Goal: Task Accomplishment & Management: Manage account settings

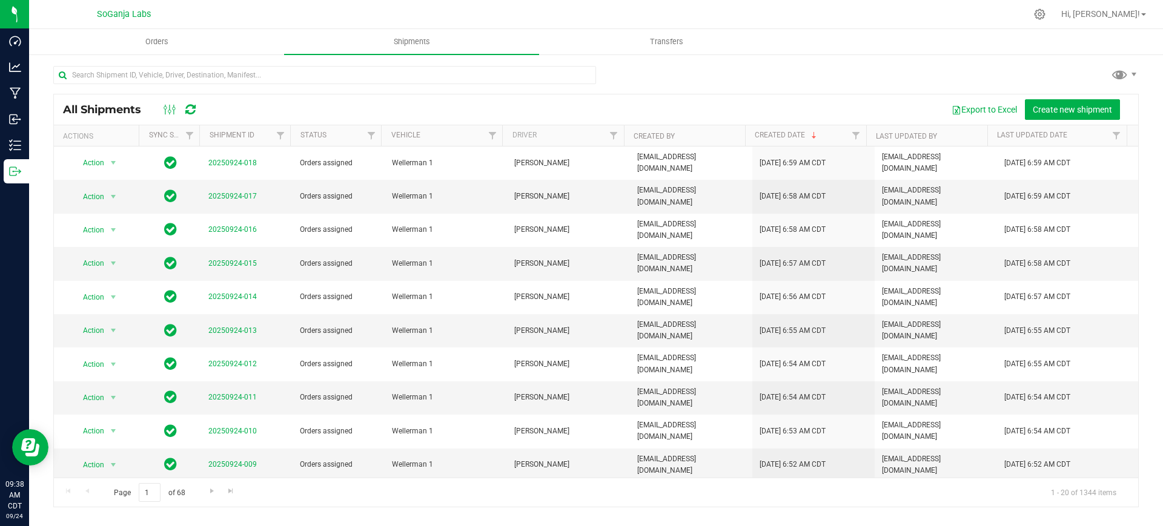
scroll to position [213, 0]
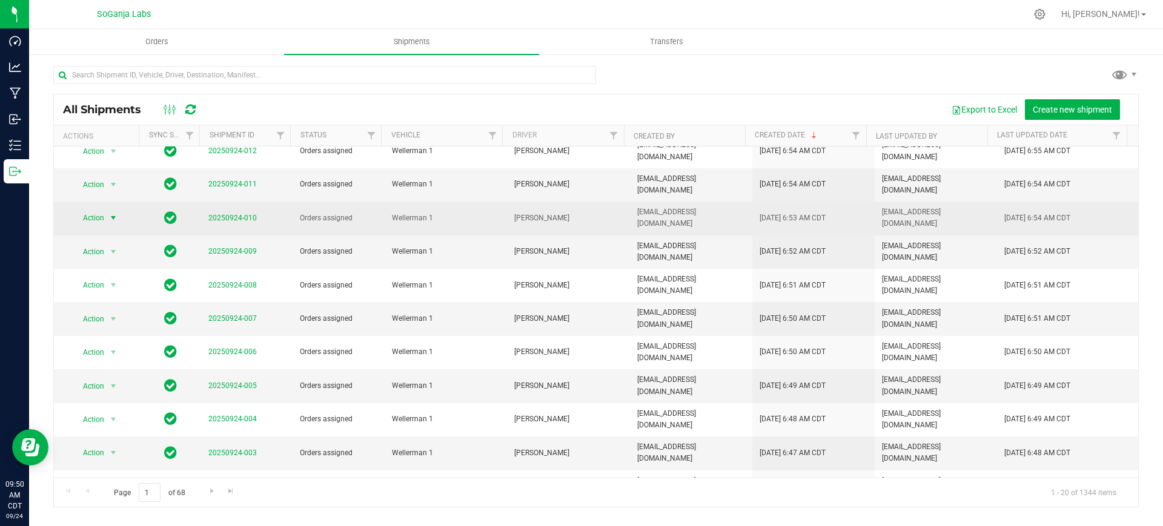
click at [101, 209] on span "Action" at bounding box center [89, 217] width 33 height 17
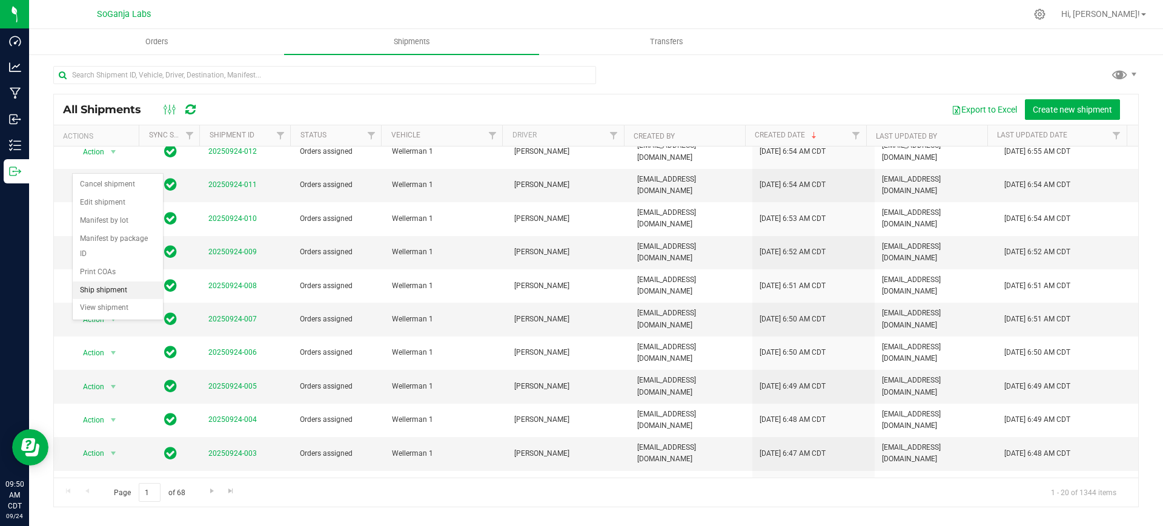
click at [97, 282] on li "Ship shipment" at bounding box center [118, 291] width 90 height 18
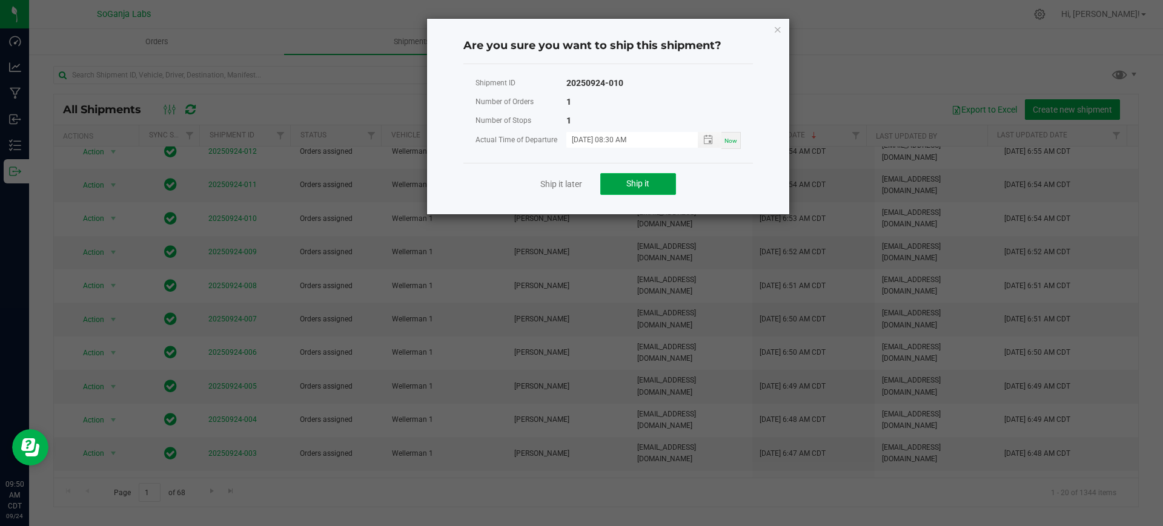
click at [611, 180] on button "Ship it" at bounding box center [638, 184] width 76 height 22
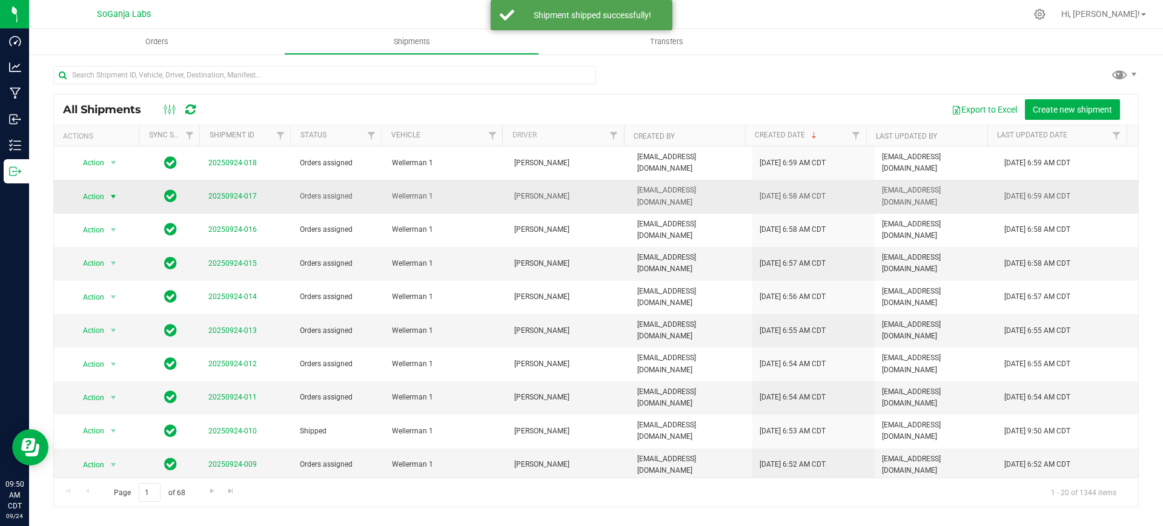
click at [111, 192] on span "select" at bounding box center [113, 197] width 10 height 10
click at [124, 304] on li "Ship shipment" at bounding box center [118, 313] width 90 height 18
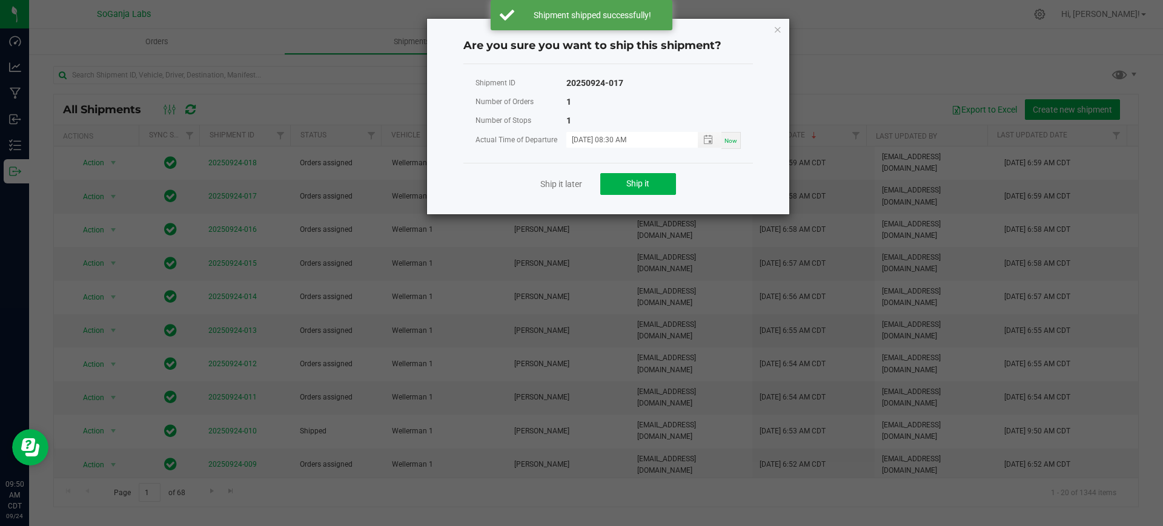
click at [613, 196] on div "Ship it later Ship it" at bounding box center [607, 184] width 289 height 42
click at [621, 183] on button "Ship it" at bounding box center [638, 184] width 76 height 22
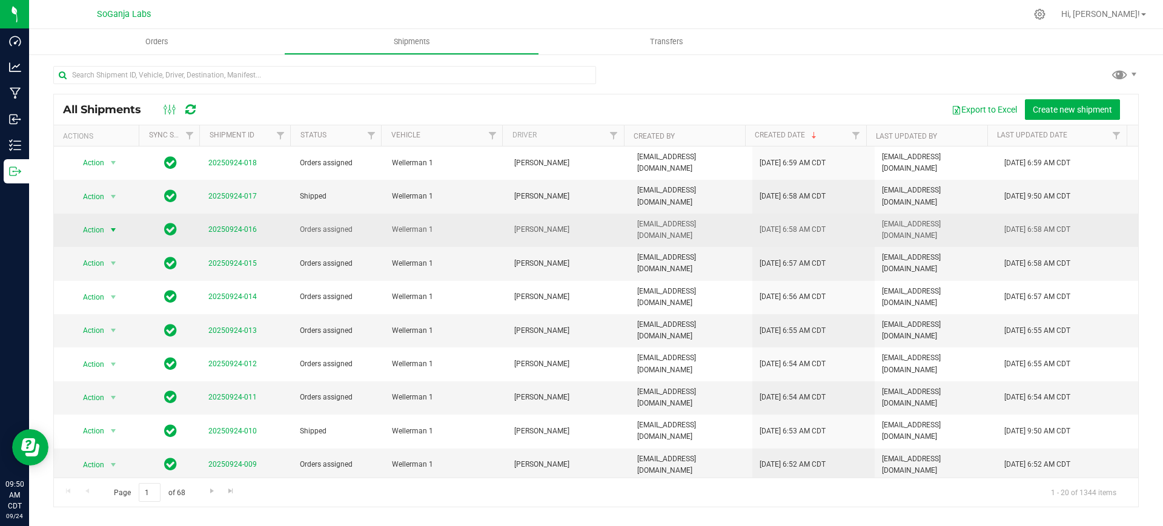
click at [107, 222] on span "select" at bounding box center [113, 230] width 15 height 17
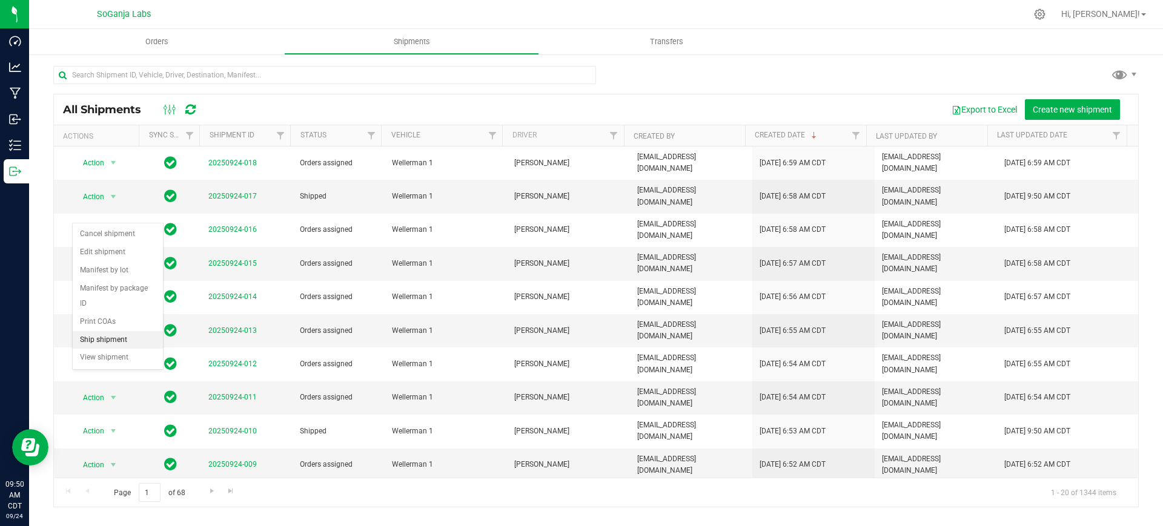
click at [119, 331] on li "Ship shipment" at bounding box center [118, 340] width 90 height 18
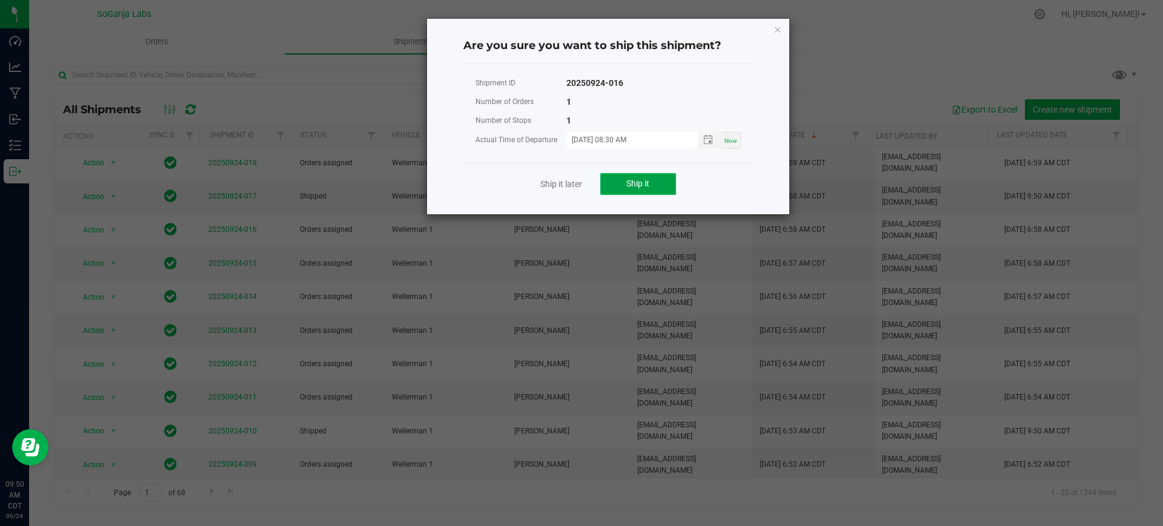
click at [605, 184] on button "Ship it" at bounding box center [638, 184] width 76 height 22
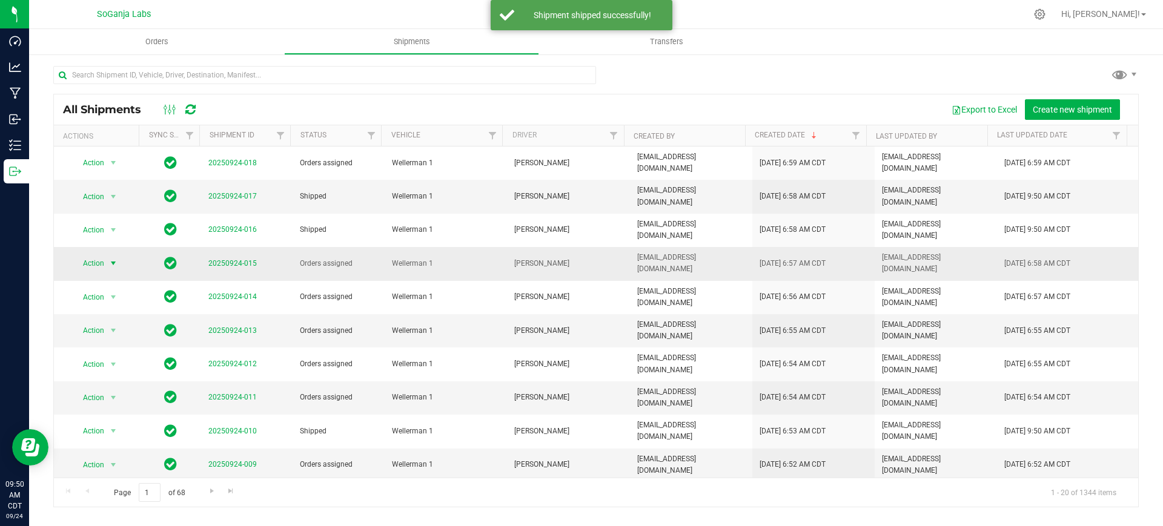
click at [88, 255] on span "Action" at bounding box center [89, 263] width 33 height 17
click at [110, 358] on li "Ship shipment" at bounding box center [118, 367] width 90 height 18
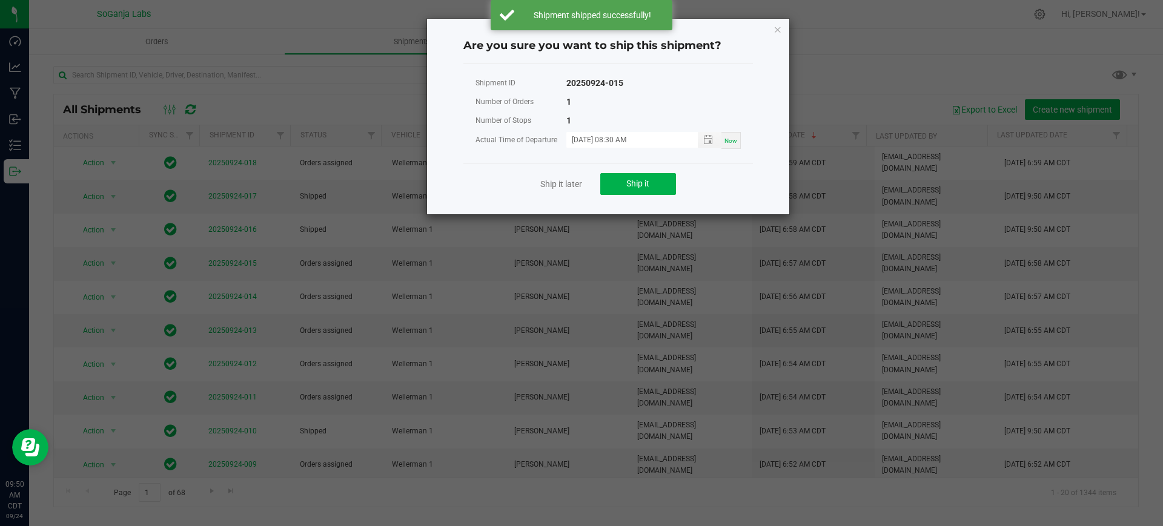
click at [616, 194] on div "Ship it later Ship it" at bounding box center [607, 184] width 289 height 42
click at [622, 183] on button "Ship it" at bounding box center [638, 184] width 76 height 22
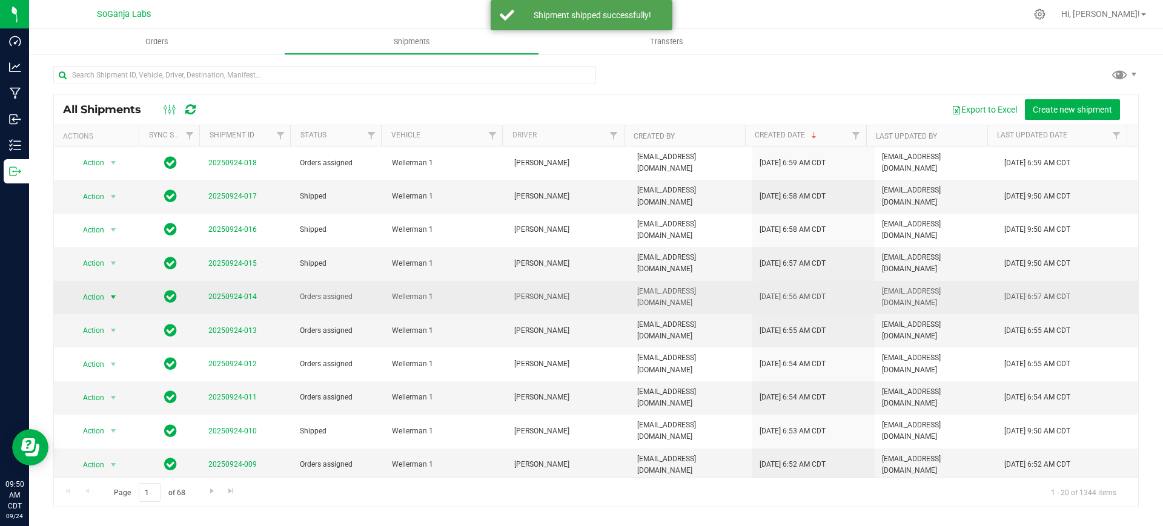
click at [107, 289] on span "select" at bounding box center [113, 297] width 15 height 17
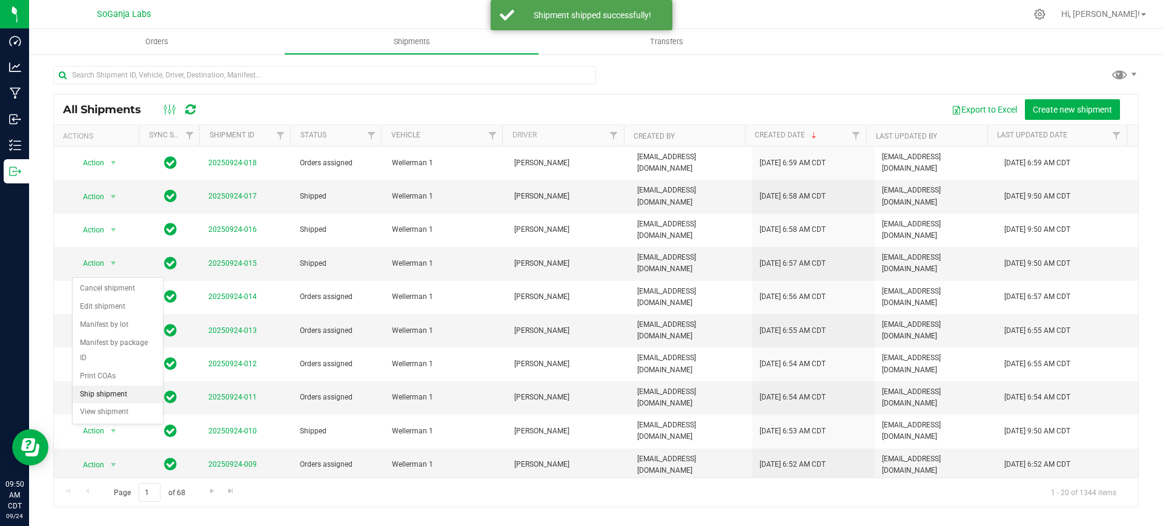
click at [133, 386] on li "Ship shipment" at bounding box center [118, 395] width 90 height 18
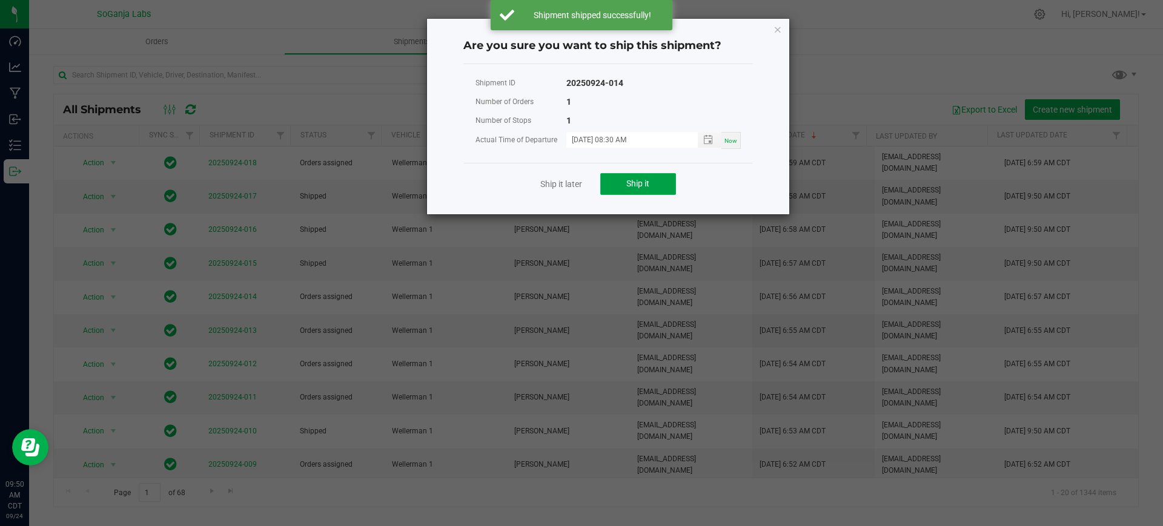
click at [642, 191] on button "Ship it" at bounding box center [638, 184] width 76 height 22
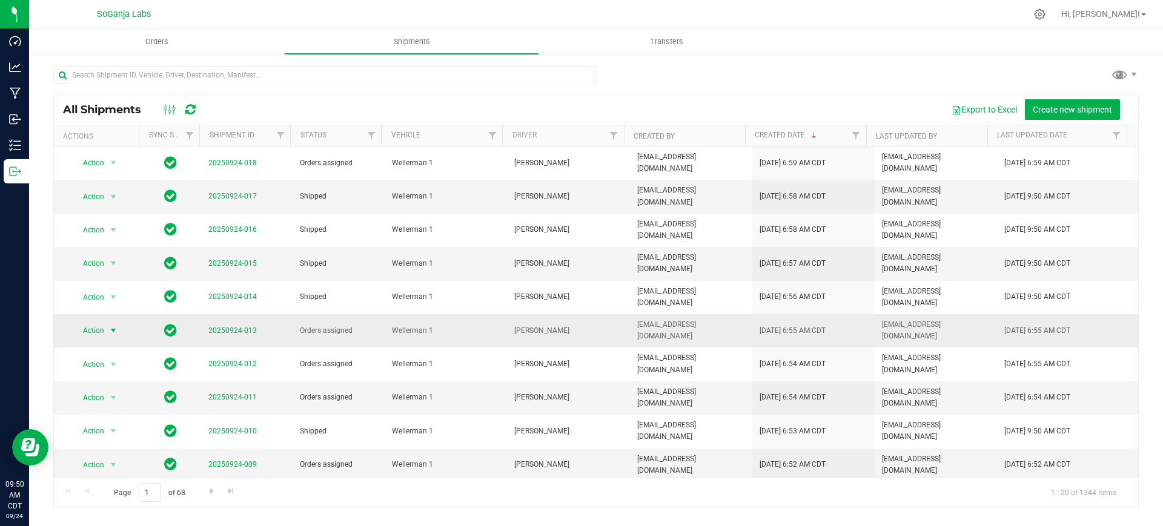
click at [106, 322] on span "select" at bounding box center [113, 330] width 15 height 17
click at [124, 413] on li "Ship shipment" at bounding box center [118, 422] width 90 height 18
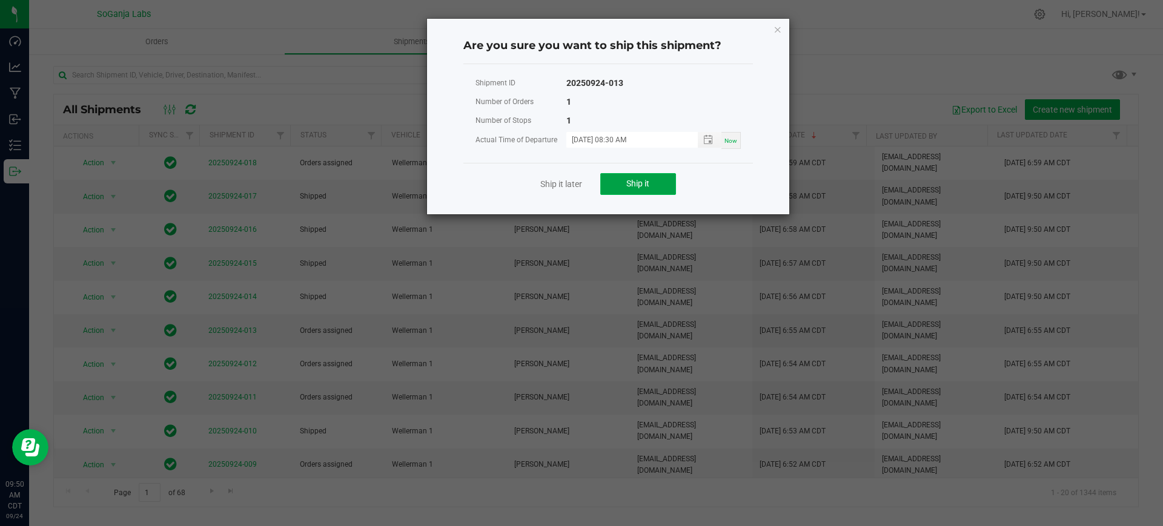
click at [662, 186] on button "Ship it" at bounding box center [638, 184] width 76 height 22
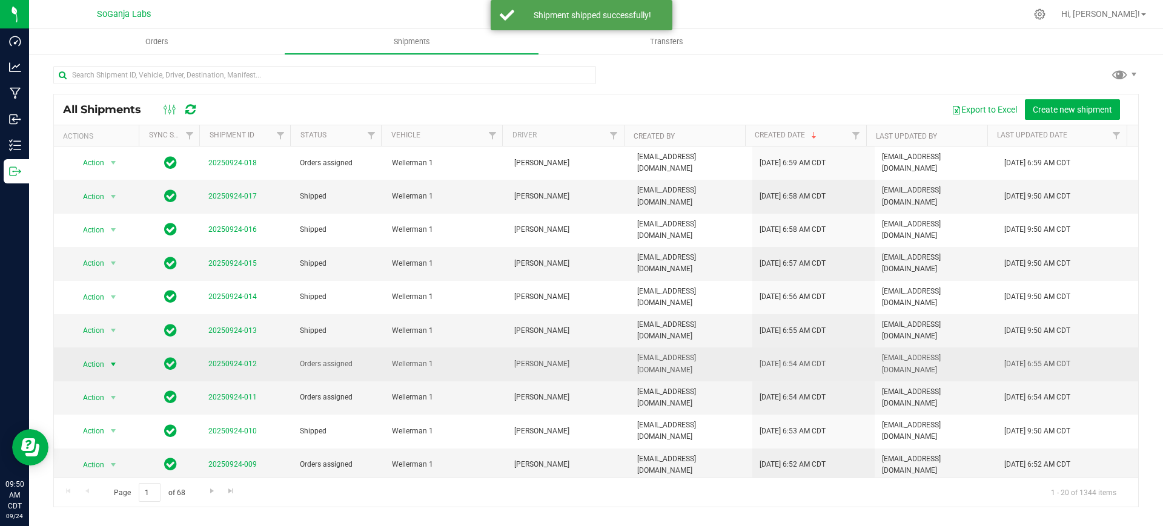
click at [101, 356] on span "Action" at bounding box center [89, 364] width 33 height 17
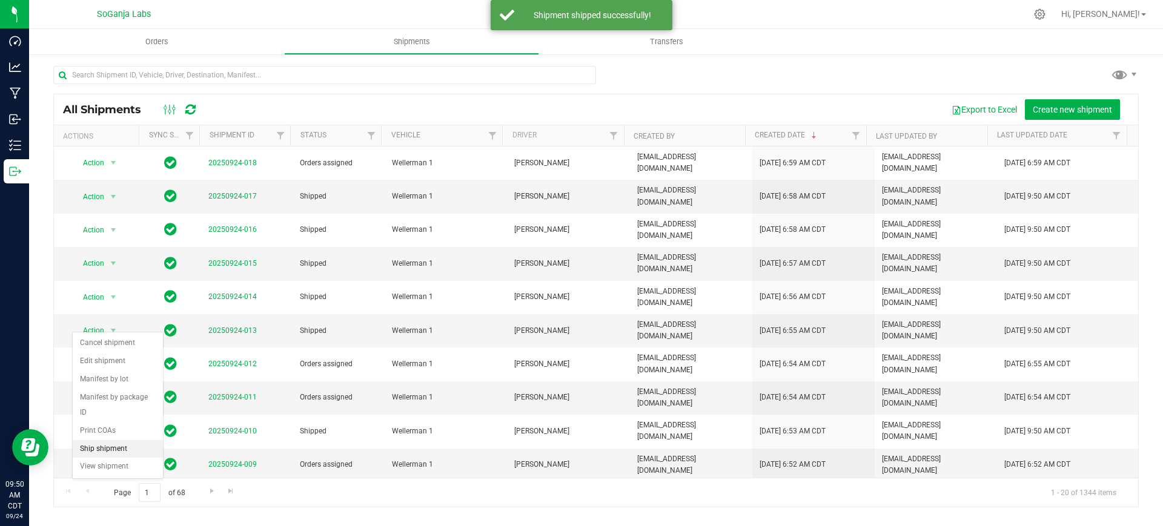
click at [118, 440] on li "Ship shipment" at bounding box center [118, 449] width 90 height 18
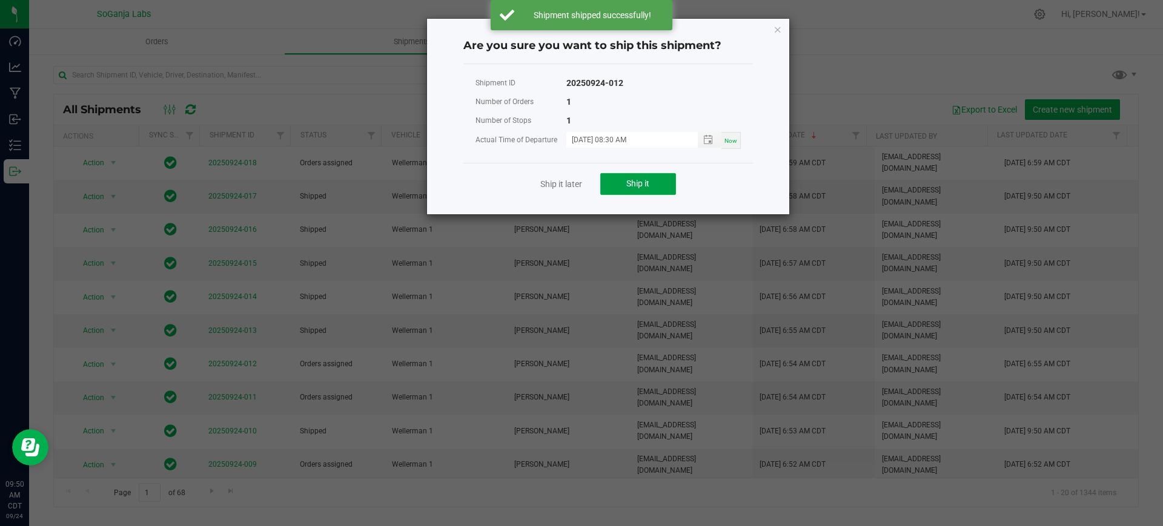
click at [645, 186] on span "Ship it" at bounding box center [637, 184] width 23 height 10
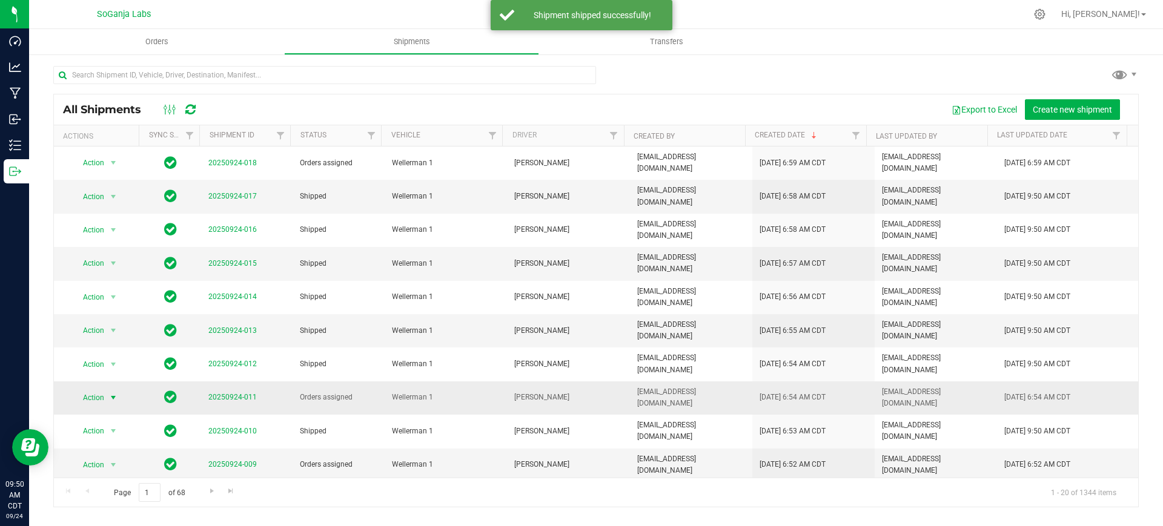
click at [86, 389] on span "Action" at bounding box center [89, 397] width 33 height 17
click at [144, 467] on li "Ship shipment" at bounding box center [118, 476] width 90 height 18
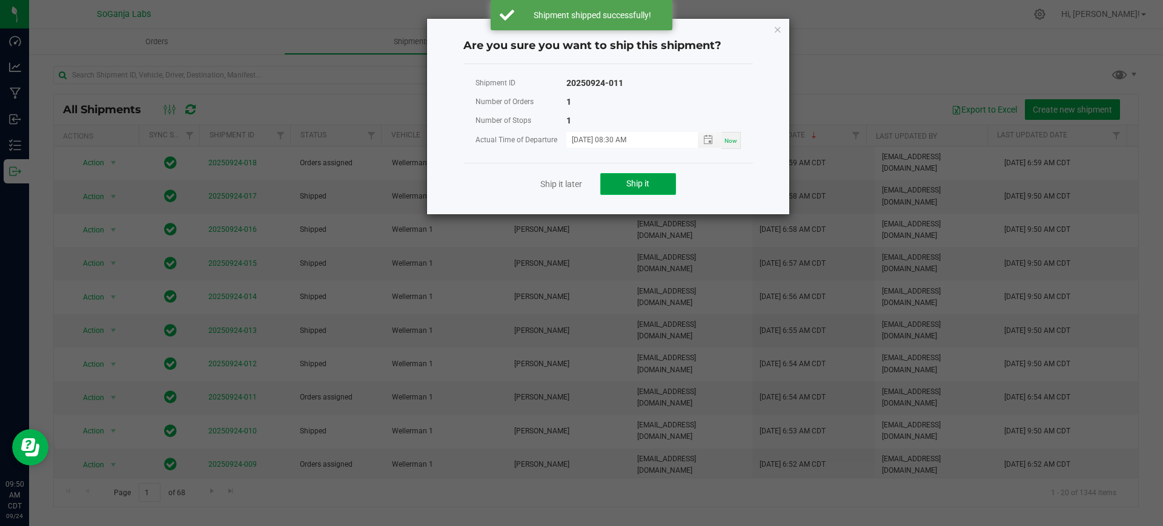
click at [621, 186] on button "Ship it" at bounding box center [638, 184] width 76 height 22
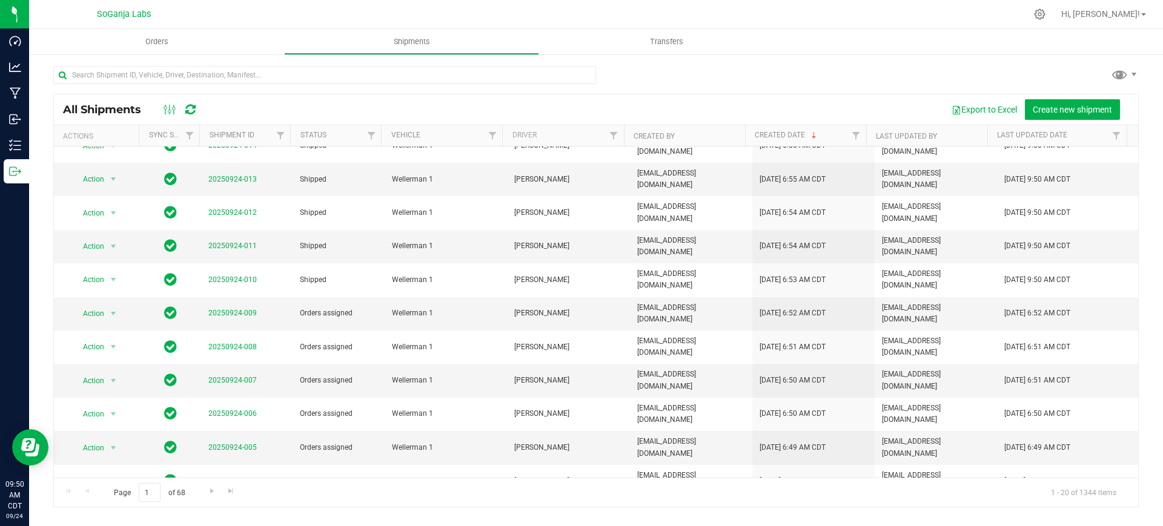
scroll to position [213, 0]
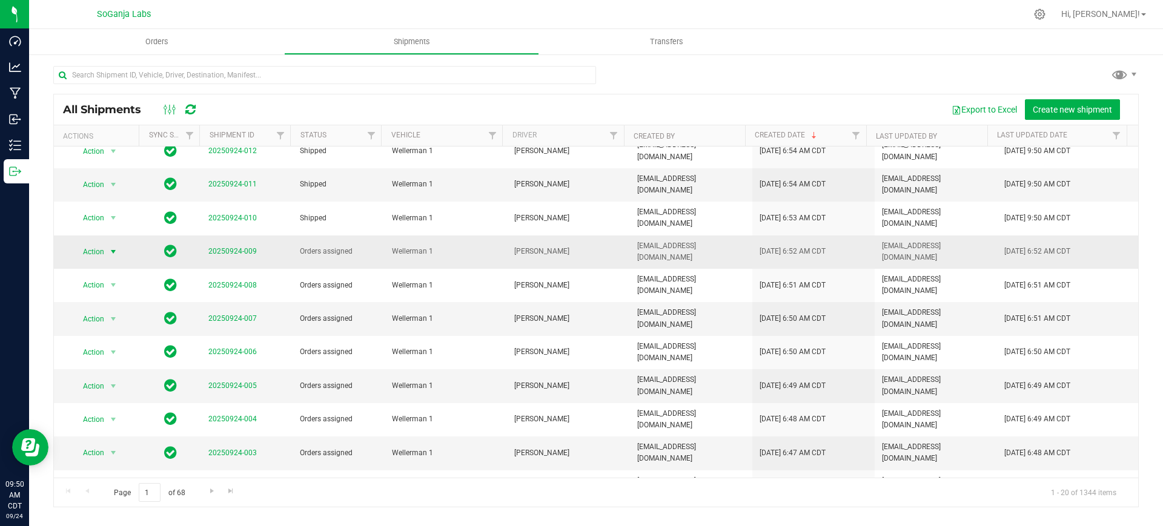
click at [113, 247] on span "select" at bounding box center [113, 252] width 10 height 10
click at [119, 309] on li "Ship shipment" at bounding box center [118, 318] width 90 height 18
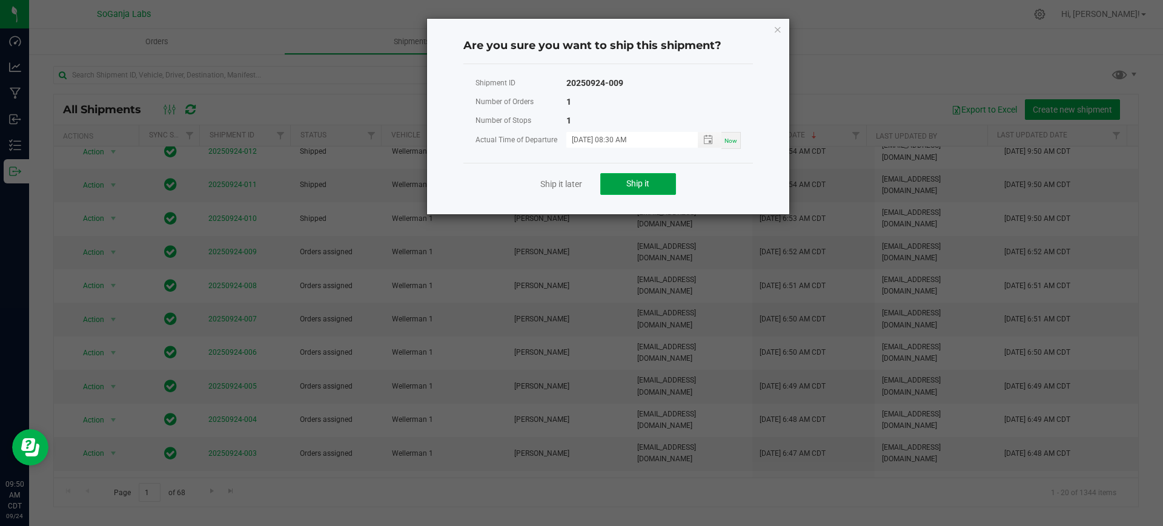
click at [650, 186] on button "Ship it" at bounding box center [638, 184] width 76 height 22
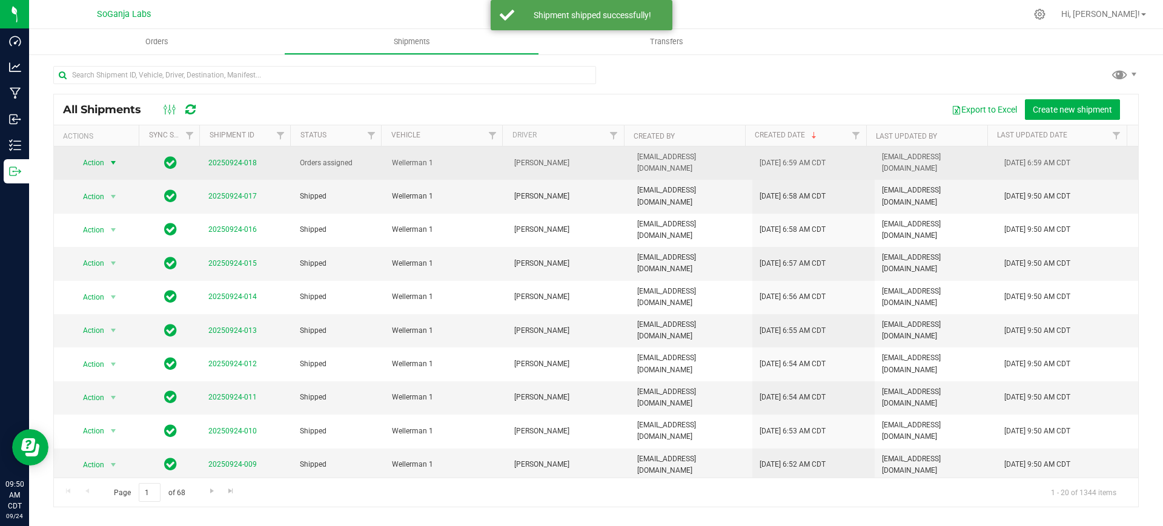
click at [106, 155] on span "select" at bounding box center [113, 162] width 15 height 17
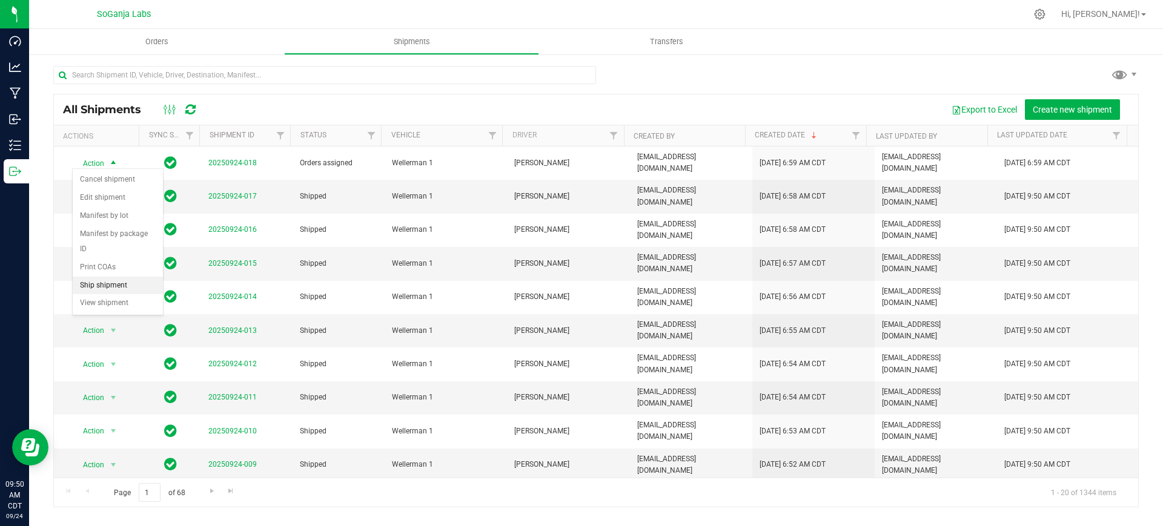
click at [98, 277] on li "Ship shipment" at bounding box center [118, 286] width 90 height 18
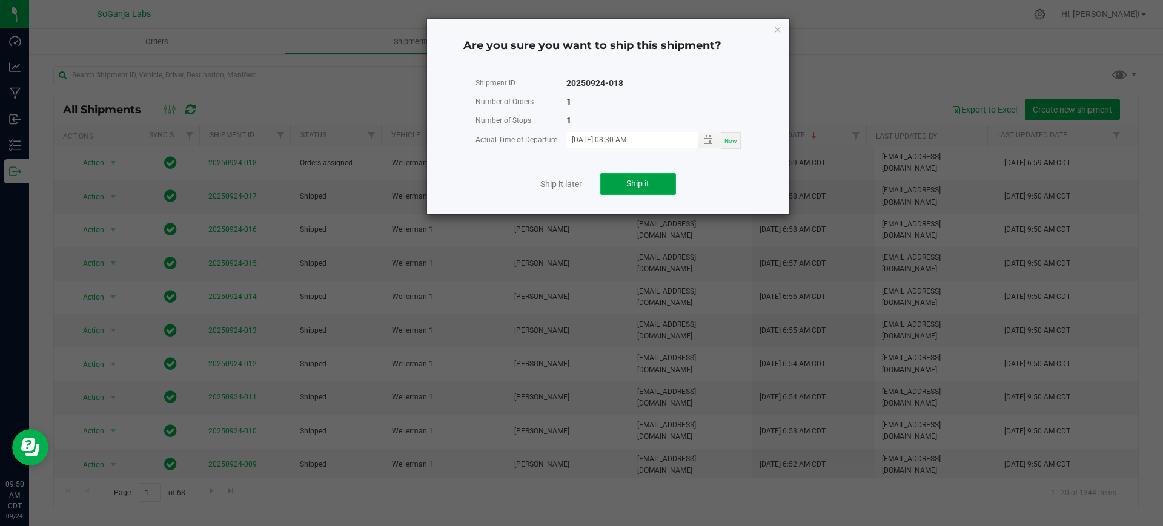
click at [626, 182] on span "Ship it" at bounding box center [637, 184] width 23 height 10
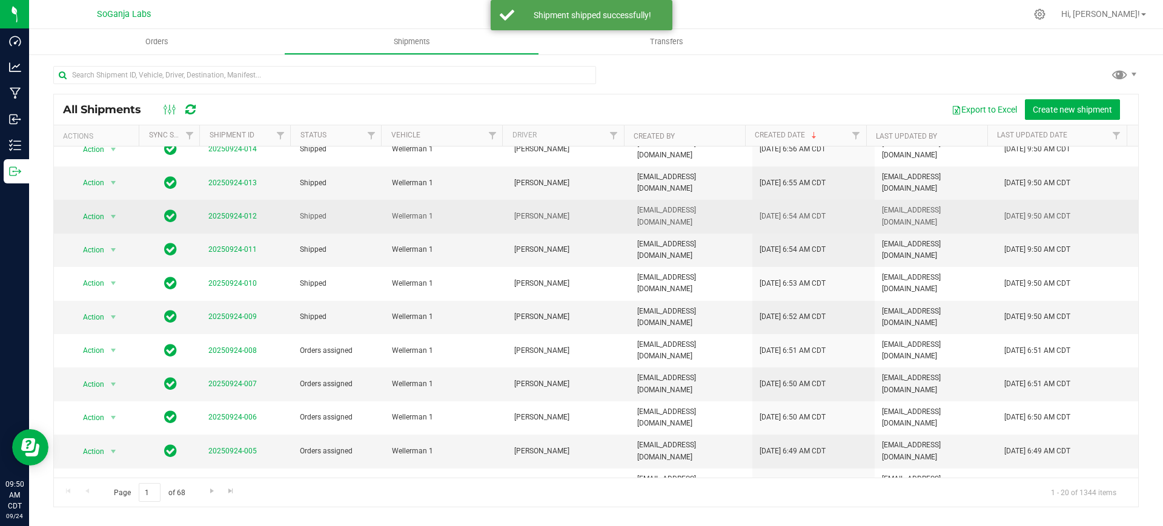
scroll to position [151, 0]
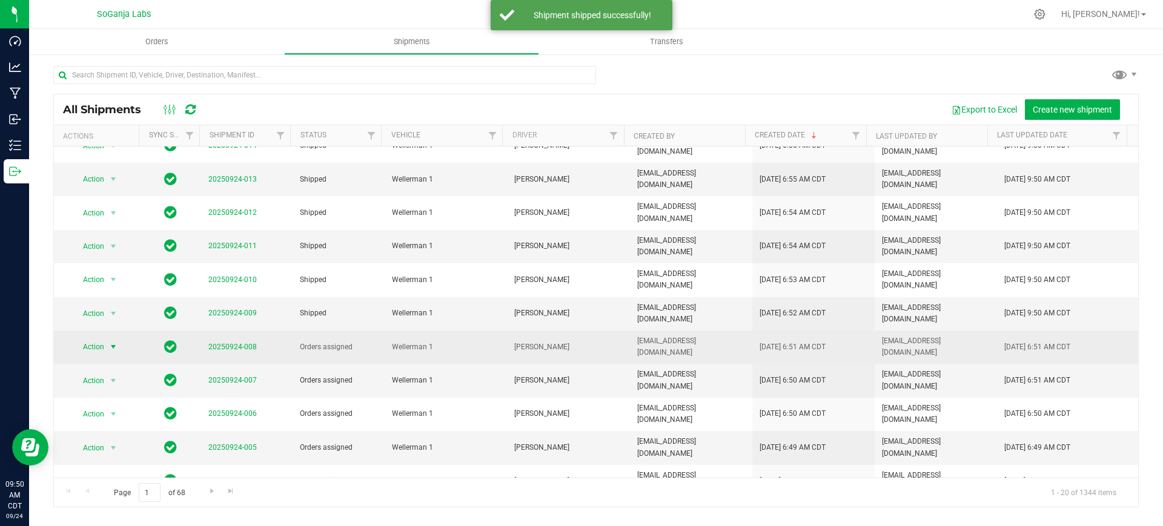
click at [115, 342] on span "select" at bounding box center [113, 347] width 10 height 10
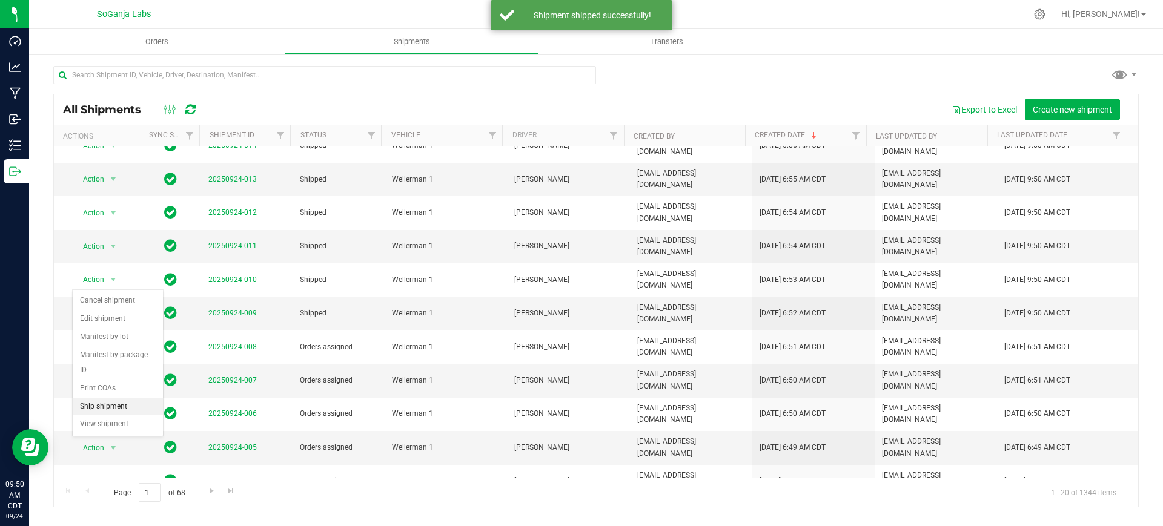
click at [114, 398] on li "Ship shipment" at bounding box center [118, 407] width 90 height 18
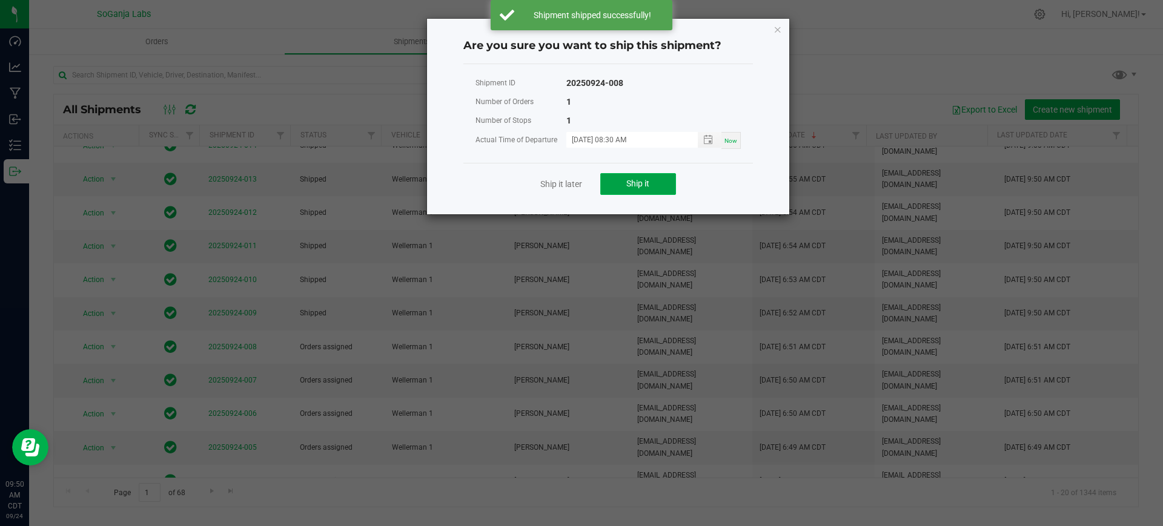
click at [628, 191] on button "Ship it" at bounding box center [638, 184] width 76 height 22
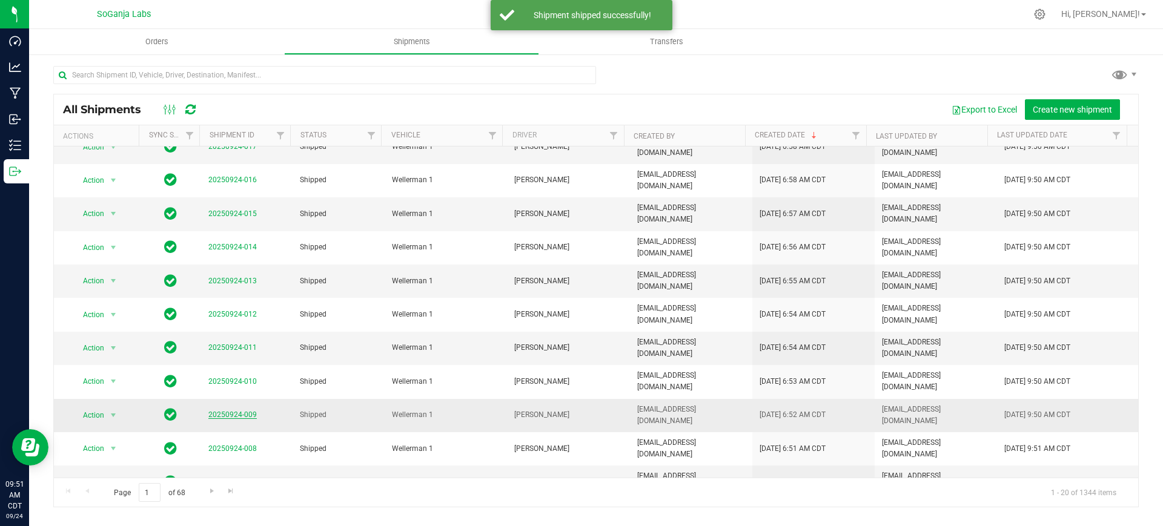
scroll to position [76, 0]
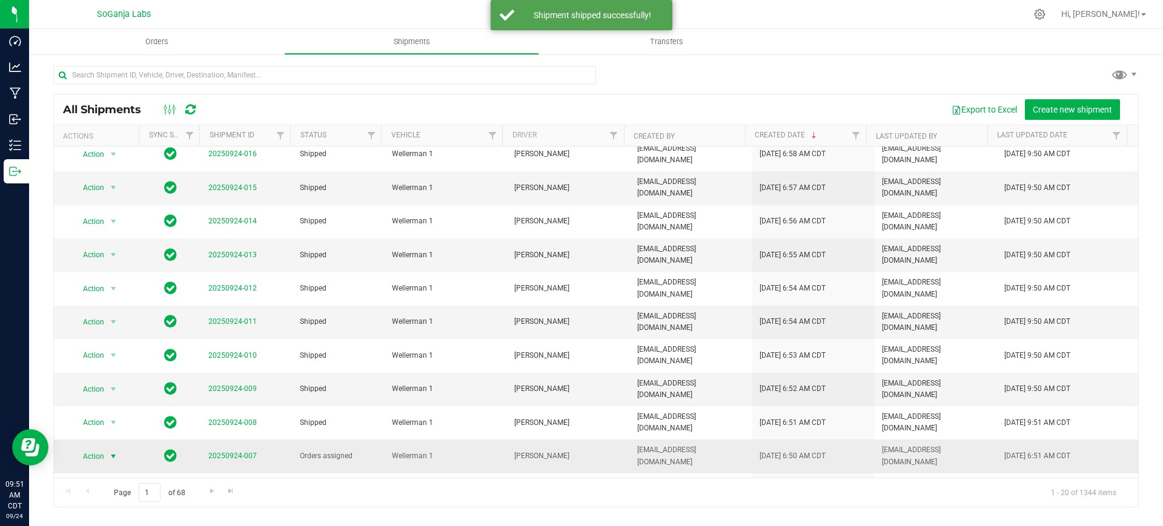
click at [97, 448] on span "Action" at bounding box center [89, 456] width 33 height 17
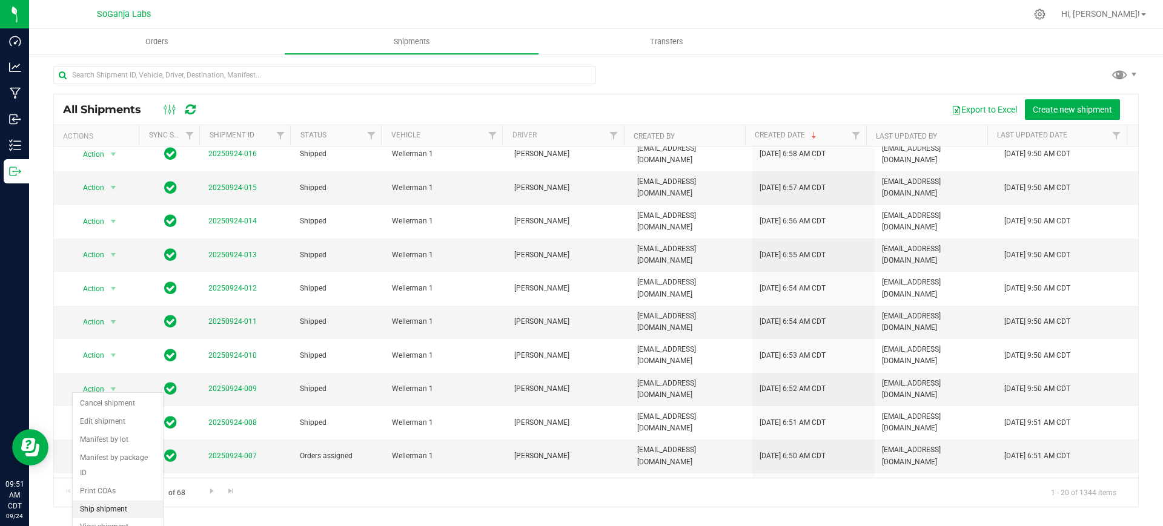
click at [116, 501] on li "Ship shipment" at bounding box center [118, 510] width 90 height 18
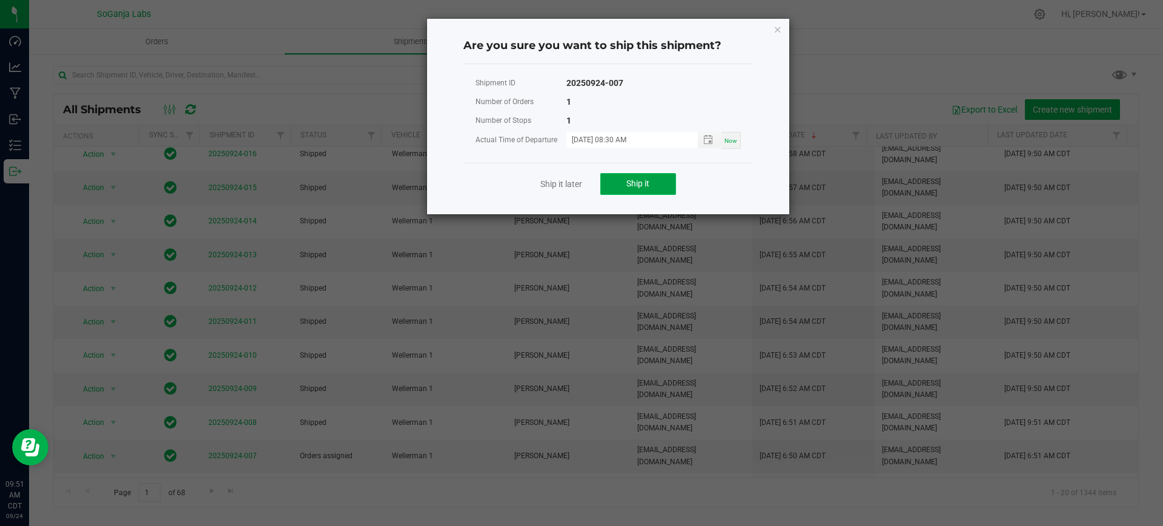
click at [633, 180] on span "Ship it" at bounding box center [637, 184] width 23 height 10
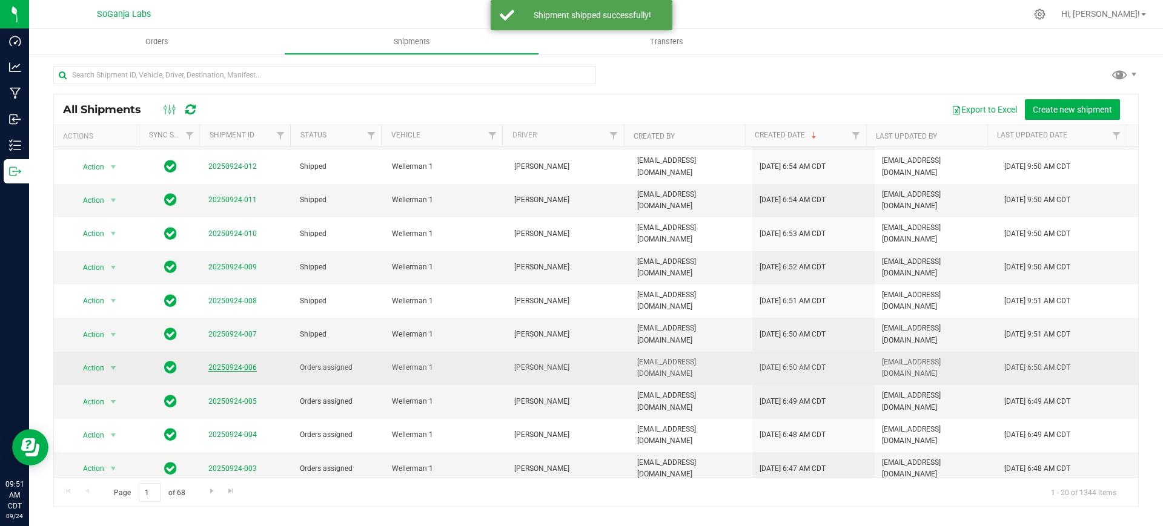
scroll to position [213, 0]
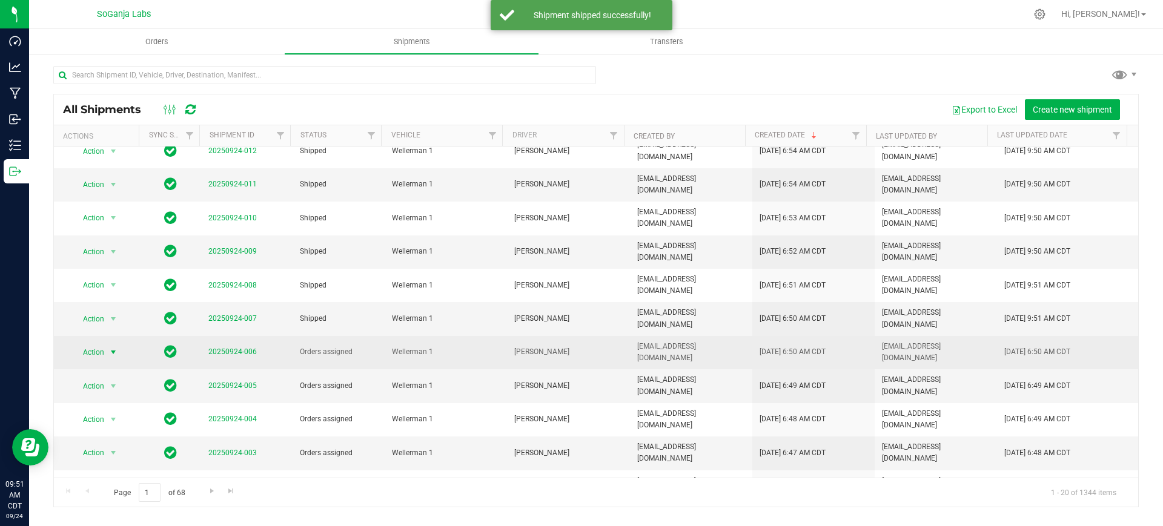
click at [99, 344] on span "Action" at bounding box center [89, 352] width 33 height 17
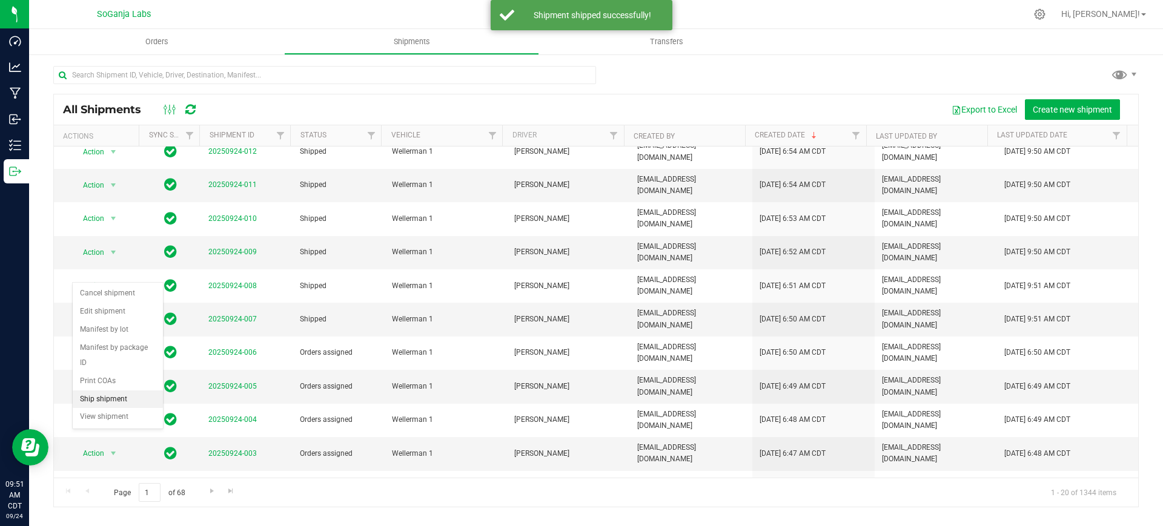
click at [102, 391] on li "Ship shipment" at bounding box center [118, 400] width 90 height 18
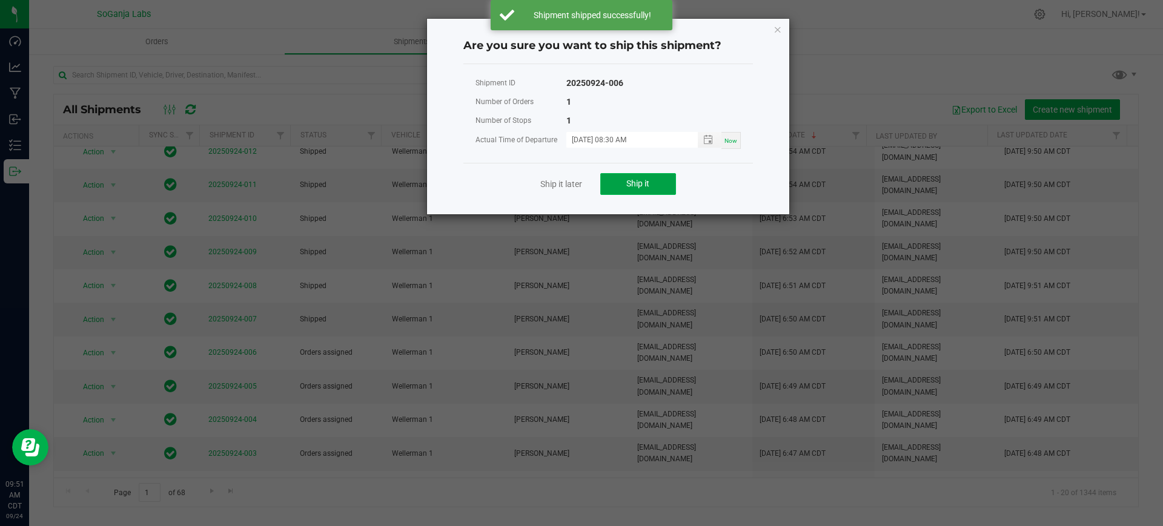
click at [624, 185] on button "Ship it" at bounding box center [638, 184] width 76 height 22
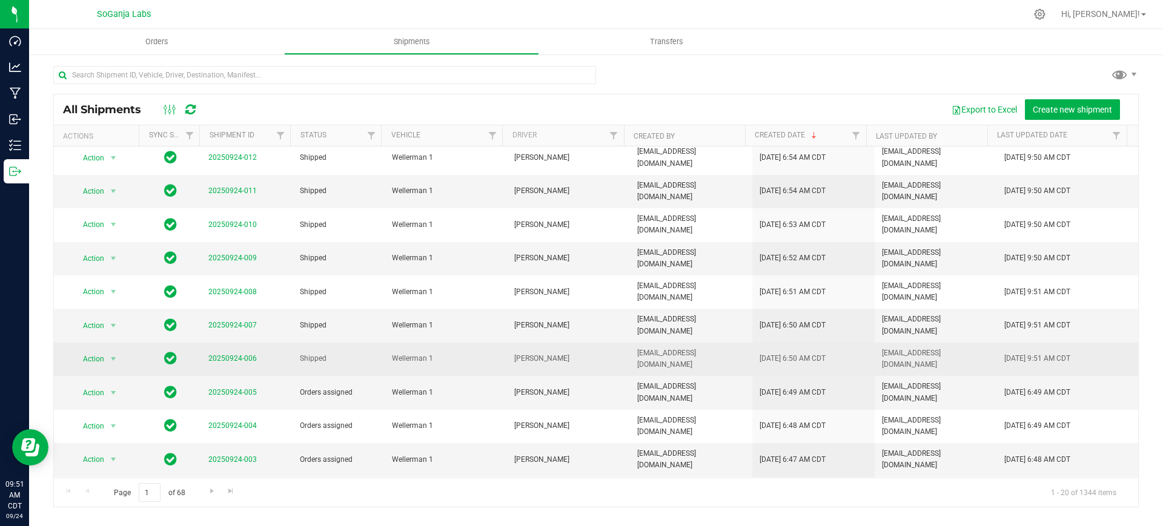
scroll to position [213, 0]
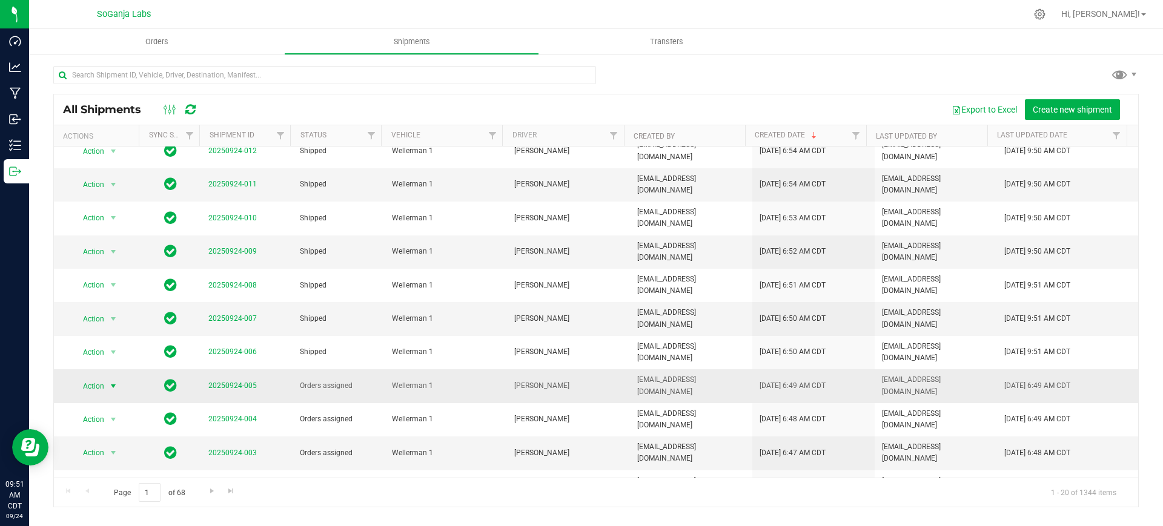
click at [111, 381] on span "select" at bounding box center [113, 386] width 10 height 10
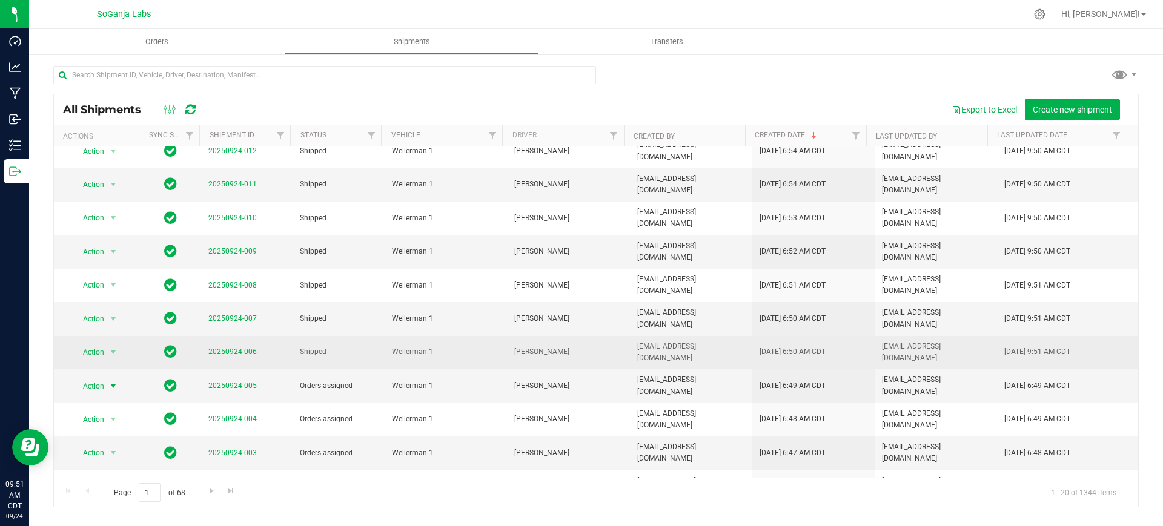
scroll to position [213, 0]
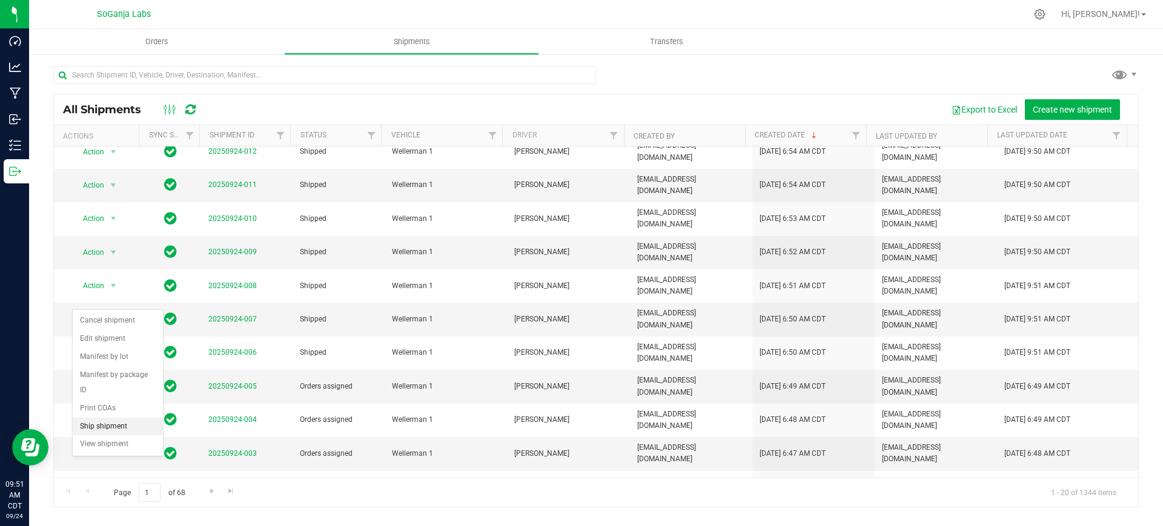
click at [102, 418] on li "Ship shipment" at bounding box center [118, 427] width 90 height 18
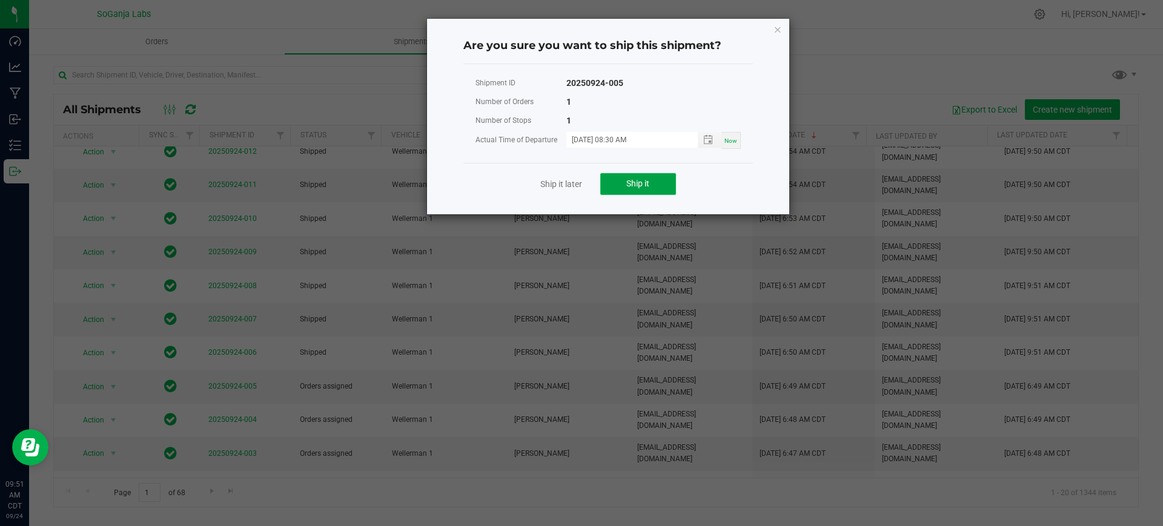
click at [640, 187] on span "Ship it" at bounding box center [637, 184] width 23 height 10
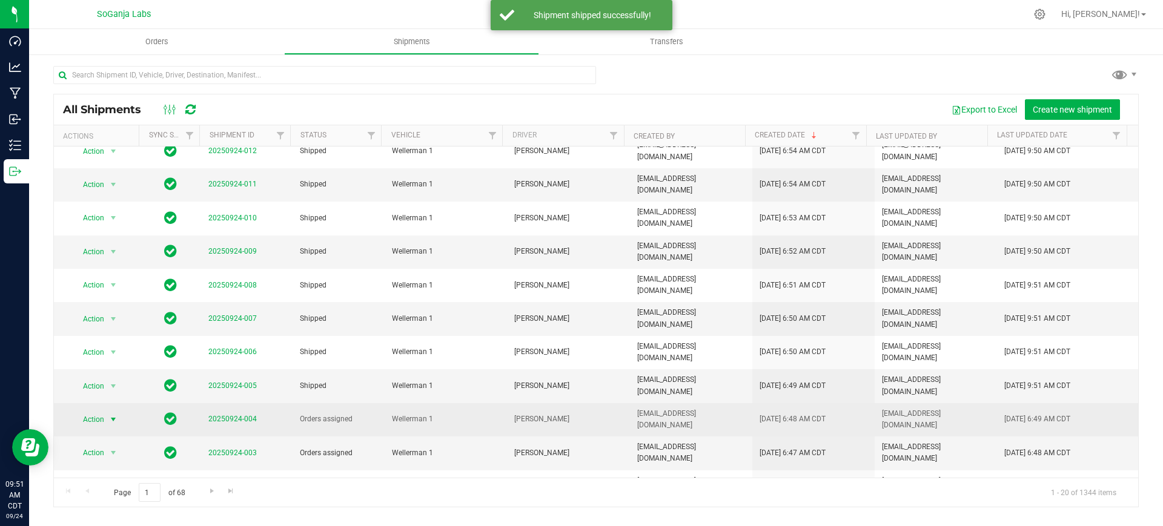
click at [94, 411] on span "Action" at bounding box center [89, 419] width 33 height 17
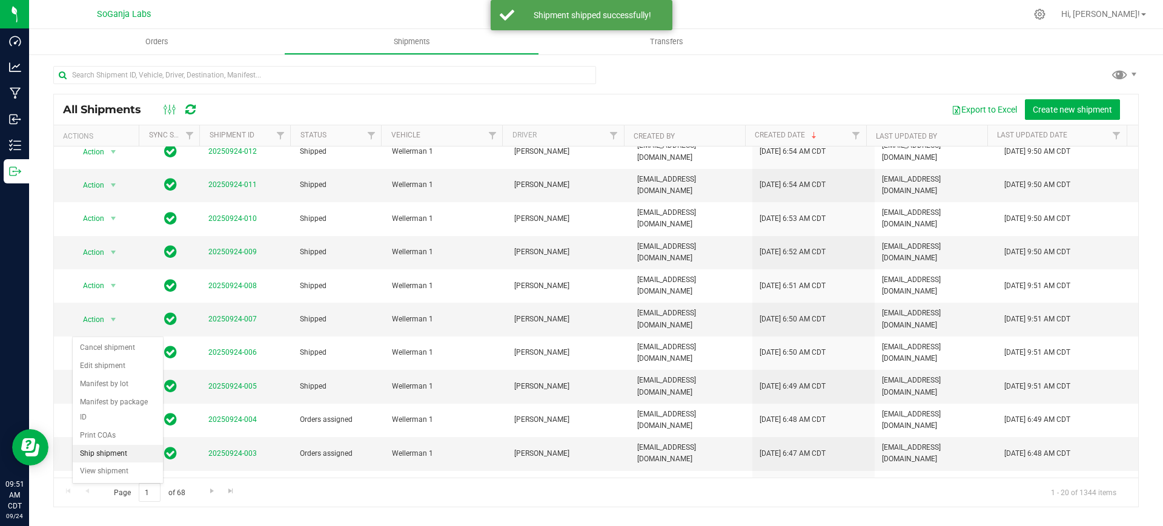
click at [113, 445] on li "Ship shipment" at bounding box center [118, 454] width 90 height 18
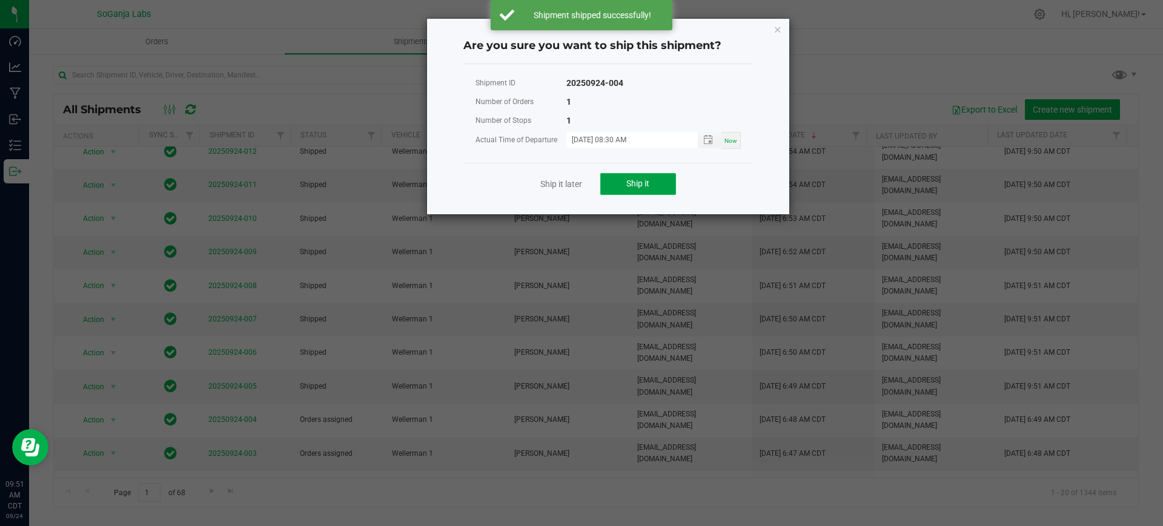
click at [642, 192] on button "Ship it" at bounding box center [638, 184] width 76 height 22
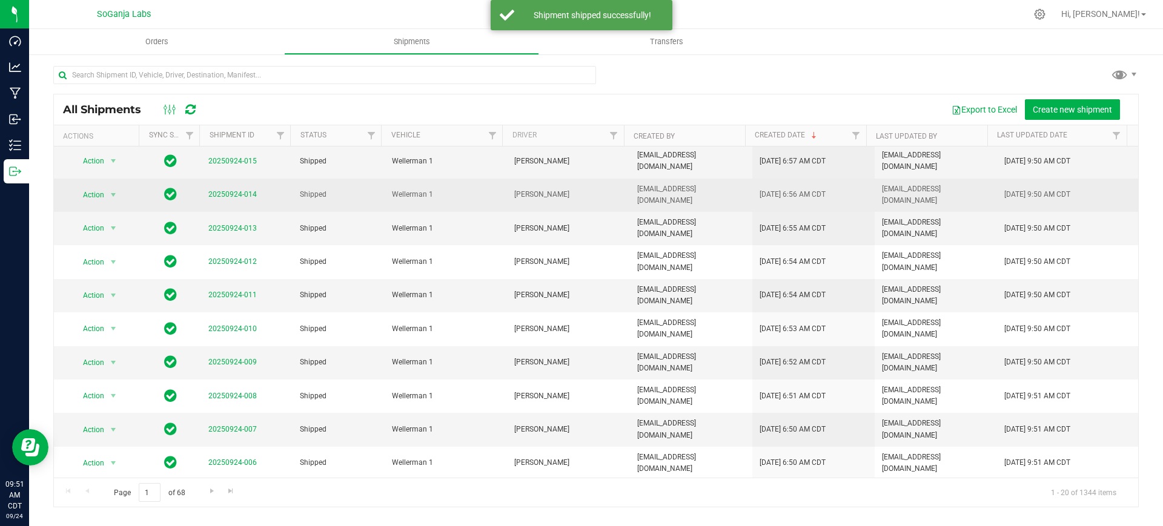
scroll to position [213, 0]
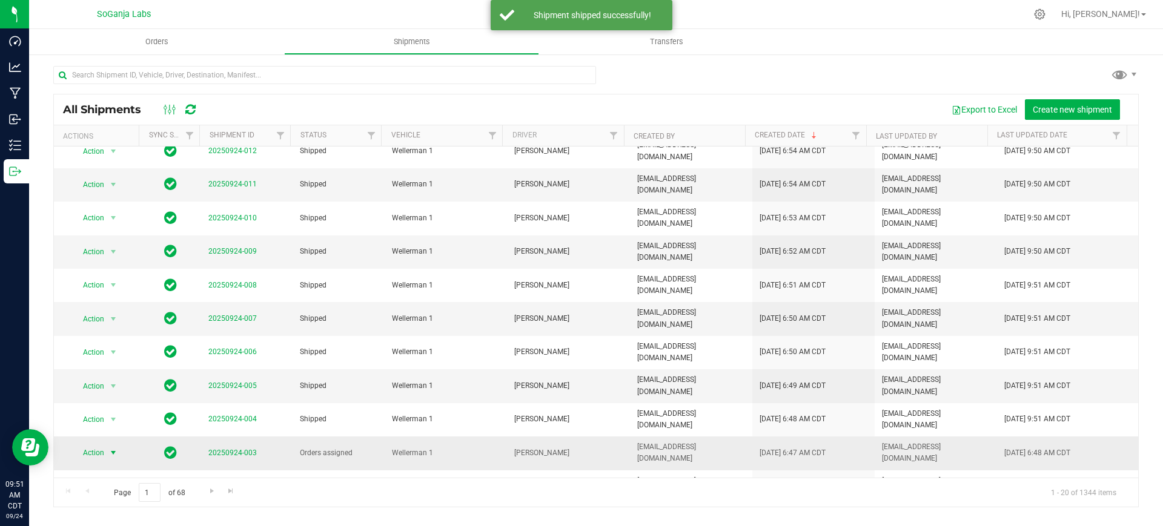
click at [104, 444] on span "Action" at bounding box center [89, 452] width 33 height 17
click at [108, 472] on li "Ship shipment" at bounding box center [118, 481] width 90 height 18
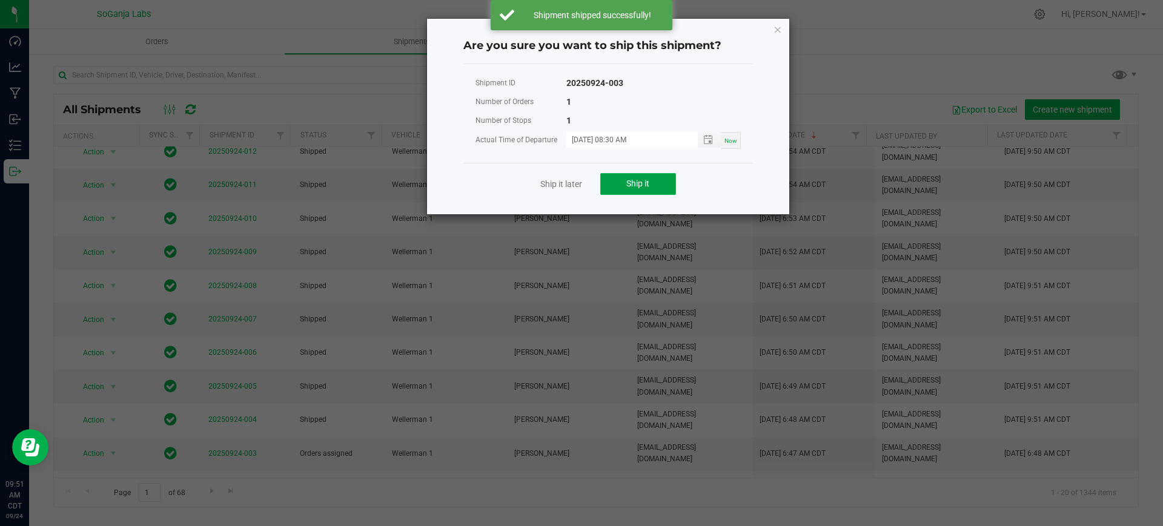
click at [634, 188] on span "Ship it" at bounding box center [637, 184] width 23 height 10
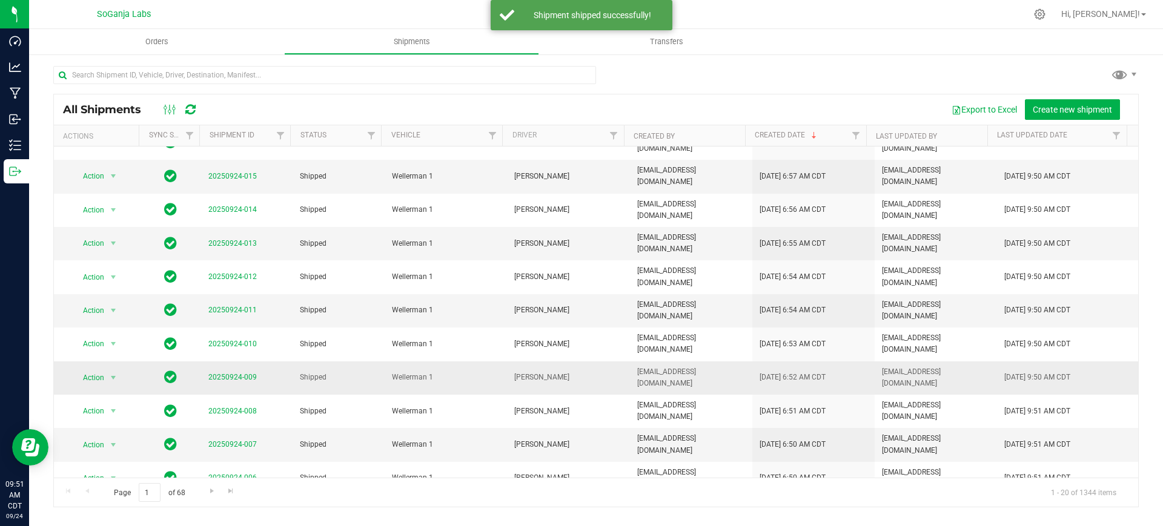
scroll to position [213, 0]
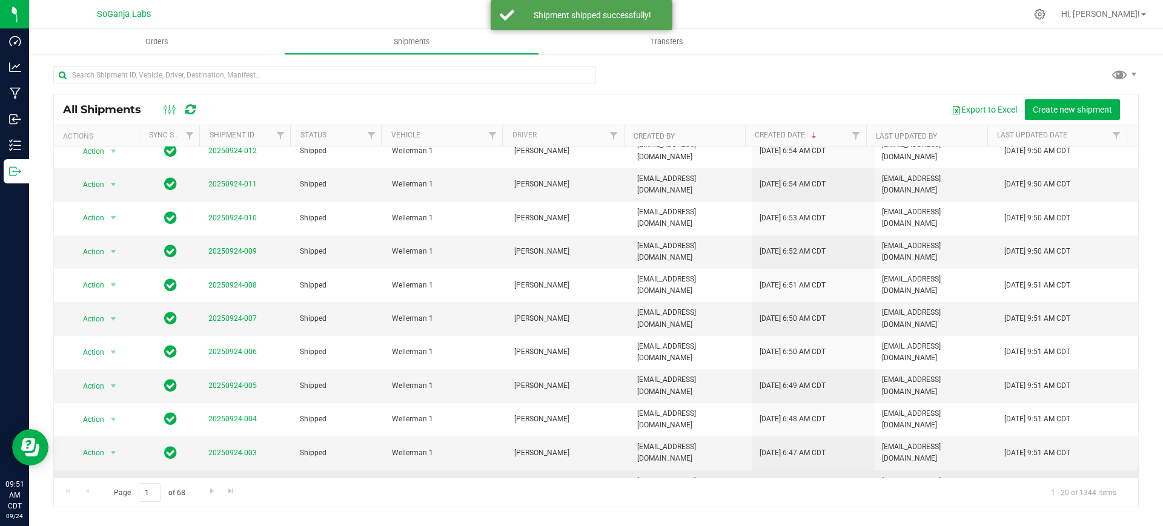
click at [119, 478] on span "select" at bounding box center [113, 486] width 15 height 17
click at [127, 500] on li "Ship shipment" at bounding box center [118, 509] width 90 height 18
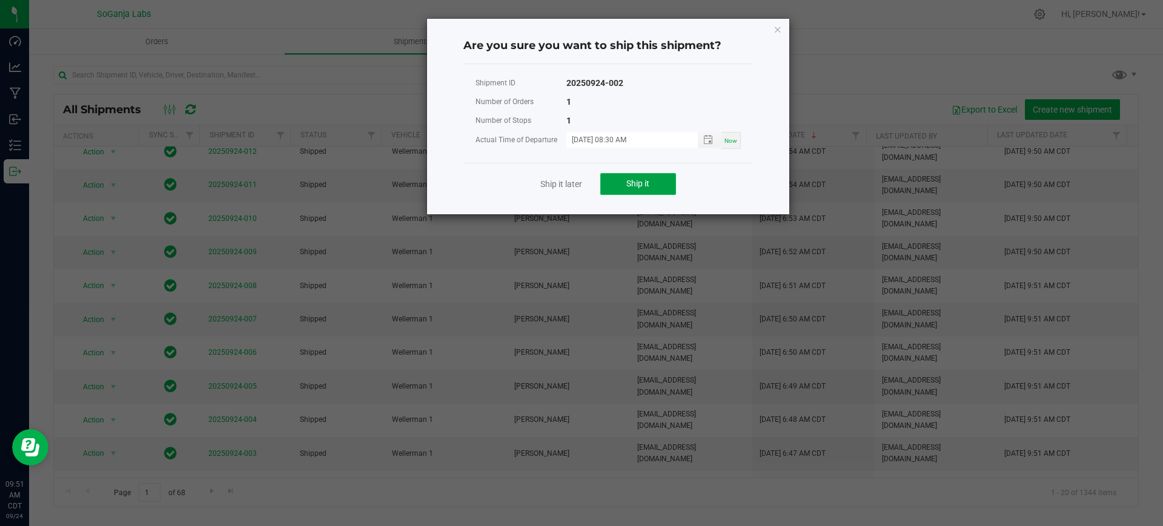
click at [645, 173] on button "Ship it" at bounding box center [638, 184] width 76 height 22
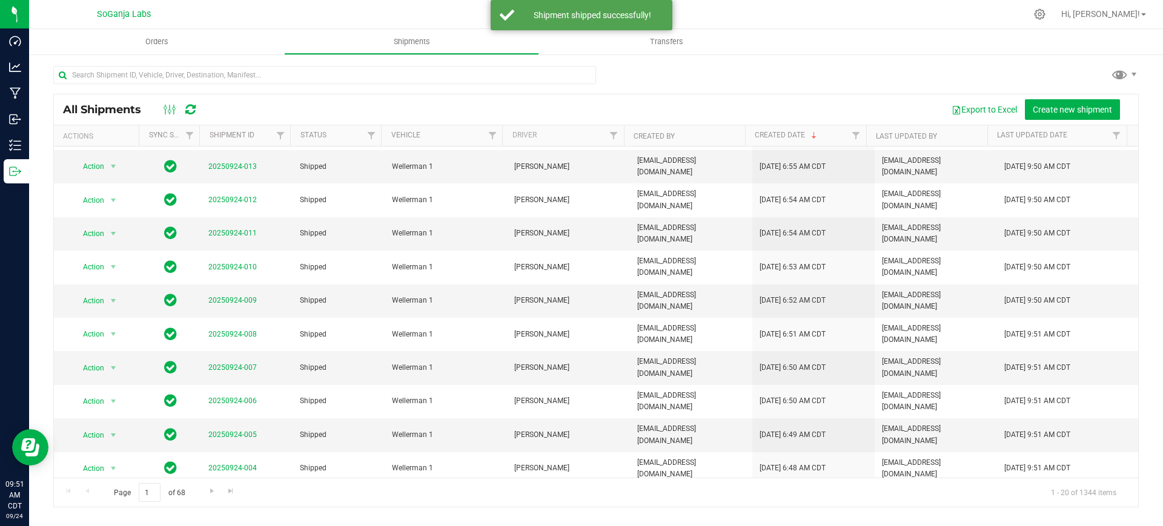
scroll to position [213, 0]
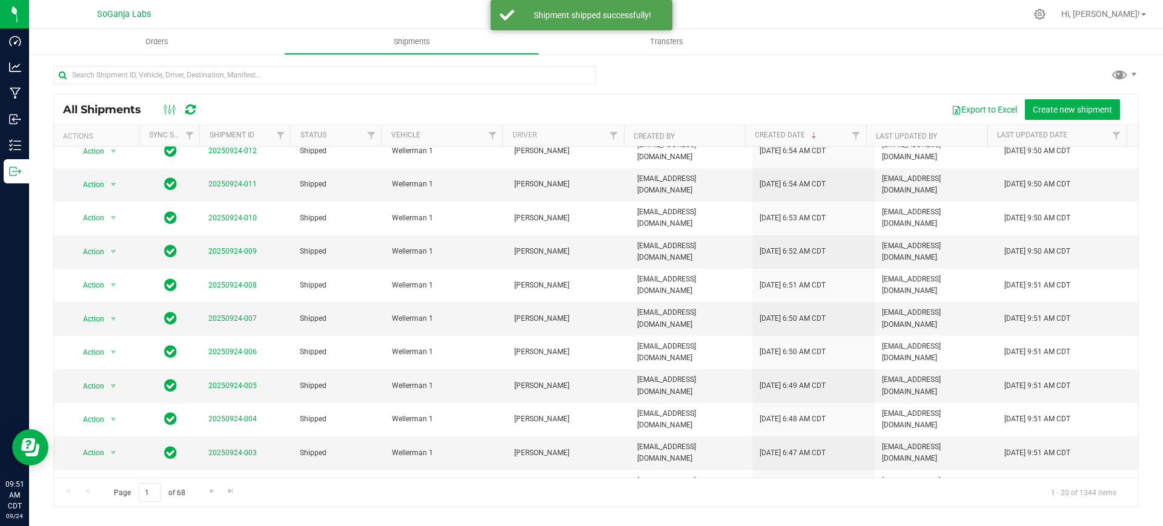
click at [85, 512] on span "Action" at bounding box center [89, 520] width 33 height 17
click at [119, 378] on li "Ship shipment" at bounding box center [118, 387] width 90 height 18
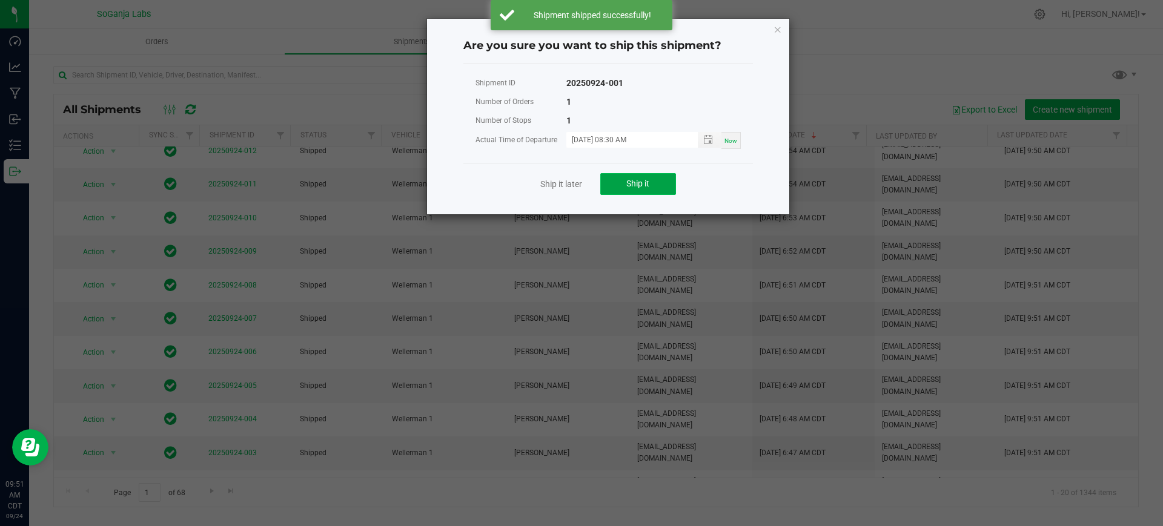
click at [627, 185] on span "Ship it" at bounding box center [637, 184] width 23 height 10
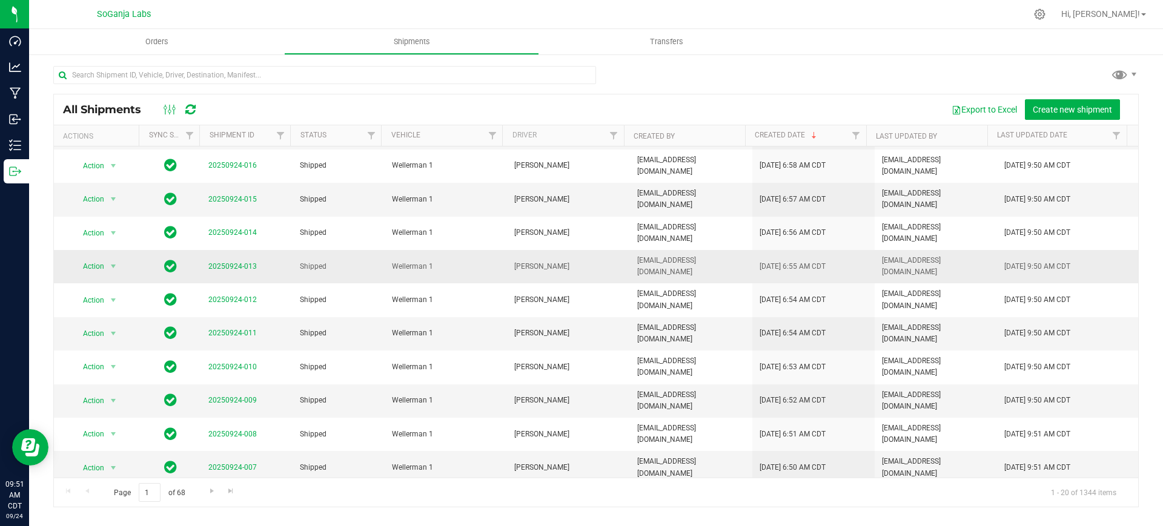
scroll to position [0, 0]
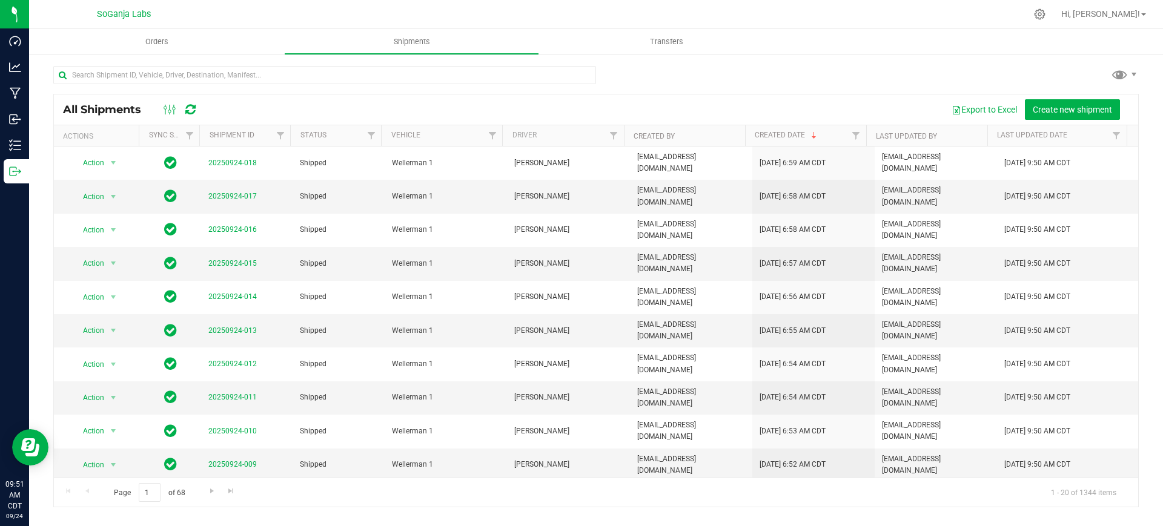
click at [658, 79] on div at bounding box center [595, 80] width 1085 height 28
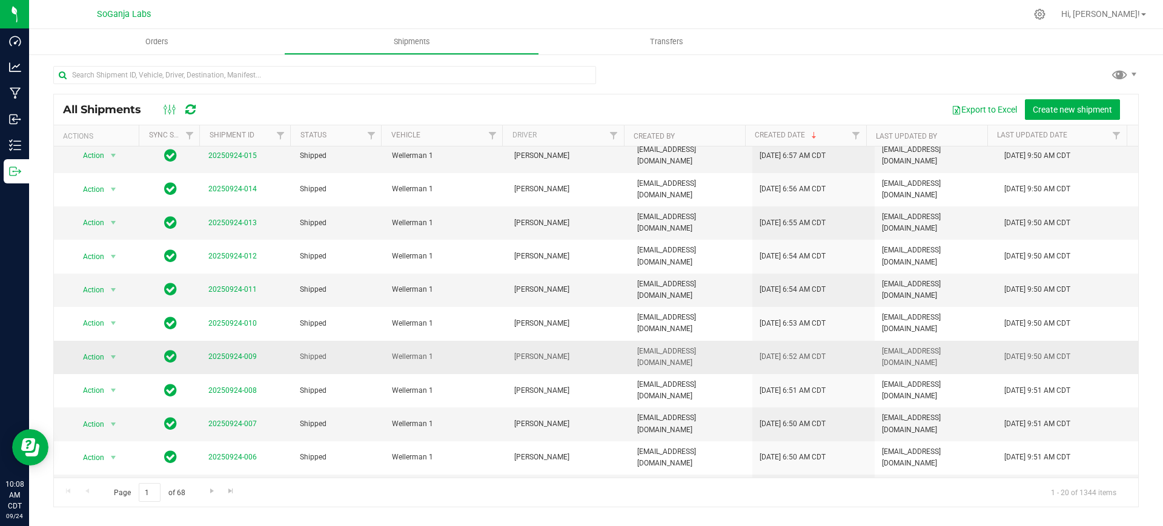
scroll to position [213, 0]
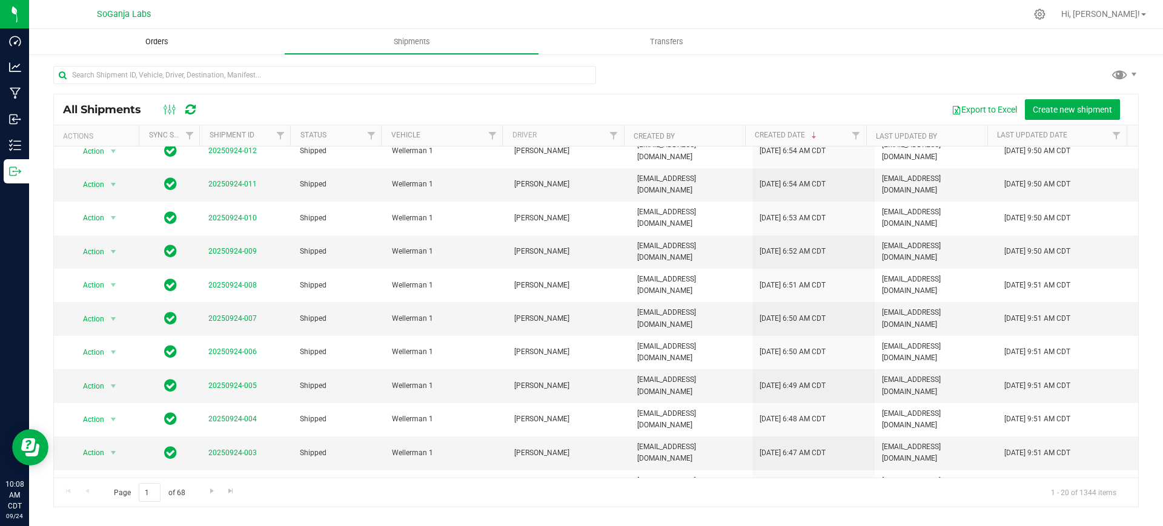
click at [164, 38] on span "Orders" at bounding box center [157, 41] width 56 height 11
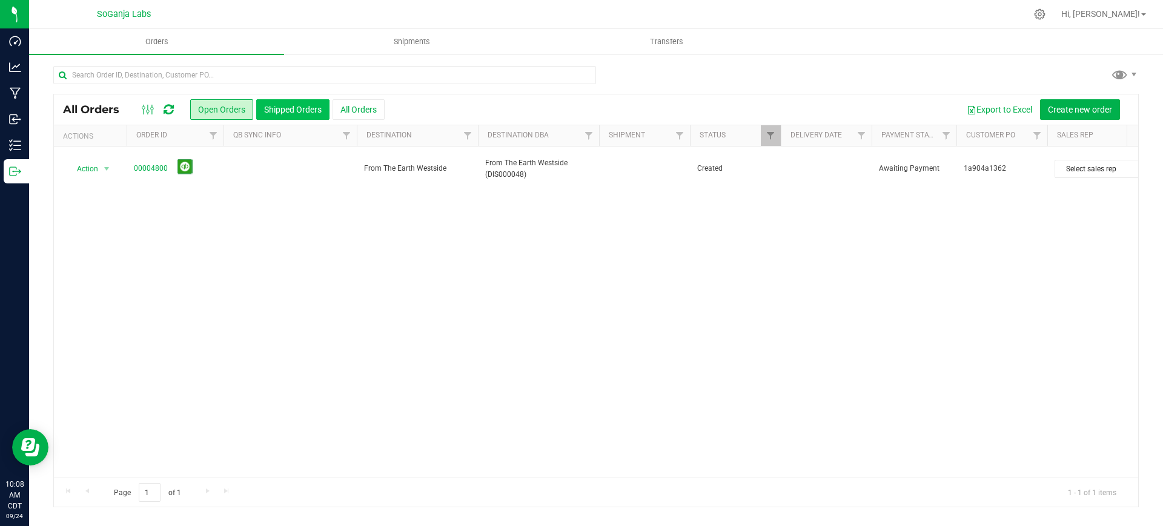
click at [291, 108] on button "Shipped Orders" at bounding box center [292, 109] width 73 height 21
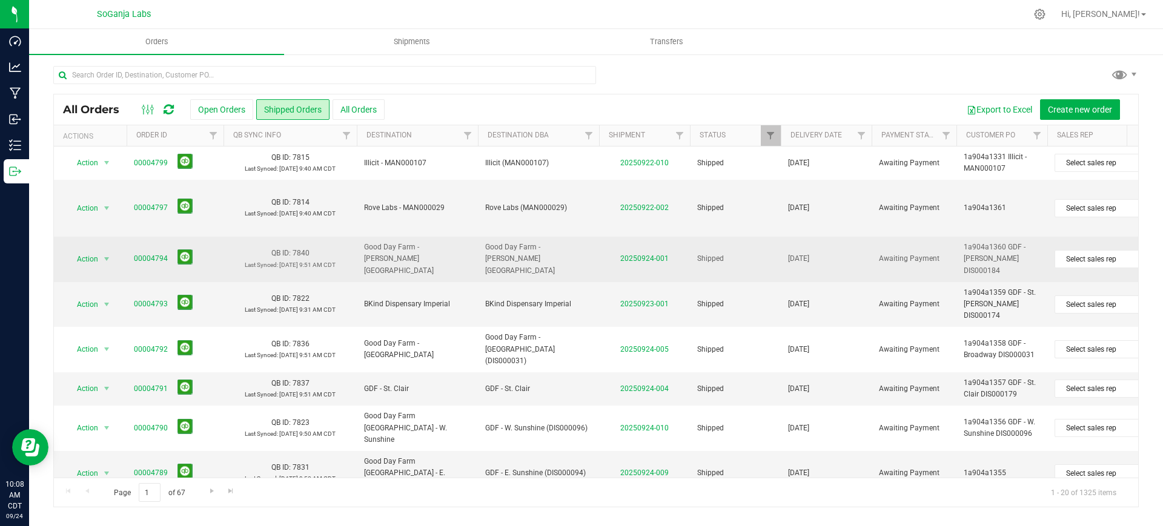
scroll to position [76, 0]
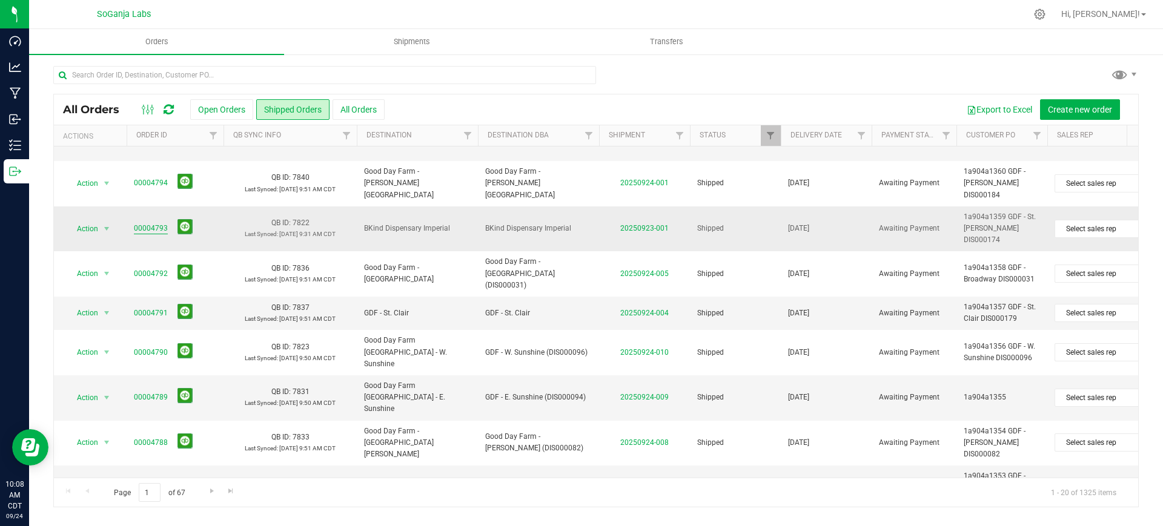
click at [151, 223] on link "00004793" at bounding box center [151, 229] width 34 height 12
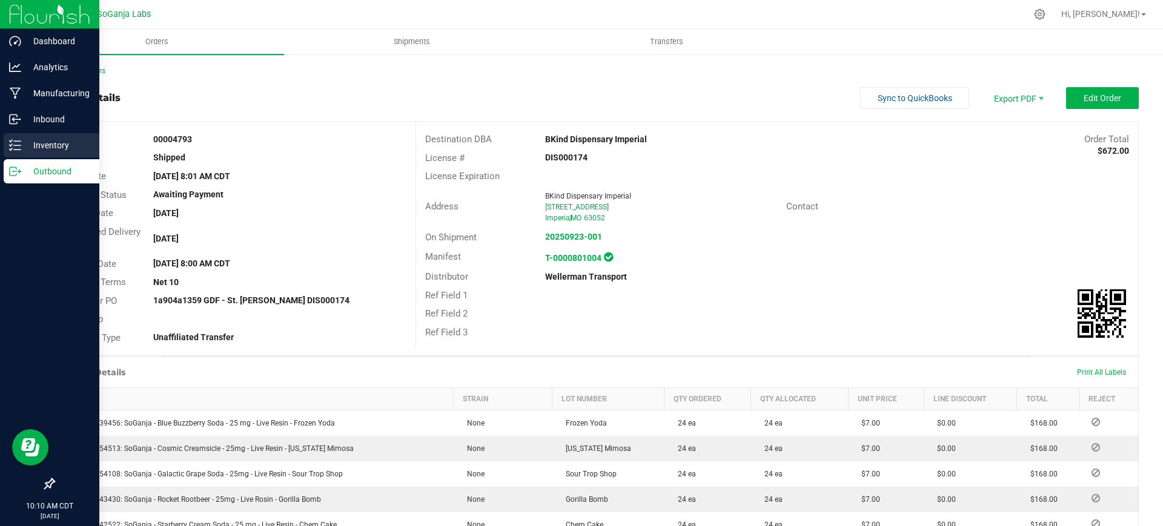
click at [41, 139] on p "Inventory" at bounding box center [57, 145] width 73 height 15
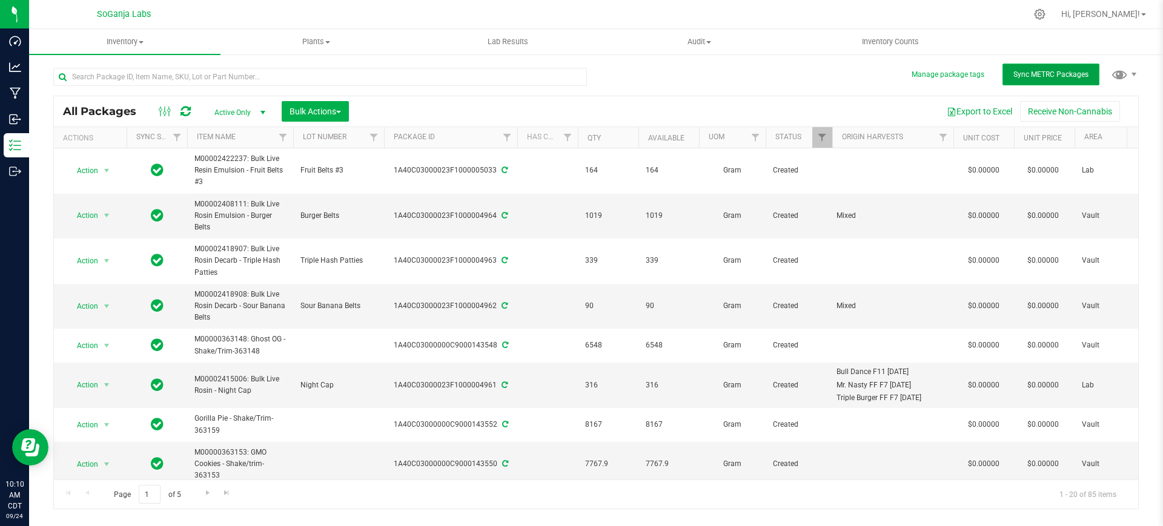
click at [1055, 76] on span "Sync METRC Packages" at bounding box center [1050, 74] width 75 height 8
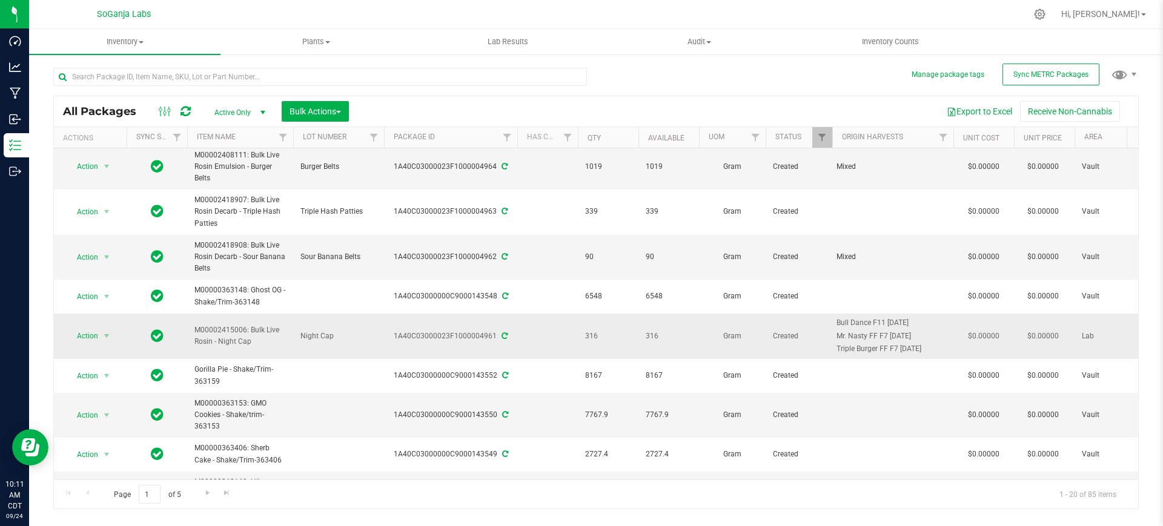
scroll to position [76, 0]
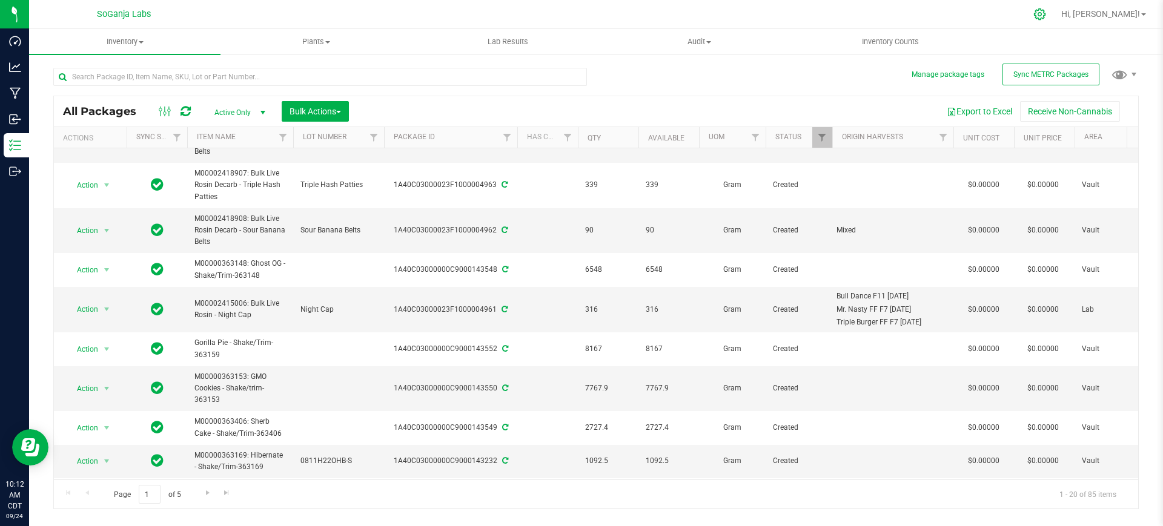
click at [1046, 13] on icon at bounding box center [1039, 14] width 13 height 13
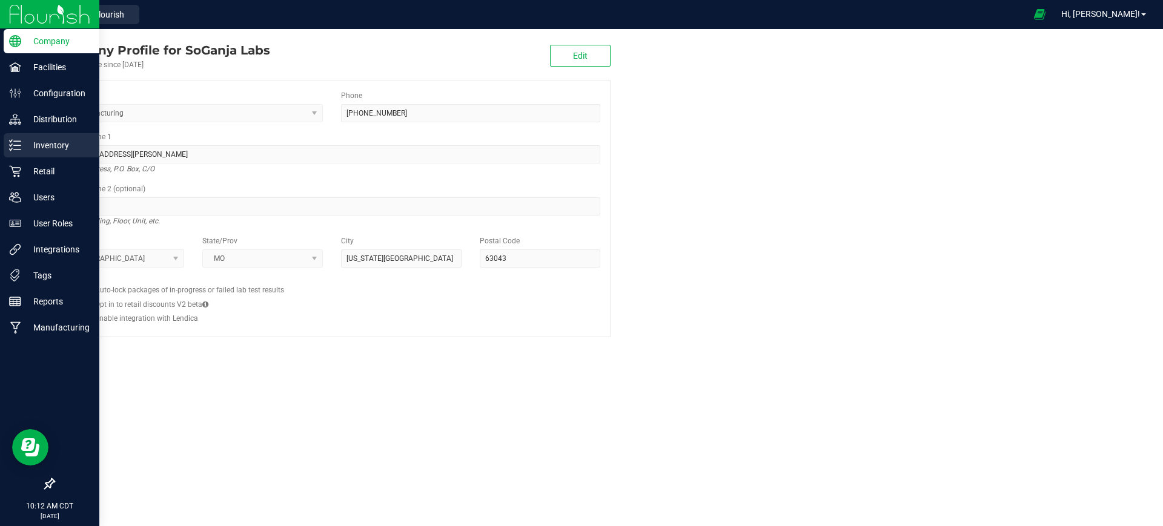
click at [46, 142] on p "Inventory" at bounding box center [57, 145] width 73 height 15
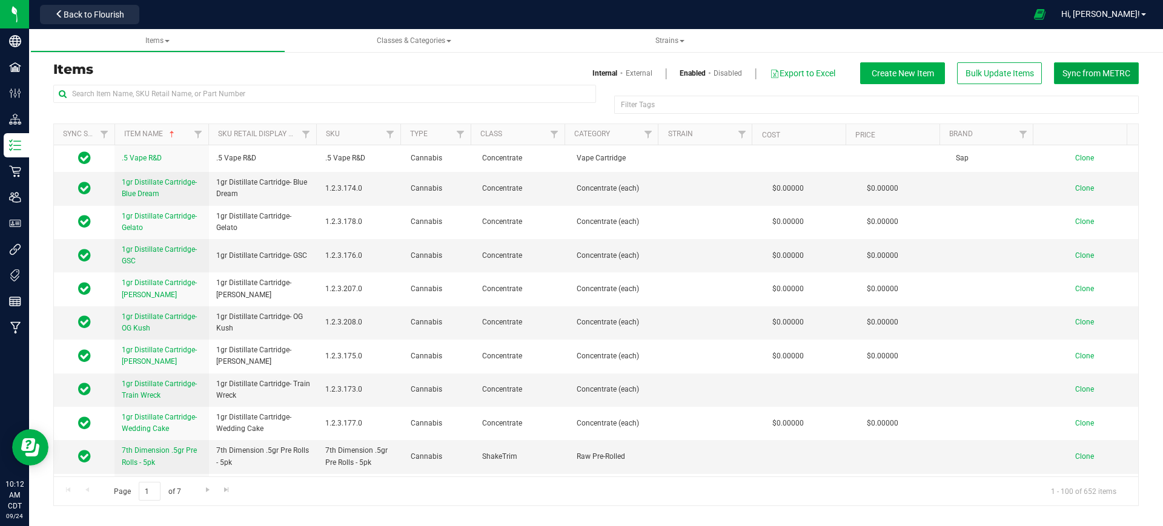
click at [1065, 71] on span "Sync from METRC" at bounding box center [1096, 73] width 68 height 10
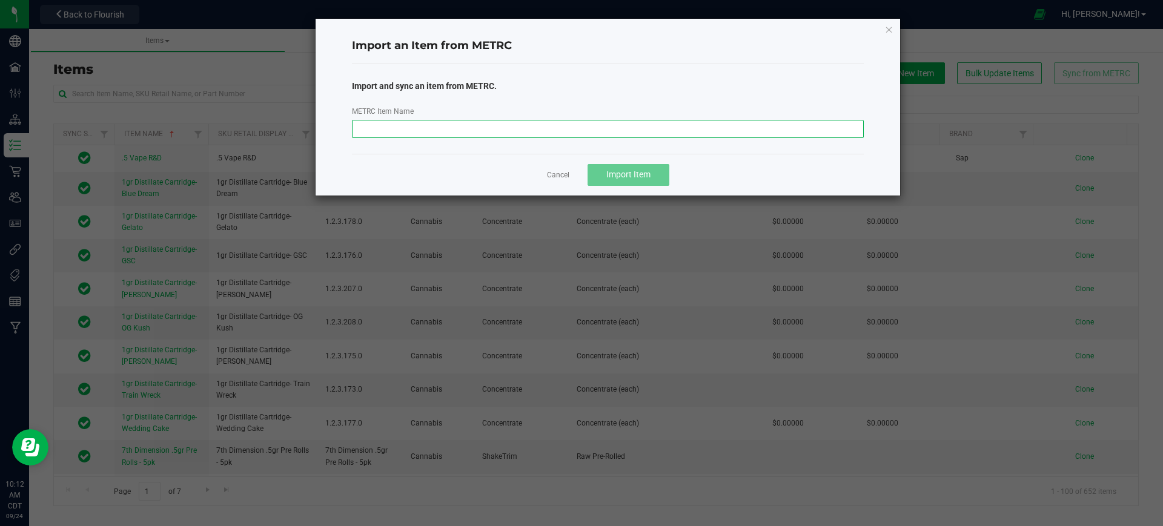
click at [450, 121] on input "METRC Item Name" at bounding box center [608, 129] width 512 height 18
paste input "M00002424231: M00002402579: Bulk Flower - EX.TR.CU.IN.ILLI.[DATE]"
type input "M00002424231: M00002402579: Bulk Flower - EX.TR.CU.IN.ILLI.[DATE]"
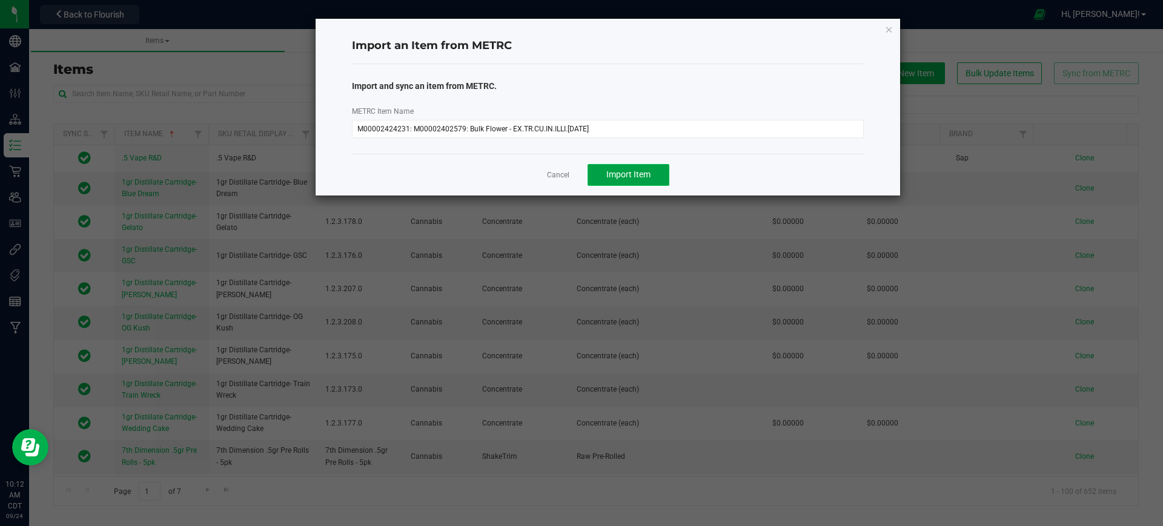
click at [653, 176] on button "Import Item" at bounding box center [628, 175] width 82 height 22
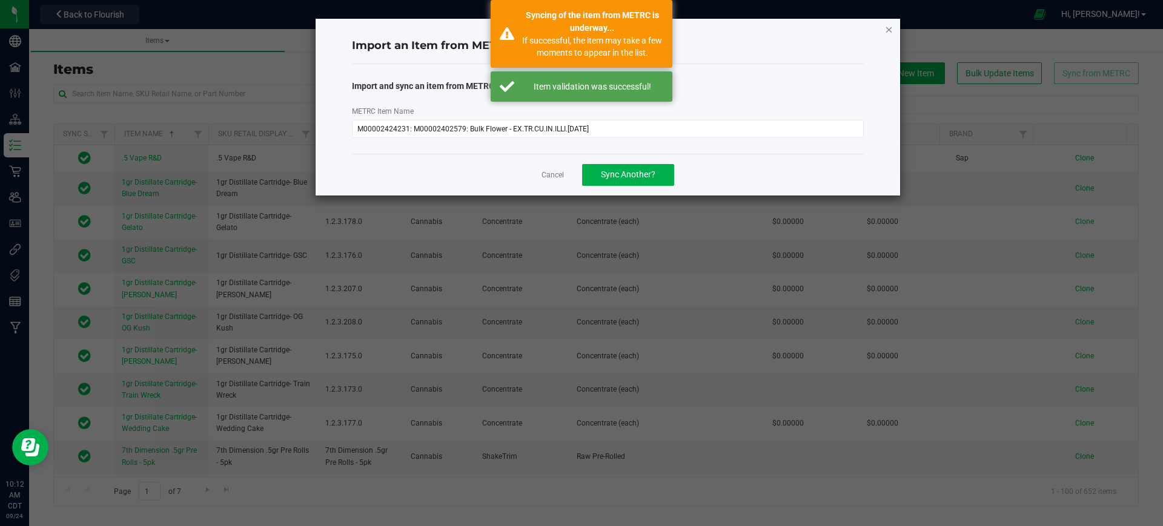
click at [890, 27] on icon "button" at bounding box center [889, 29] width 8 height 15
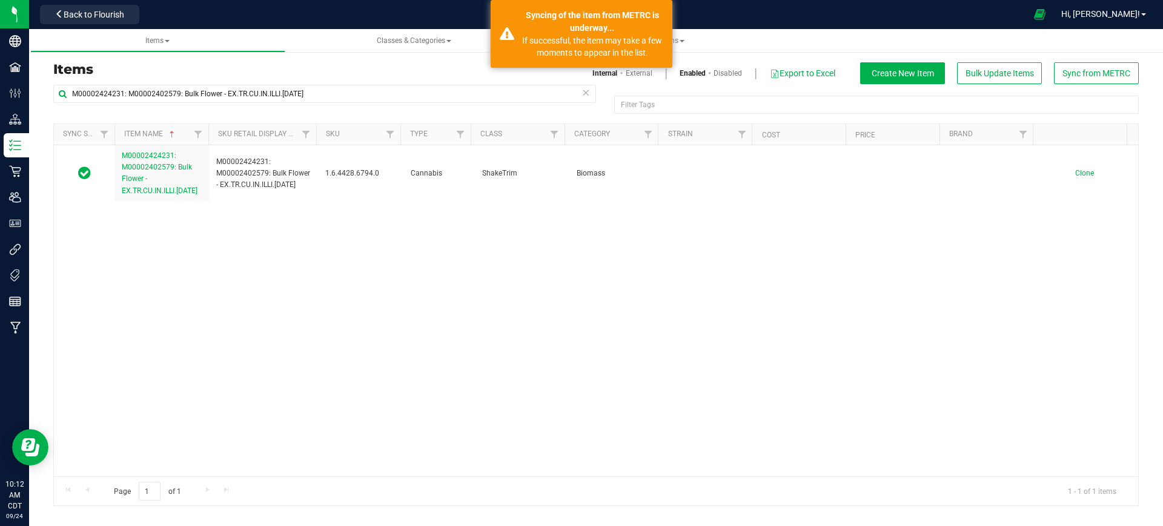
click at [108, 3] on div "Back to Flourish" at bounding box center [89, 14] width 109 height 24
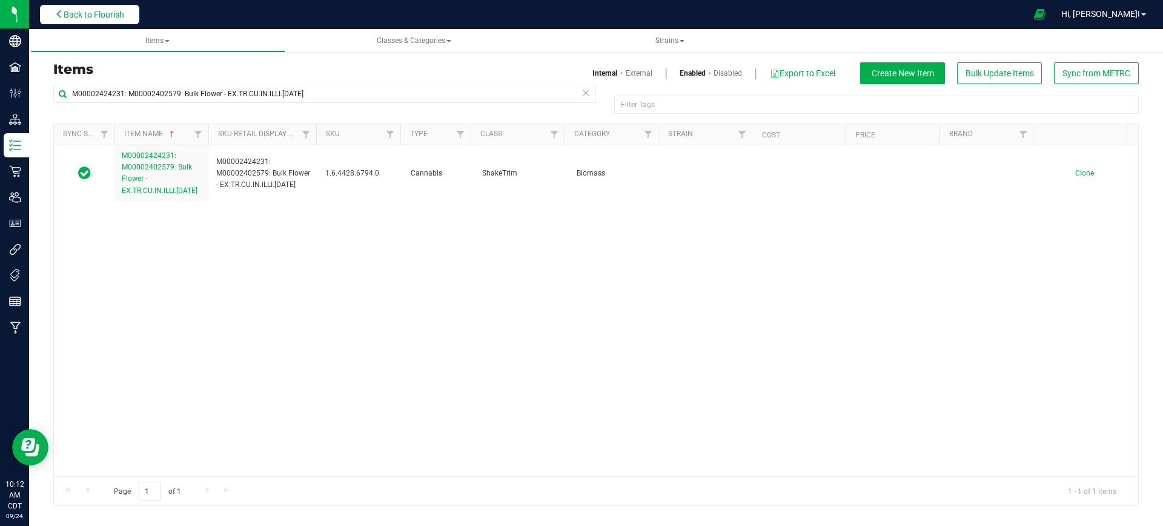
click at [107, 16] on span "Back to Flourish" at bounding box center [94, 15] width 61 height 10
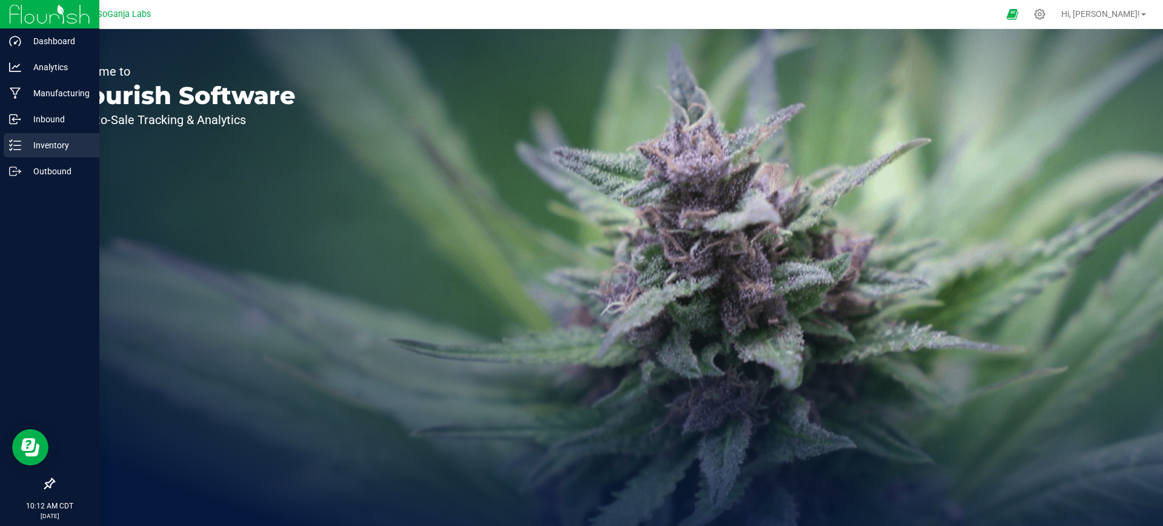
click at [73, 149] on p "Inventory" at bounding box center [57, 145] width 73 height 15
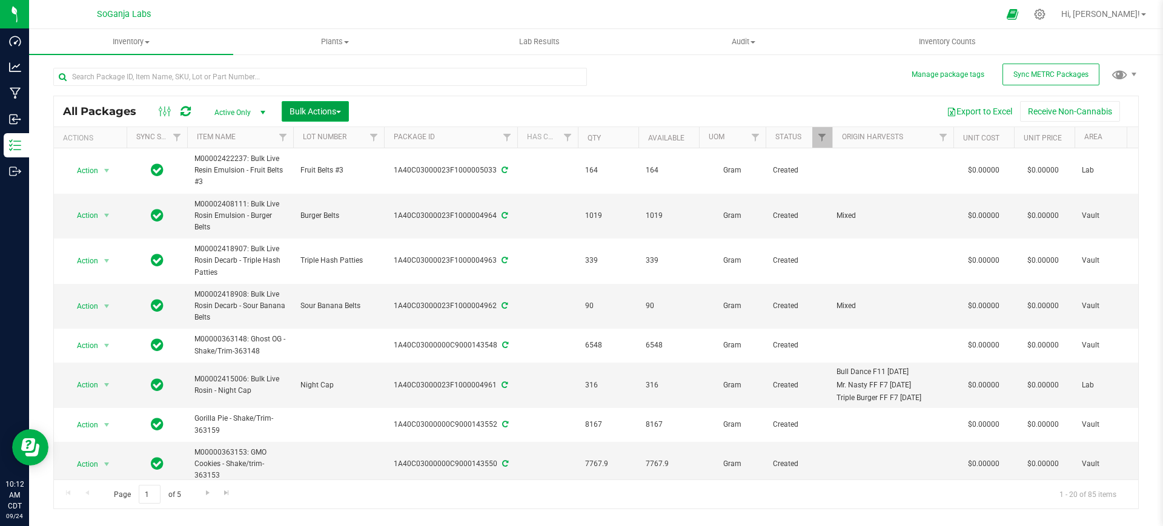
click at [318, 115] on span "Bulk Actions" at bounding box center [314, 112] width 51 height 10
click at [326, 139] on span "Add to manufacturing run" at bounding box center [334, 139] width 91 height 10
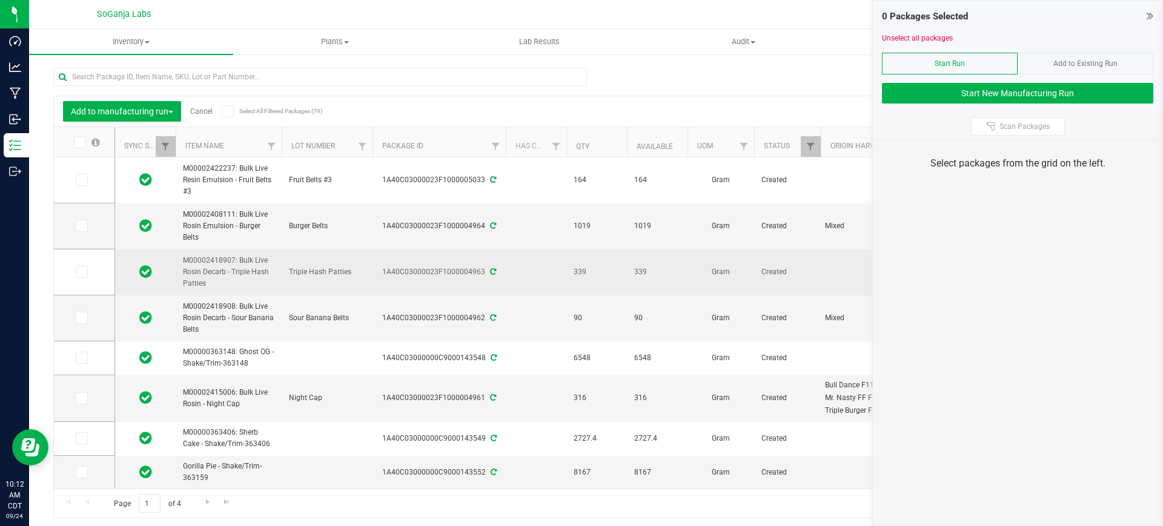
scroll to position [76, 0]
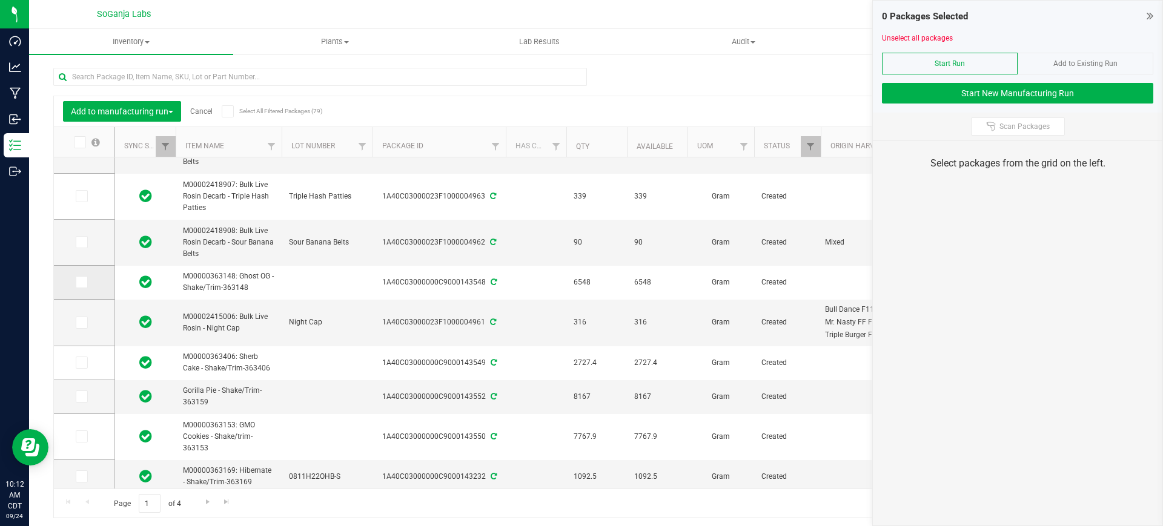
click at [82, 282] on icon at bounding box center [81, 282] width 8 height 0
click at [0, 0] on input "checkbox" at bounding box center [0, 0] width 0 height 0
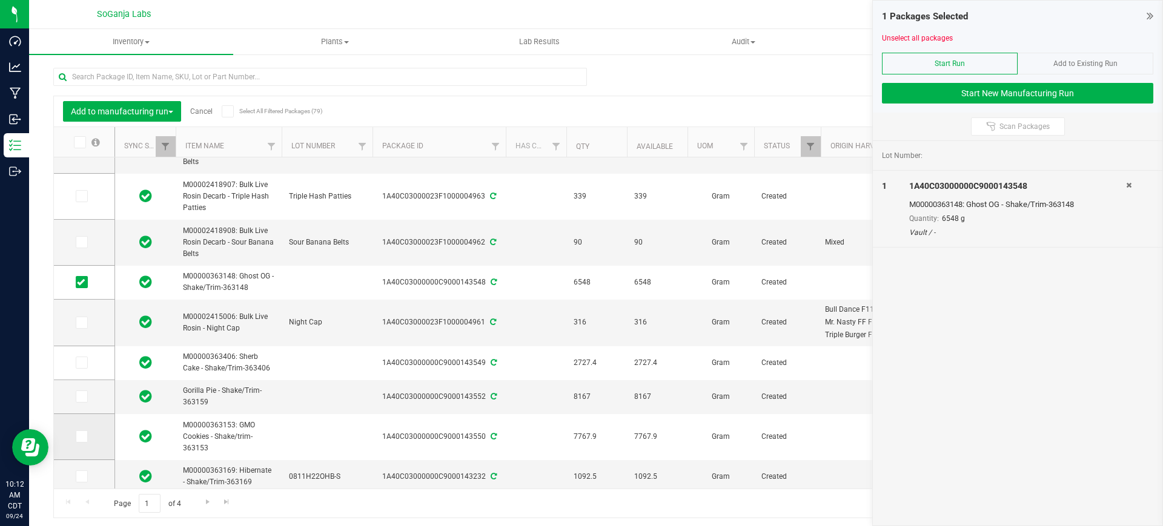
scroll to position [167, 0]
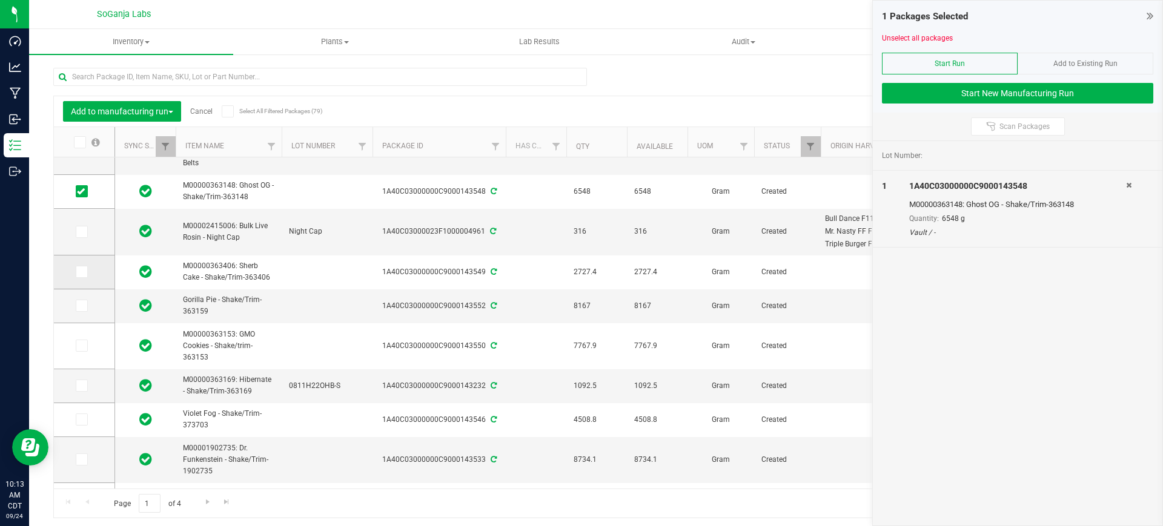
click at [83, 272] on icon at bounding box center [81, 272] width 8 height 0
click at [0, 0] on input "checkbox" at bounding box center [0, 0] width 0 height 0
click at [82, 306] on icon at bounding box center [81, 306] width 8 height 0
click at [0, 0] on input "checkbox" at bounding box center [0, 0] width 0 height 0
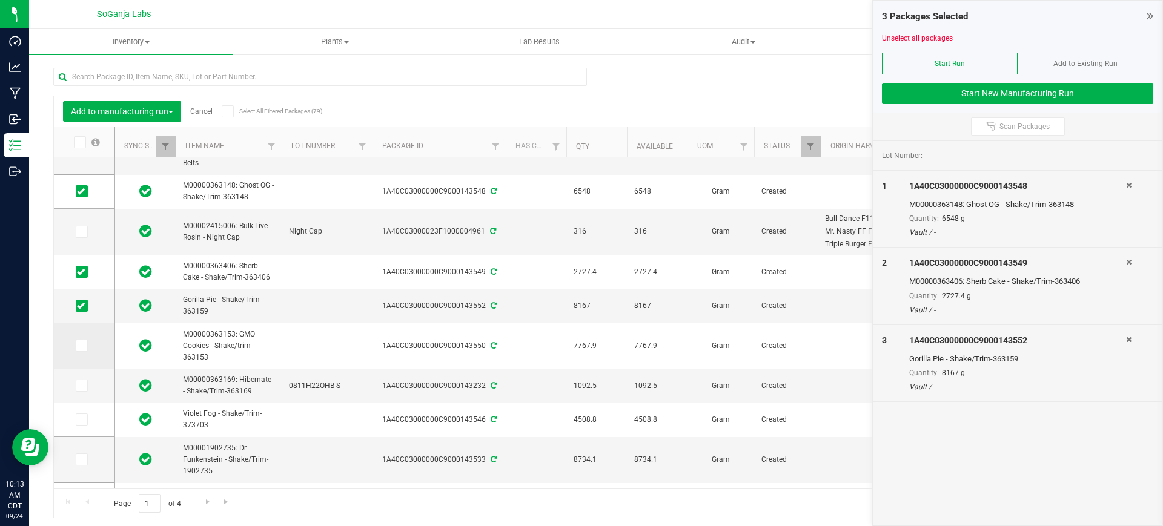
click at [85, 346] on span at bounding box center [82, 346] width 12 height 12
click at [0, 0] on input "checkbox" at bounding box center [0, 0] width 0 height 0
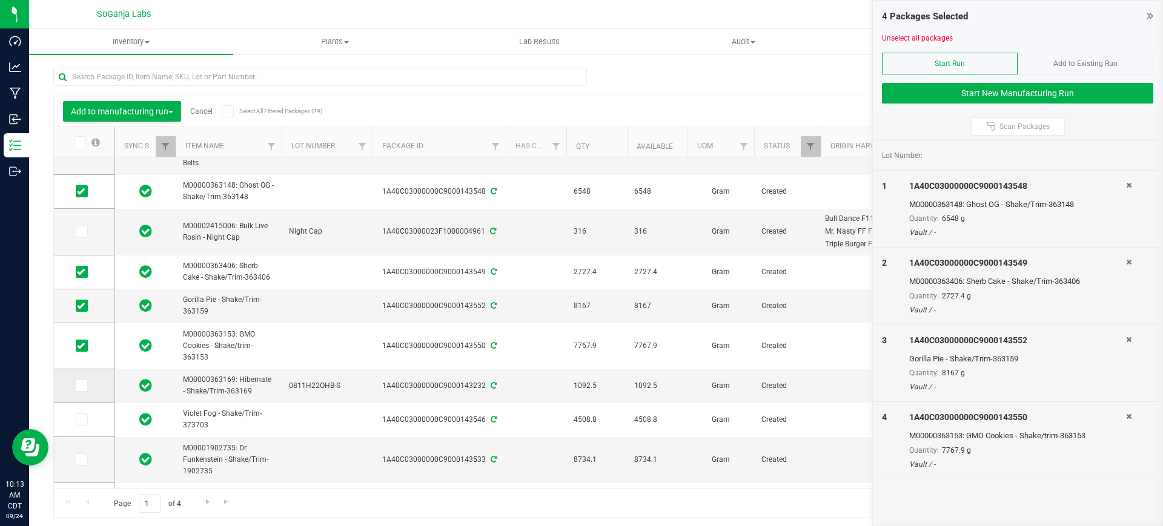
click at [84, 386] on icon at bounding box center [81, 386] width 8 height 0
click at [0, 0] on input "checkbox" at bounding box center [0, 0] width 0 height 0
click at [83, 420] on icon at bounding box center [81, 420] width 8 height 0
click at [0, 0] on input "checkbox" at bounding box center [0, 0] width 0 height 0
click at [80, 460] on icon at bounding box center [81, 460] width 8 height 0
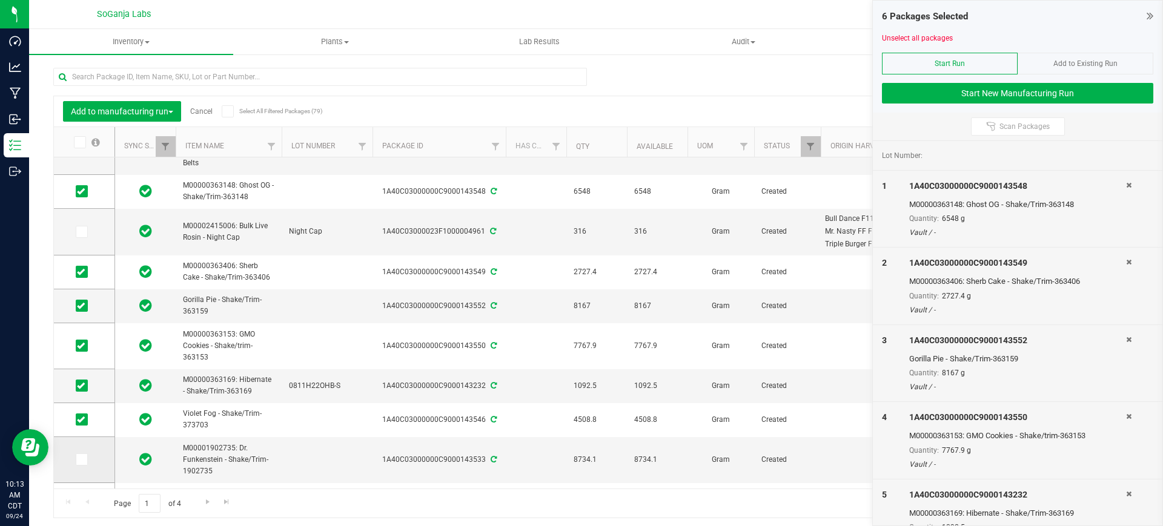
click at [0, 0] on input "checkbox" at bounding box center [0, 0] width 0 height 0
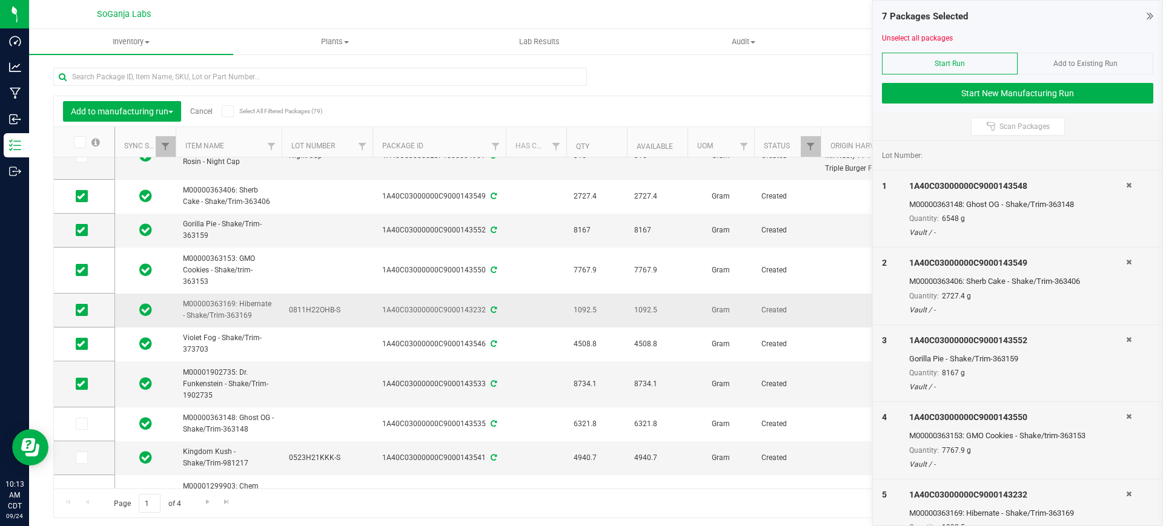
scroll to position [318, 0]
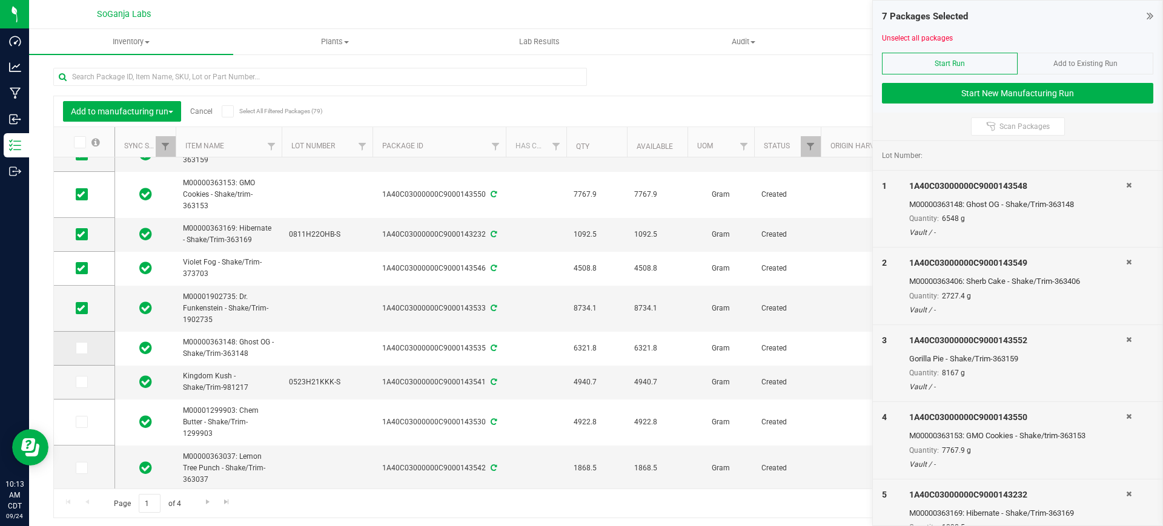
click at [82, 348] on icon at bounding box center [81, 348] width 8 height 0
click at [0, 0] on input "checkbox" at bounding box center [0, 0] width 0 height 0
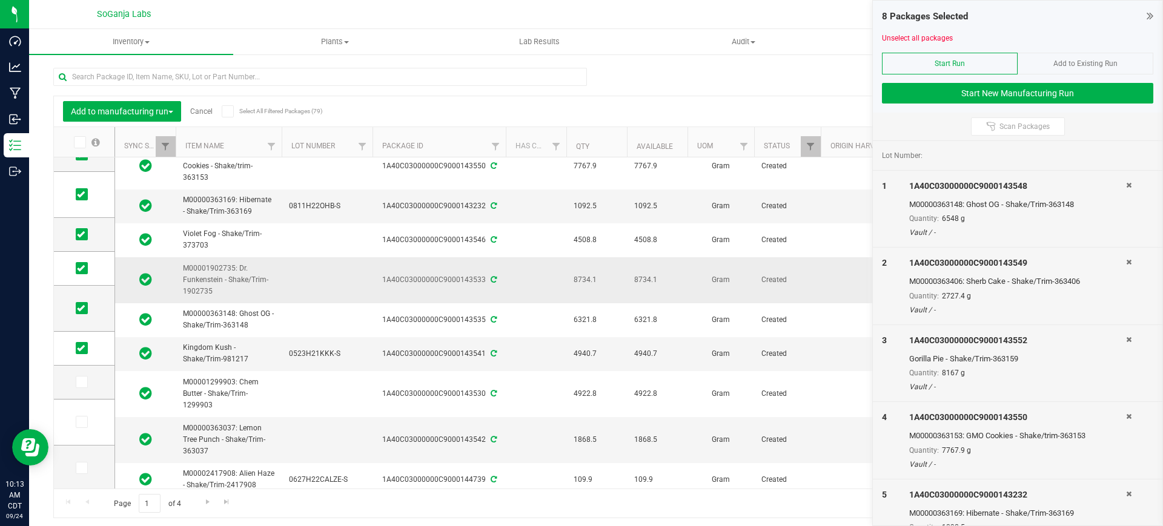
scroll to position [394, 0]
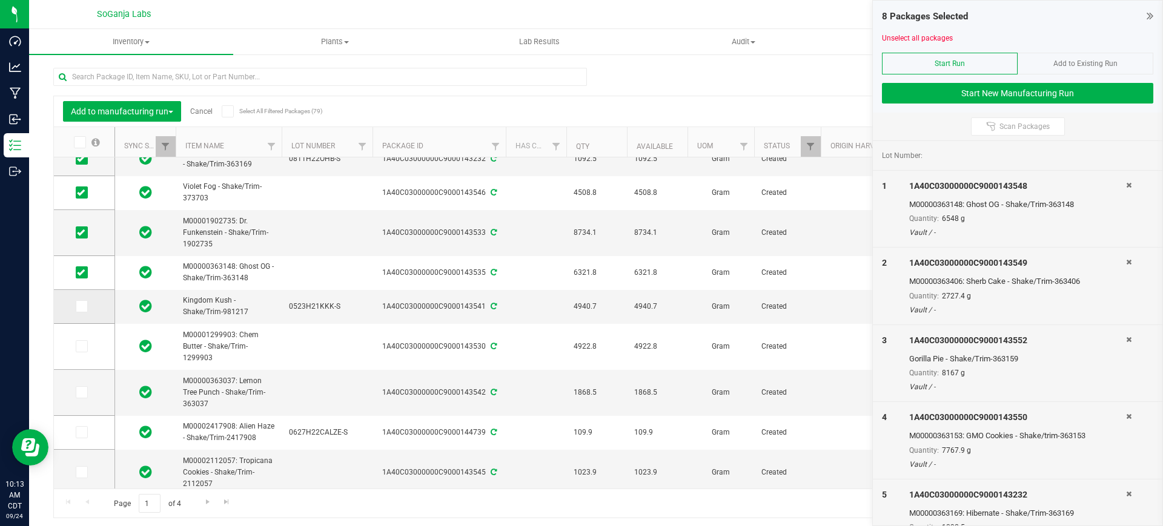
click at [82, 306] on icon at bounding box center [81, 306] width 8 height 0
click at [0, 0] on input "checkbox" at bounding box center [0, 0] width 0 height 0
click at [84, 346] on icon at bounding box center [81, 346] width 8 height 0
click at [0, 0] on input "checkbox" at bounding box center [0, 0] width 0 height 0
click at [81, 392] on icon at bounding box center [81, 392] width 8 height 0
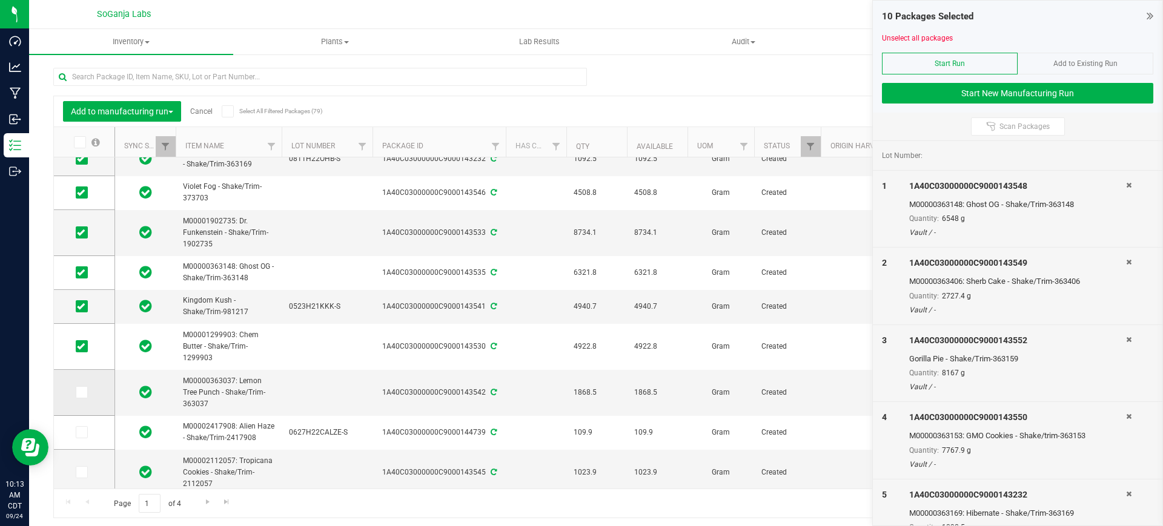
click at [0, 0] on input "checkbox" at bounding box center [0, 0] width 0 height 0
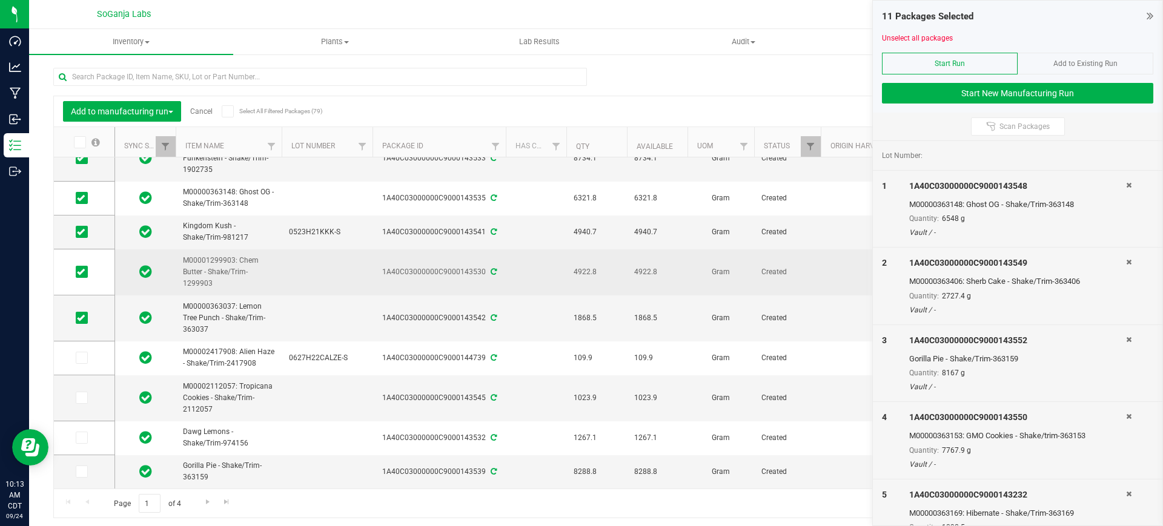
scroll to position [480, 0]
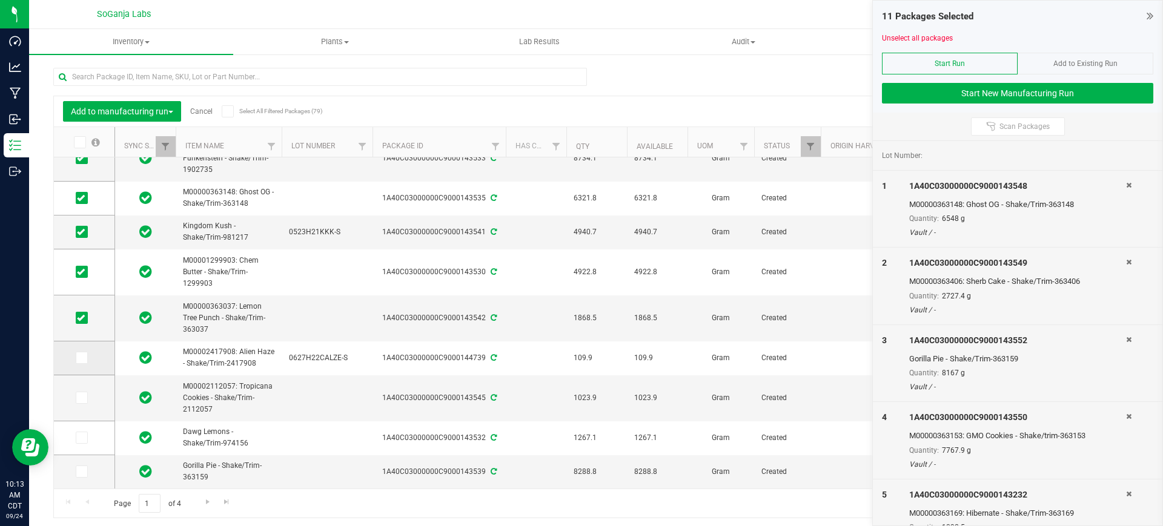
click at [84, 358] on icon at bounding box center [81, 358] width 8 height 0
click at [0, 0] on input "checkbox" at bounding box center [0, 0] width 0 height 0
click at [81, 398] on icon at bounding box center [81, 398] width 8 height 0
click at [0, 0] on input "checkbox" at bounding box center [0, 0] width 0 height 0
click at [81, 438] on icon at bounding box center [81, 438] width 8 height 0
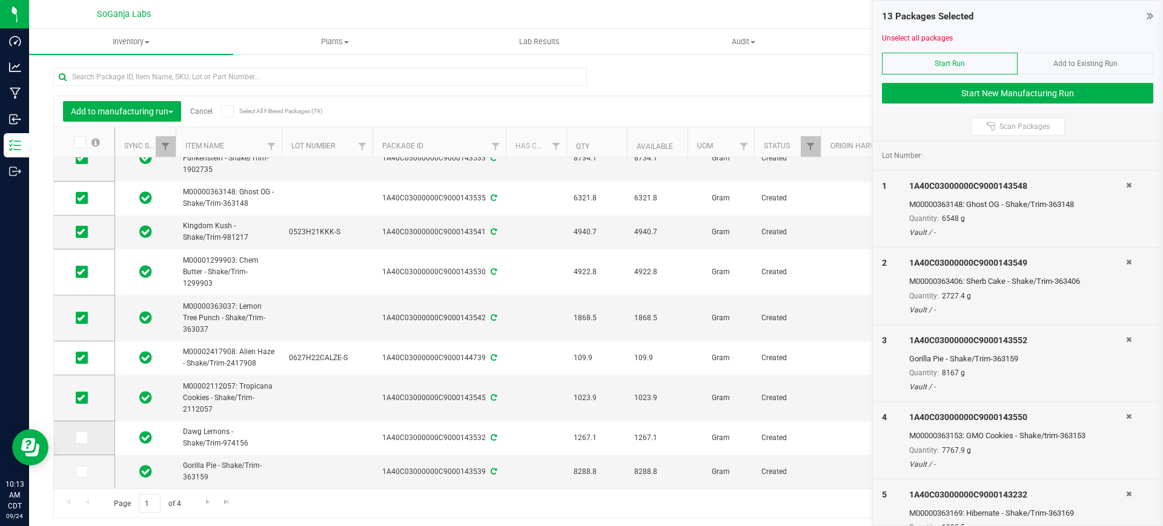
click at [0, 0] on input "checkbox" at bounding box center [0, 0] width 0 height 0
click at [81, 472] on icon at bounding box center [81, 472] width 8 height 0
click at [0, 0] on input "checkbox" at bounding box center [0, 0] width 0 height 0
click at [206, 502] on span "Go to the next page" at bounding box center [208, 502] width 10 height 10
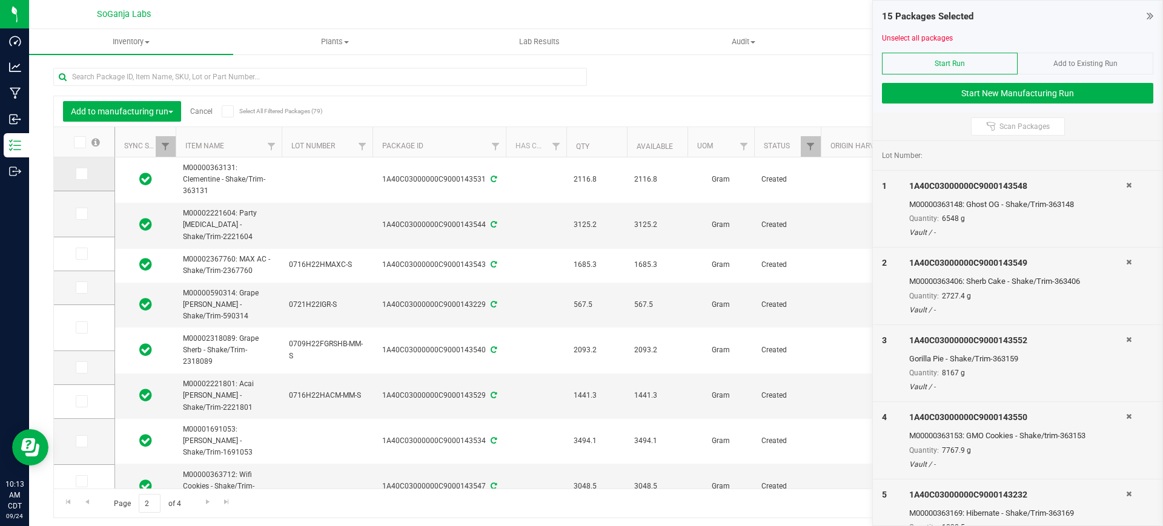
click at [80, 174] on icon at bounding box center [81, 174] width 8 height 0
click at [0, 0] on input "checkbox" at bounding box center [0, 0] width 0 height 0
click at [80, 214] on icon at bounding box center [81, 214] width 8 height 0
click at [0, 0] on input "checkbox" at bounding box center [0, 0] width 0 height 0
click at [84, 254] on icon at bounding box center [81, 254] width 8 height 0
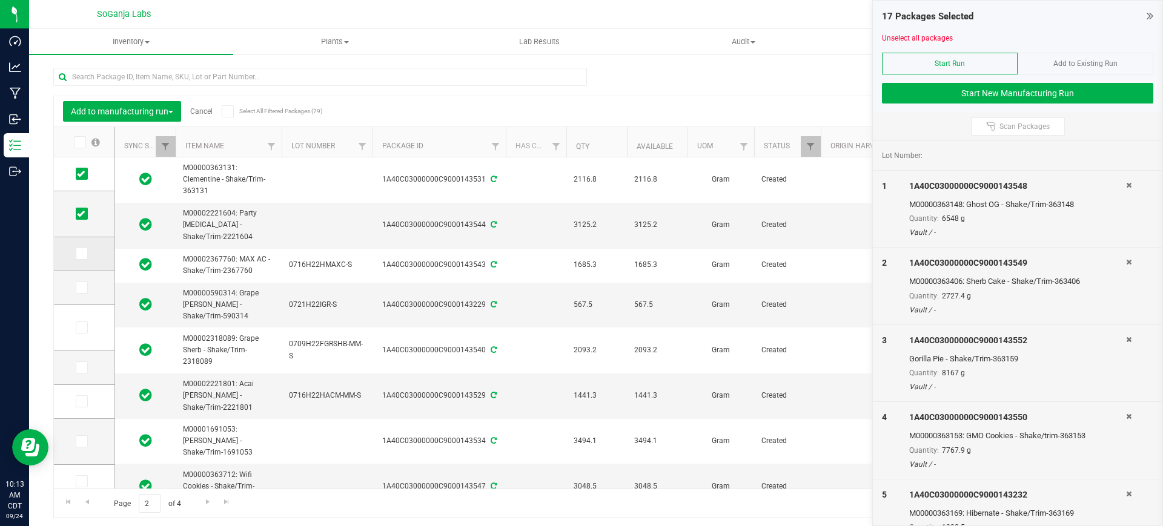
click at [0, 0] on input "checkbox" at bounding box center [0, 0] width 0 height 0
click at [84, 288] on icon at bounding box center [81, 288] width 8 height 0
click at [0, 0] on input "checkbox" at bounding box center [0, 0] width 0 height 0
click at [79, 328] on icon at bounding box center [81, 328] width 8 height 0
click at [0, 0] on input "checkbox" at bounding box center [0, 0] width 0 height 0
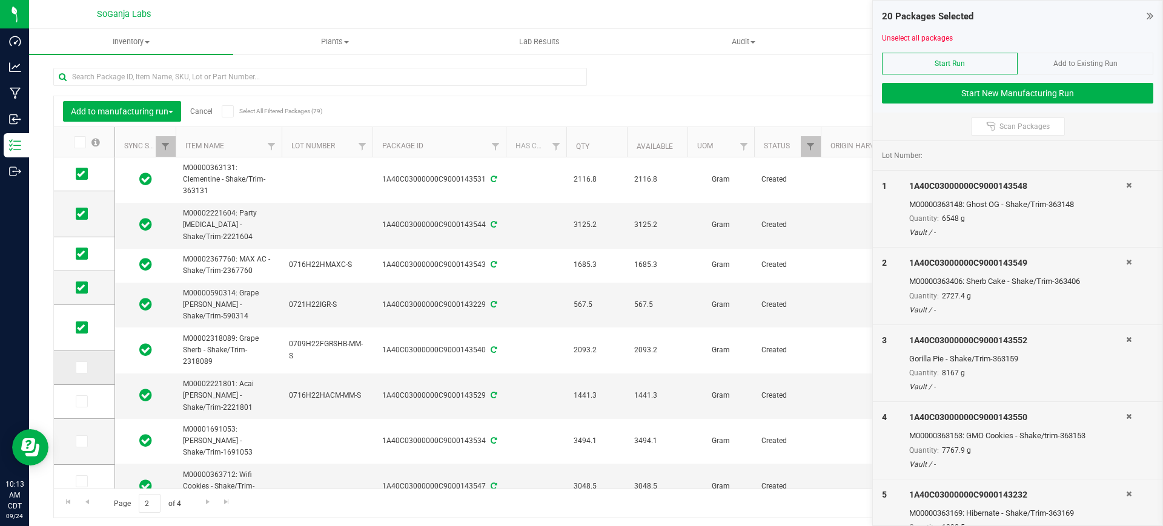
click at [84, 368] on icon at bounding box center [81, 368] width 8 height 0
click at [0, 0] on input "checkbox" at bounding box center [0, 0] width 0 height 0
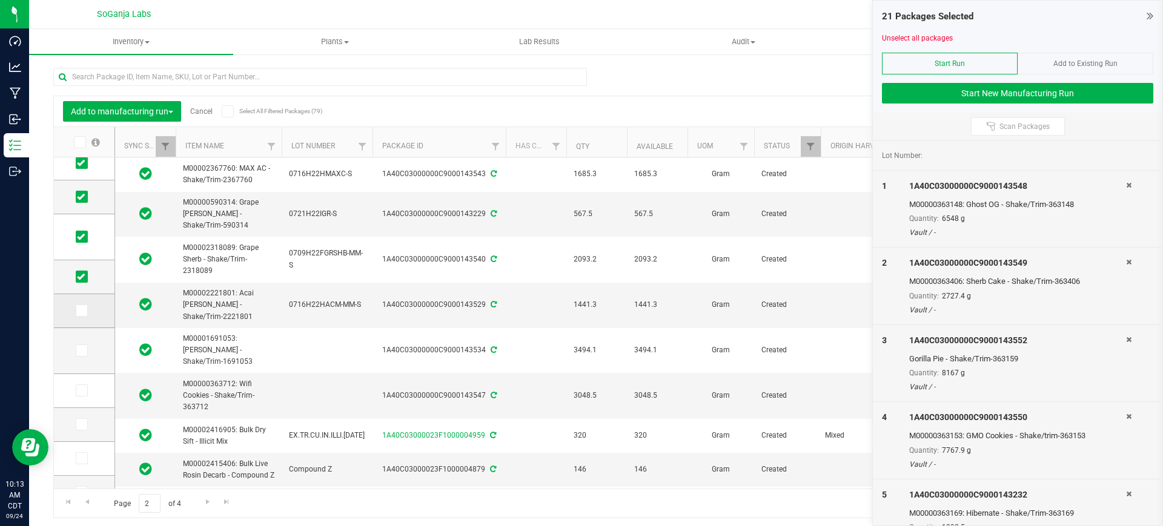
click at [80, 311] on icon at bounding box center [81, 311] width 8 height 0
click at [0, 0] on input "checkbox" at bounding box center [0, 0] width 0 height 0
click at [81, 351] on icon at bounding box center [81, 351] width 8 height 0
click at [0, 0] on input "checkbox" at bounding box center [0, 0] width 0 height 0
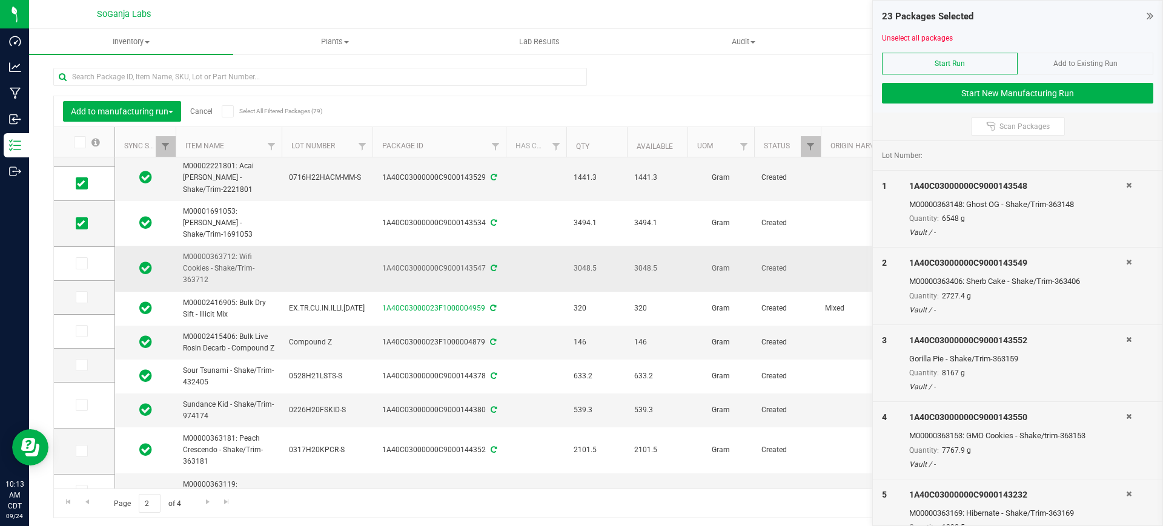
scroll to position [242, 0]
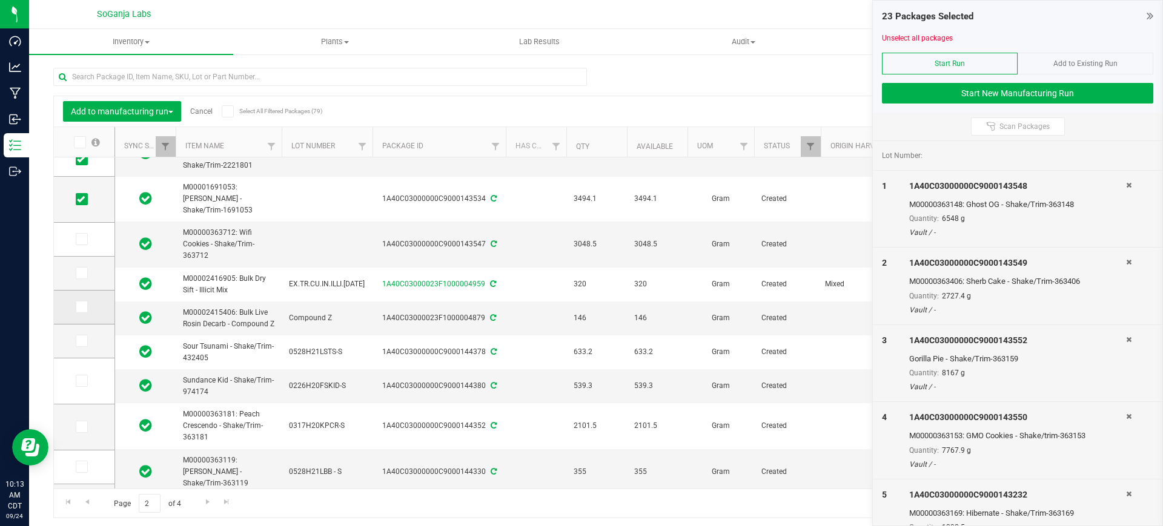
click at [87, 306] on span at bounding box center [82, 307] width 12 height 12
click at [0, 0] on input "checkbox" at bounding box center [0, 0] width 0 height 0
click at [85, 342] on span at bounding box center [82, 341] width 12 height 12
click at [0, 0] on input "checkbox" at bounding box center [0, 0] width 0 height 0
click at [83, 381] on icon at bounding box center [81, 381] width 8 height 0
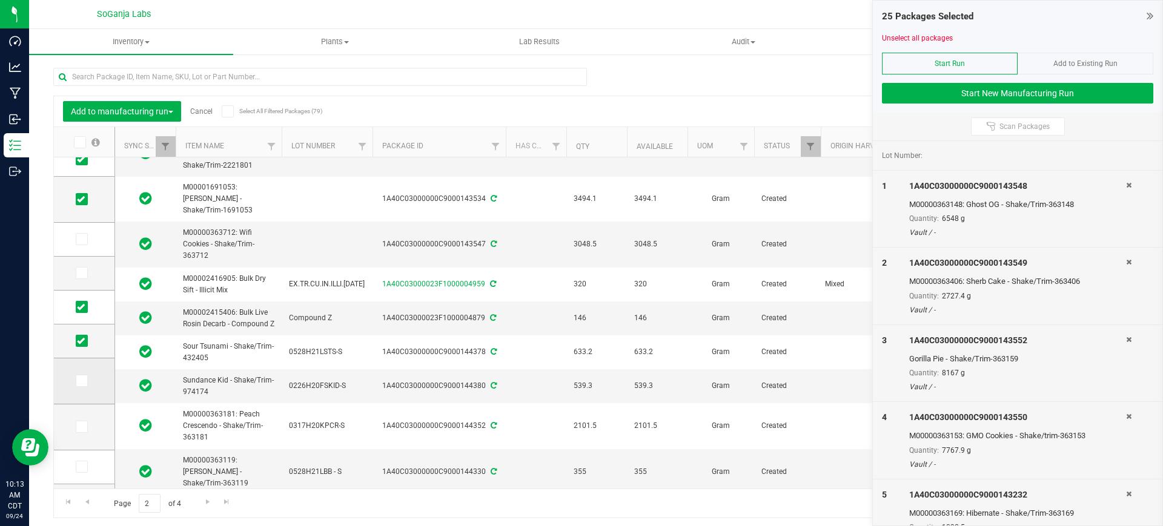
click at [0, 0] on input "checkbox" at bounding box center [0, 0] width 0 height 0
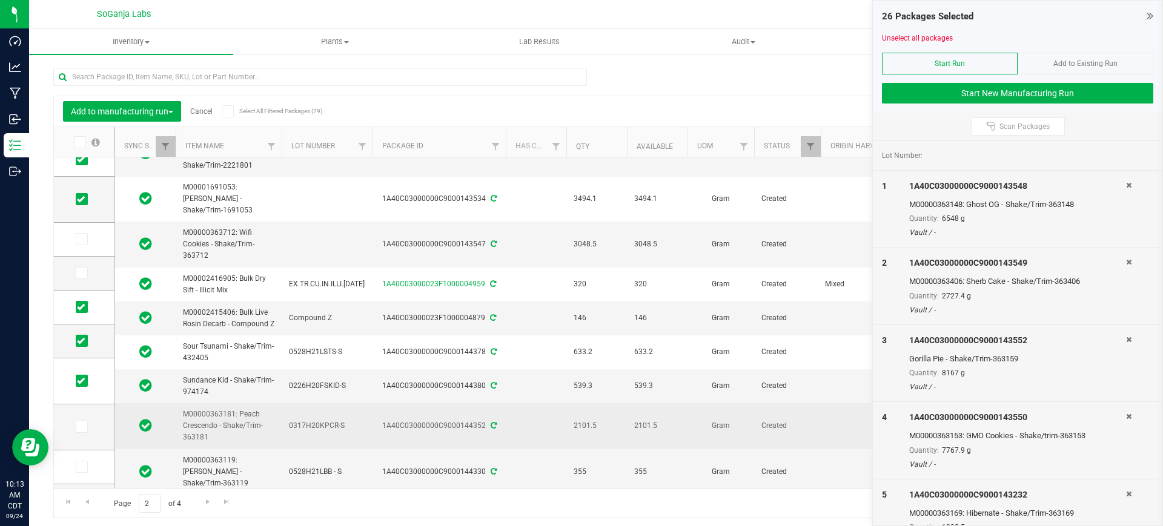
scroll to position [318, 0]
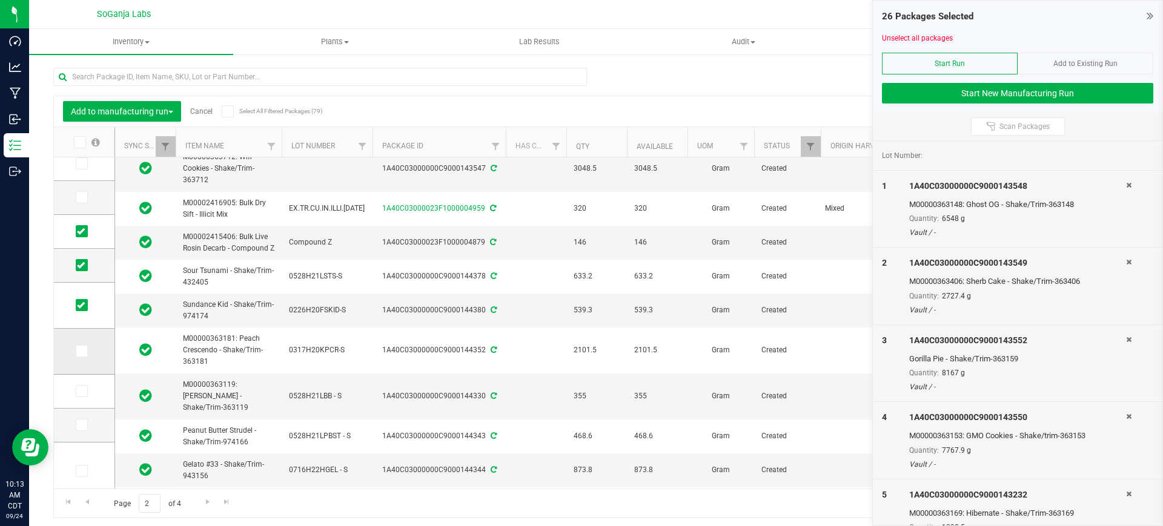
click at [84, 351] on icon at bounding box center [81, 351] width 8 height 0
click at [0, 0] on input "checkbox" at bounding box center [0, 0] width 0 height 0
click at [79, 391] on icon at bounding box center [81, 391] width 8 height 0
click at [0, 0] on input "checkbox" at bounding box center [0, 0] width 0 height 0
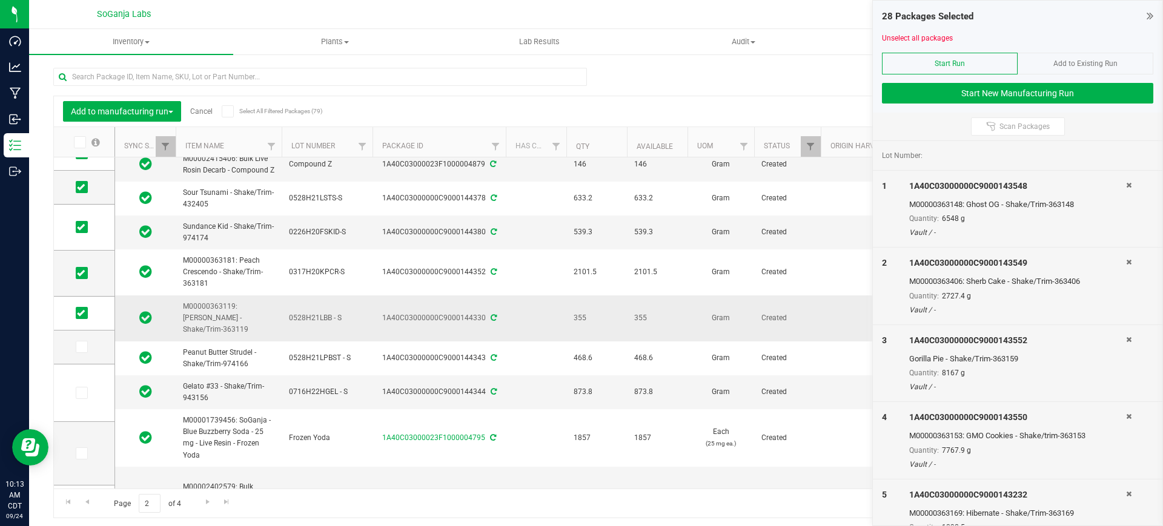
scroll to position [469, 0]
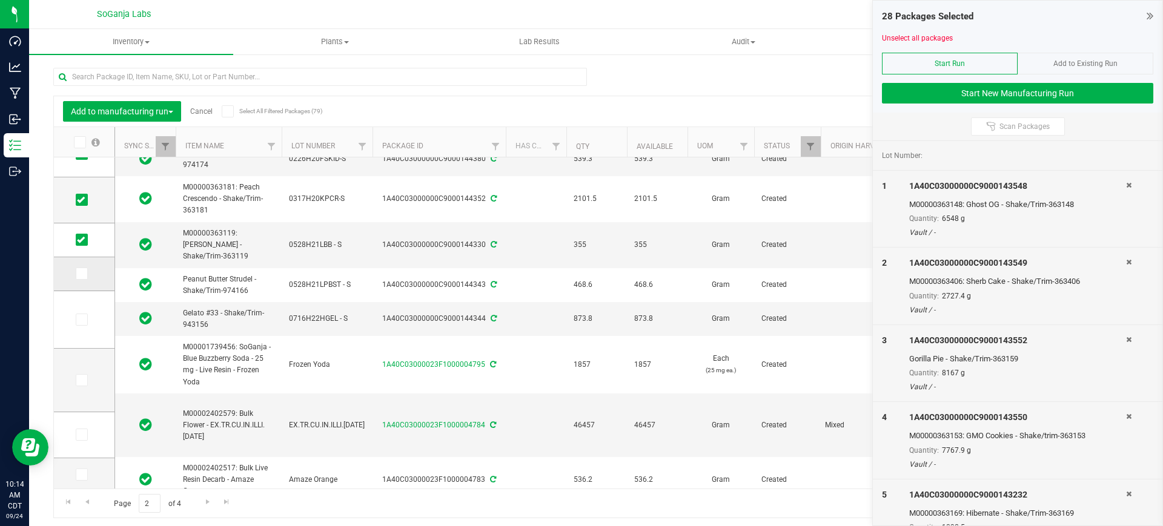
click at [82, 274] on icon at bounding box center [81, 274] width 8 height 0
click at [0, 0] on input "checkbox" at bounding box center [0, 0] width 0 height 0
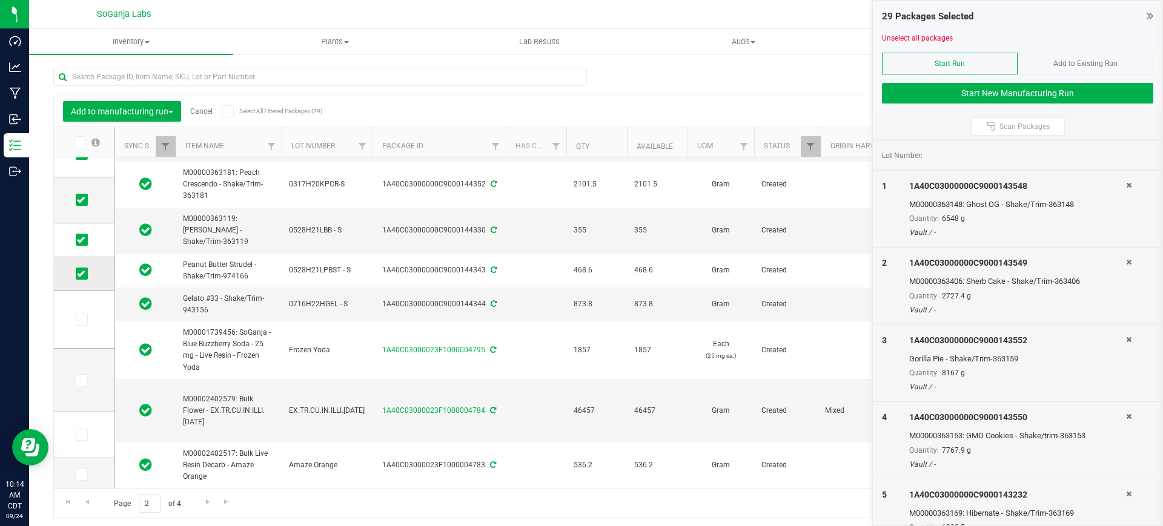
scroll to position [0, 0]
click at [223, 500] on span "Go to the last page" at bounding box center [227, 502] width 10 height 10
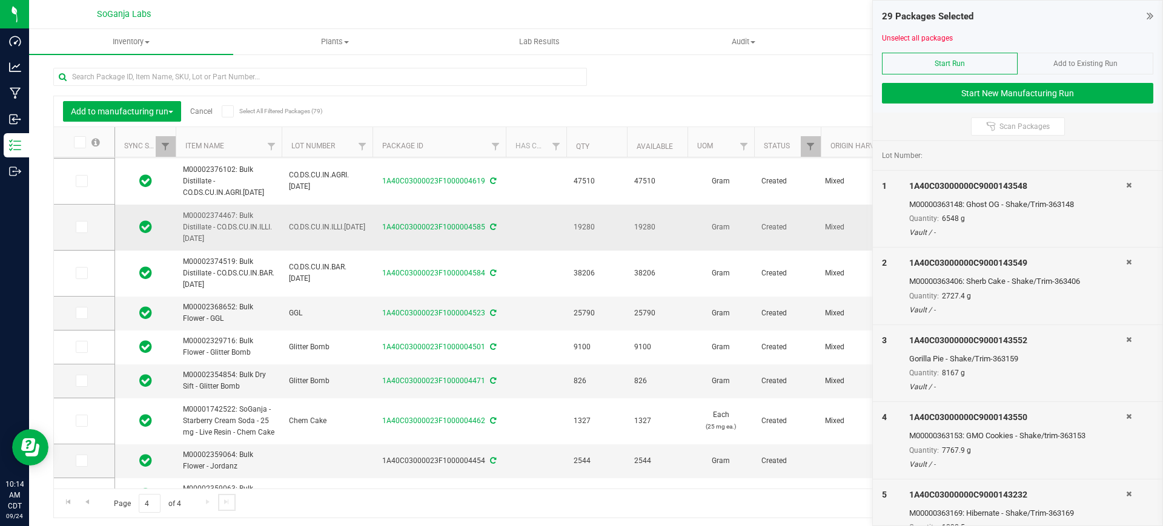
scroll to position [151, 0]
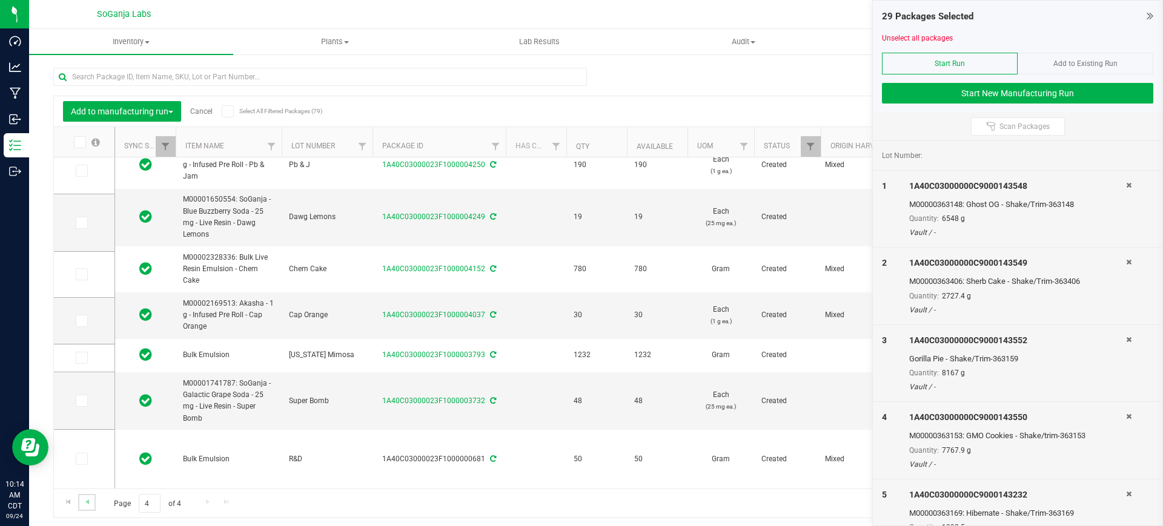
click at [93, 499] on link "Go to the previous page" at bounding box center [87, 502] width 18 height 16
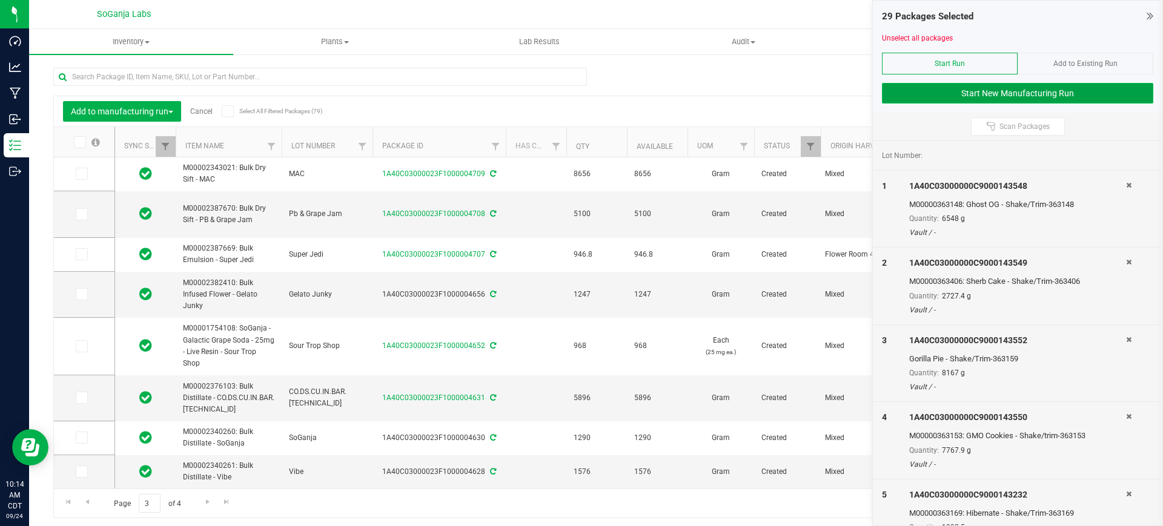
click at [1047, 99] on button "Start New Manufacturing Run" at bounding box center [1017, 93] width 271 height 21
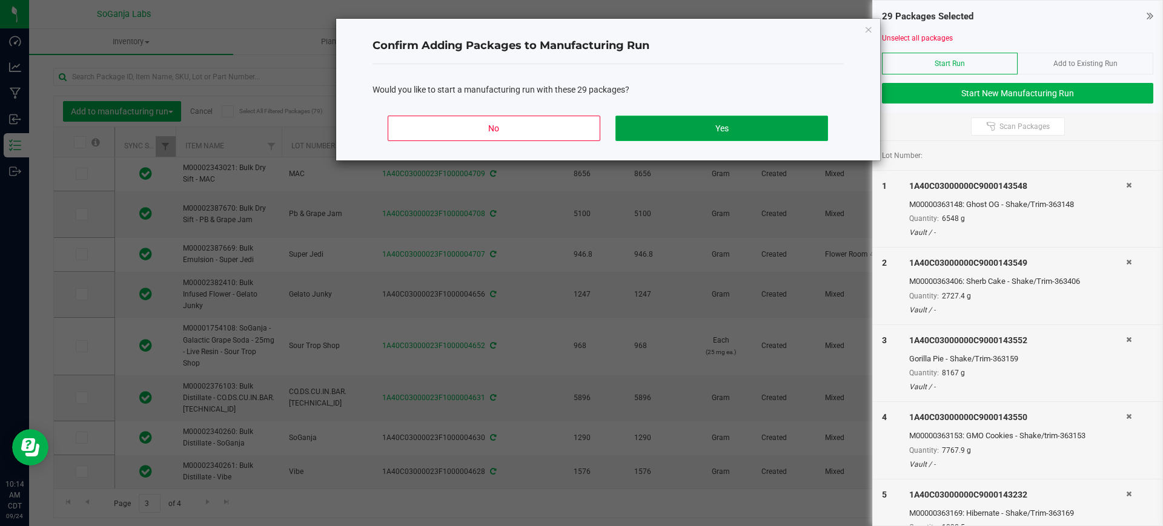
click at [774, 133] on button "Yes" at bounding box center [721, 128] width 212 height 25
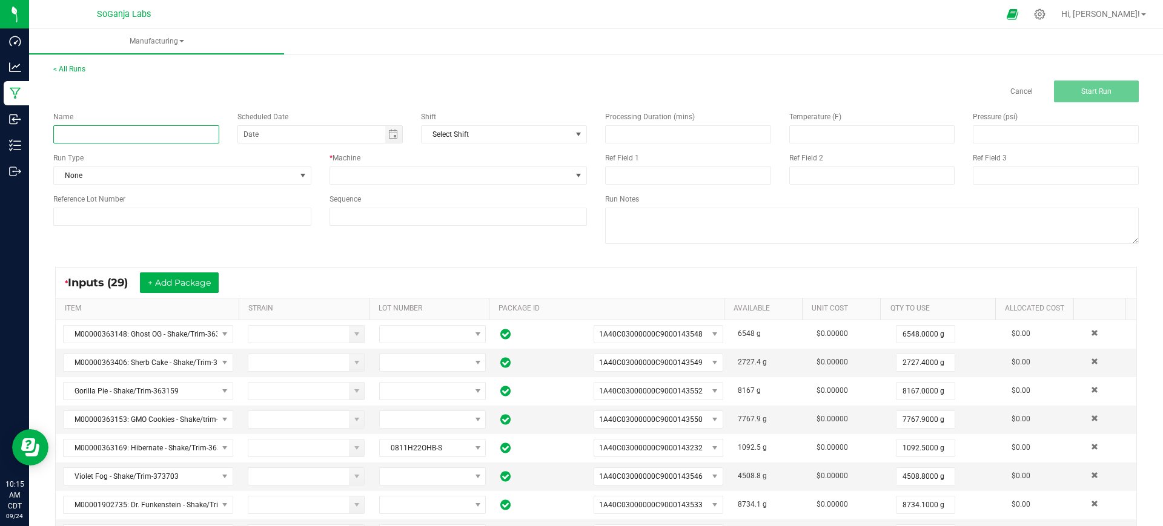
click at [96, 134] on input at bounding box center [136, 134] width 166 height 18
paste input "M00002424231: M00002402579: Bulk Flower - EX.TR.CU.IN.ILLI.[DATE]"
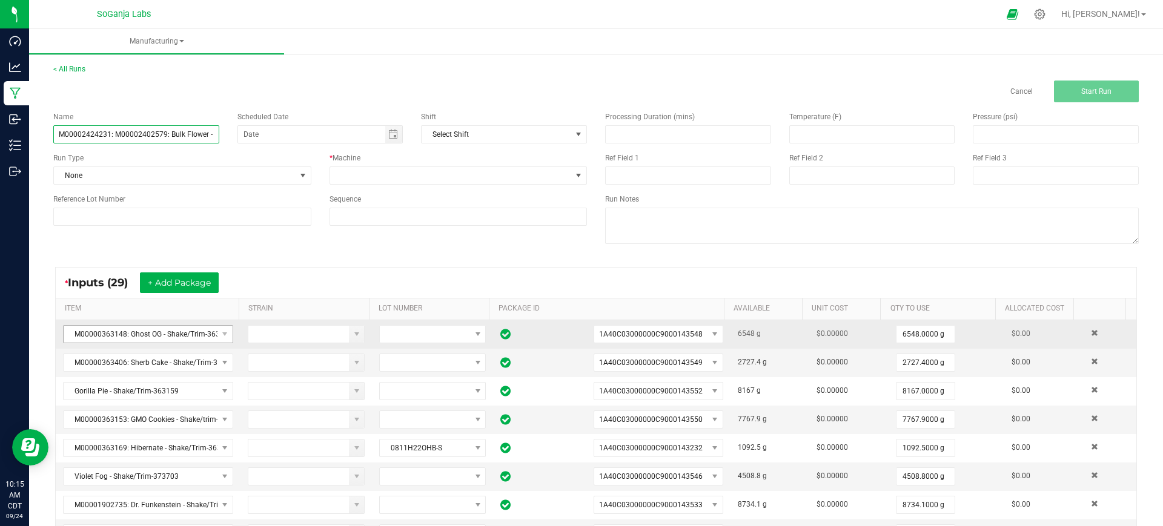
scroll to position [0, 80]
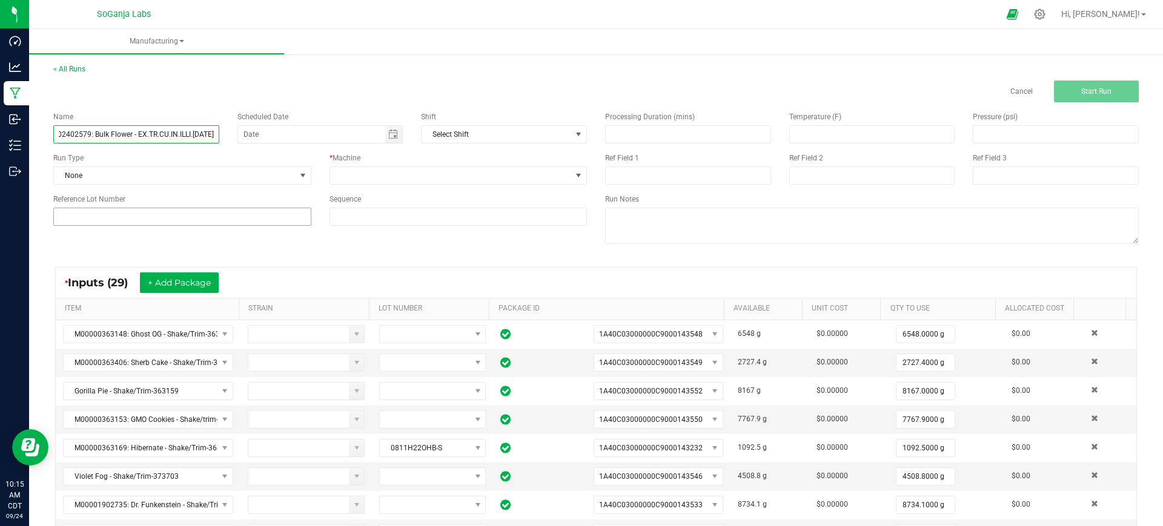
type input "M00002424231: M00002402579: Bulk Flower - EX.TR.CU.IN.ILLI.[DATE]"
click at [237, 212] on input at bounding box center [182, 217] width 258 height 18
paste input "M00002424231: M00002402579: Bulk Flower - EX.TR.CU.IN.ILLI.[DATE]"
type input "EX.TR.CU.IN.ILLI.[DATE]"
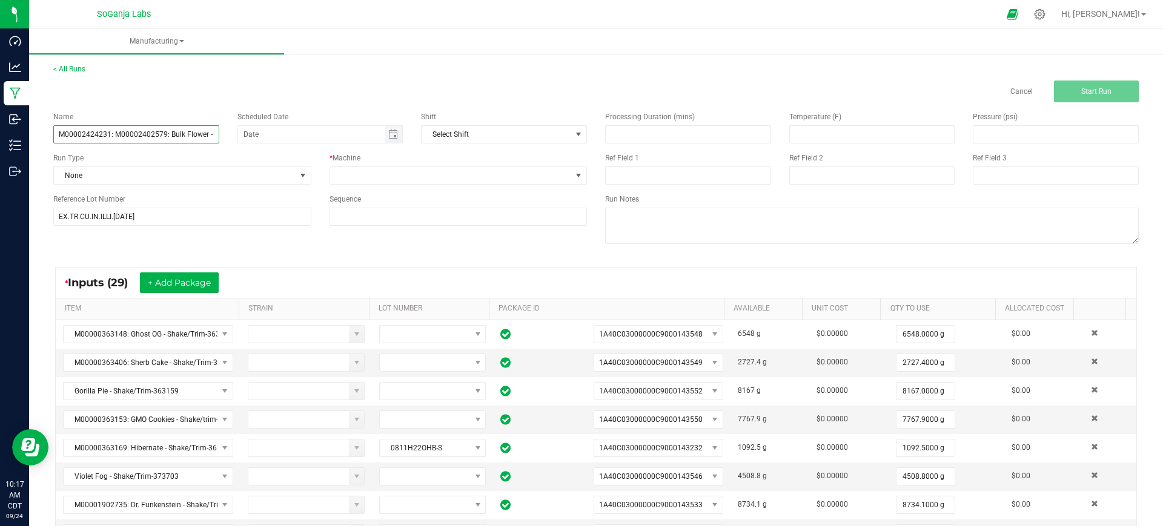
scroll to position [0, 80]
drag, startPoint x: 58, startPoint y: 131, endPoint x: 319, endPoint y: 127, distance: 261.6
click at [319, 127] on div "Name M00002424231: M00002402579: Bulk Flower - EX.TR.CU.IN.ILLI.[DATE] Schedule…" at bounding box center [320, 127] width 552 height 32
paste input "M00002424316: Bulk Flower - EX.TR.CU.IN.ILLI.[DATE]"
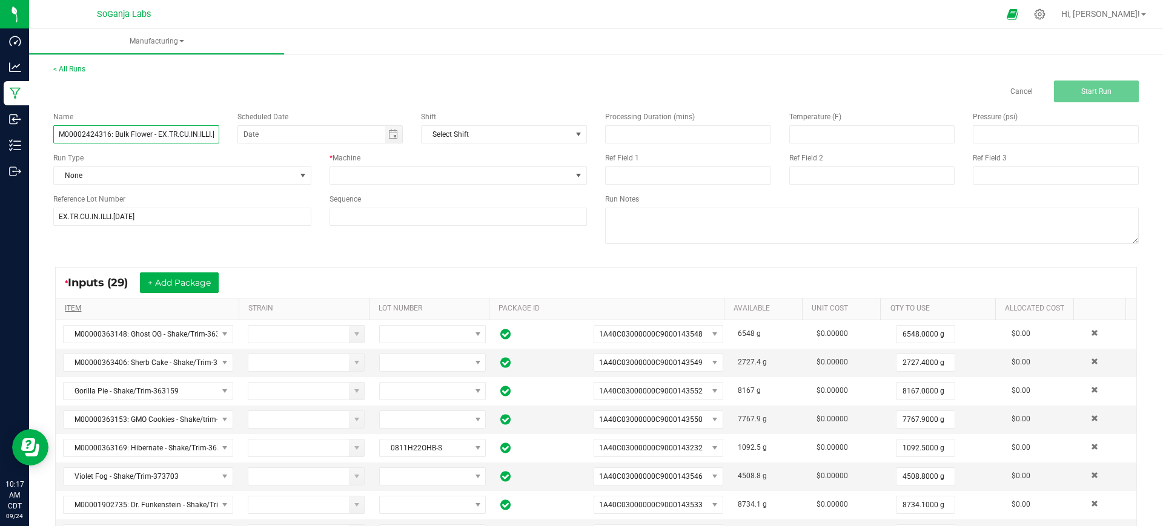
scroll to position [0, 25]
type input "M00002424316: Bulk Flower - EX.TR.CU.IN.ILLI.[DATE]"
click at [414, 180] on span at bounding box center [451, 175] width 242 height 17
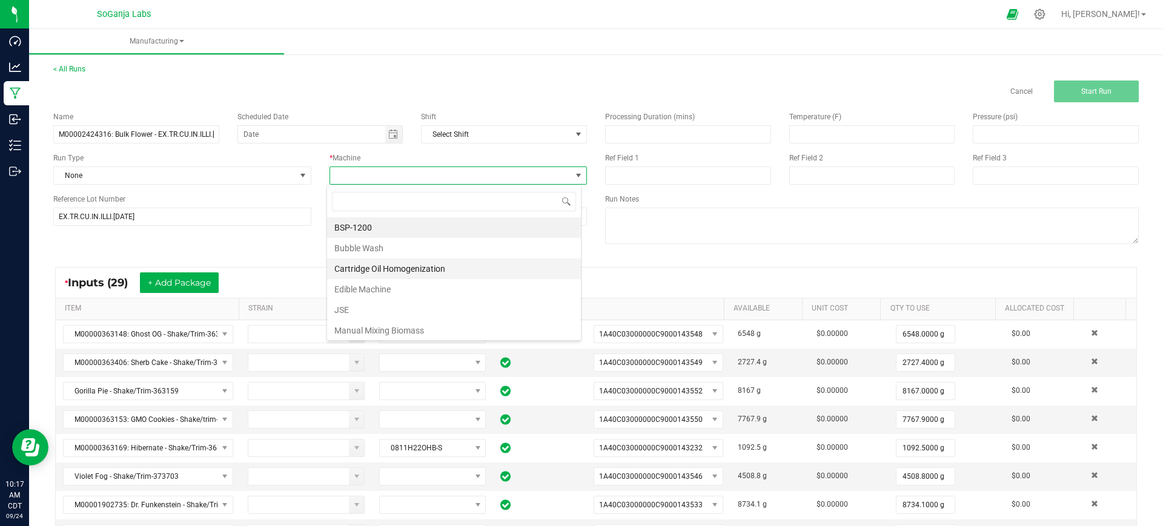
scroll to position [18, 255]
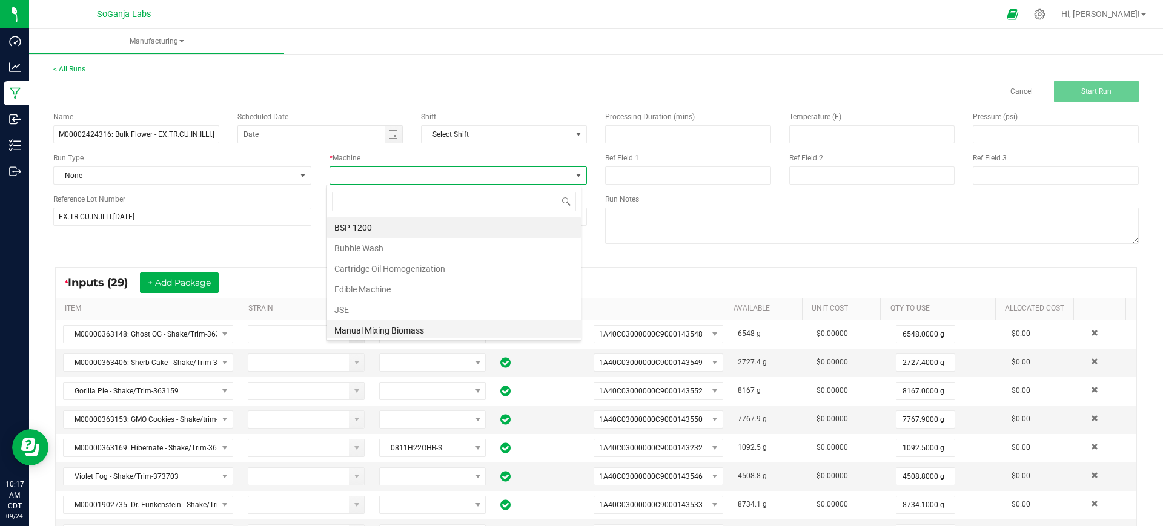
click at [380, 323] on li "Manual Mixing Biomass" at bounding box center [454, 330] width 254 height 21
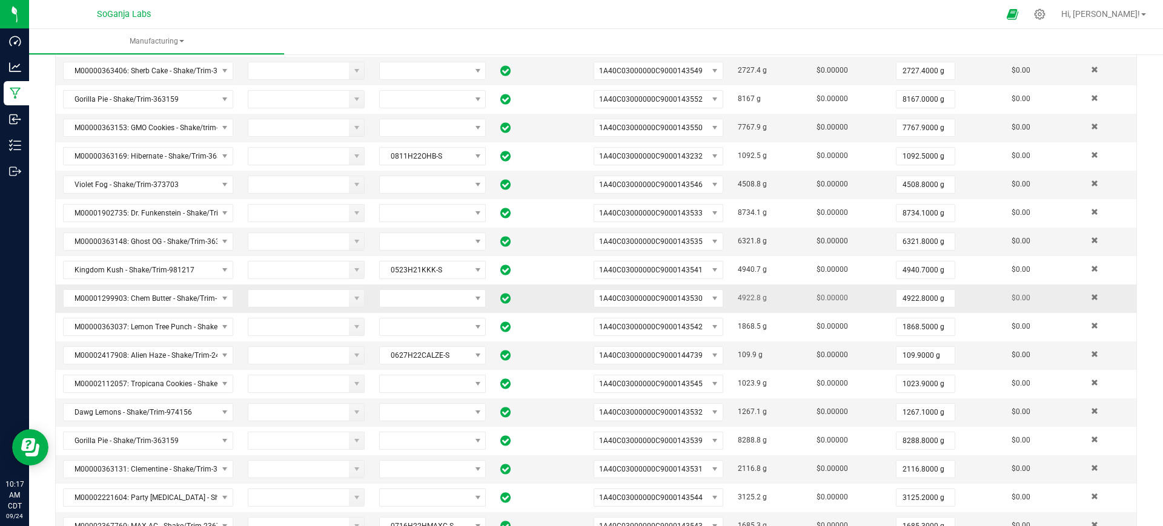
scroll to position [0, 0]
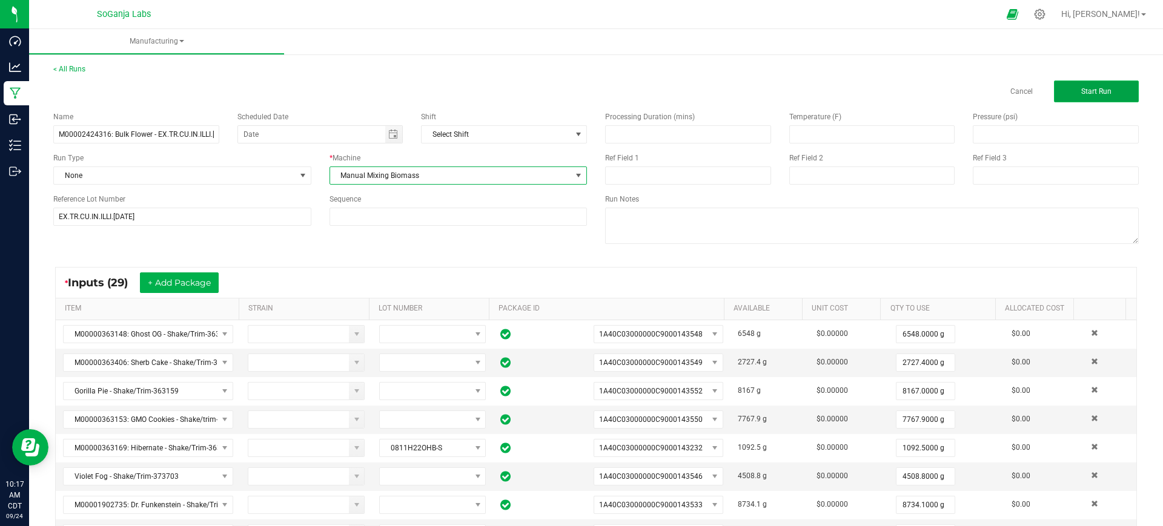
click at [1095, 83] on button "Start Run" at bounding box center [1096, 92] width 85 height 22
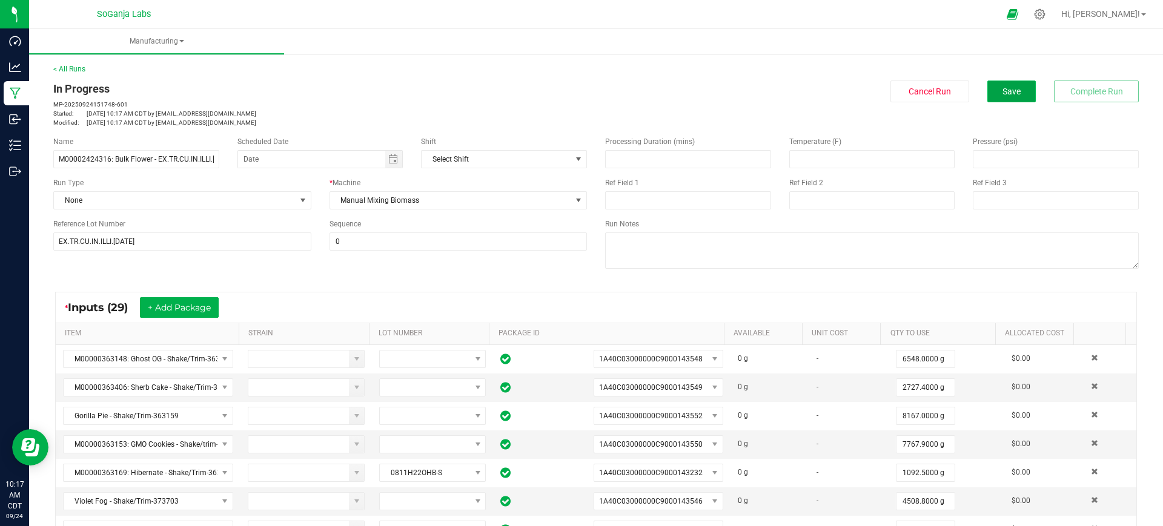
click at [1003, 88] on span "Save" at bounding box center [1011, 92] width 18 height 10
click at [987, 92] on button "Save" at bounding box center [1011, 92] width 48 height 22
click at [1046, 12] on icon at bounding box center [1039, 14] width 13 height 13
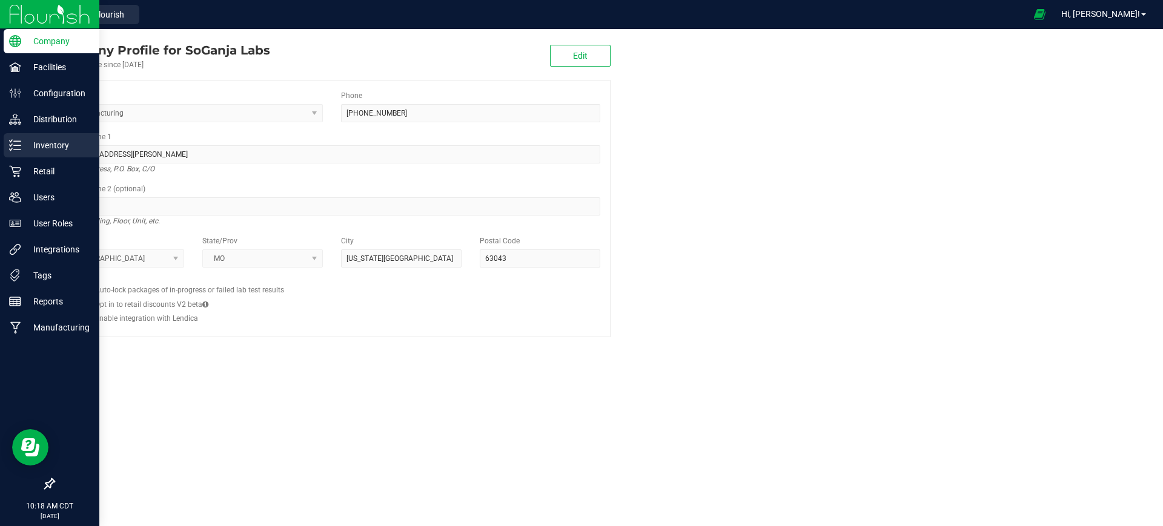
click at [61, 142] on p "Inventory" at bounding box center [57, 145] width 73 height 15
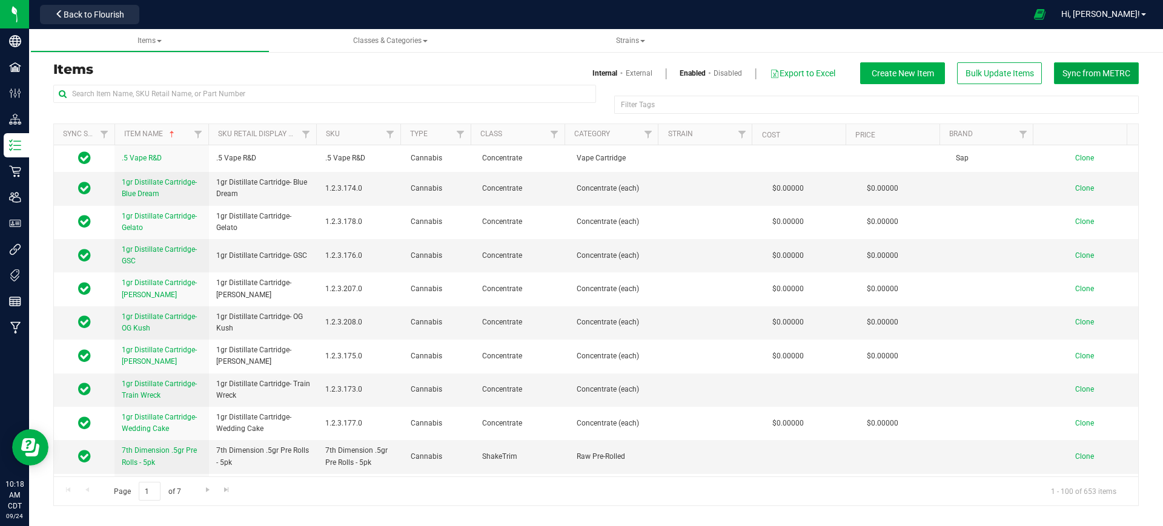
click at [1083, 65] on button "Sync from METRC" at bounding box center [1096, 73] width 85 height 22
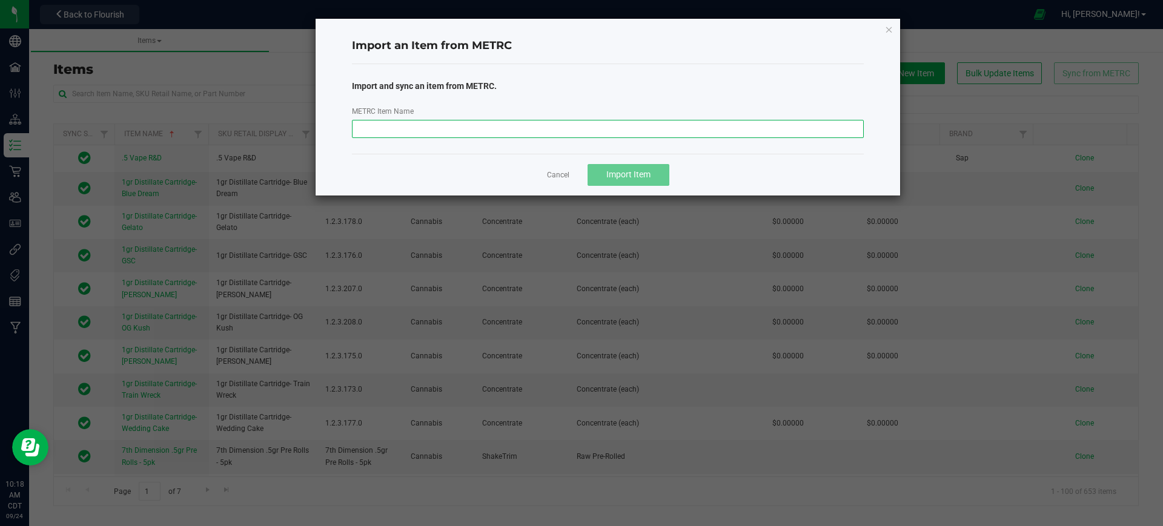
paste input "M00002424316: Bulk Flower - EX.TR.CU.IN.ILLI.[DATE]"
type input "M00002424316: Bulk Flower - EX.TR.CU.IN.ILLI.[DATE]"
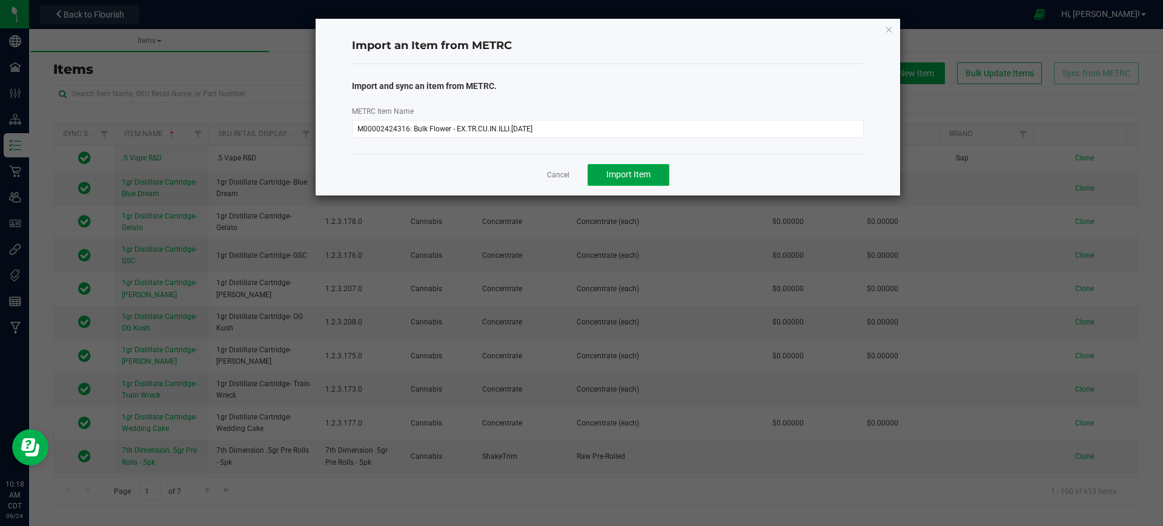
click at [648, 173] on span "Import Item" at bounding box center [628, 175] width 44 height 10
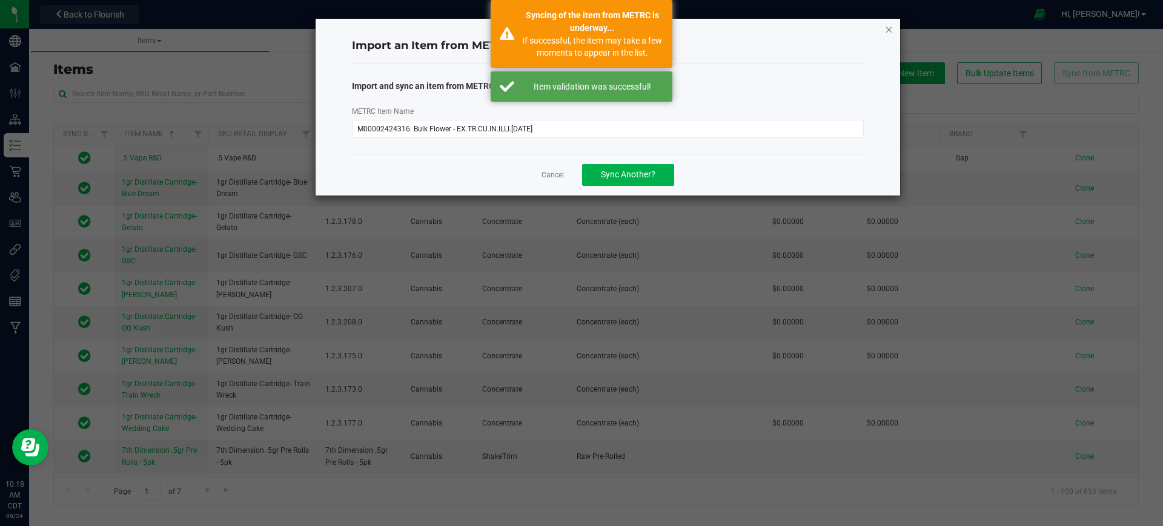
click at [888, 30] on icon "button" at bounding box center [889, 29] width 8 height 15
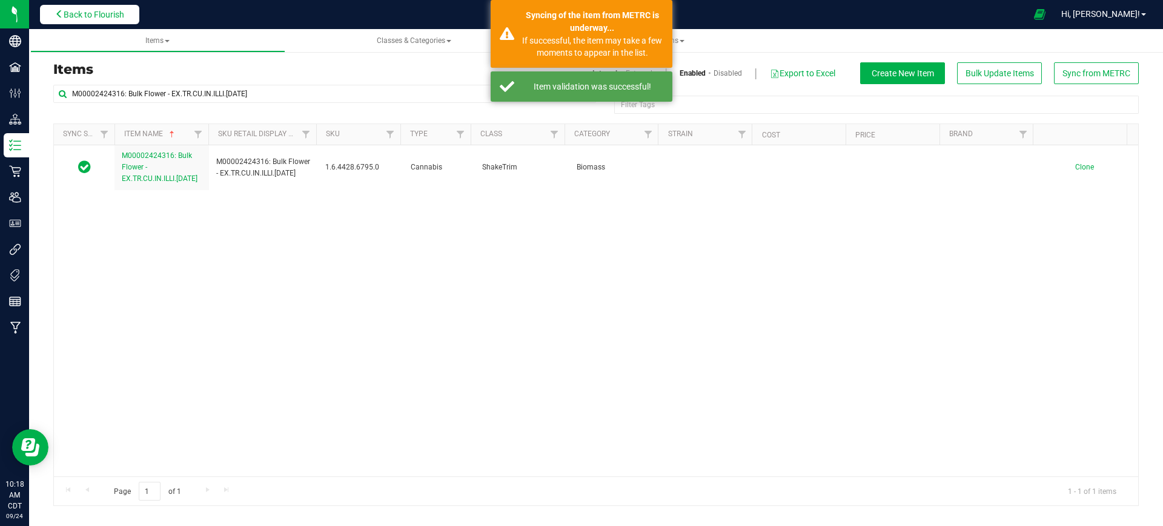
click at [102, 10] on span "Back to Flourish" at bounding box center [94, 15] width 61 height 10
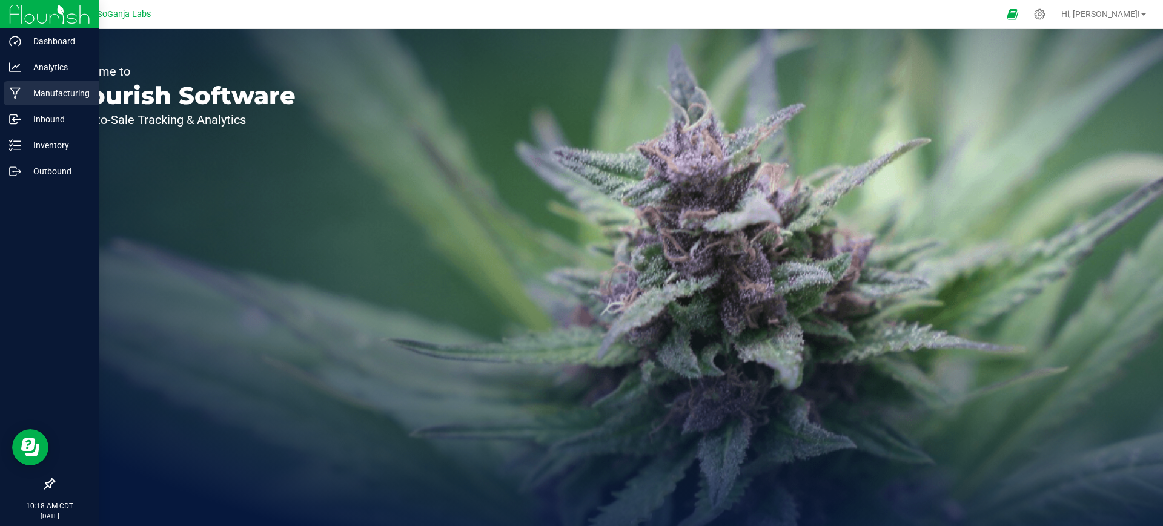
click at [69, 94] on p "Manufacturing" at bounding box center [57, 93] width 73 height 15
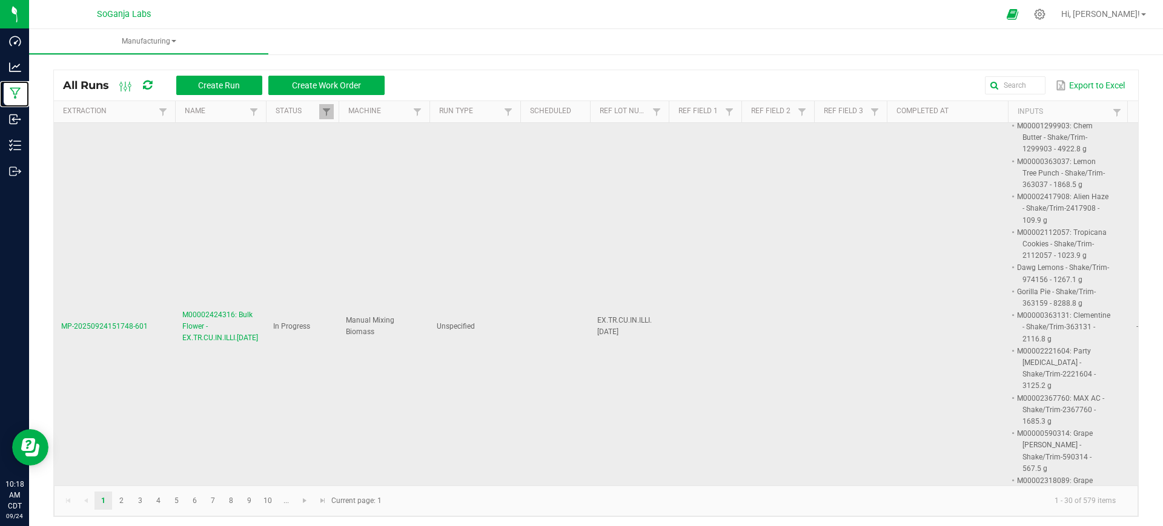
scroll to position [303, 0]
click at [236, 311] on span "M00002424316: Bulk Flower - EX.TR.CU.IN.ILLI.[DATE]" at bounding box center [220, 328] width 76 height 35
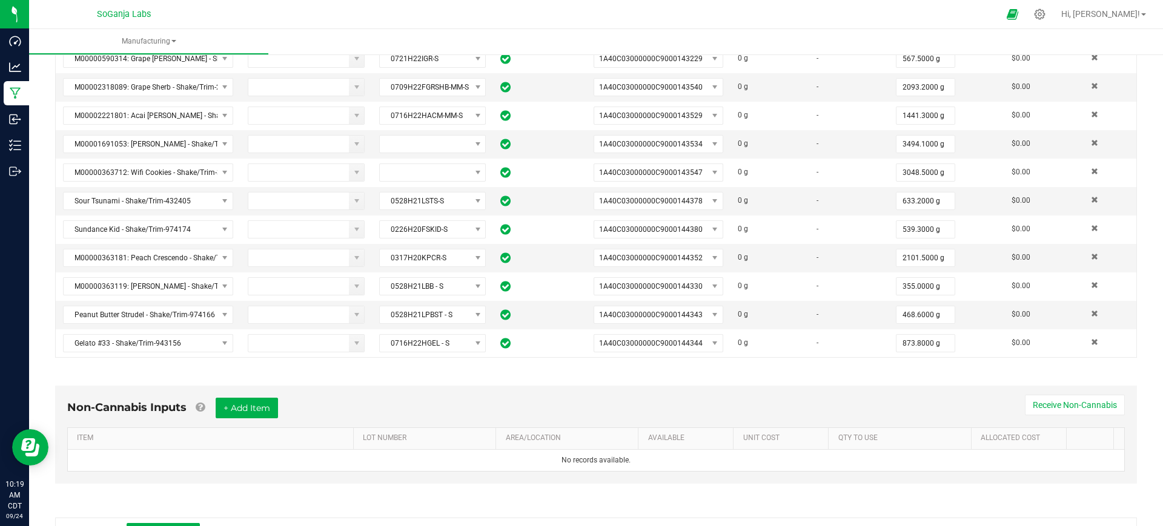
scroll to position [984, 0]
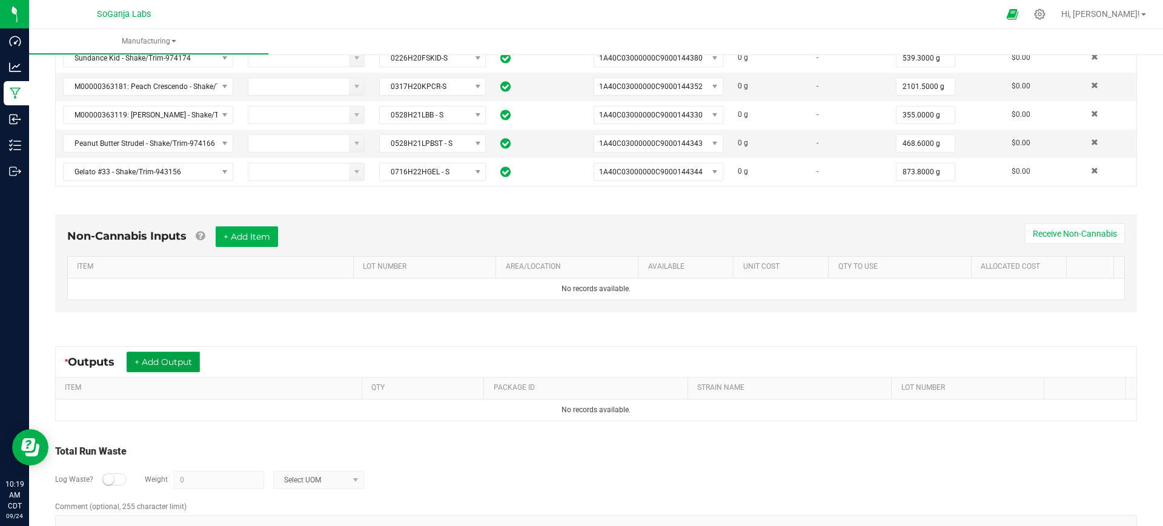
click at [153, 358] on button "+ Add Output" at bounding box center [163, 362] width 73 height 21
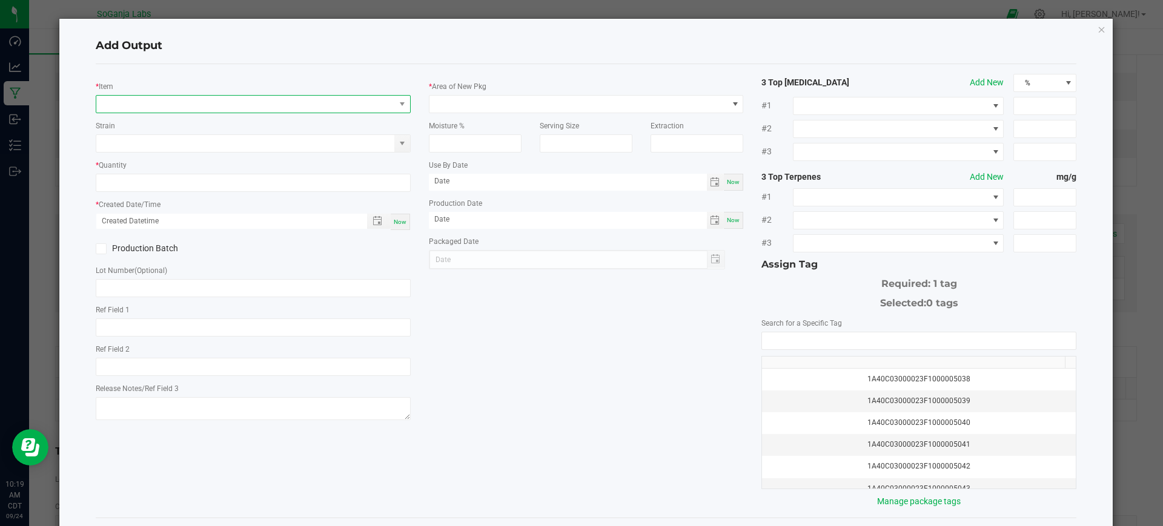
click at [205, 95] on span "NO DATA FOUND" at bounding box center [253, 104] width 315 height 18
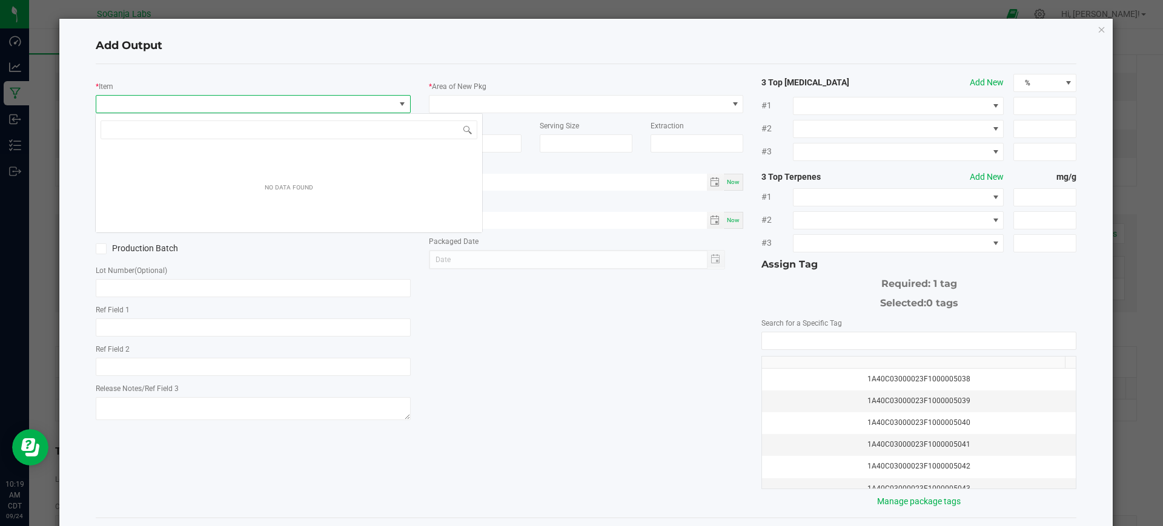
scroll to position [18, 311]
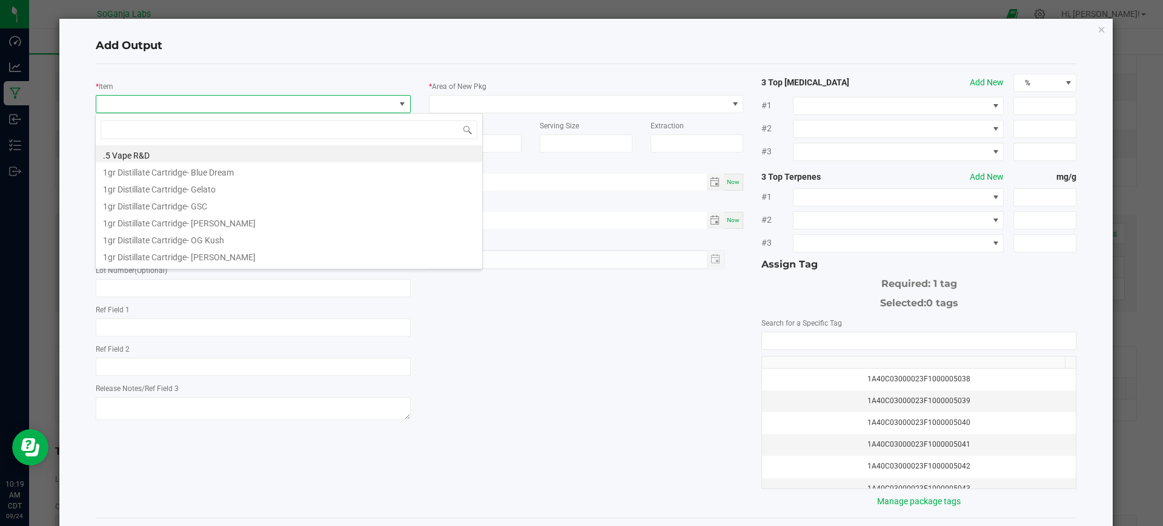
type input "M00002424316: Bulk Flower - EX.TR.CU.IN.ILLI.[DATE]"
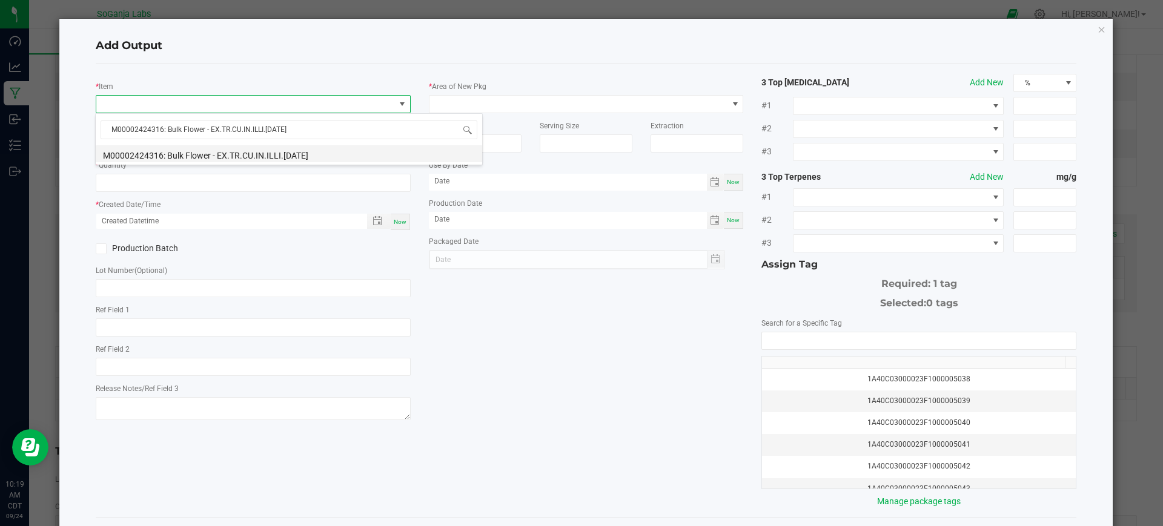
click at [254, 150] on li "M00002424316: Bulk Flower - EX.TR.CU.IN.ILLI.[DATE]" at bounding box center [289, 153] width 386 height 17
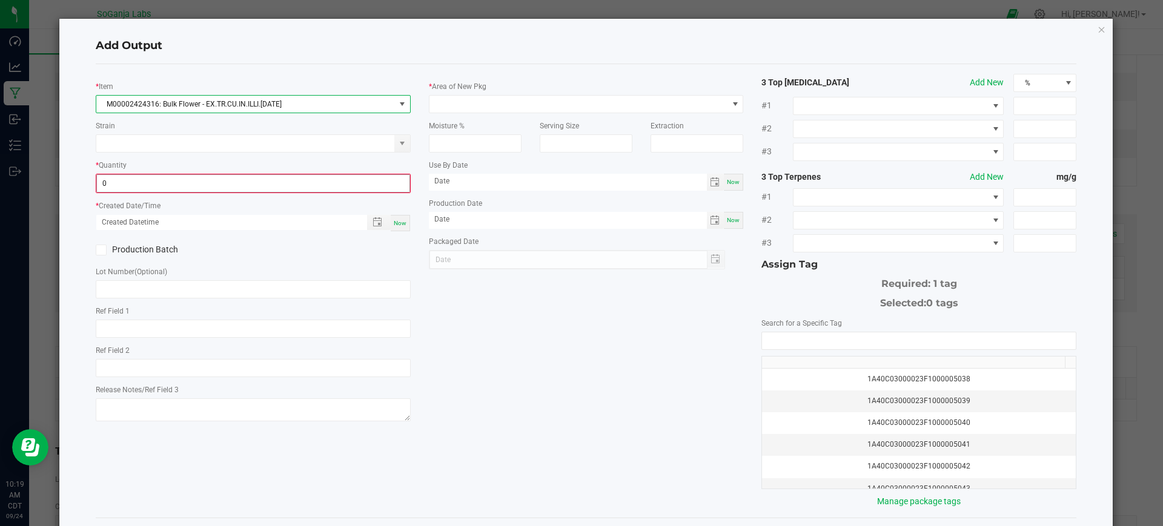
click at [254, 183] on input "0" at bounding box center [253, 183] width 312 height 17
type input "90832.0000 g"
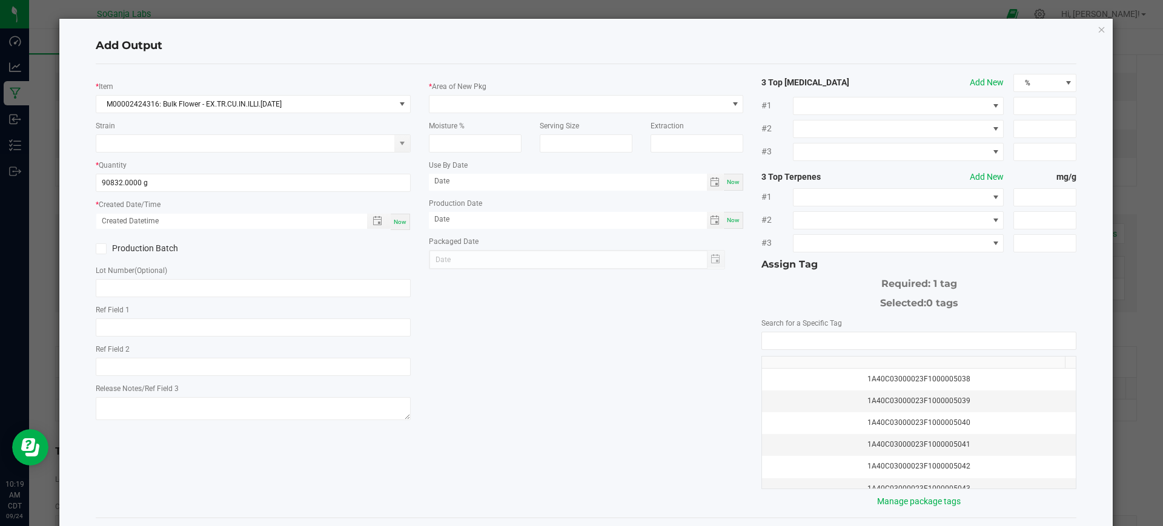
click at [394, 219] on span "Now" at bounding box center [400, 222] width 13 height 7
type input "[DATE] 10:19 AM"
type input "[DATE]"
click at [213, 281] on input "text" at bounding box center [253, 288] width 315 height 18
paste input "M00002424316: Bulk Flower - EX.TR.CU.IN.ILLI.[DATE]"
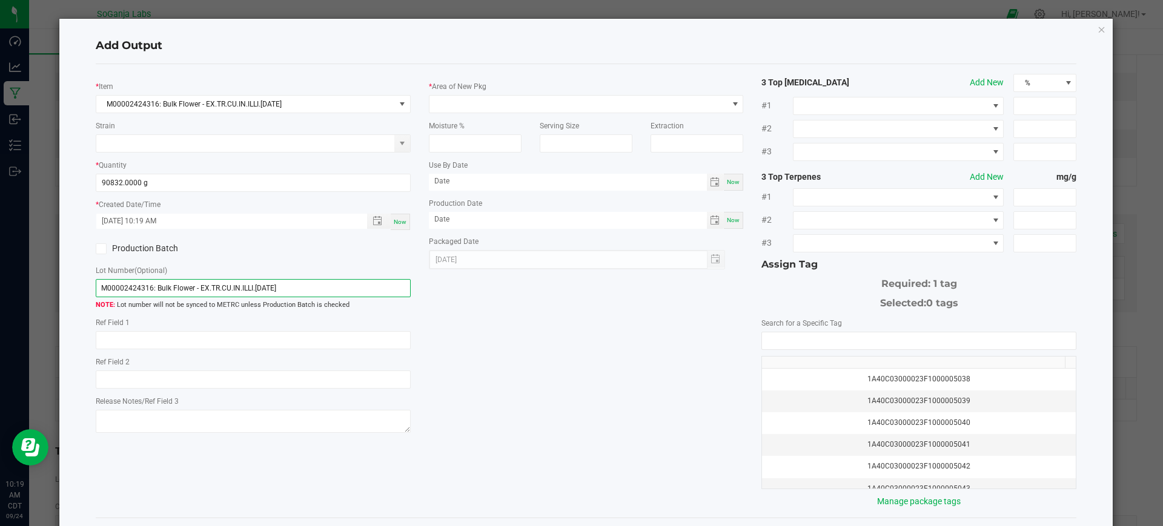
drag, startPoint x: 198, startPoint y: 288, endPoint x: 61, endPoint y: 289, distance: 137.4
click at [61, 289] on div "Add Output * Item M00002424316: Bulk Flower - EX.TR.CU.IN.ILLI.[DATE] Strain * …" at bounding box center [586, 289] width 1054 height 541
type input "EX.TR.CU.IN.ILLI.[DATE]"
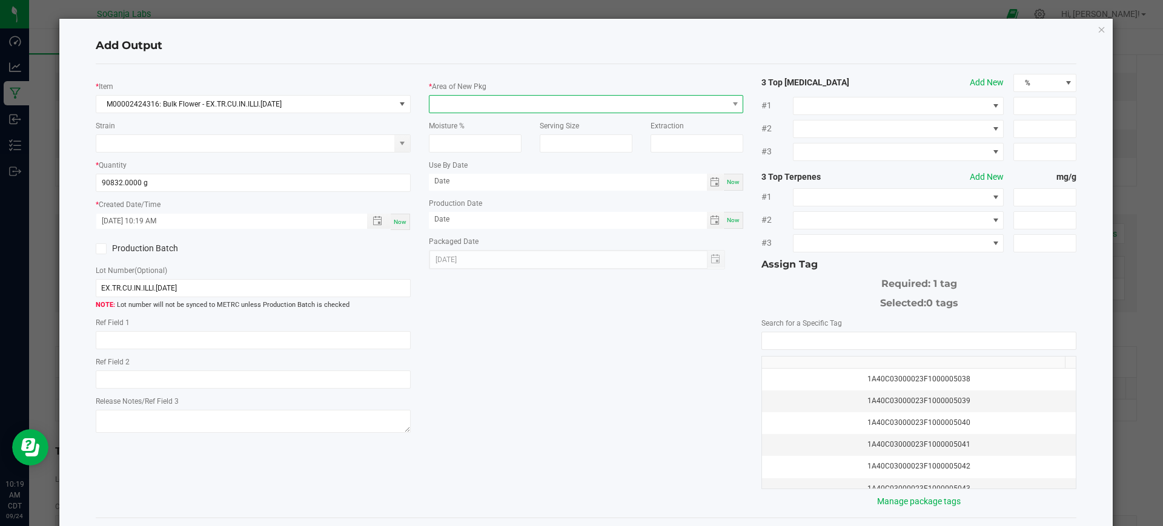
click at [513, 104] on span at bounding box center [578, 104] width 298 height 17
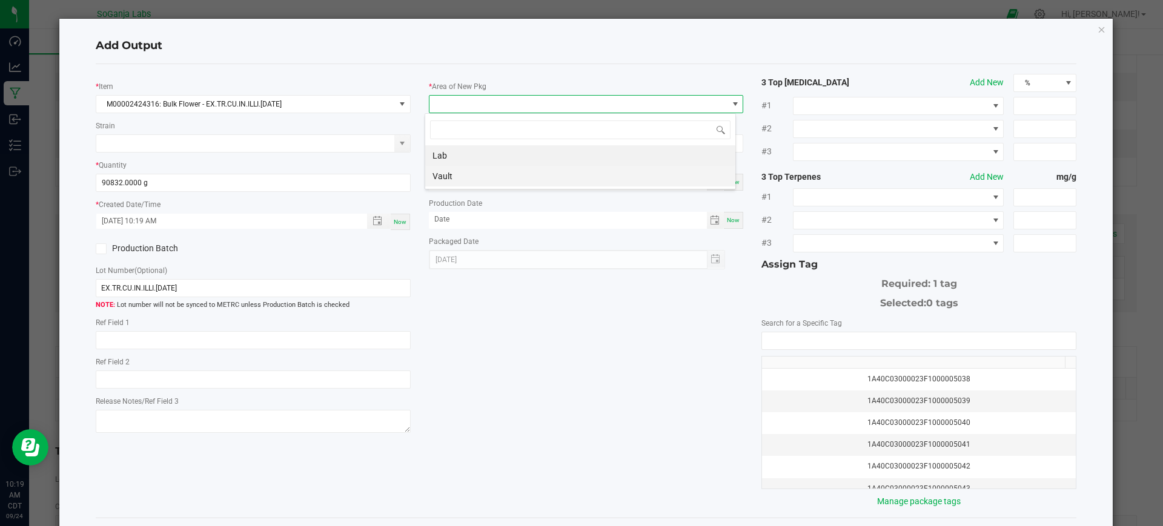
click at [455, 174] on li "Vault" at bounding box center [580, 176] width 310 height 21
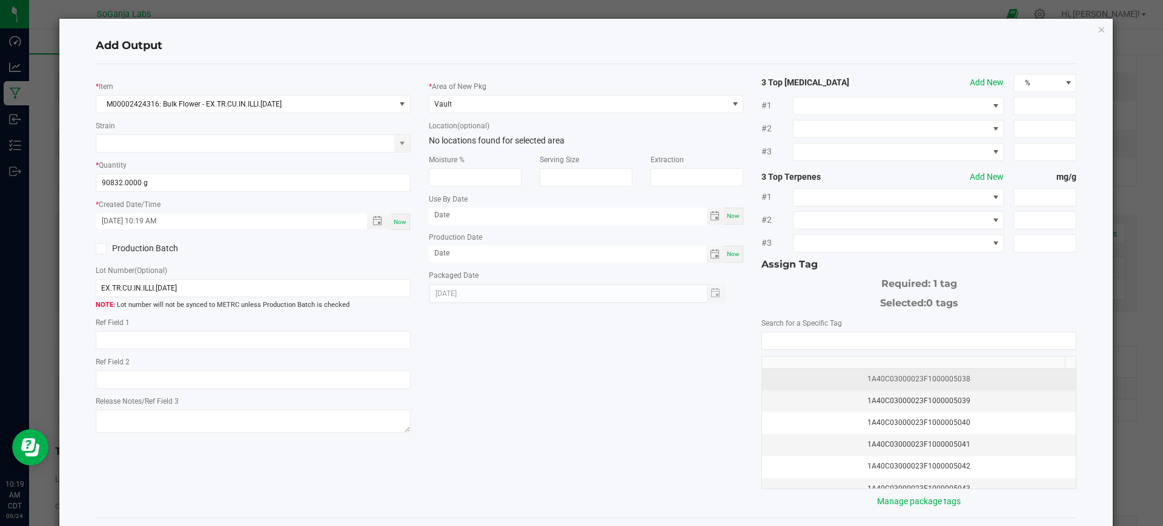
click at [785, 381] on div "1A40C03000023F1000005038" at bounding box center [918, 380] width 299 height 12
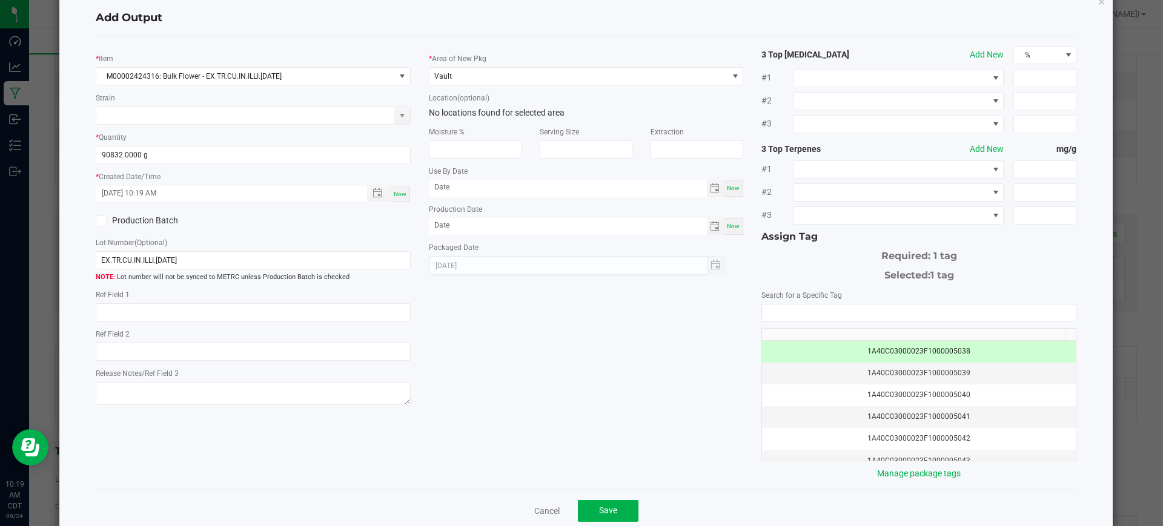
scroll to position [52, 0]
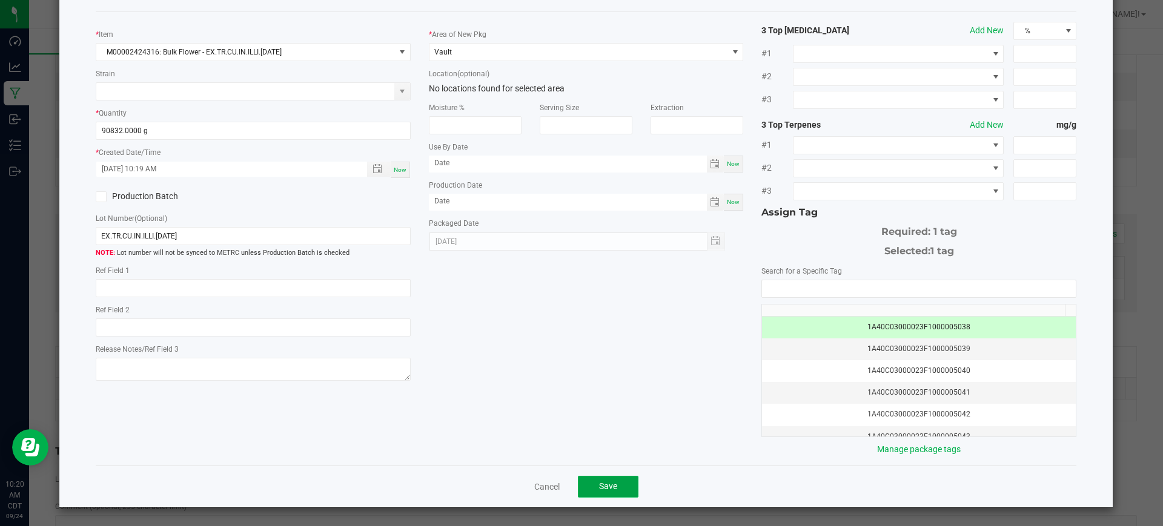
click at [602, 484] on span "Save" at bounding box center [608, 486] width 18 height 10
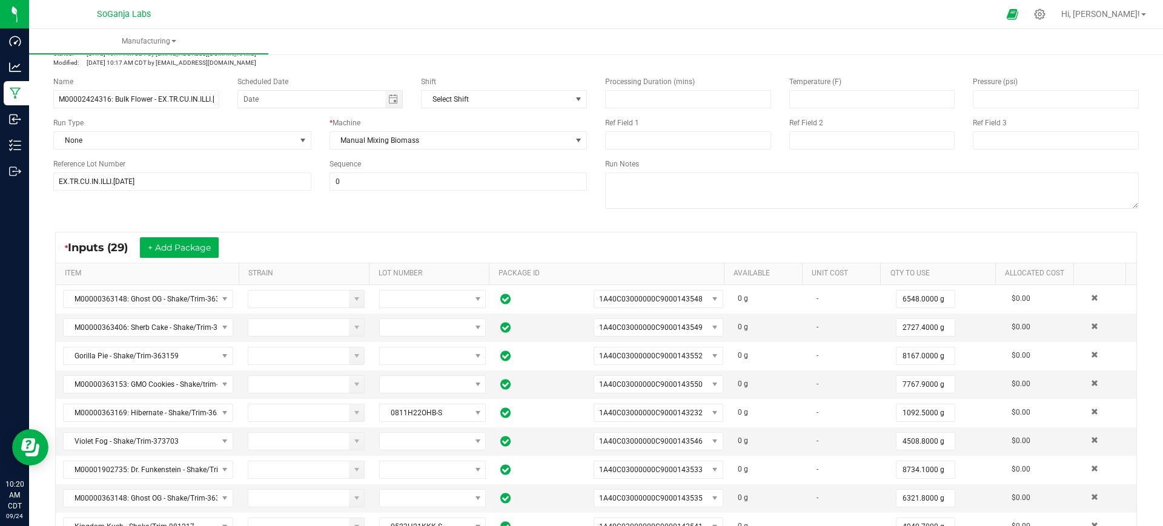
scroll to position [0, 0]
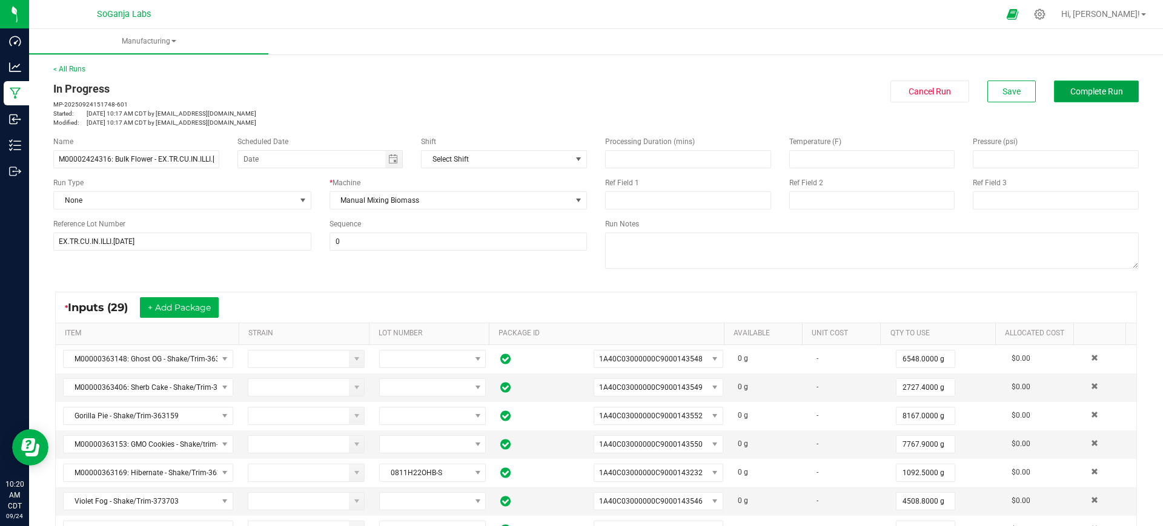
click at [1087, 93] on span "Complete Run" at bounding box center [1096, 92] width 53 height 10
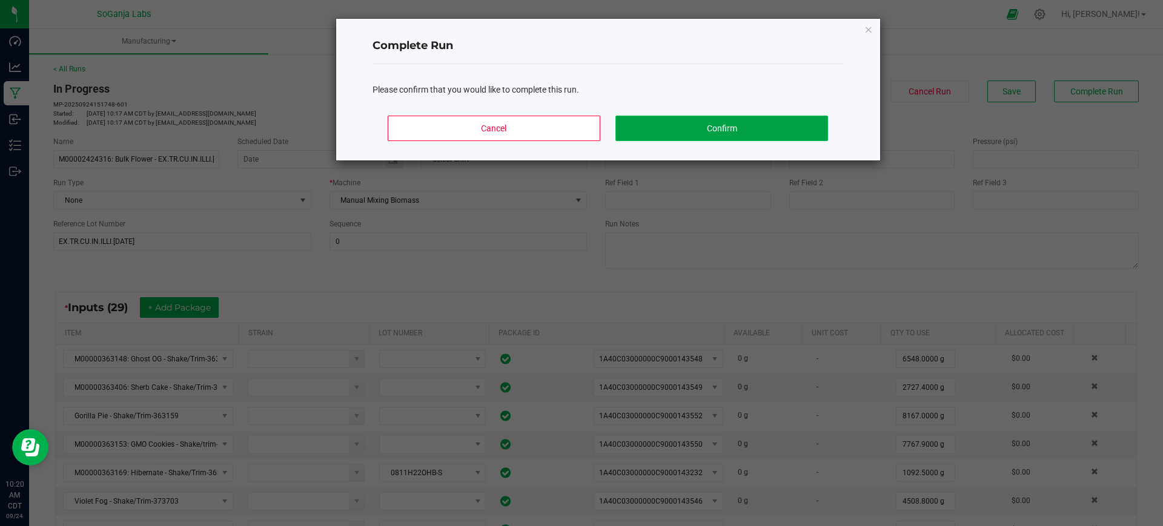
click at [664, 123] on button "Confirm" at bounding box center [721, 128] width 212 height 25
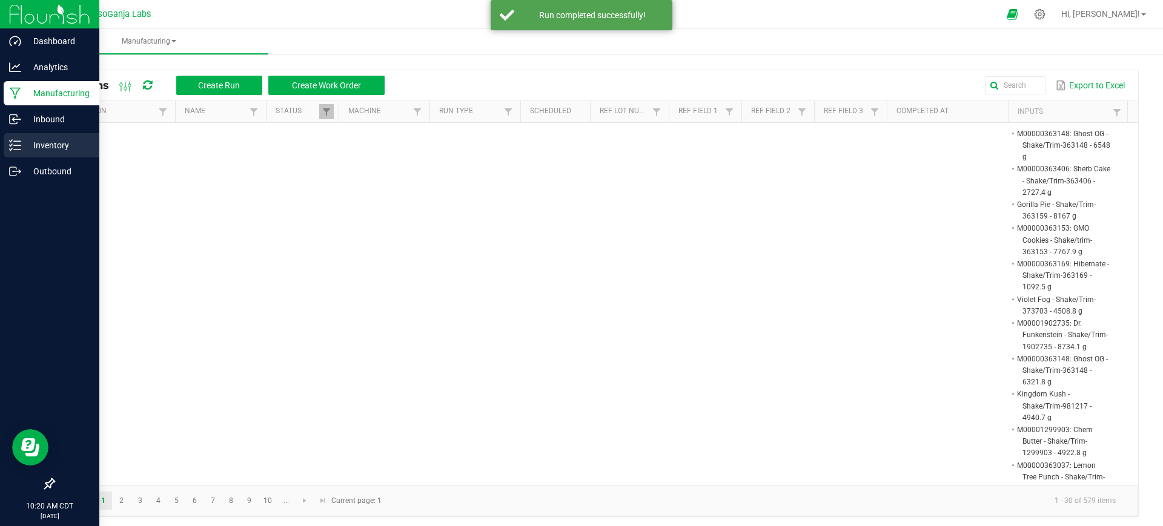
click at [40, 151] on p "Inventory" at bounding box center [57, 145] width 73 height 15
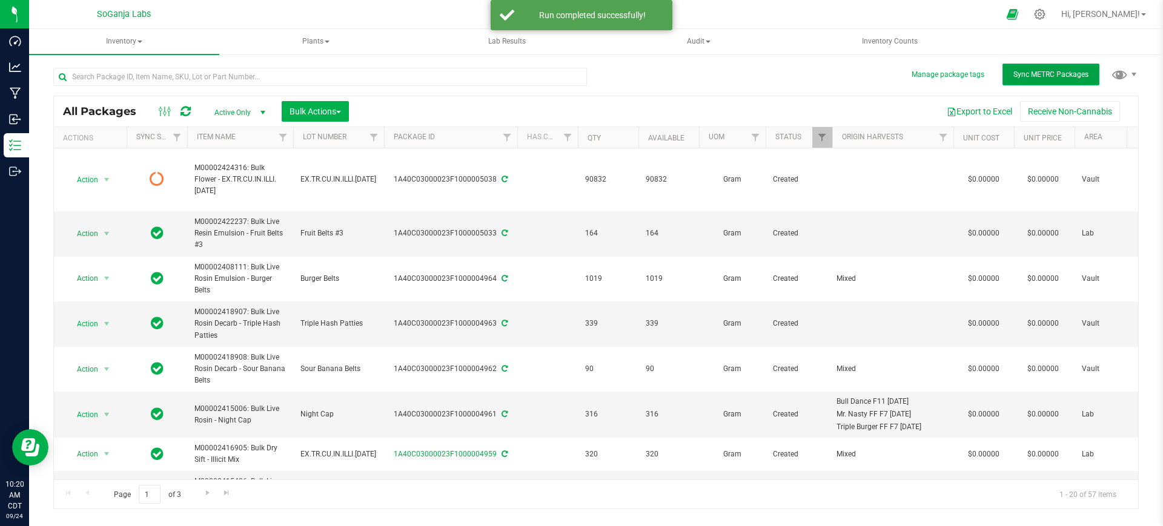
click at [1042, 81] on button "Sync METRC Packages" at bounding box center [1050, 75] width 97 height 22
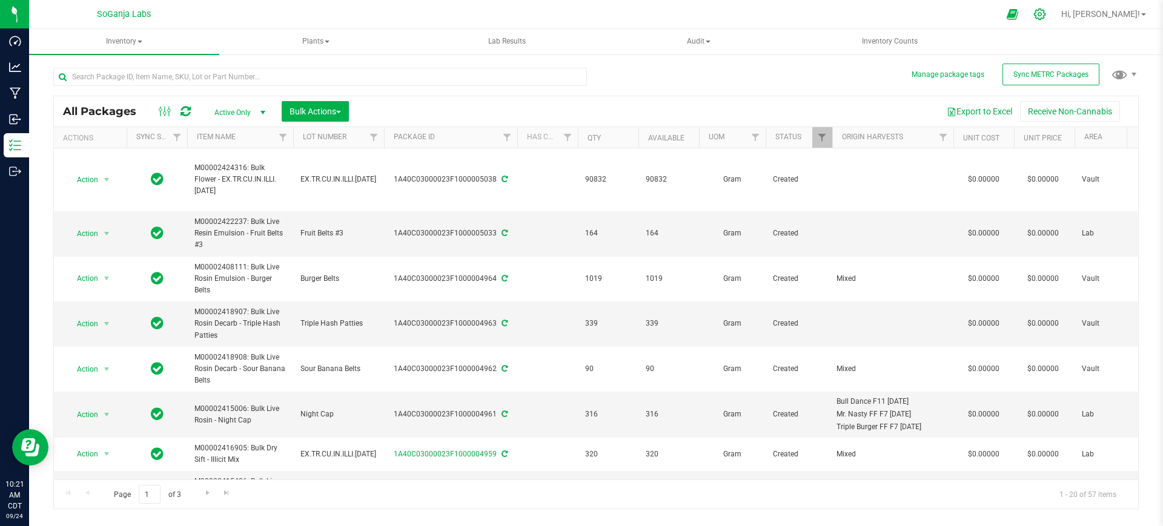
click at [1045, 15] on icon at bounding box center [1040, 14] width 12 height 12
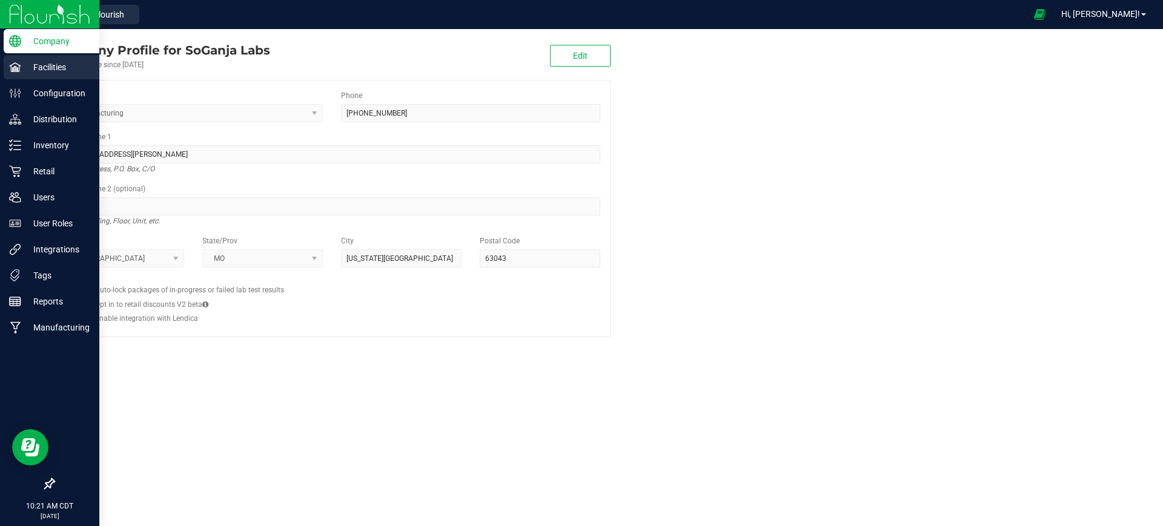
click at [59, 67] on p "Facilities" at bounding box center [57, 67] width 73 height 15
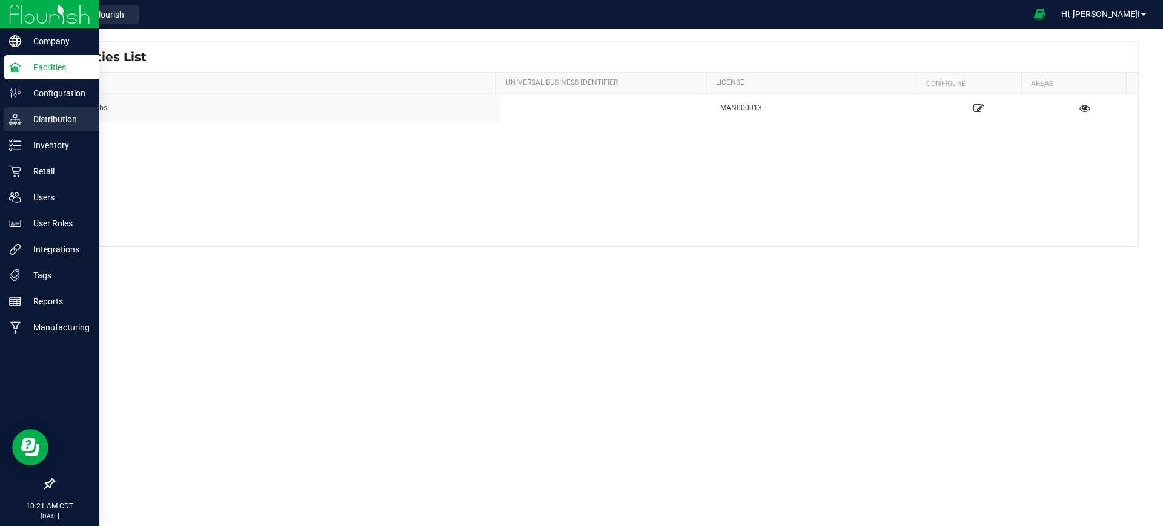
click at [48, 120] on p "Distribution" at bounding box center [57, 119] width 73 height 15
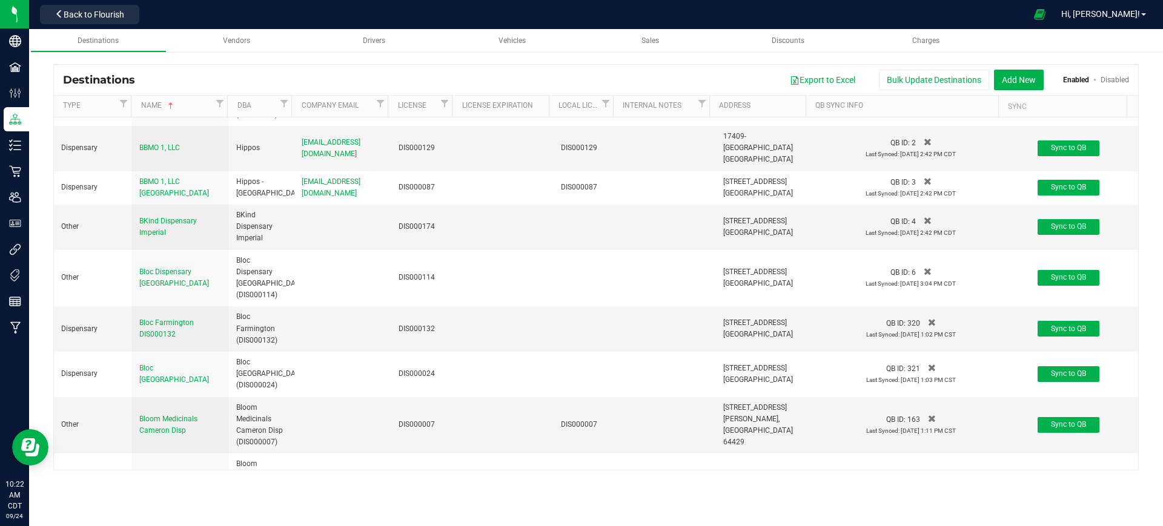
scroll to position [151, 0]
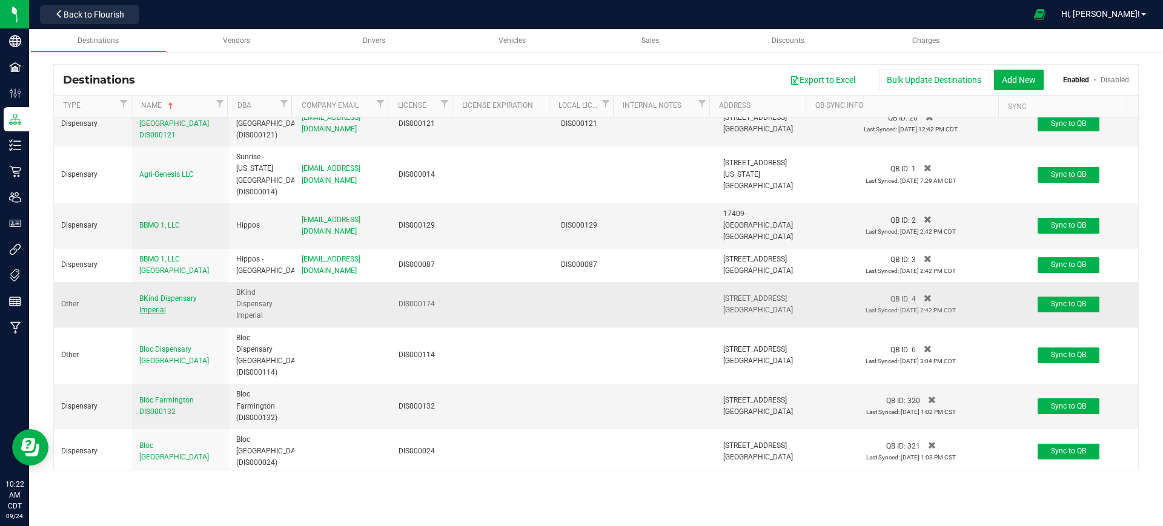
click at [159, 314] on span "BKind Dispensary Imperial" at bounding box center [168, 304] width 58 height 20
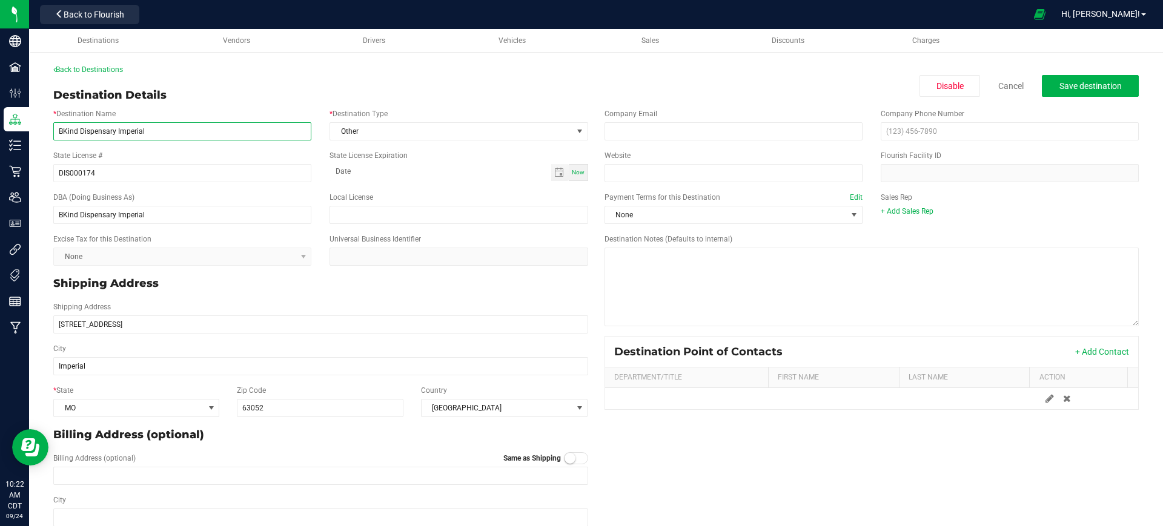
click at [153, 131] on input "BKind Dispensary Imperial" at bounding box center [182, 131] width 258 height 18
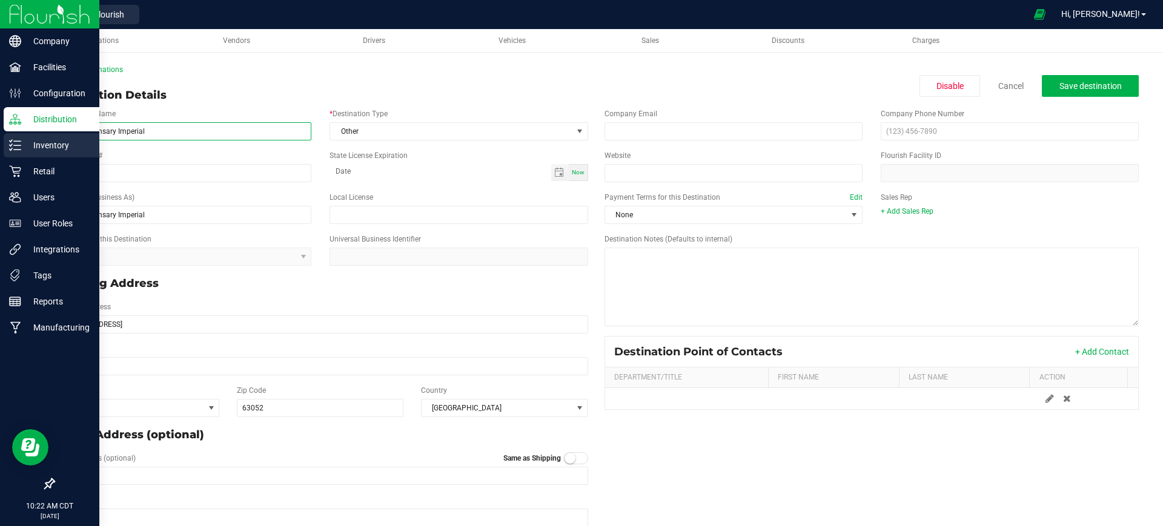
drag, startPoint x: 152, startPoint y: 131, endPoint x: 0, endPoint y: 137, distance: 152.1
click at [0, 137] on div "Company Facilities Configuration Distribution Inventory Retail Users User Roles…" at bounding box center [581, 263] width 1163 height 526
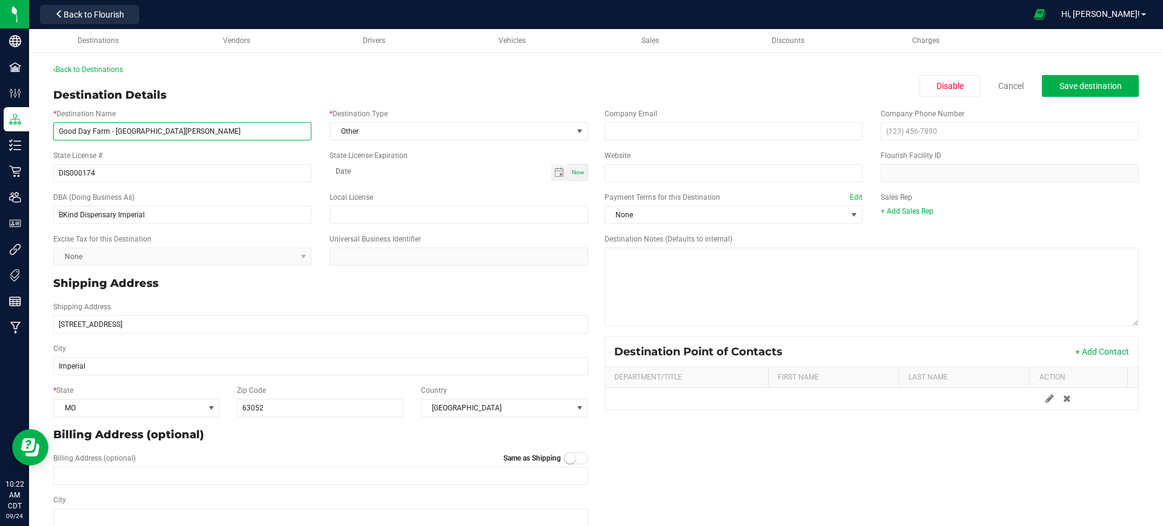
drag, startPoint x: 113, startPoint y: 133, endPoint x: 114, endPoint y: 144, distance: 11.6
click at [113, 133] on input "Good Day Farm - [GEOGRAPHIC_DATA][PERSON_NAME]" at bounding box center [182, 131] width 258 height 18
click at [377, 130] on span "Other" at bounding box center [451, 131] width 242 height 17
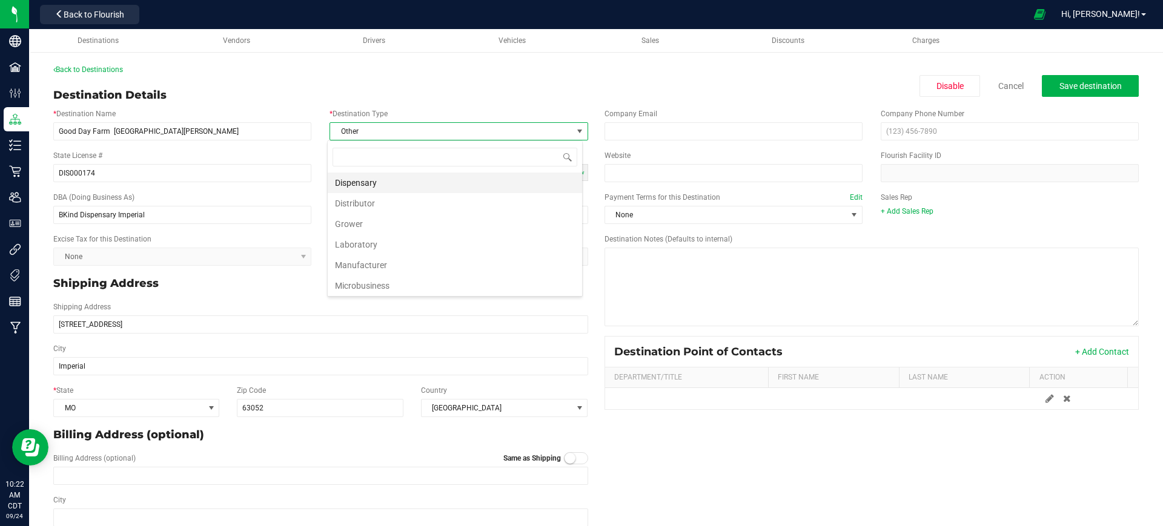
click at [366, 180] on li "Dispensary" at bounding box center [455, 183] width 254 height 21
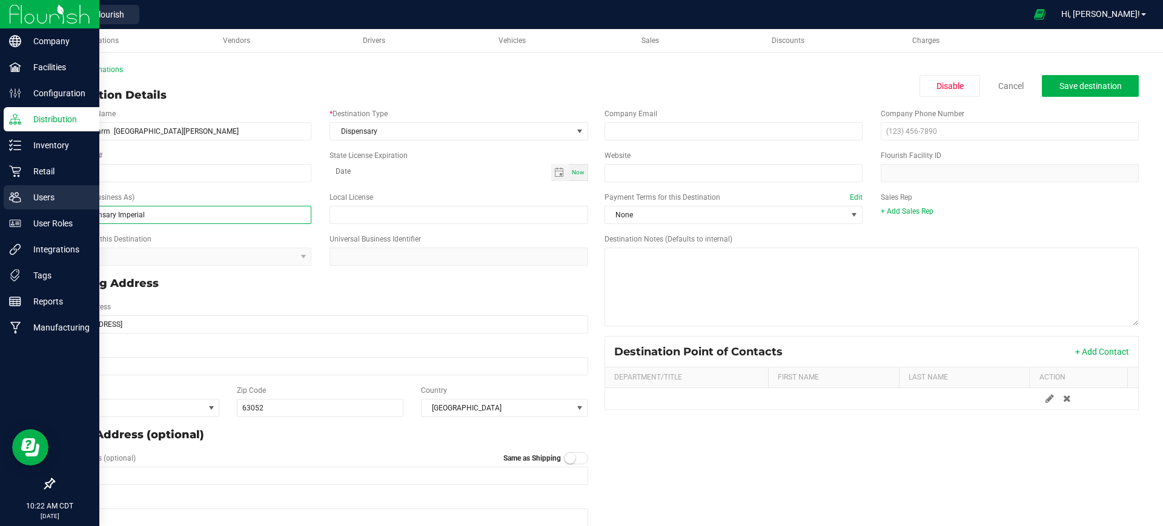
drag, startPoint x: 157, startPoint y: 219, endPoint x: 58, endPoint y: 185, distance: 105.1
click at [10, 220] on div "Company Facilities Configuration Distribution Inventory Retail Users User Roles…" at bounding box center [581, 263] width 1163 height 526
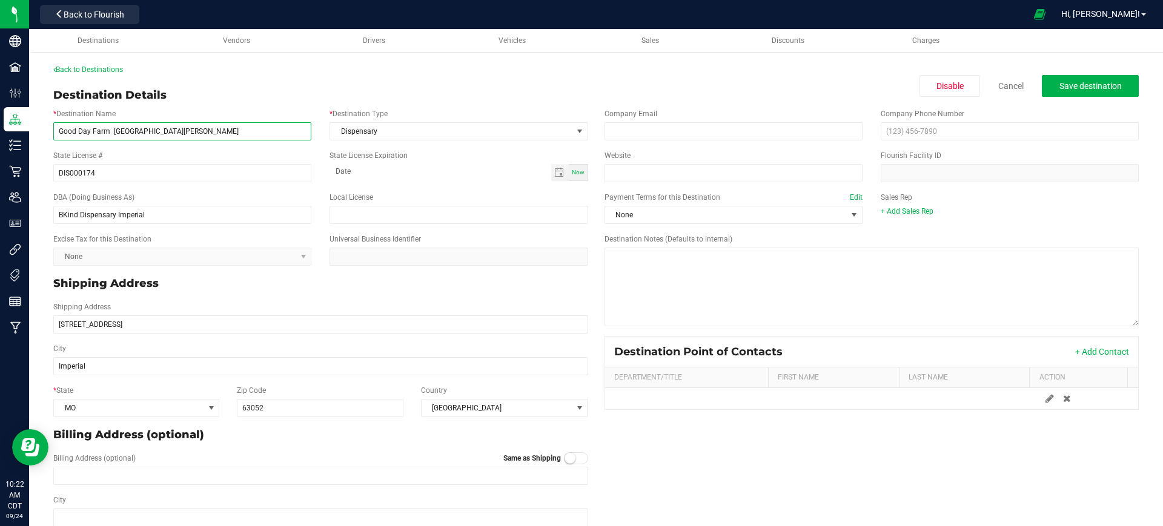
click at [114, 130] on input "Good Day Farm [GEOGRAPHIC_DATA][PERSON_NAME]" at bounding box center [182, 131] width 258 height 18
drag, startPoint x: 145, startPoint y: 131, endPoint x: 53, endPoint y: 127, distance: 92.1
click at [53, 127] on input "Good Day Farm [GEOGRAPHIC_DATA][PERSON_NAME]" at bounding box center [182, 131] width 258 height 18
type input "Good Day Farm [GEOGRAPHIC_DATA][PERSON_NAME]"
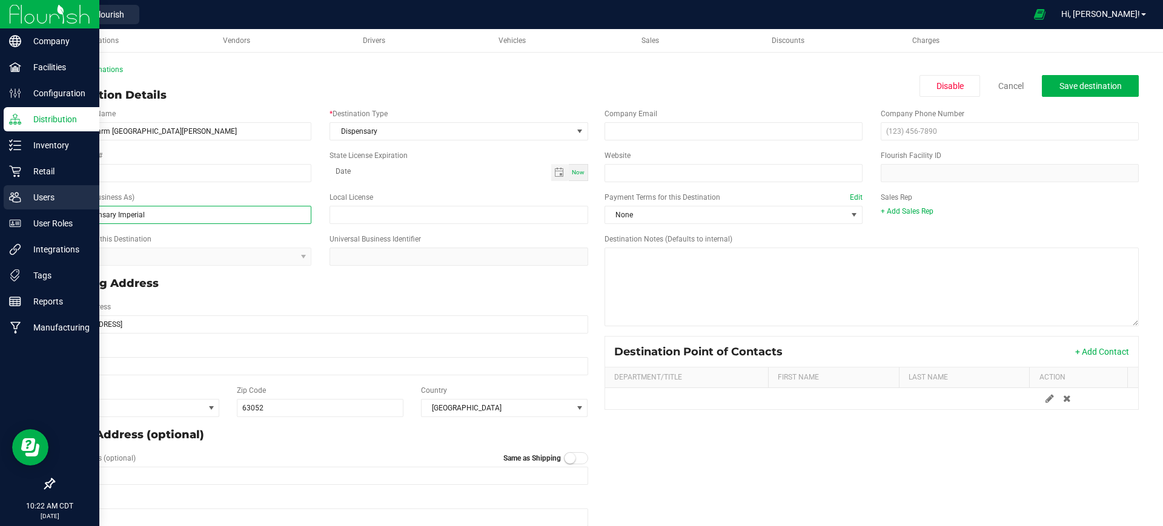
drag, startPoint x: 148, startPoint y: 218, endPoint x: 21, endPoint y: 210, distance: 127.4
click at [21, 210] on div "Company Facilities Configuration Distribution Inventory Retail Users User Roles…" at bounding box center [581, 263] width 1163 height 526
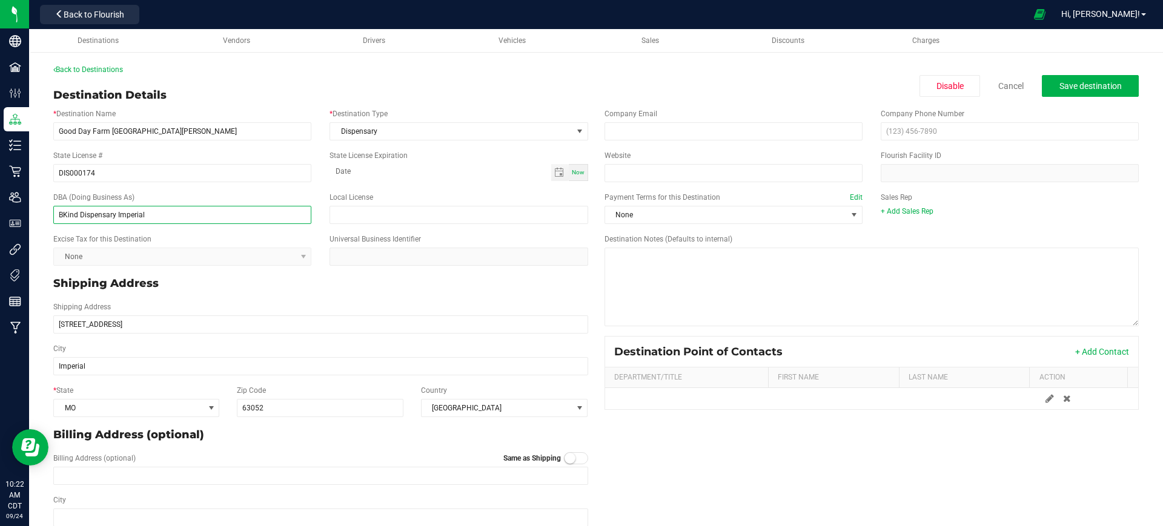
paste input "Good Day Farm [GEOGRAPHIC_DATA][PERSON_NAME]"
type input "Good Day Farm [GEOGRAPHIC_DATA][PERSON_NAME]"
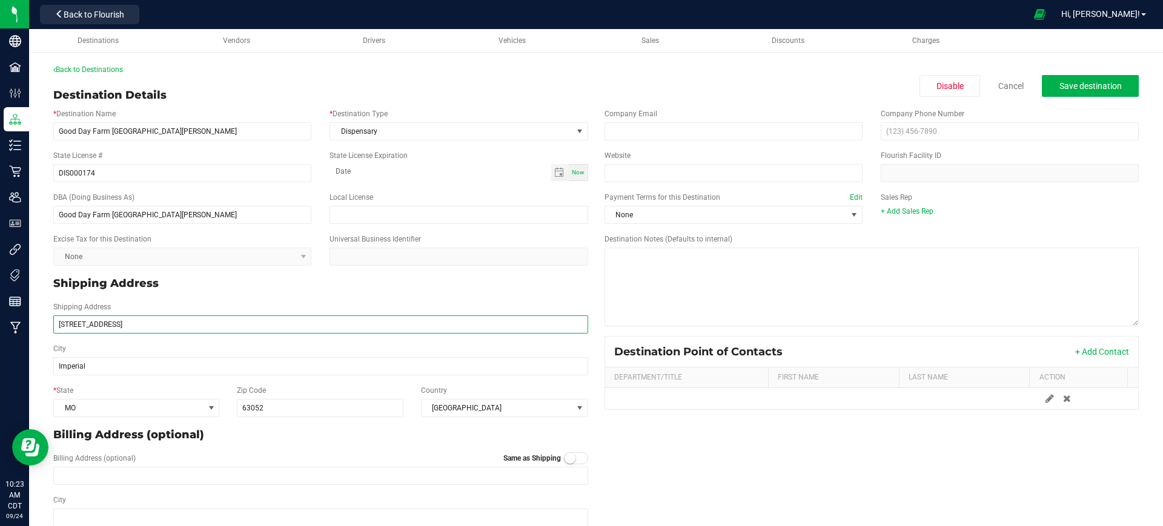
drag, startPoint x: 153, startPoint y: 320, endPoint x: 48, endPoint y: 318, distance: 104.1
click at [48, 318] on div "Shipping Address [STREET_ADDRESS]" at bounding box center [320, 318] width 553 height 32
paste input "[STREET_ADDRESS][PERSON_NAME]"
type input "[STREET_ADDRESS][PERSON_NAME]"
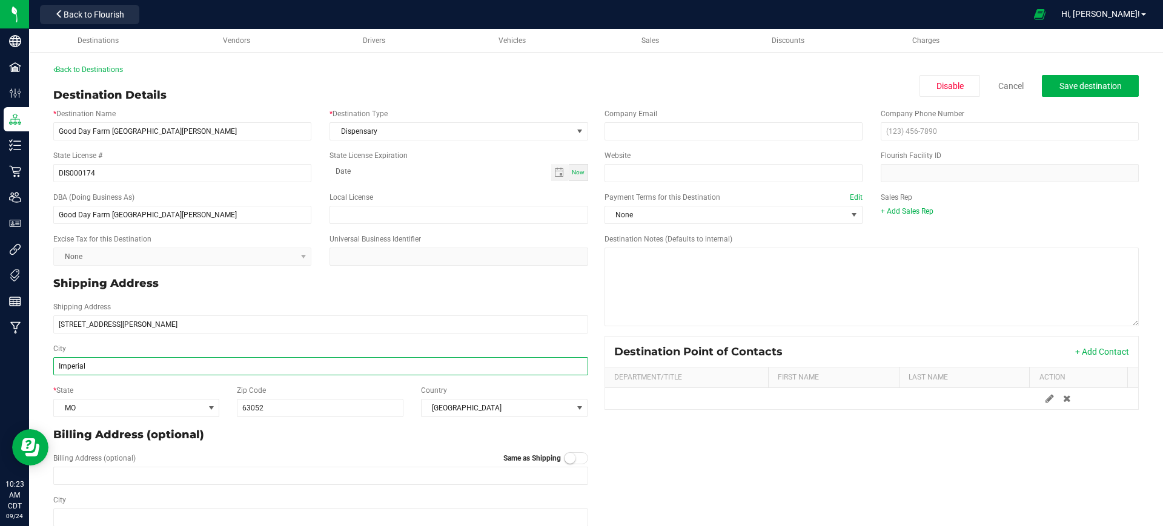
click at [160, 374] on input "Imperial" at bounding box center [320, 366] width 535 height 18
type input "I"
type input "St. [PERSON_NAME]"
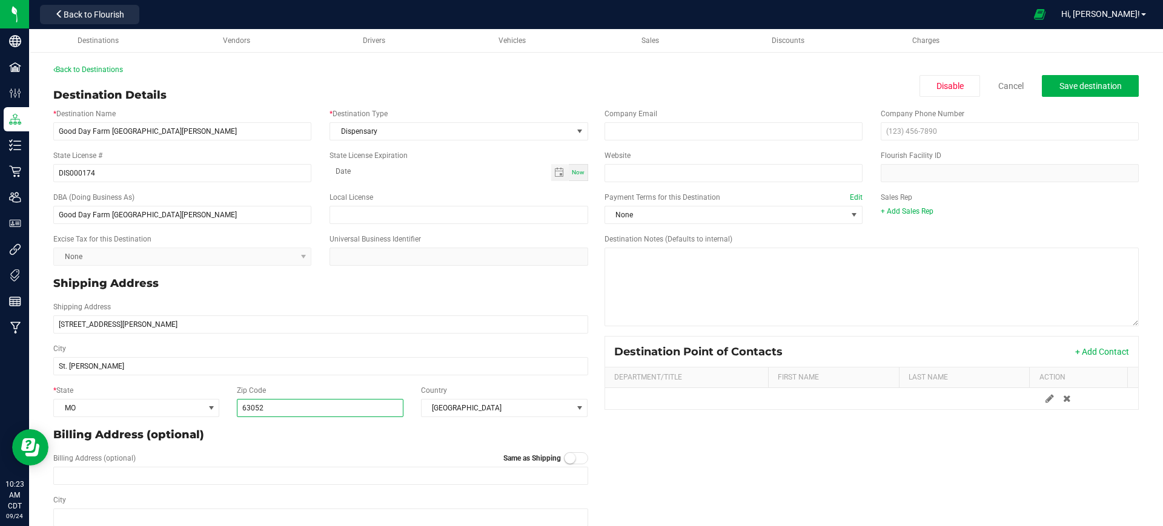
click at [281, 404] on input "63052" at bounding box center [320, 408] width 167 height 18
type input "63301"
click at [569, 455] on span at bounding box center [576, 458] width 24 height 12
type input "[STREET_ADDRESS][PERSON_NAME]"
type input "St. [PERSON_NAME]"
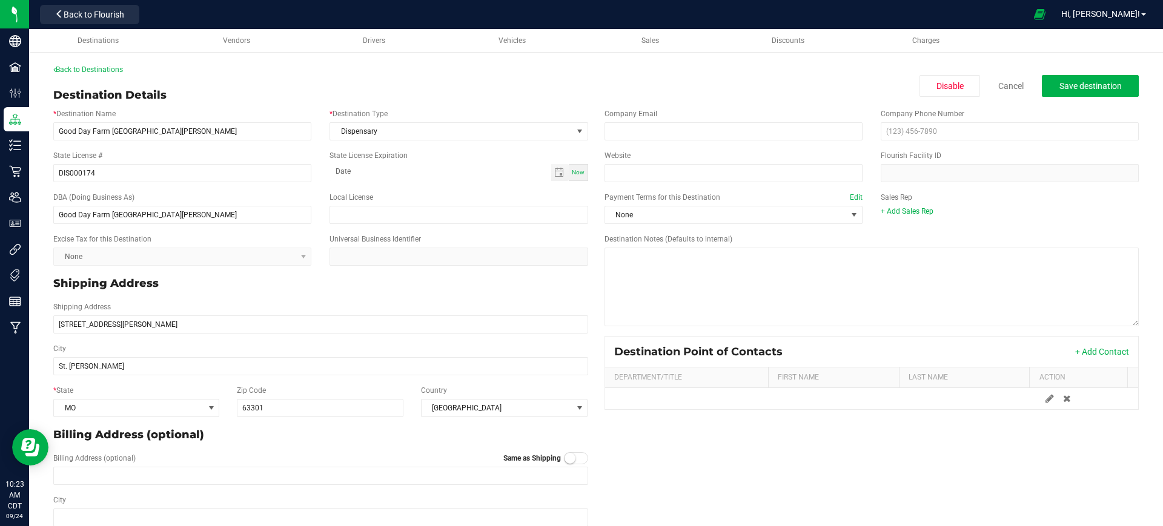
type input "63301"
click at [1052, 79] on button "Save destination" at bounding box center [1089, 86] width 97 height 22
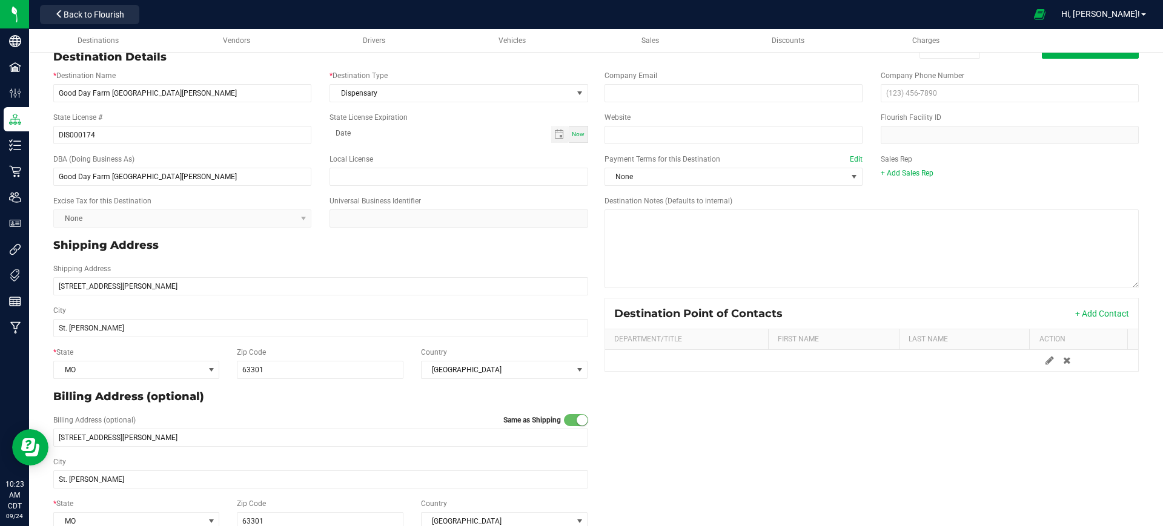
scroll to position [59, 0]
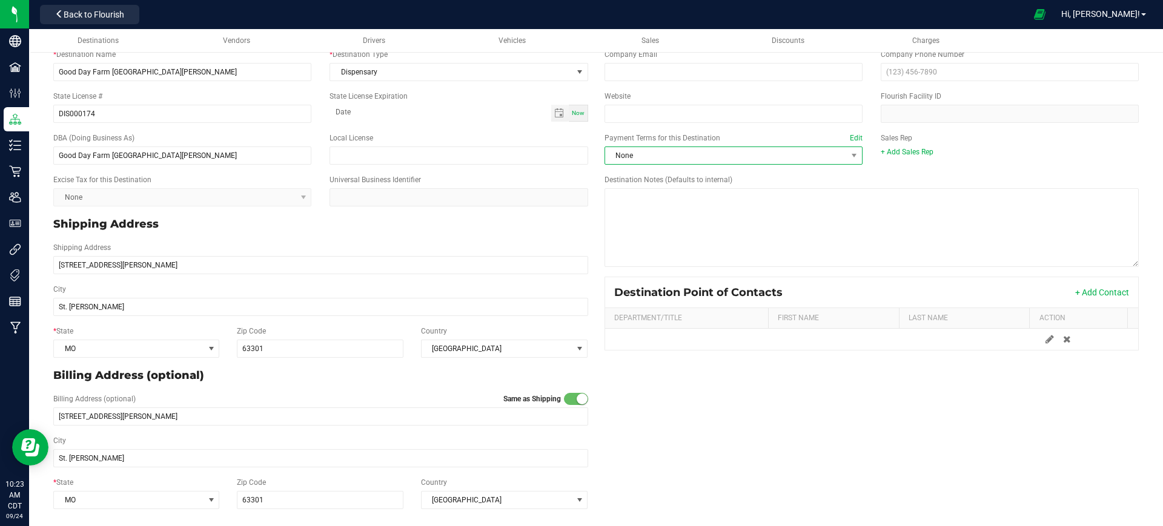
click at [776, 152] on span "None" at bounding box center [726, 155] width 242 height 17
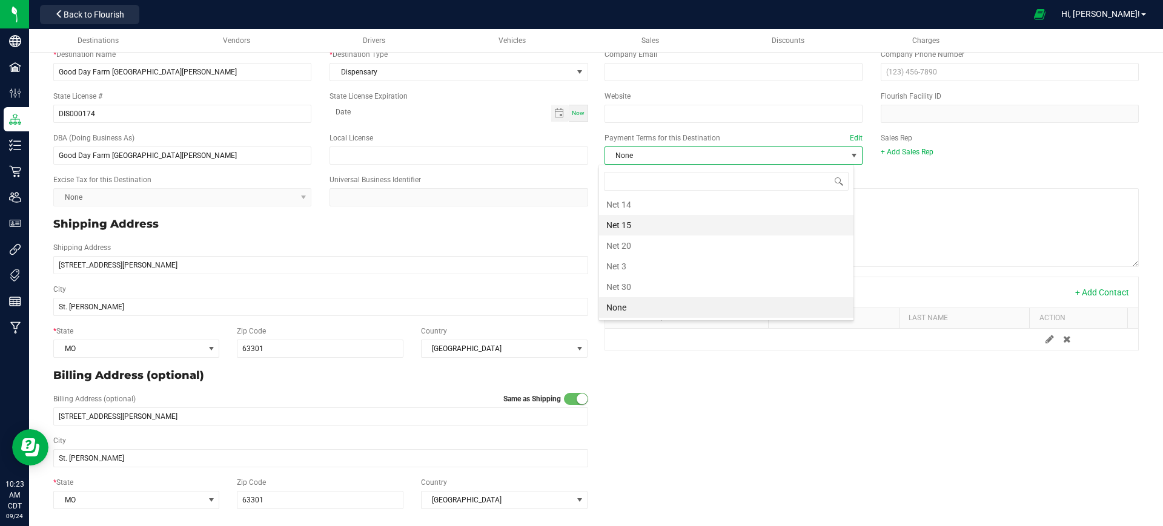
scroll to position [0, 0]
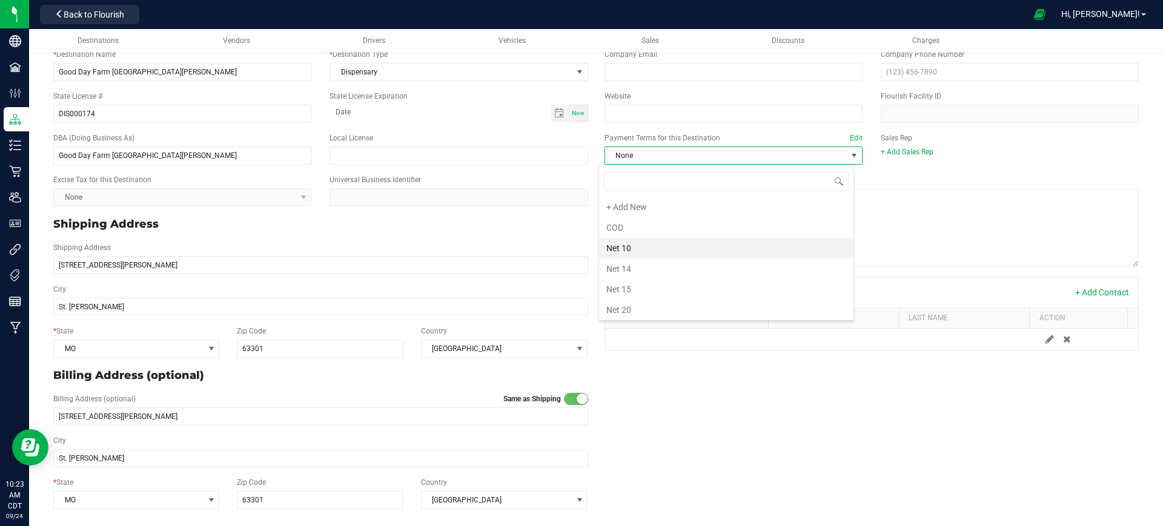
click at [630, 252] on li "Net 10" at bounding box center [726, 248] width 254 height 21
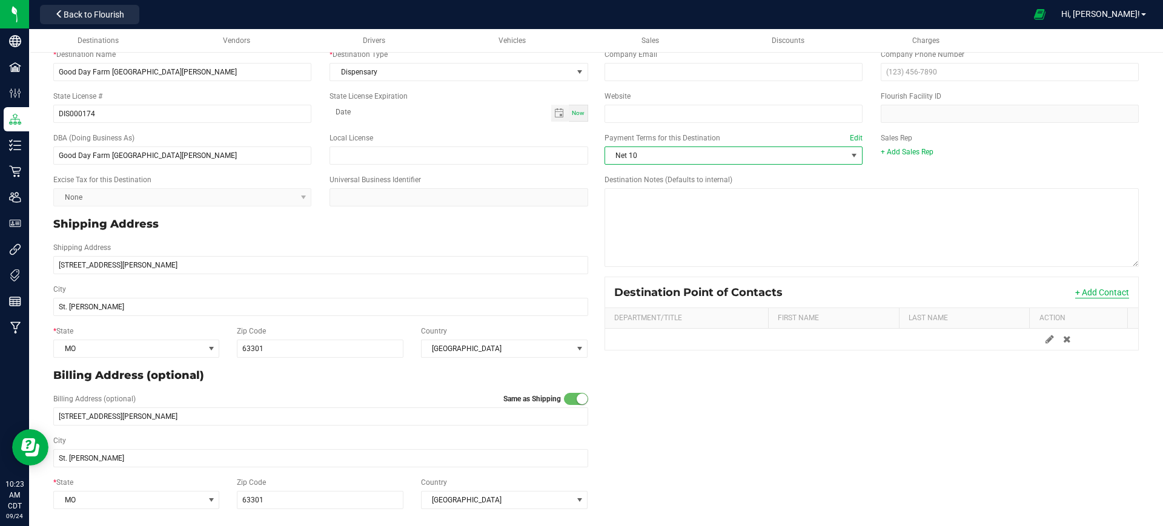
click at [1075, 292] on button "+ Add Contact" at bounding box center [1102, 292] width 54 height 12
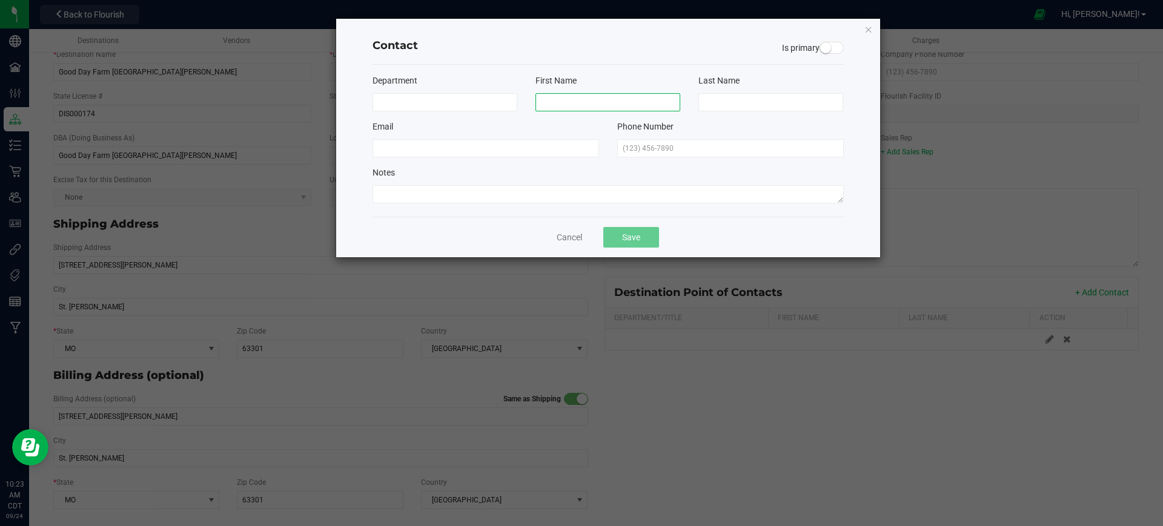
click at [596, 104] on input at bounding box center [607, 102] width 145 height 18
type input "[PERSON_NAME]"
click at [560, 150] on input at bounding box center [485, 148] width 226 height 18
type input "[PERSON_NAME][EMAIL_ADDRESS][DOMAIN_NAME]"
click at [712, 102] on input at bounding box center [770, 102] width 145 height 18
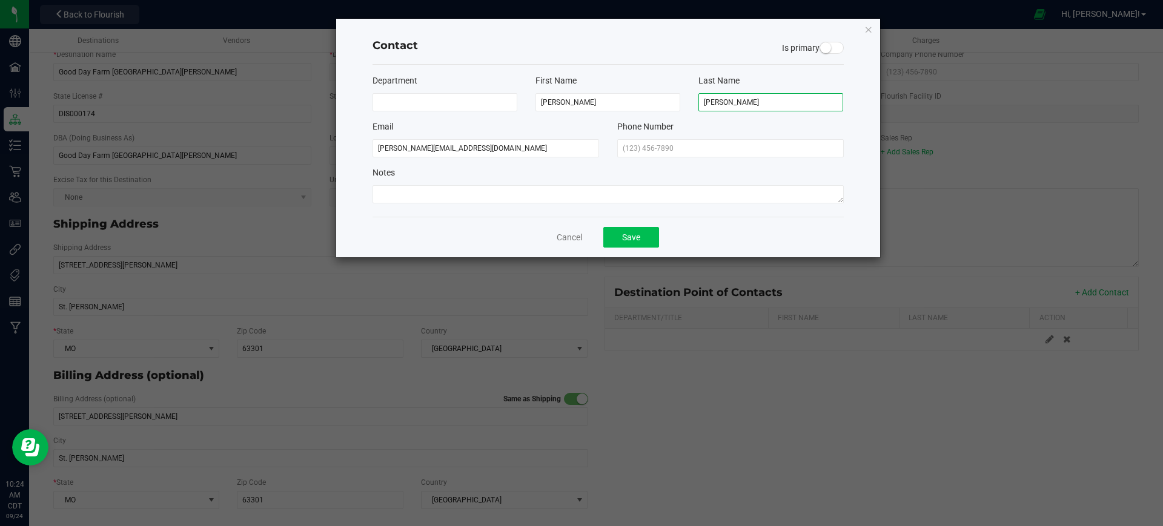
type input "[PERSON_NAME]"
click at [633, 242] on button "Save" at bounding box center [631, 237] width 56 height 21
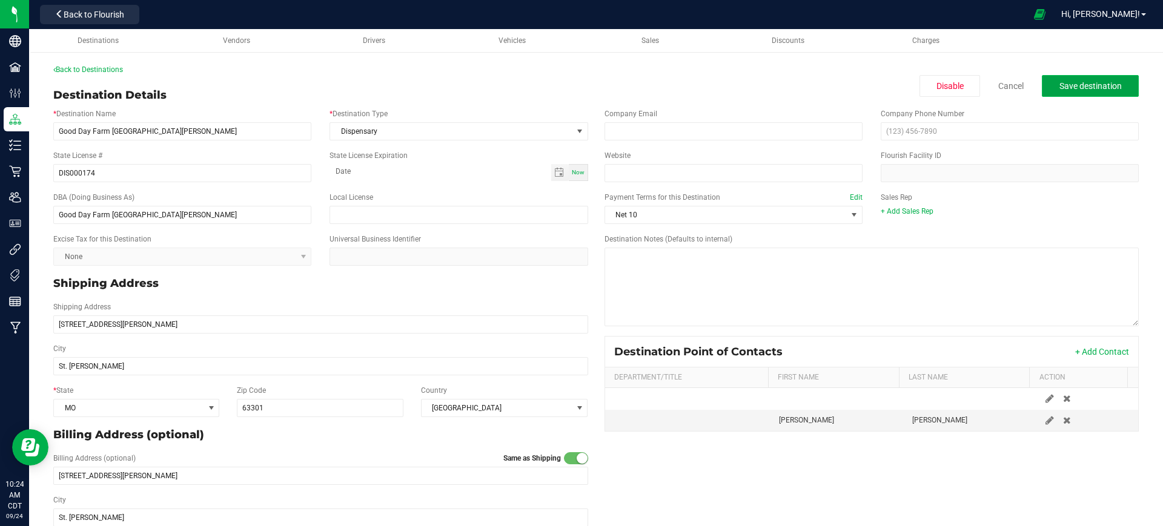
click at [1066, 84] on span "Save destination" at bounding box center [1090, 86] width 62 height 10
click at [104, 73] on link "Back to Destinations" at bounding box center [88, 69] width 70 height 8
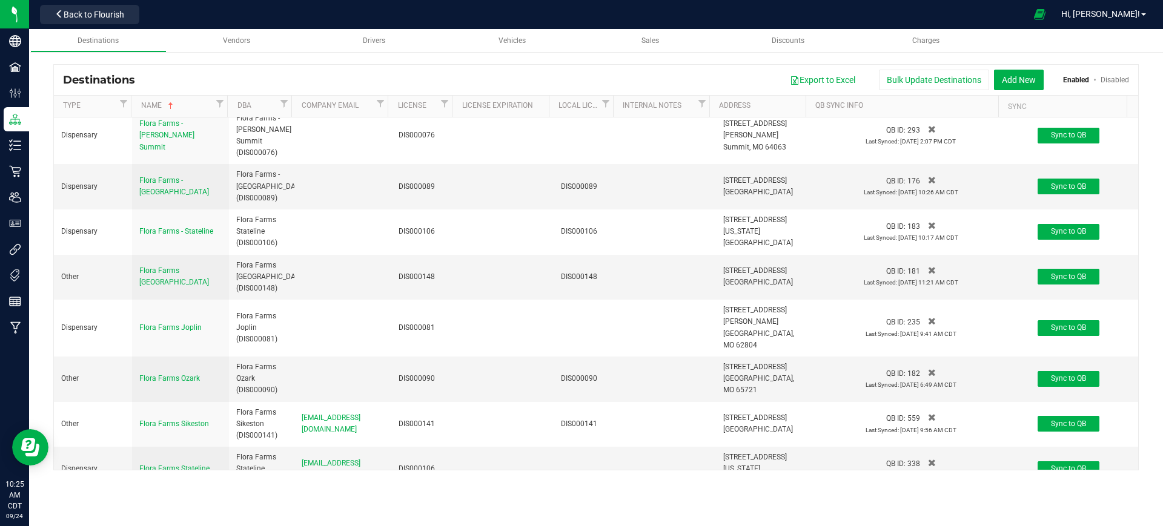
scroll to position [2346, 0]
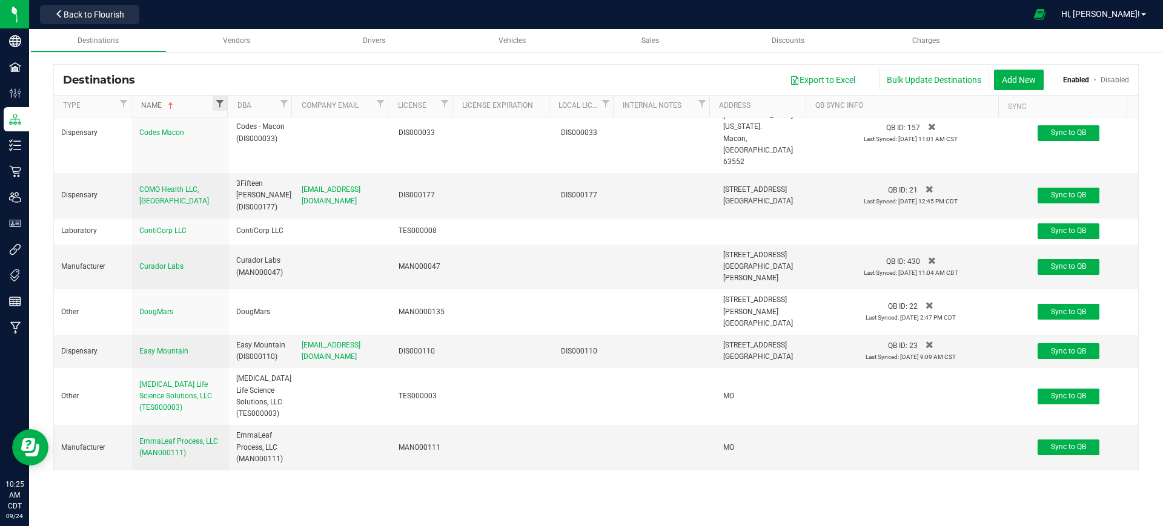
drag, startPoint x: 213, startPoint y: 105, endPoint x: 222, endPoint y: 104, distance: 9.1
click at [212, 105] on link "Name" at bounding box center [177, 106] width 72 height 10
click at [218, 105] on span "Filter" at bounding box center [220, 104] width 10 height 10
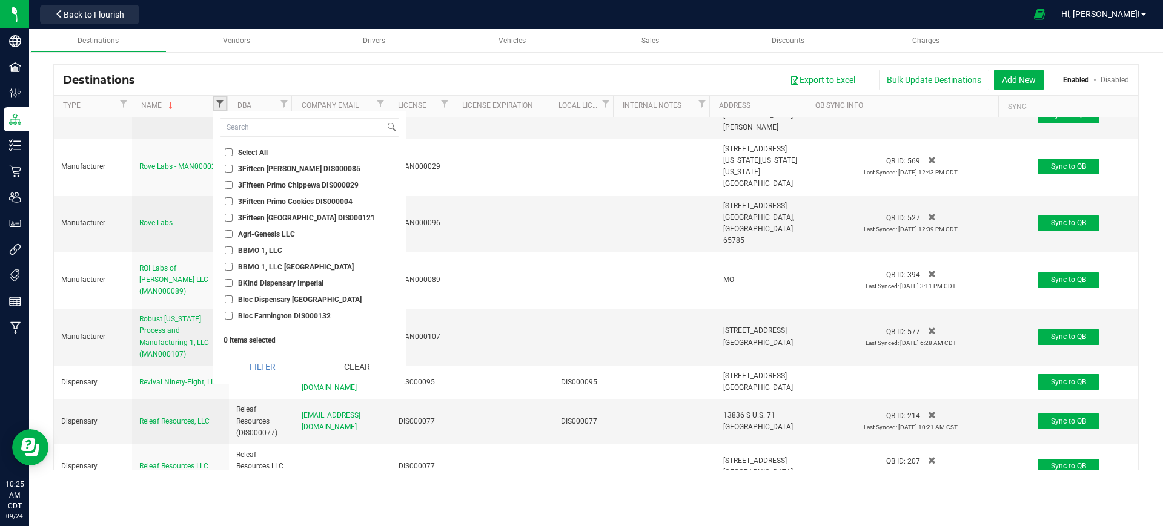
click at [222, 100] on span "Filter" at bounding box center [220, 104] width 10 height 10
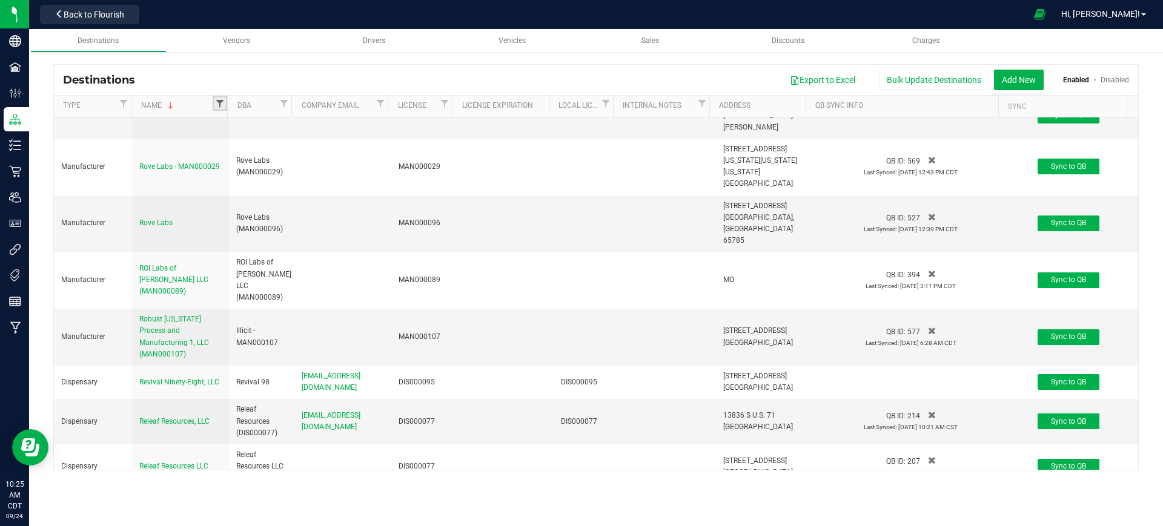
click at [222, 100] on span "Filter" at bounding box center [220, 104] width 10 height 10
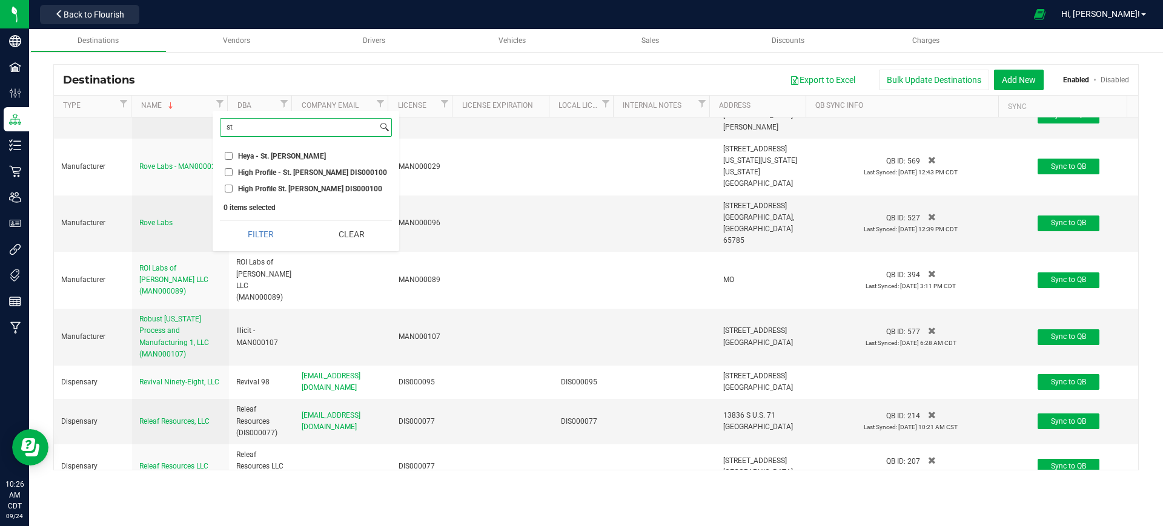
type input "s"
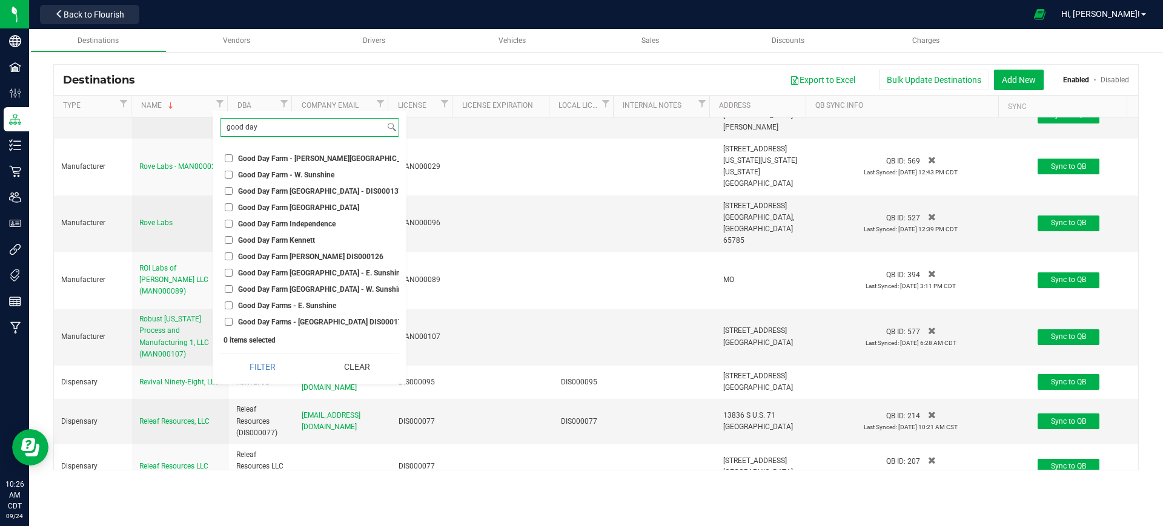
scroll to position [374, 0]
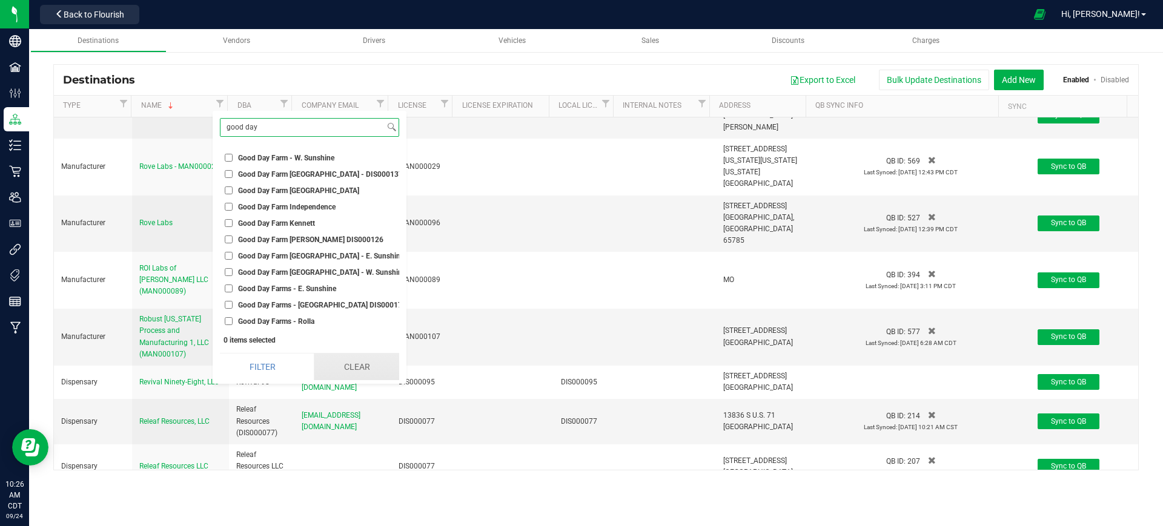
type input "good day"
drag, startPoint x: 358, startPoint y: 366, endPoint x: 315, endPoint y: 365, distance: 43.0
click at [358, 366] on button "Clear" at bounding box center [356, 367] width 85 height 27
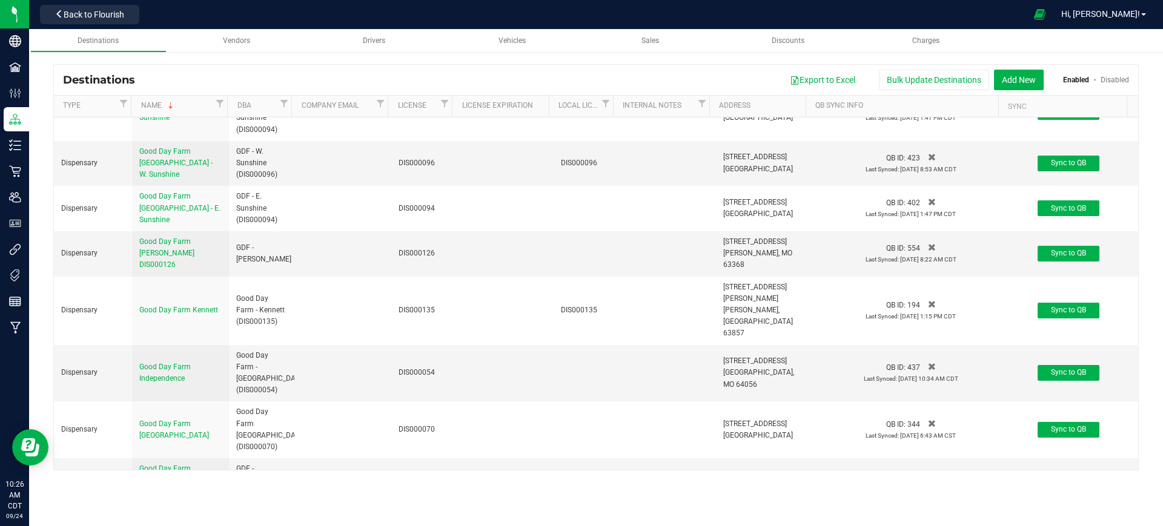
scroll to position [8401, 0]
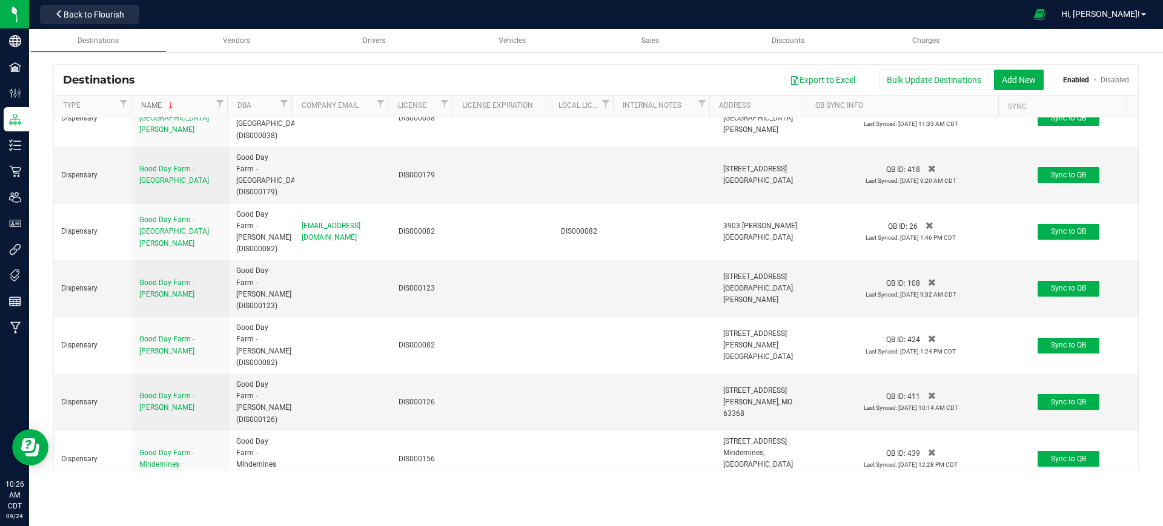
click at [167, 109] on span at bounding box center [171, 106] width 10 height 10
click at [170, 108] on link "Name" at bounding box center [177, 106] width 72 height 10
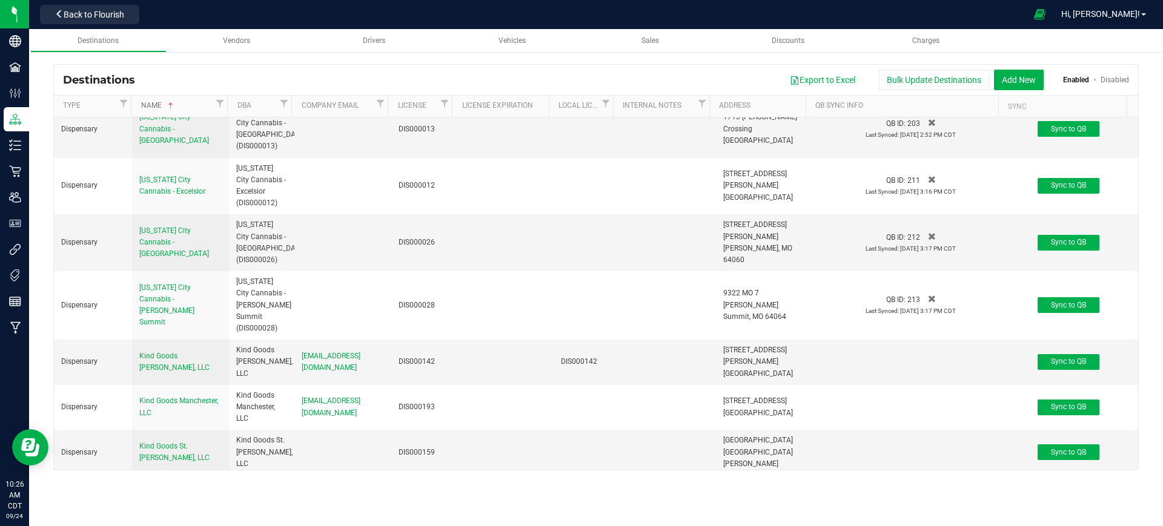
click at [181, 103] on link "Name" at bounding box center [177, 106] width 72 height 10
click at [196, 110] on link "Name" at bounding box center [177, 106] width 72 height 10
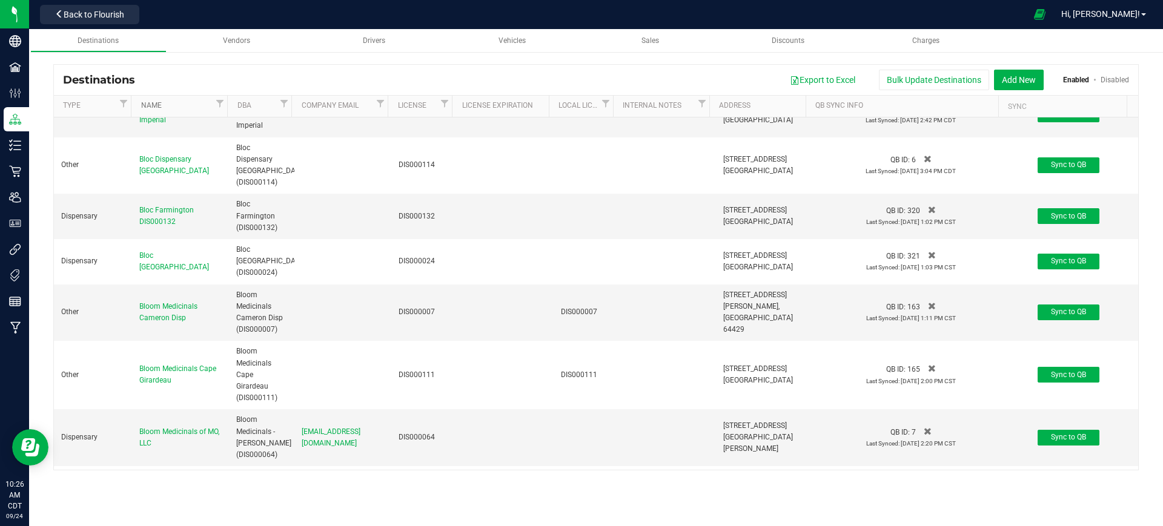
scroll to position [303, 0]
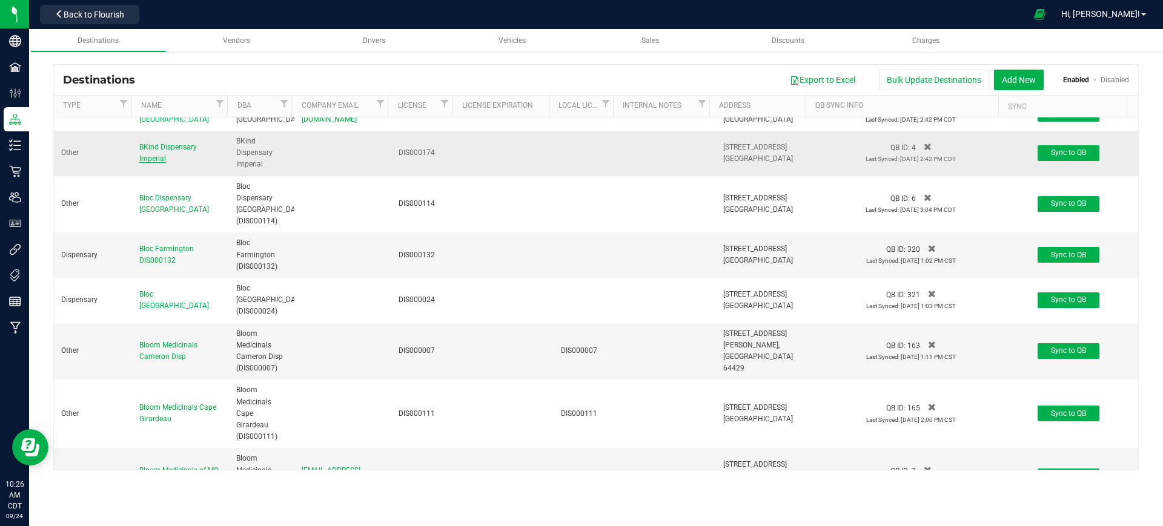
click at [160, 163] on span "BKind Dispensary Imperial" at bounding box center [168, 153] width 58 height 20
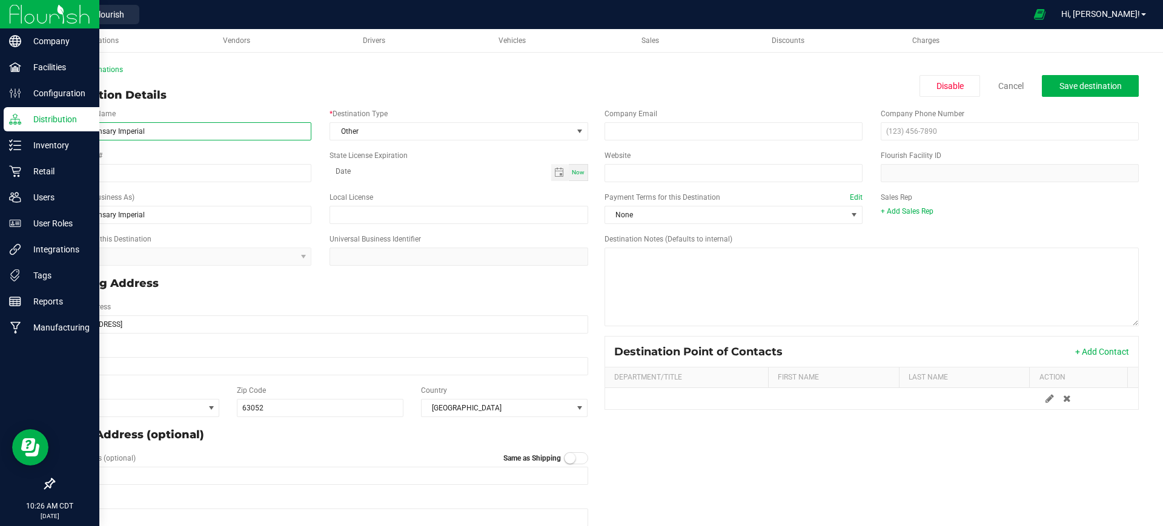
drag, startPoint x: 154, startPoint y: 134, endPoint x: 0, endPoint y: 119, distance: 155.2
click at [0, 119] on div "Company Facilities Configuration Distribution Inventory Retail Users User Roles…" at bounding box center [581, 263] width 1163 height 526
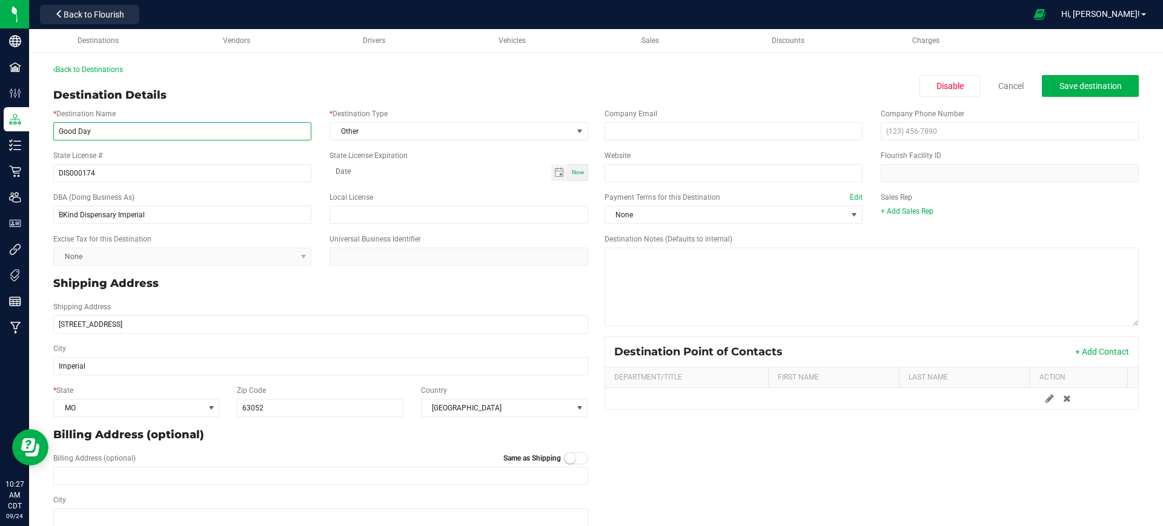
type input "Good Day Farm - [GEOGRAPHIC_DATA][PERSON_NAME]"
click at [353, 131] on span "Other" at bounding box center [451, 131] width 242 height 17
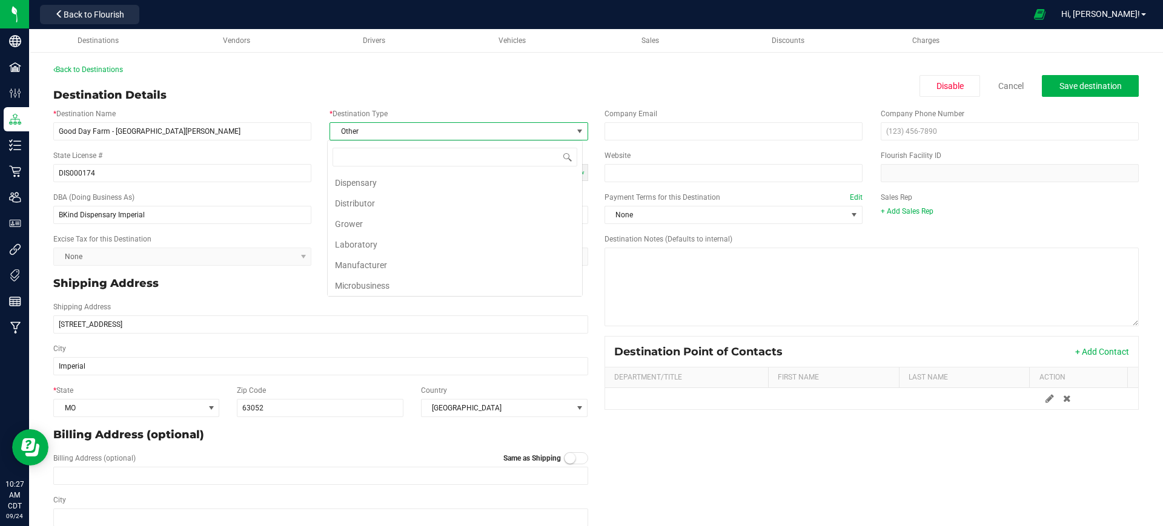
scroll to position [18, 255]
click at [148, 213] on input "BKind Dispensary Imperial" at bounding box center [182, 215] width 258 height 18
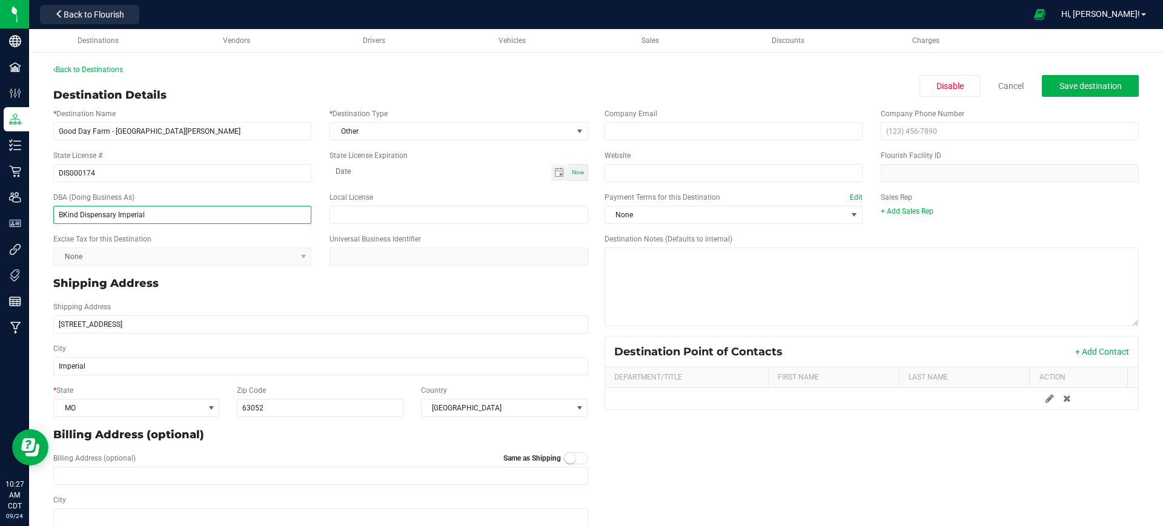
drag, startPoint x: 148, startPoint y: 213, endPoint x: 39, endPoint y: 203, distance: 108.8
click at [39, 203] on div "Back to Destinations Destination Details Disable Cancel Save destination * Dest…" at bounding box center [595, 318] width 1133 height 533
paste input "[STREET_ADDRESS][PERSON_NAME]"
type input "[STREET_ADDRESS][PERSON_NAME]"
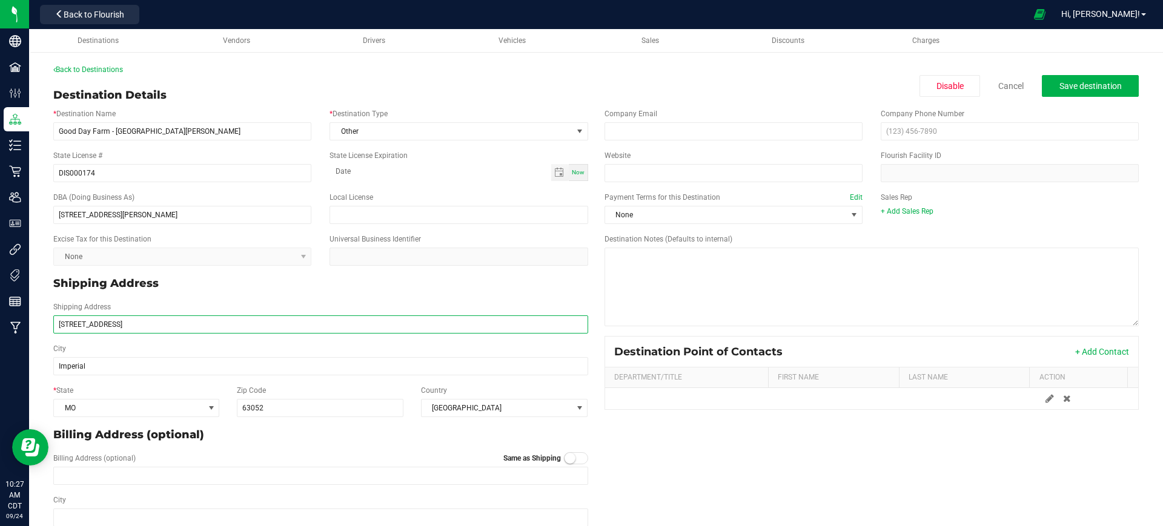
drag, startPoint x: 125, startPoint y: 322, endPoint x: 44, endPoint y: 325, distance: 81.8
click at [44, 325] on div "Back to Destinations Destination Details Disable Cancel Save destination * Dest…" at bounding box center [595, 318] width 1133 height 533
paste input "[STREET_ADDRESS][PERSON_NAME]"
type input "[STREET_ADDRESS][PERSON_NAME]"
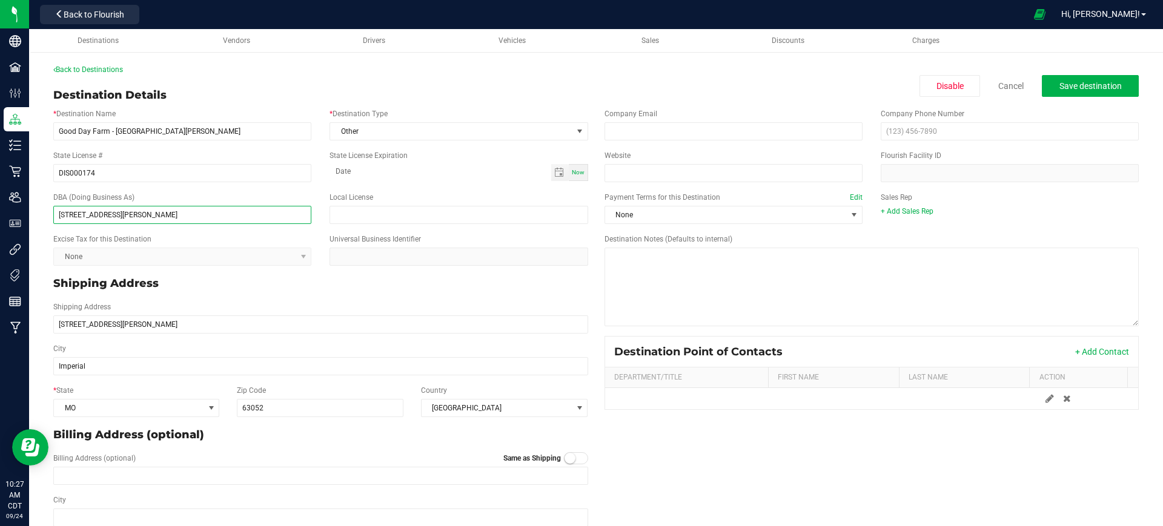
drag, startPoint x: 225, startPoint y: 214, endPoint x: 36, endPoint y: 209, distance: 189.6
click at [36, 209] on div "Back to Destinations Destination Details Disable Cancel Save destination * Dest…" at bounding box center [595, 318] width 1133 height 533
type input "Good Day Farm - [GEOGRAPHIC_DATA][PERSON_NAME]"
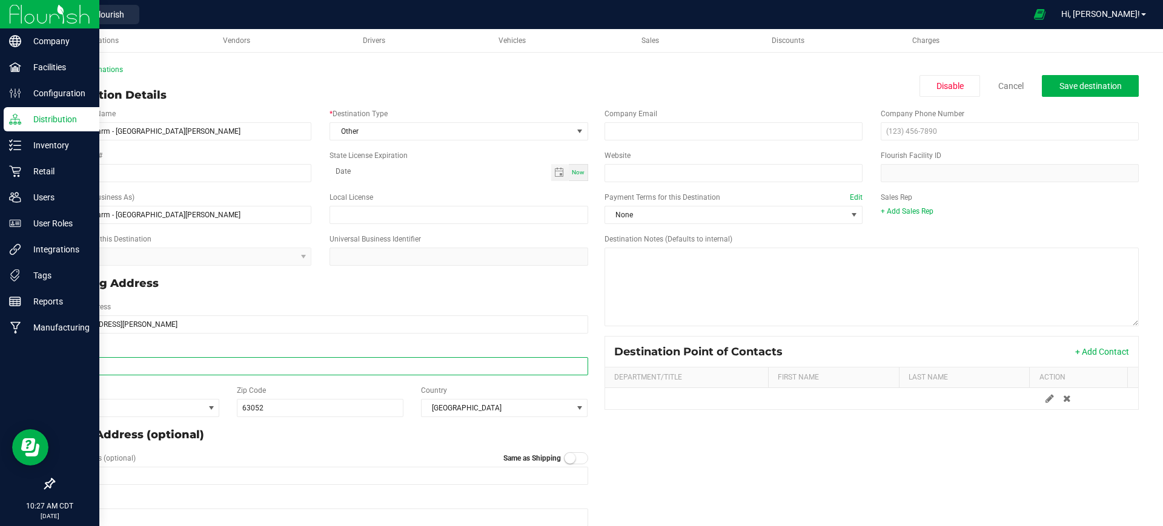
drag, startPoint x: 102, startPoint y: 367, endPoint x: 21, endPoint y: 365, distance: 81.2
click at [21, 365] on div "Company Facilities Configuration Distribution Inventory Retail Users User Roles…" at bounding box center [581, 263] width 1163 height 526
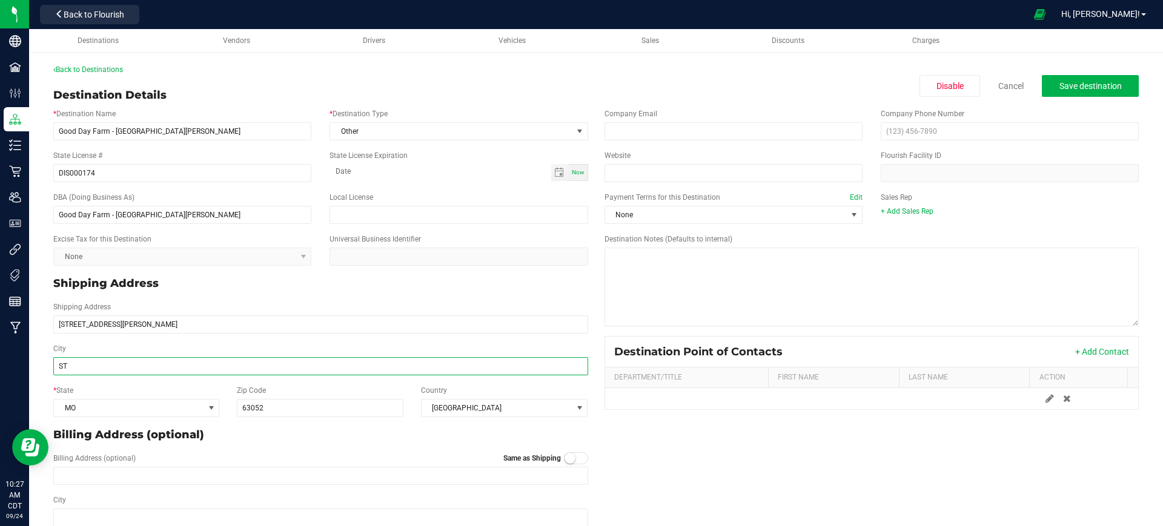
type input "St. [PERSON_NAME]"
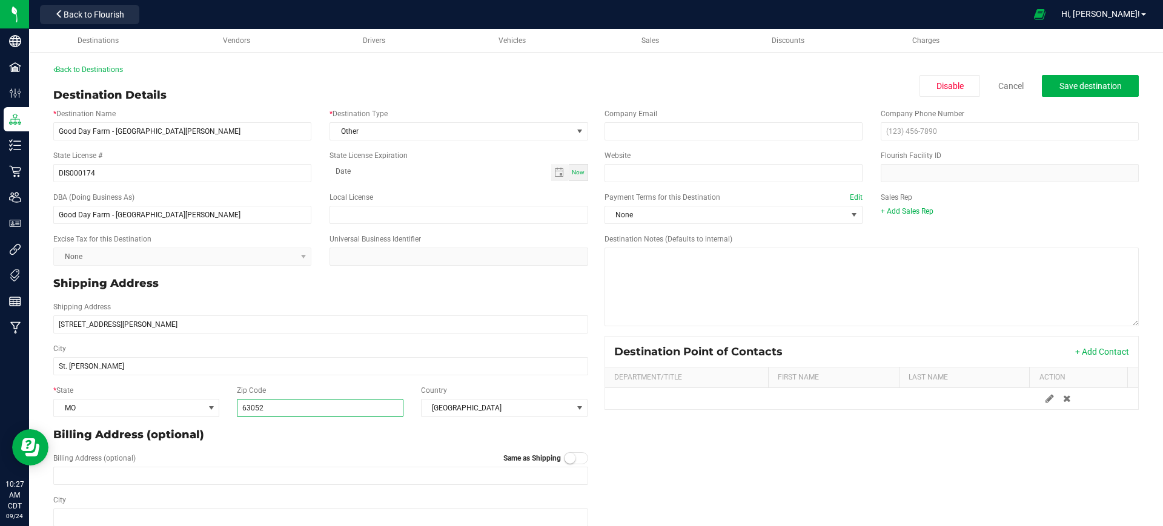
click at [292, 407] on input "63052" at bounding box center [320, 408] width 167 height 18
type input "63301"
click at [297, 444] on div "Billing Address (optional)" at bounding box center [320, 435] width 553 height 26
click at [569, 458] on small at bounding box center [569, 458] width 11 height 11
type input "[STREET_ADDRESS][PERSON_NAME]"
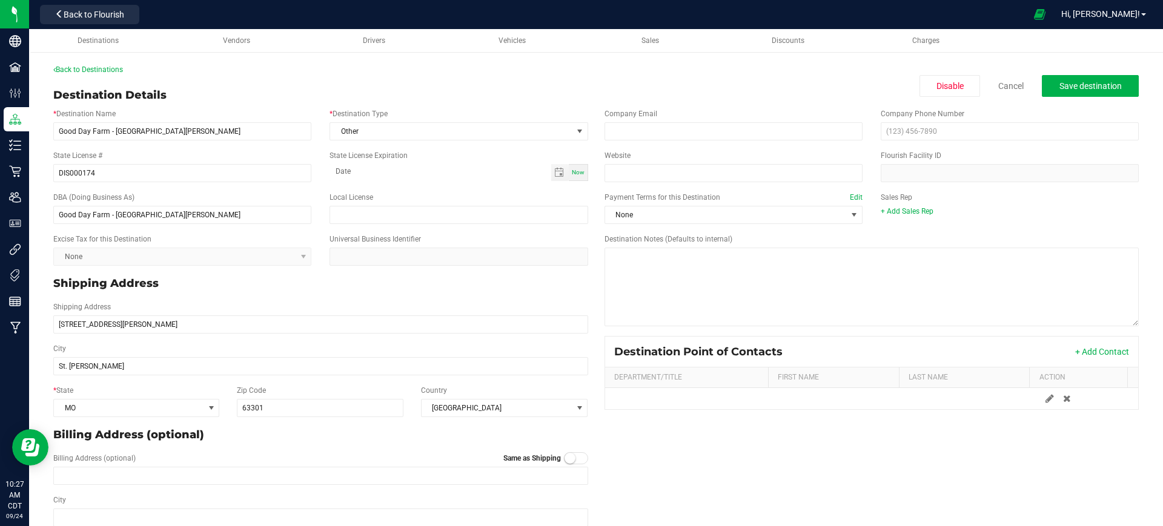
type input "St. [PERSON_NAME]"
type input "63301"
click at [1059, 88] on span "Save destination" at bounding box center [1090, 86] width 62 height 10
click at [750, 124] on input "email" at bounding box center [733, 131] width 258 height 18
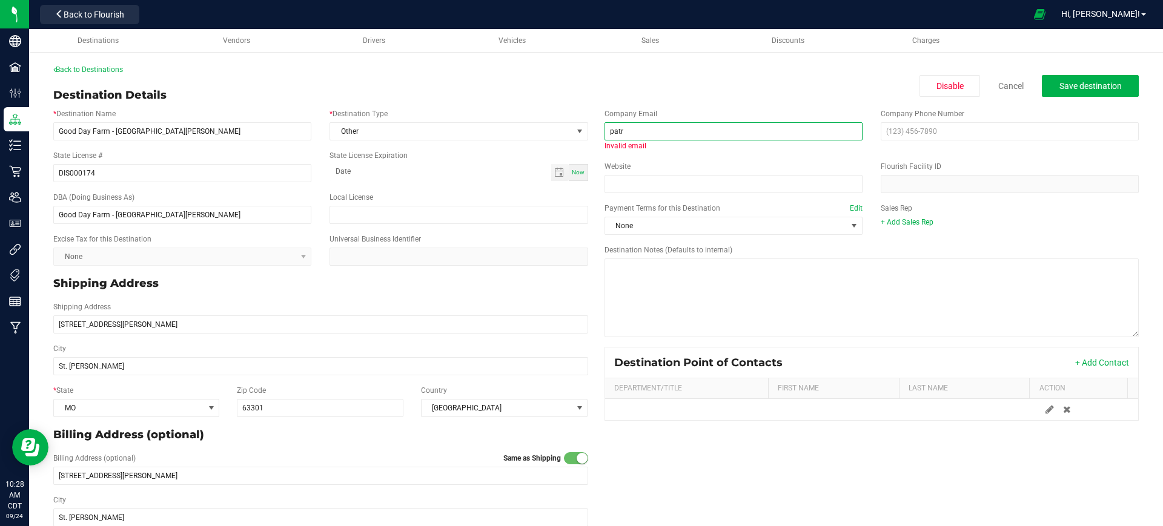
type input "[PERSON_NAME][EMAIL_ADDRESS][DOMAIN_NAME]"
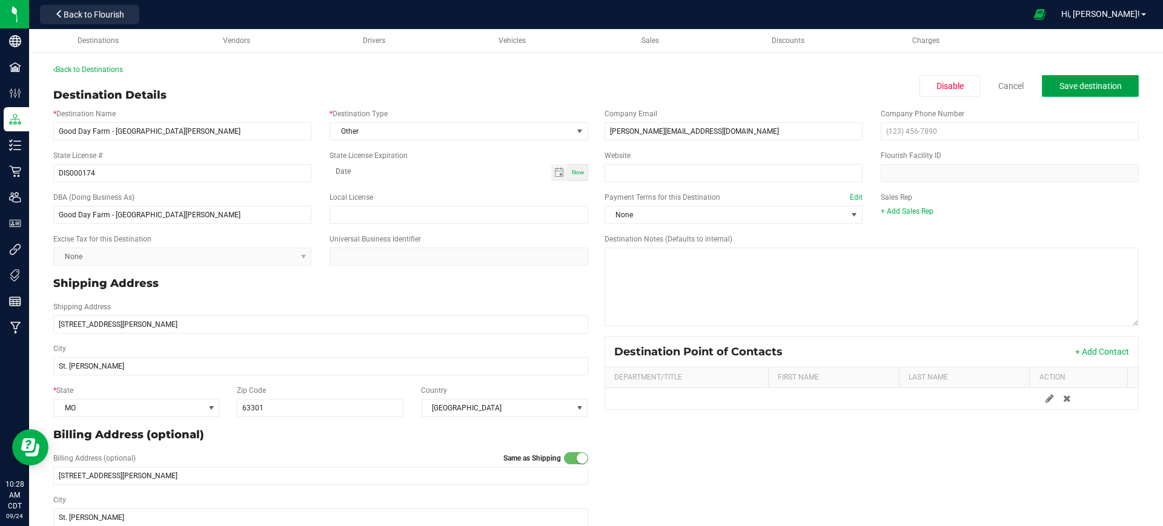
click at [1078, 90] on span "Save destination" at bounding box center [1090, 86] width 62 height 10
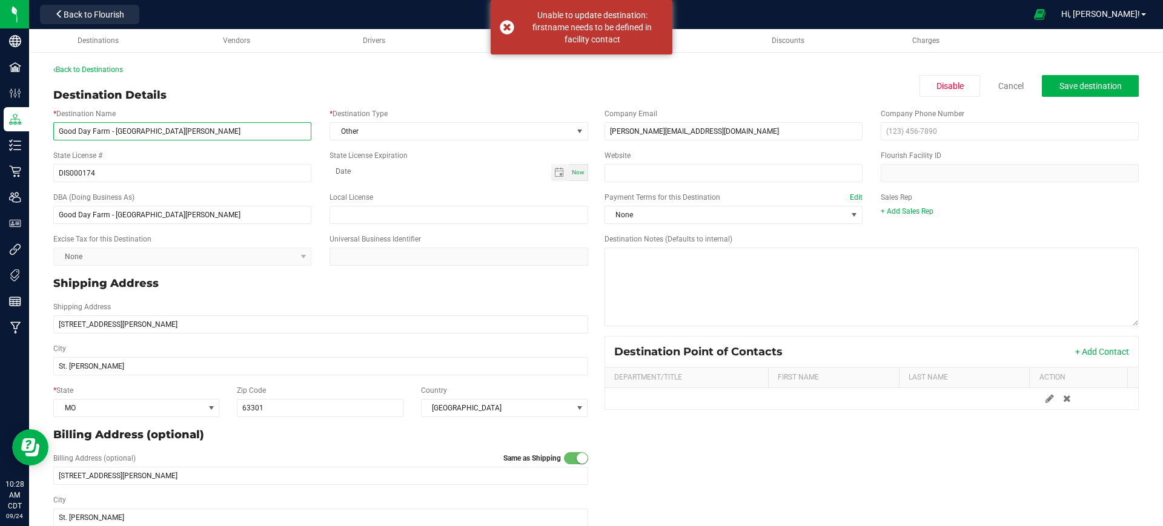
click at [186, 131] on input "Good Day Farm - [GEOGRAPHIC_DATA][PERSON_NAME]" at bounding box center [182, 131] width 258 height 18
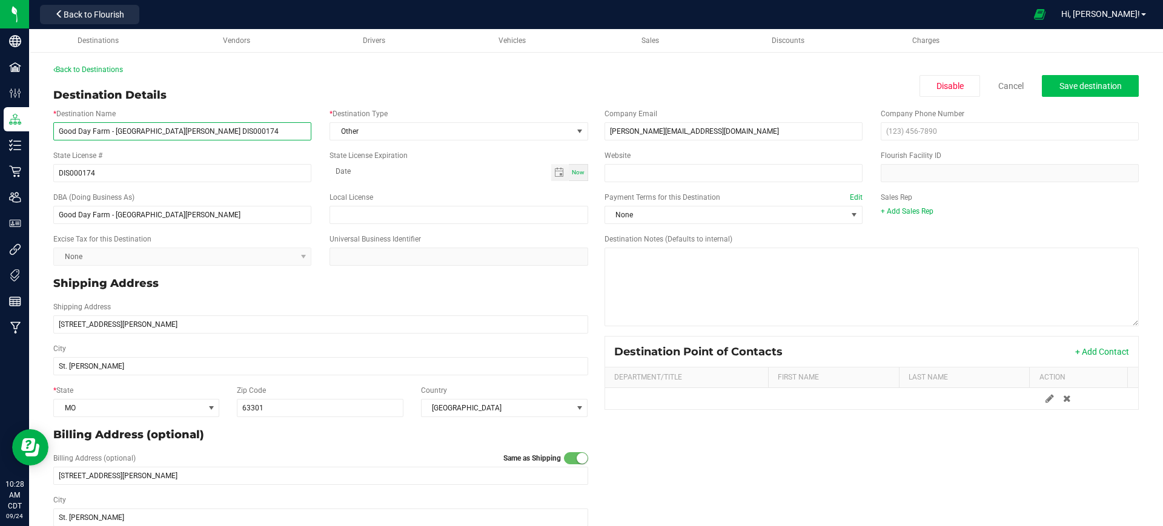
type input "Good Day Farm - [GEOGRAPHIC_DATA][PERSON_NAME] DIS000174"
click at [1042, 80] on button "Save destination" at bounding box center [1089, 86] width 97 height 22
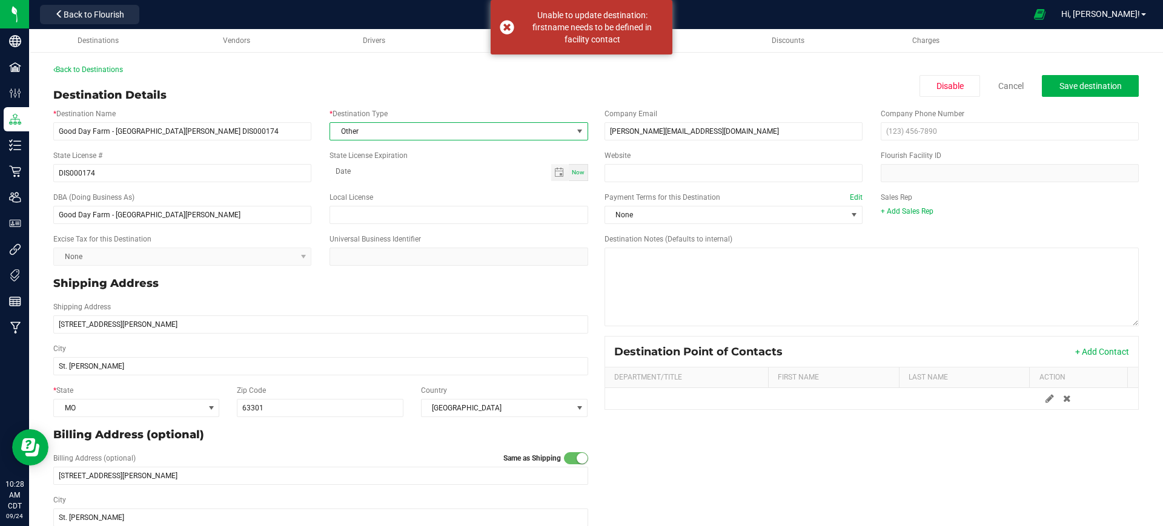
click at [493, 133] on span "Other" at bounding box center [451, 131] width 242 height 17
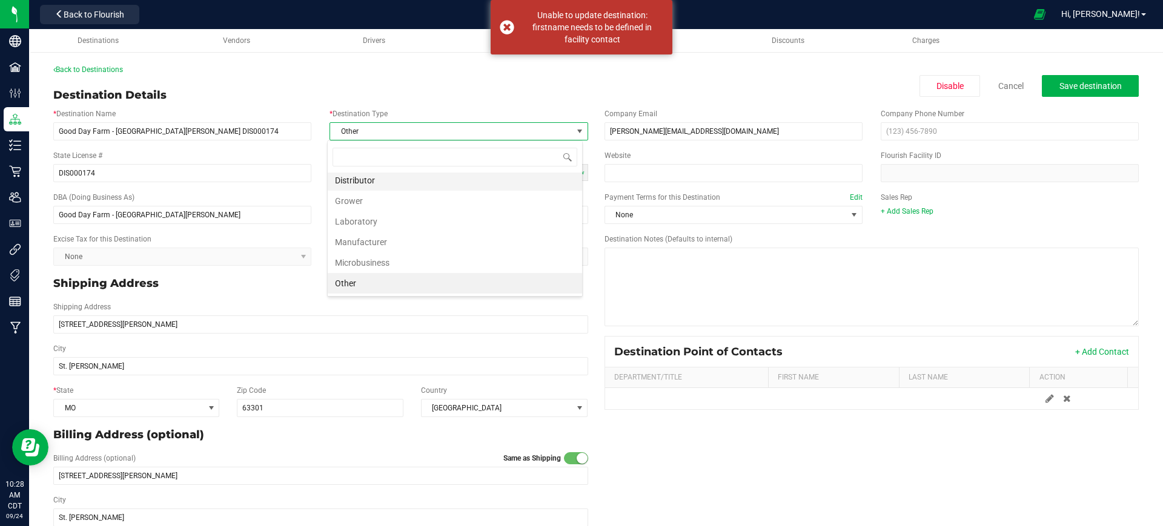
scroll to position [0, 0]
click at [381, 181] on li "Dispensary" at bounding box center [455, 183] width 254 height 21
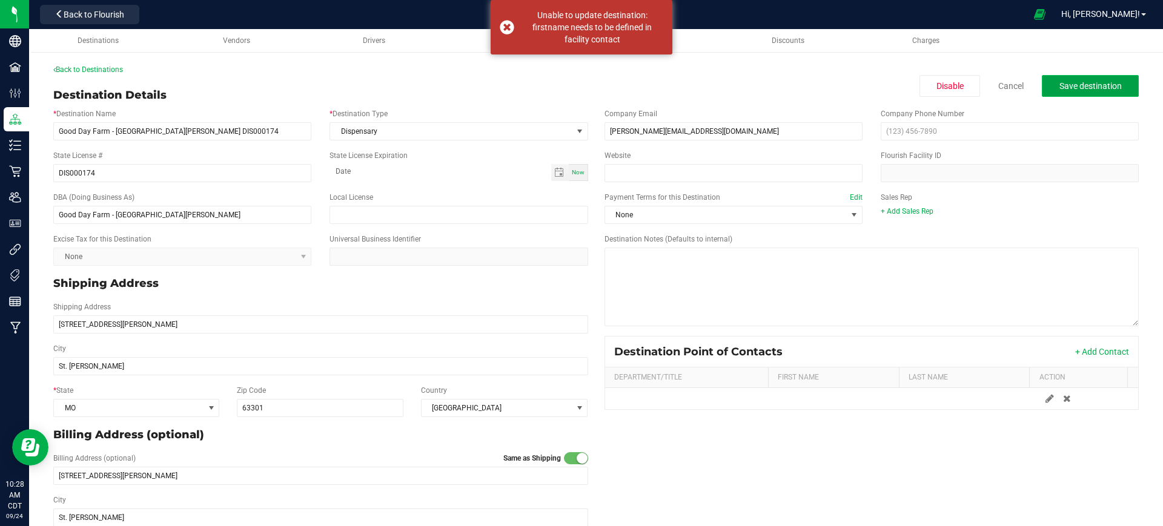
click at [1103, 84] on span "Save destination" at bounding box center [1090, 86] width 62 height 10
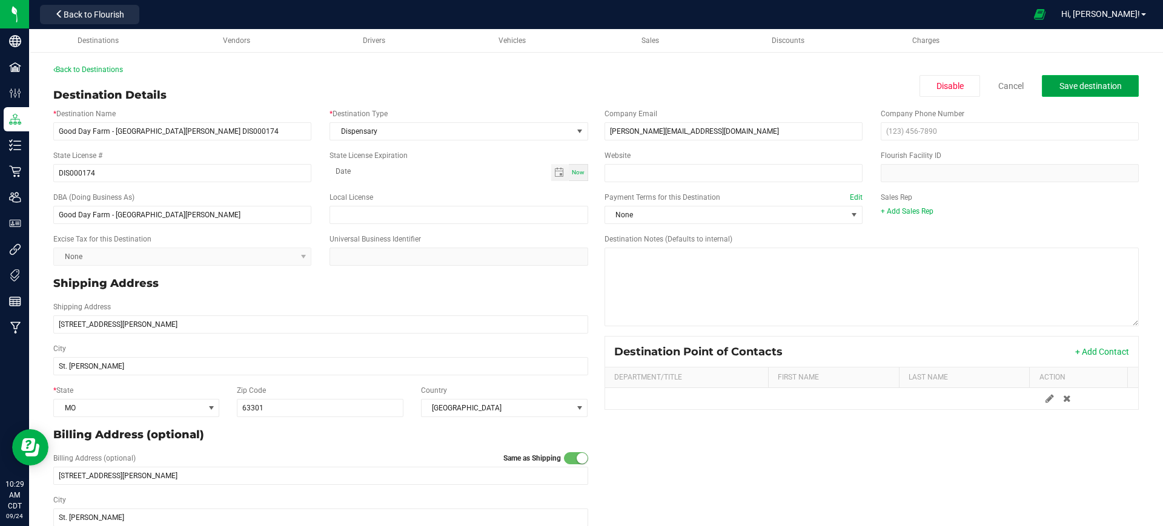
click at [1078, 93] on button "Save destination" at bounding box center [1089, 86] width 97 height 22
click at [1063, 399] on icon at bounding box center [1067, 398] width 8 height 7
click at [1075, 352] on button "+ Add Contact" at bounding box center [1102, 352] width 54 height 12
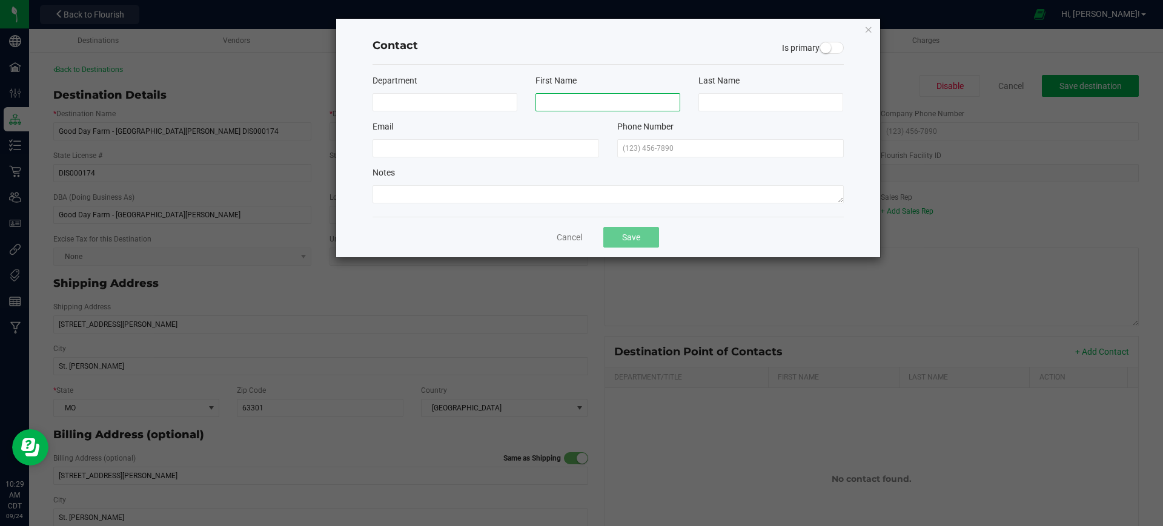
click at [580, 104] on input at bounding box center [607, 102] width 145 height 18
type input "[PERSON_NAME]"
click at [723, 102] on input at bounding box center [770, 102] width 145 height 18
type input "[PERSON_NAME]"
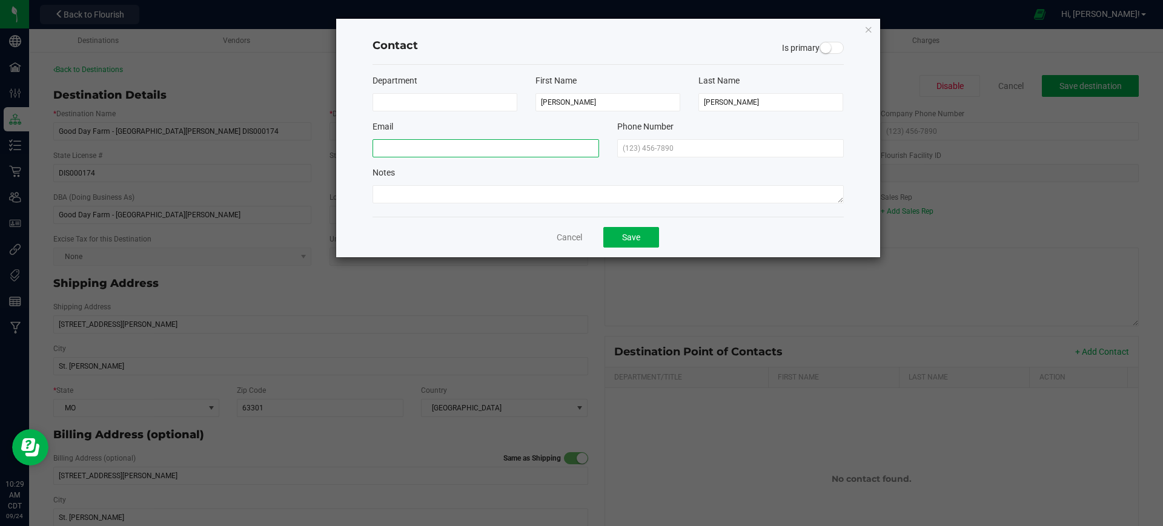
click at [553, 142] on input at bounding box center [485, 148] width 226 height 18
click at [646, 234] on button "Save" at bounding box center [631, 237] width 56 height 21
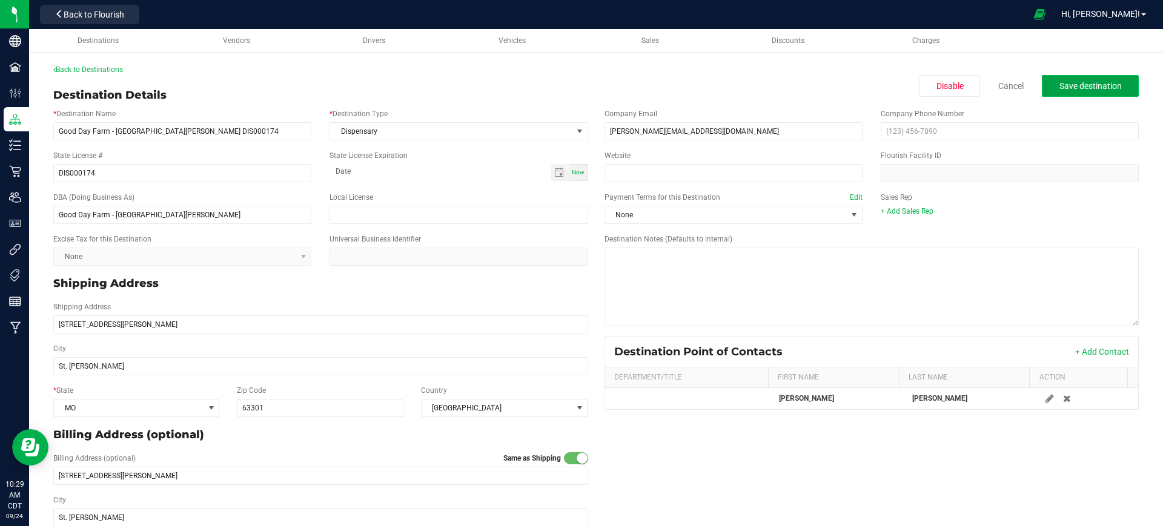
click at [1059, 84] on span "Save destination" at bounding box center [1090, 86] width 62 height 10
click at [1089, 88] on span "Save destination" at bounding box center [1090, 86] width 62 height 10
click at [121, 69] on link "Back to Destinations" at bounding box center [88, 69] width 70 height 8
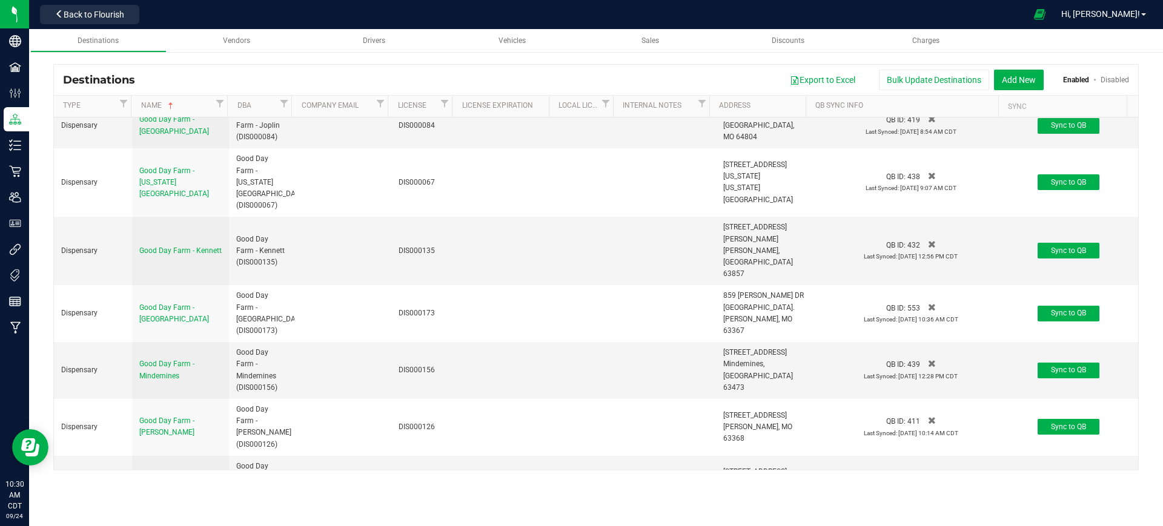
scroll to position [4919, 0]
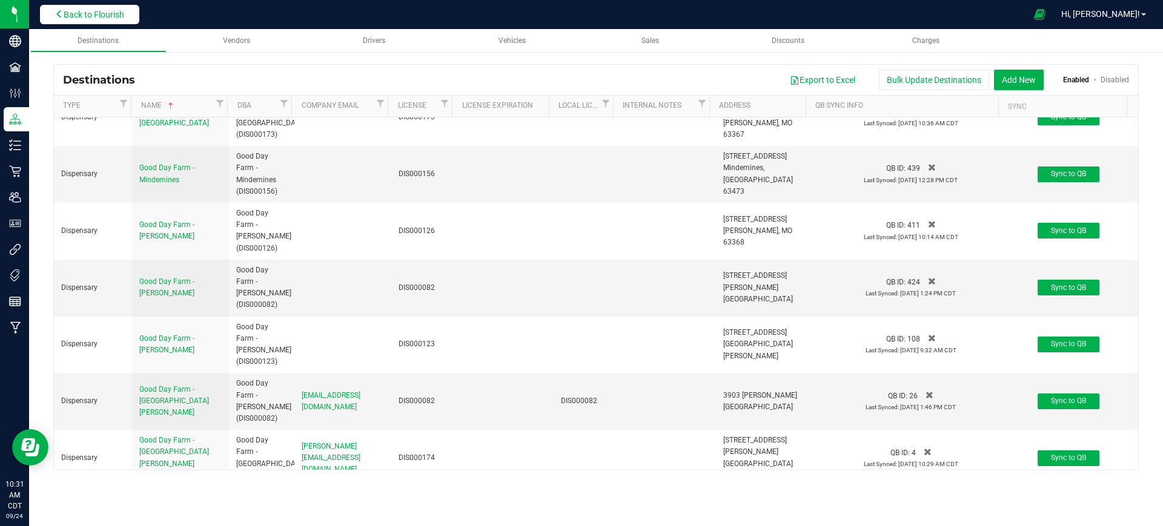
click at [117, 5] on button "Back to Flourish" at bounding box center [89, 14] width 99 height 19
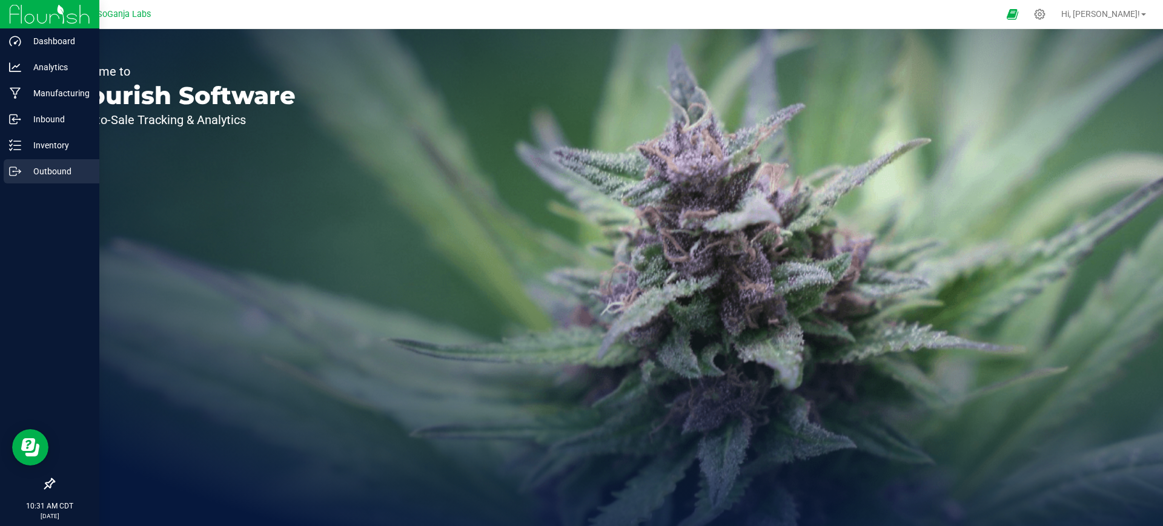
click at [37, 165] on p "Outbound" at bounding box center [57, 171] width 73 height 15
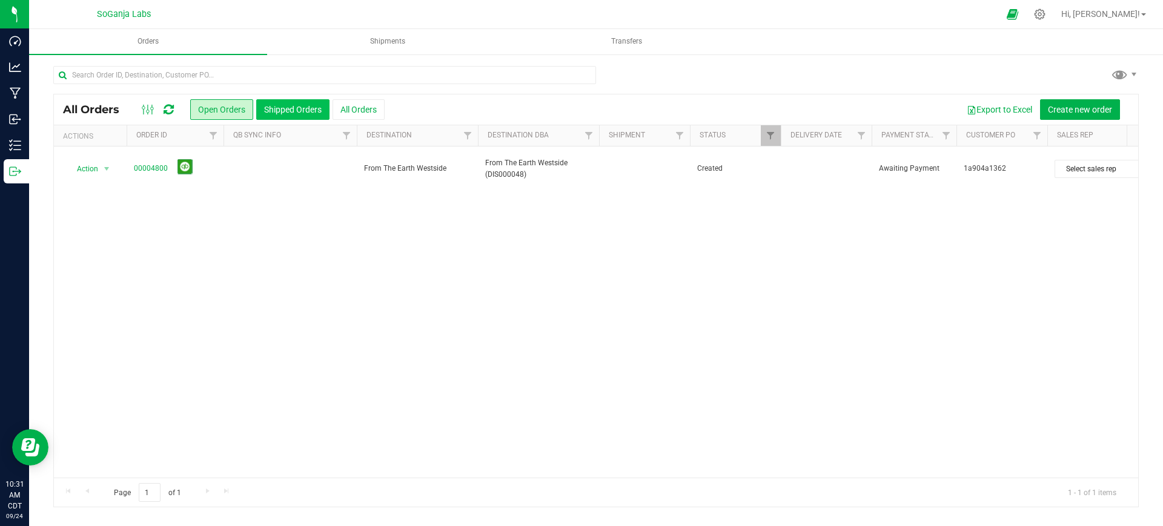
click at [280, 113] on button "Shipped Orders" at bounding box center [292, 109] width 73 height 21
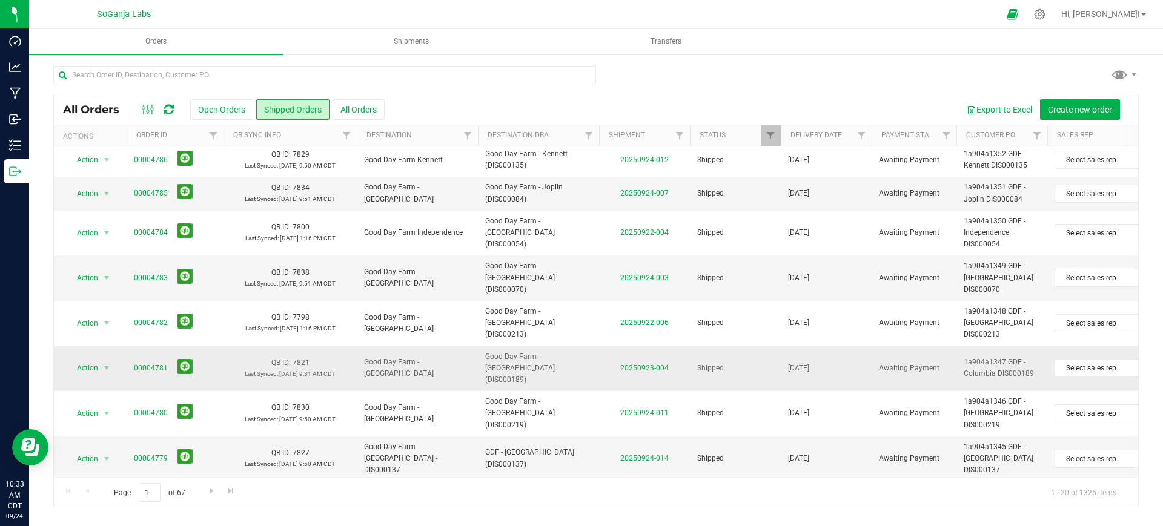
scroll to position [444, 0]
click at [210, 487] on span "Go to the next page" at bounding box center [212, 491] width 10 height 10
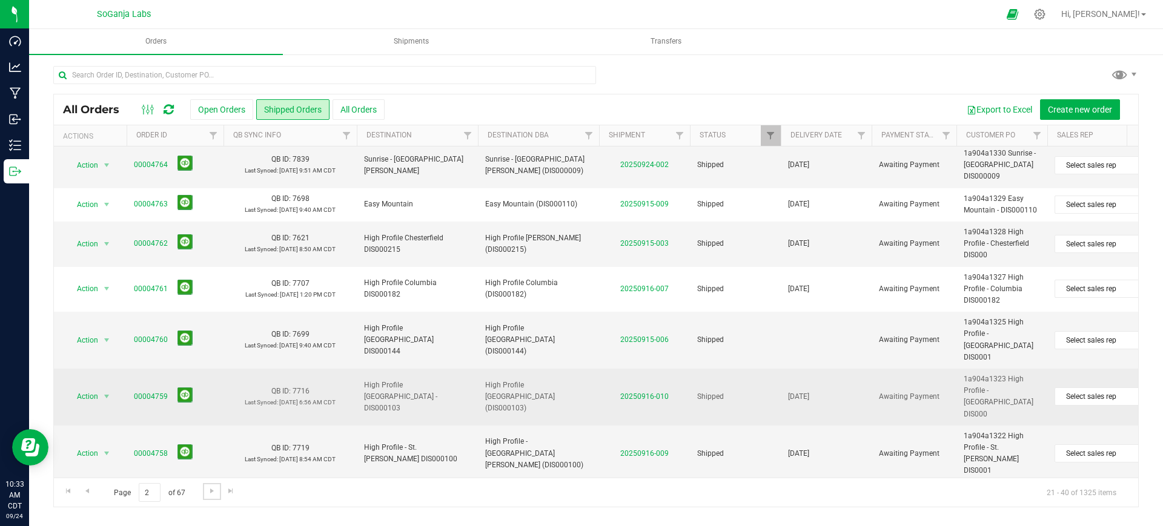
scroll to position [502, 0]
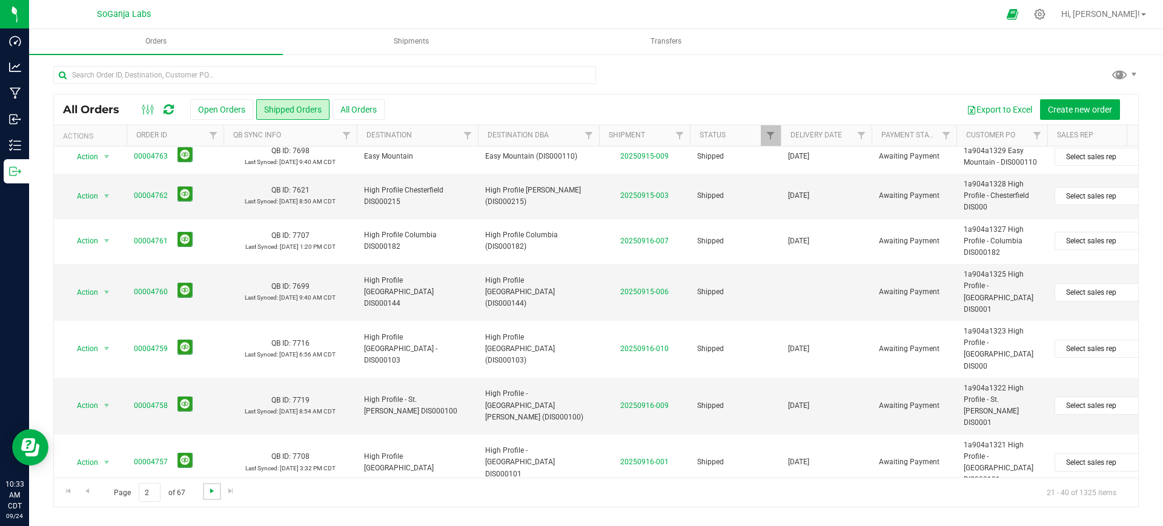
click at [210, 493] on span "Go to the next page" at bounding box center [212, 491] width 10 height 10
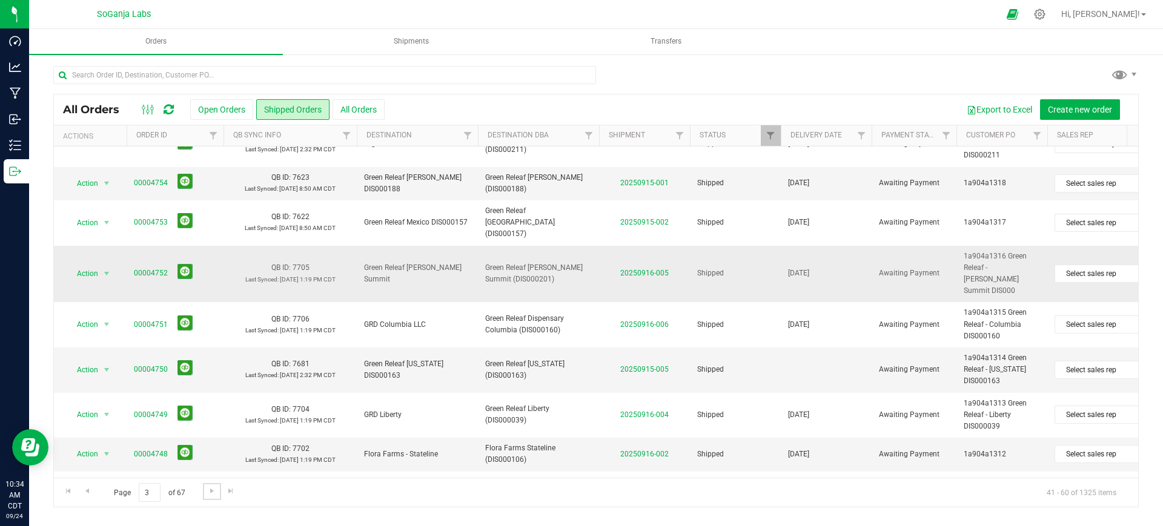
scroll to position [0, 0]
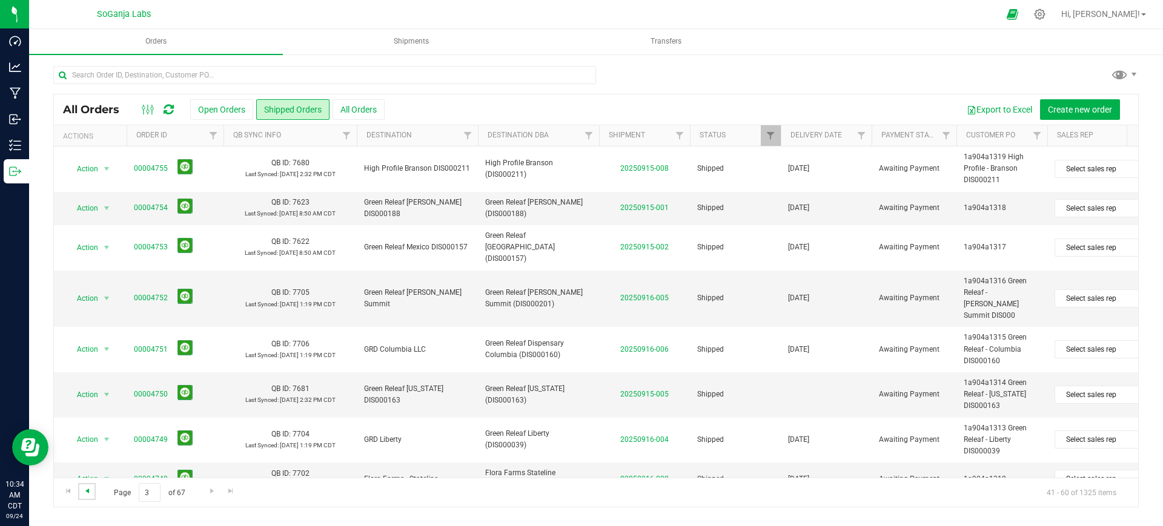
click at [85, 492] on span "Go to the previous page" at bounding box center [87, 491] width 10 height 10
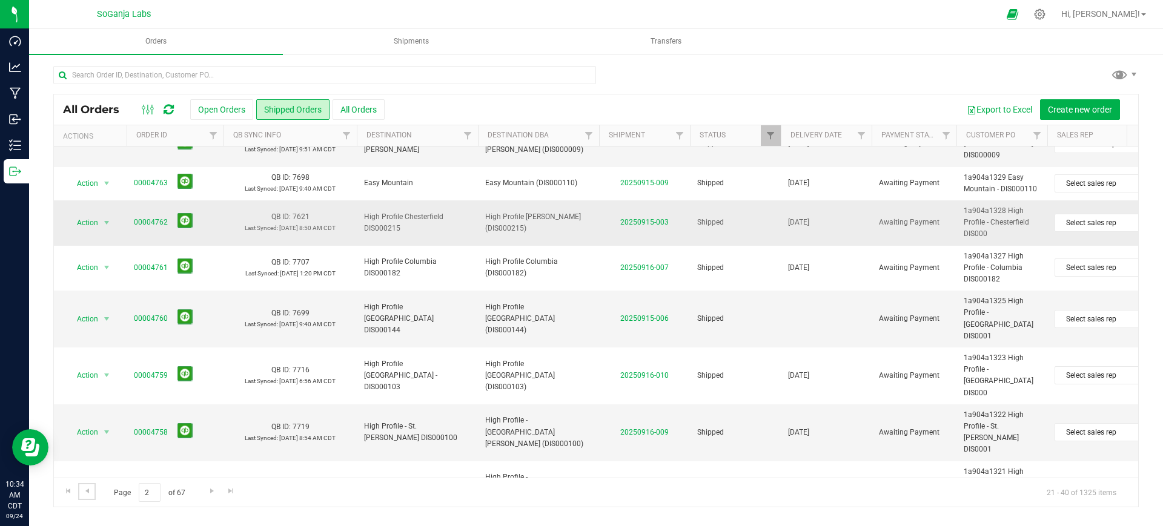
scroll to position [502, 0]
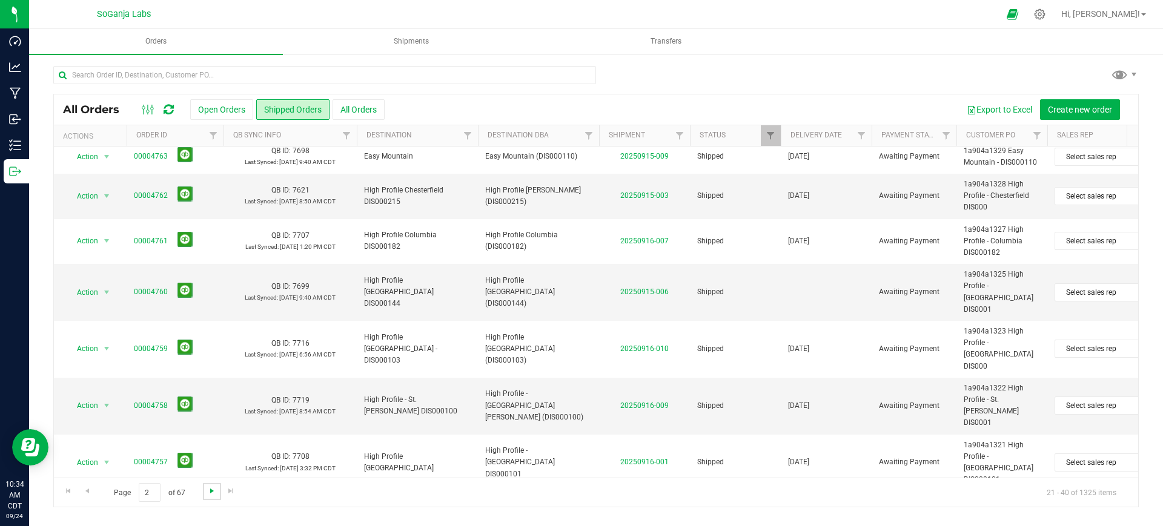
click at [212, 492] on span "Go to the next page" at bounding box center [212, 491] width 10 height 10
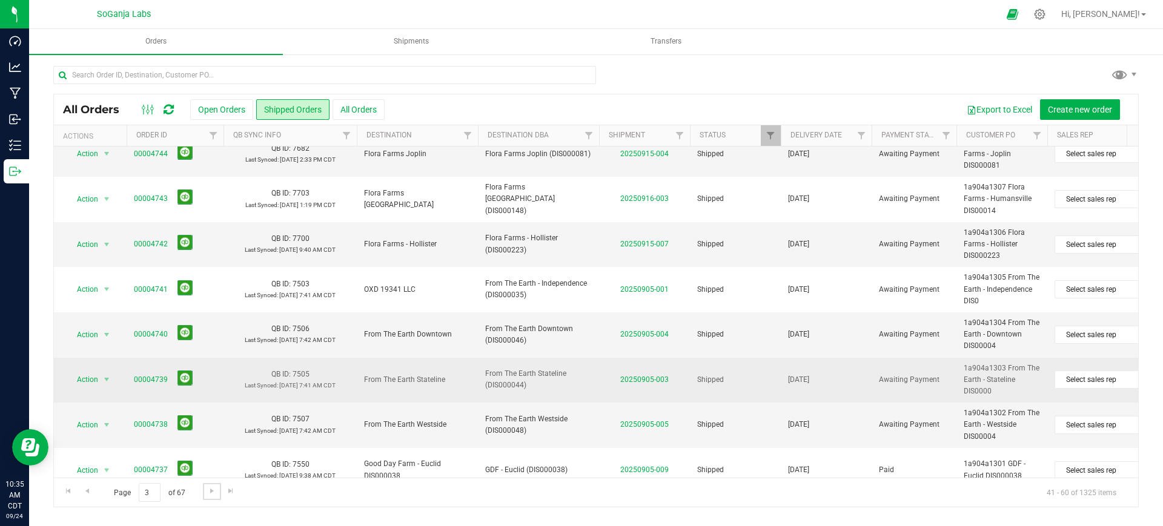
scroll to position [525, 0]
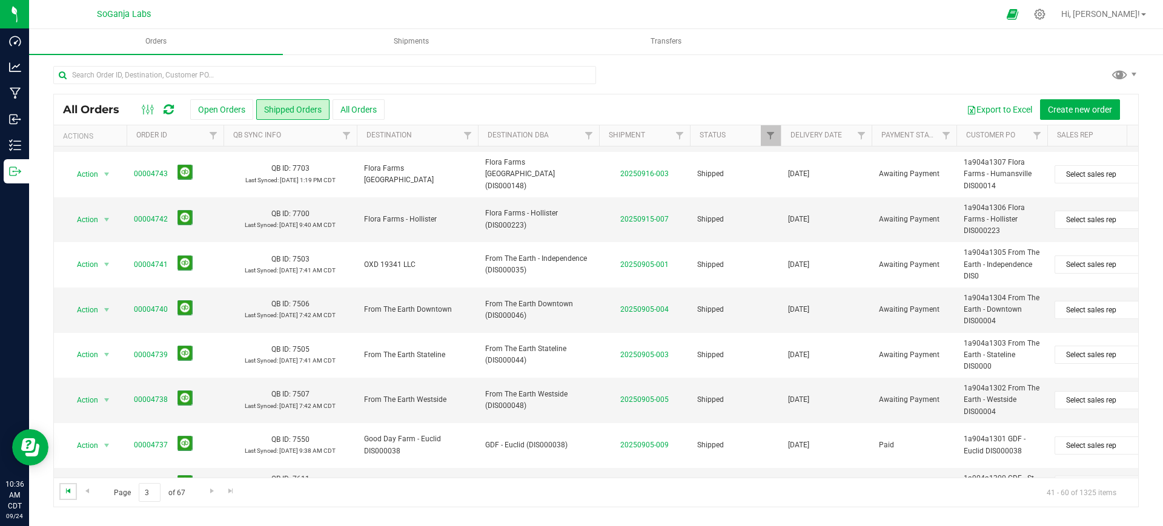
click at [71, 492] on span "Go to the first page" at bounding box center [69, 491] width 10 height 10
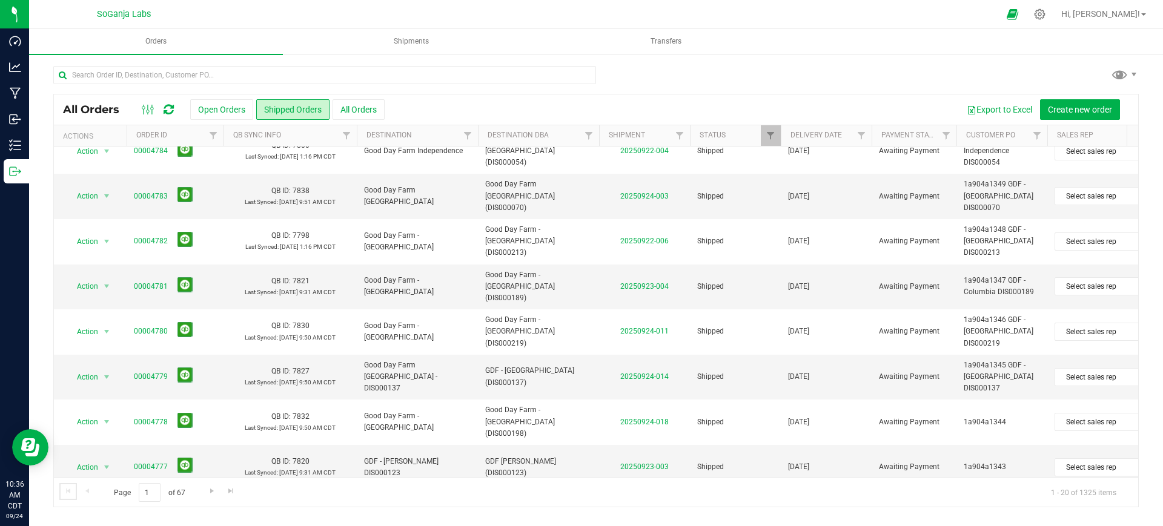
scroll to position [0, 0]
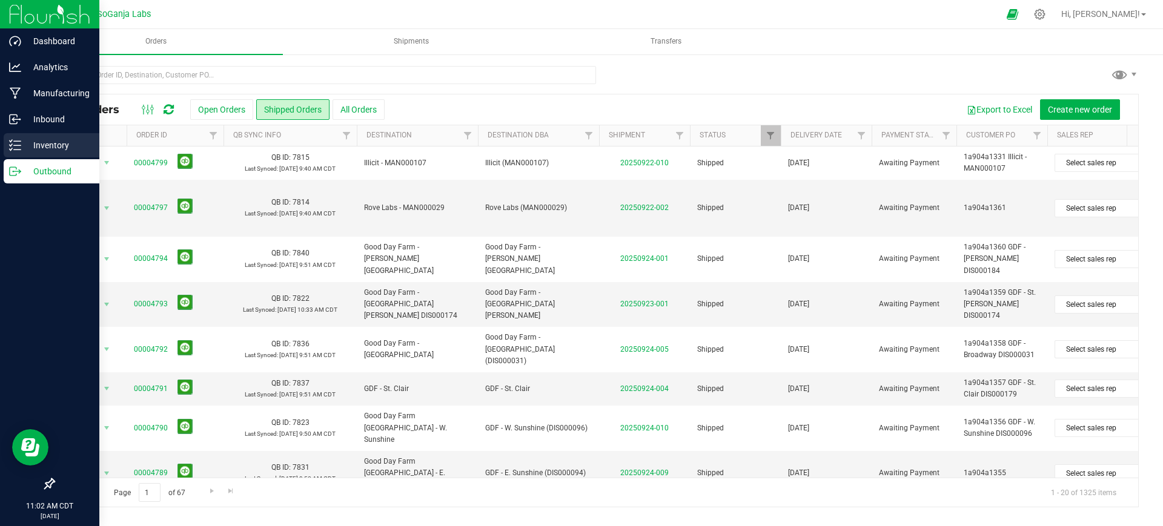
click at [49, 144] on p "Inventory" at bounding box center [57, 145] width 73 height 15
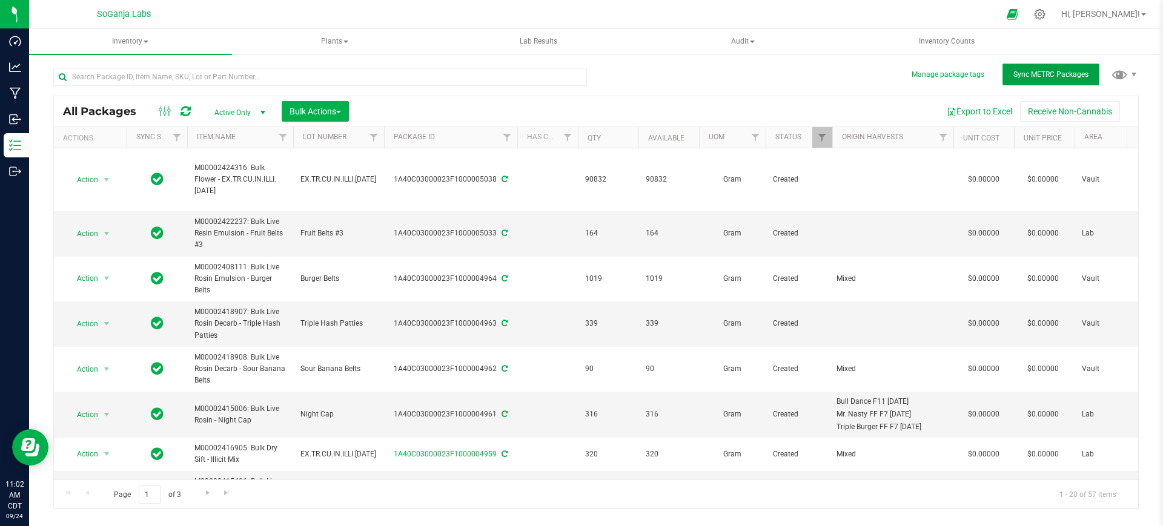
click at [1068, 70] on span "Sync METRC Packages" at bounding box center [1050, 74] width 75 height 8
